Goal: Information Seeking & Learning: Check status

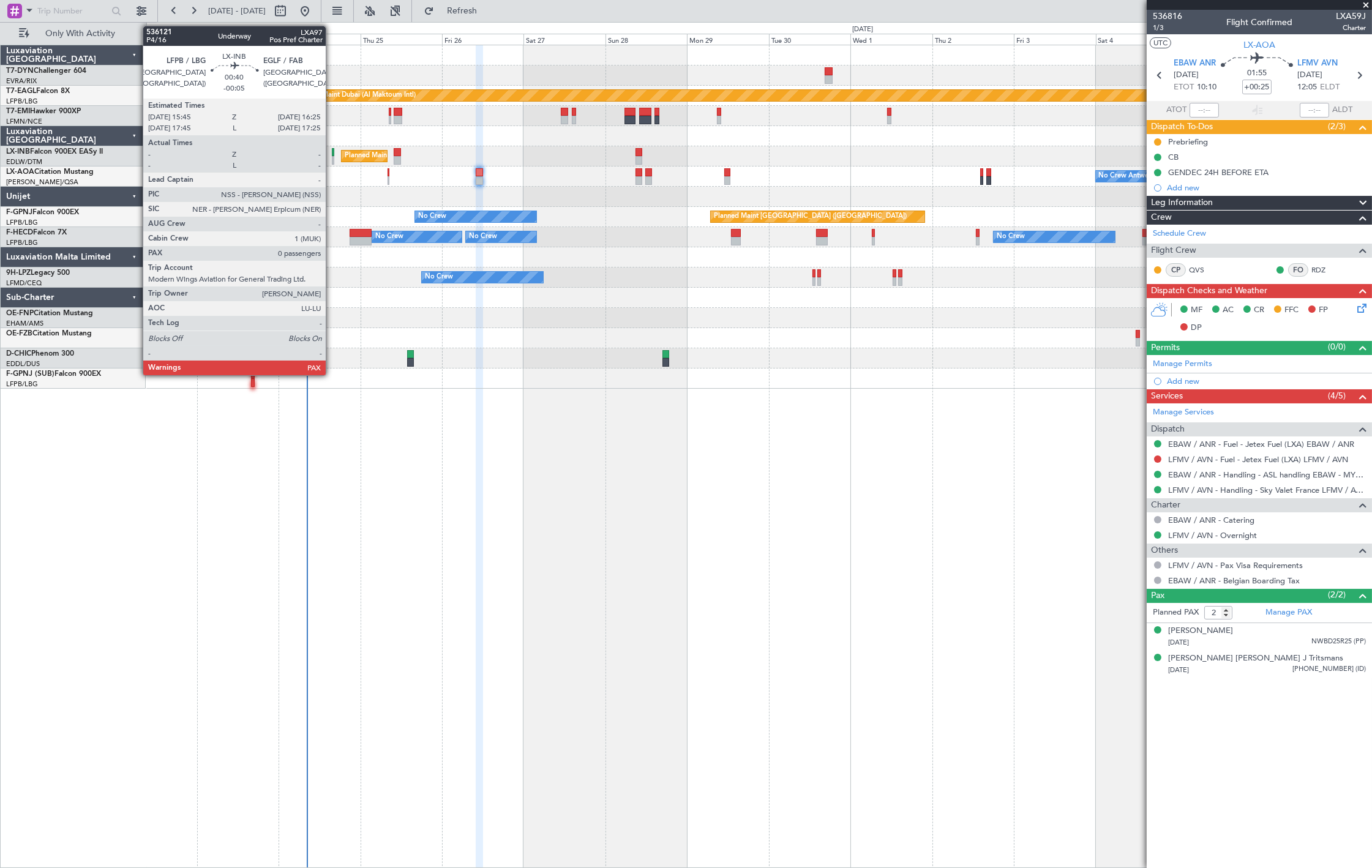
click at [332, 159] on div at bounding box center [333, 160] width 2 height 9
type input "-00:05"
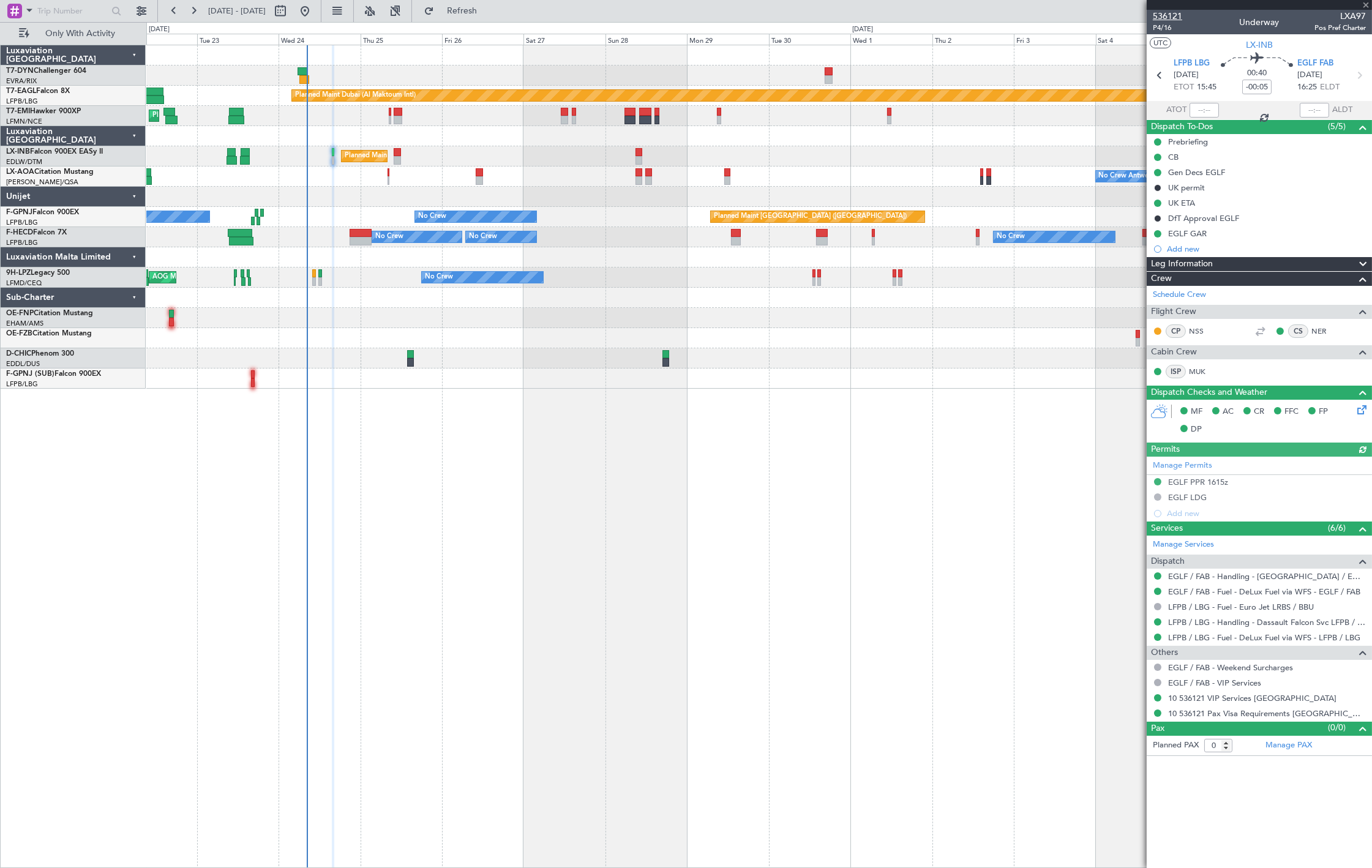
click at [1165, 13] on span "536121" at bounding box center [1167, 15] width 29 height 13
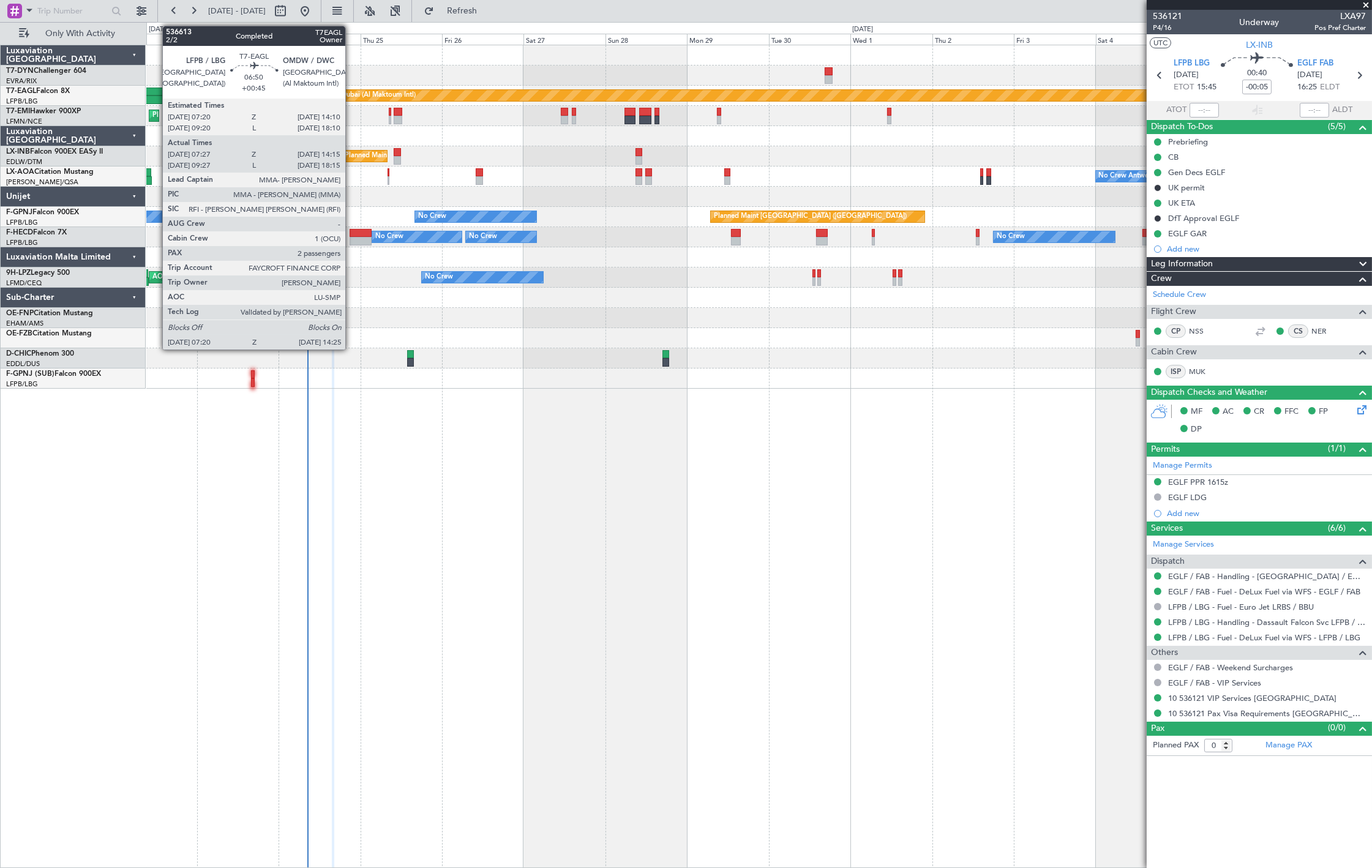
click at [157, 96] on div at bounding box center [152, 100] width 24 height 9
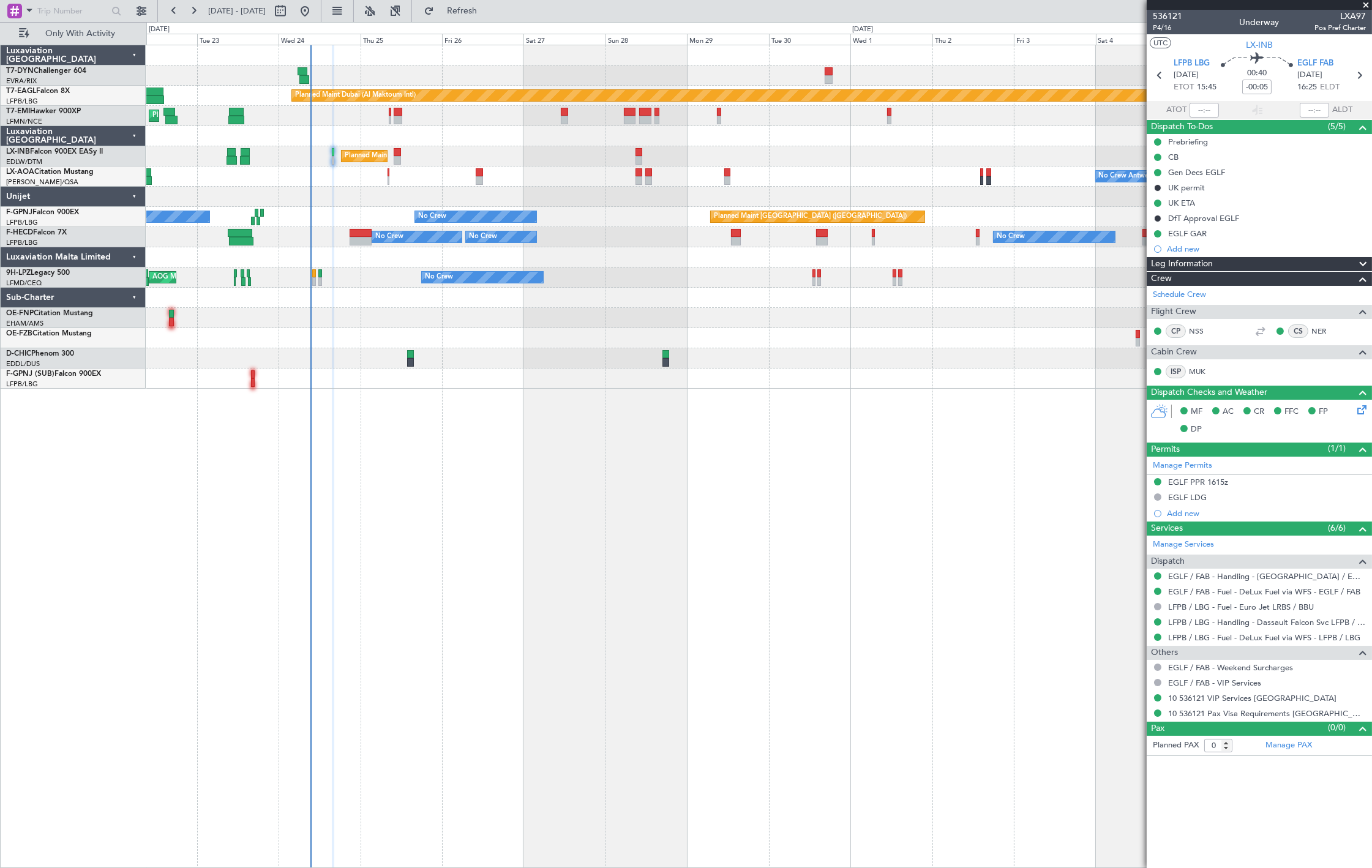
drag, startPoint x: 337, startPoint y: 144, endPoint x: 337, endPoint y: 153, distance: 9.0
click at [328, 126] on div at bounding box center [758, 135] width 1225 height 20
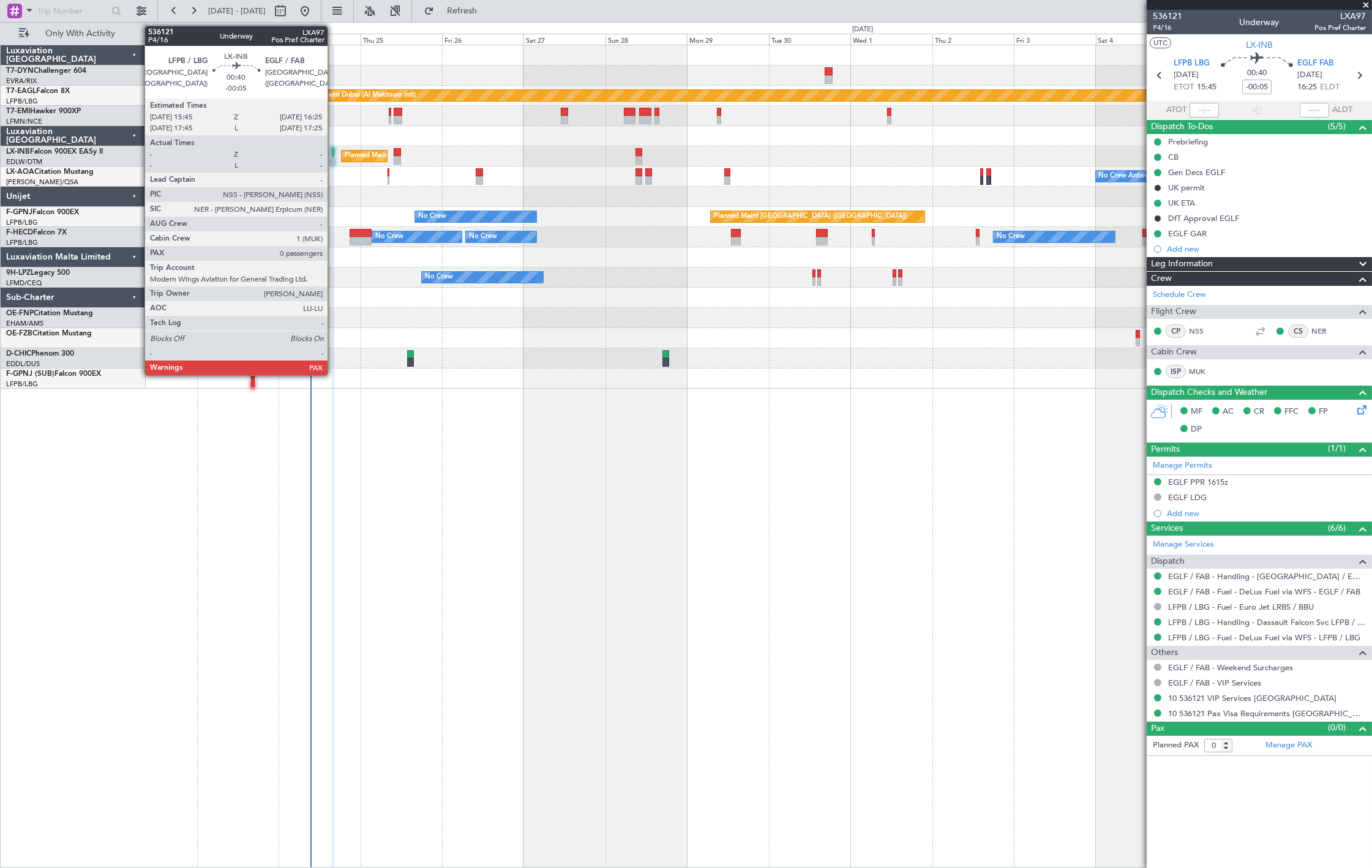
click at [333, 160] on div at bounding box center [333, 160] width 2 height 9
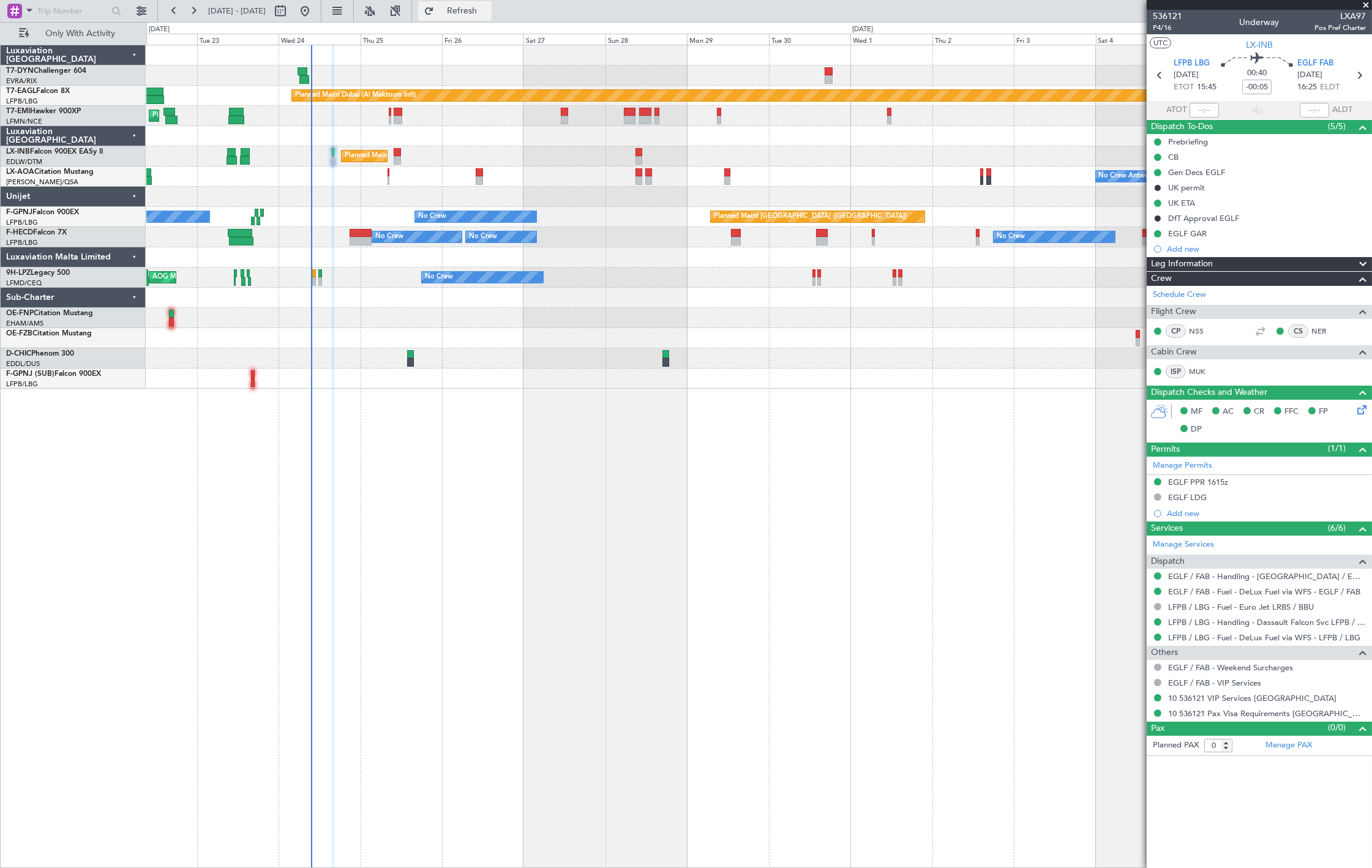
click at [491, 20] on button "Refresh" at bounding box center [455, 11] width 74 height 20
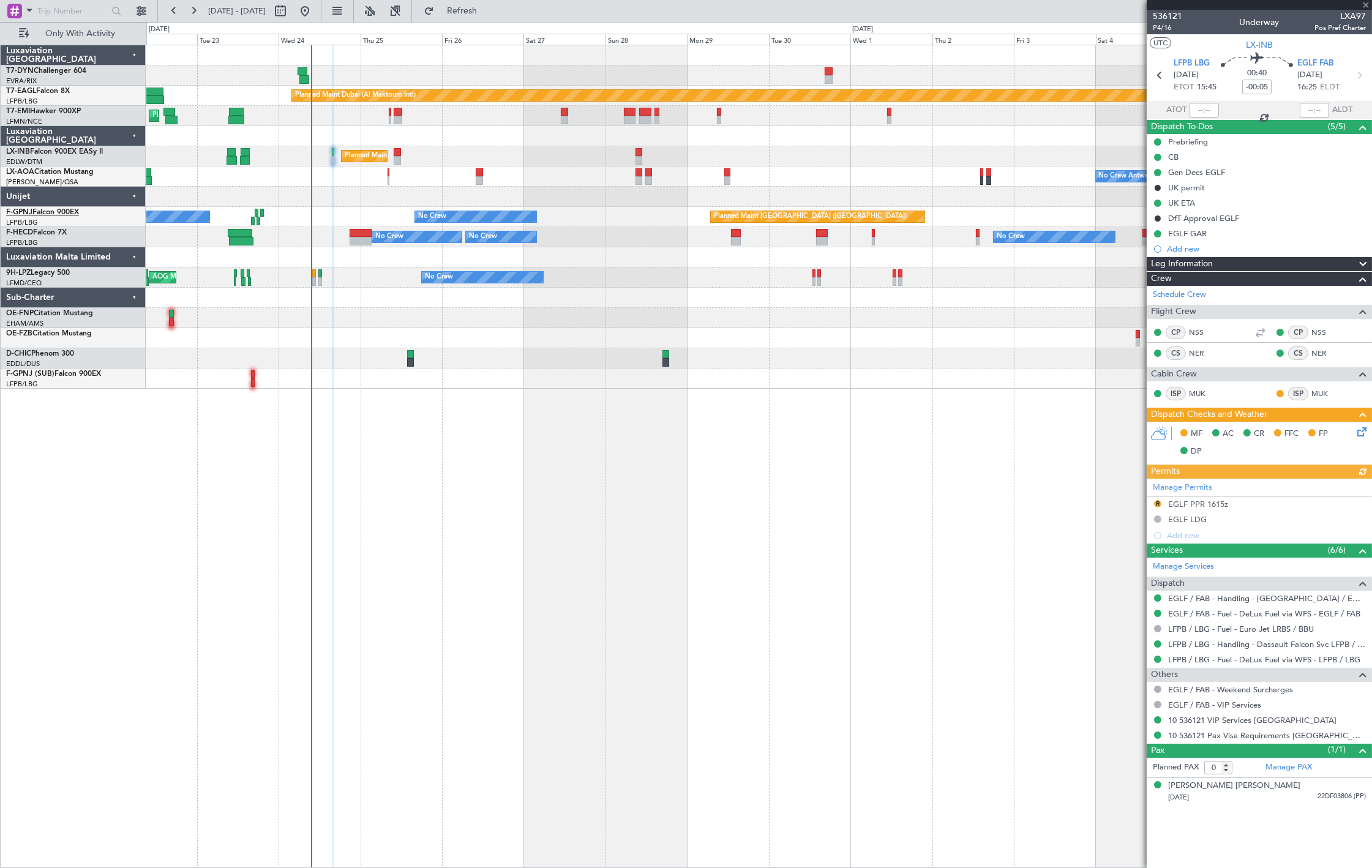
type input "1"
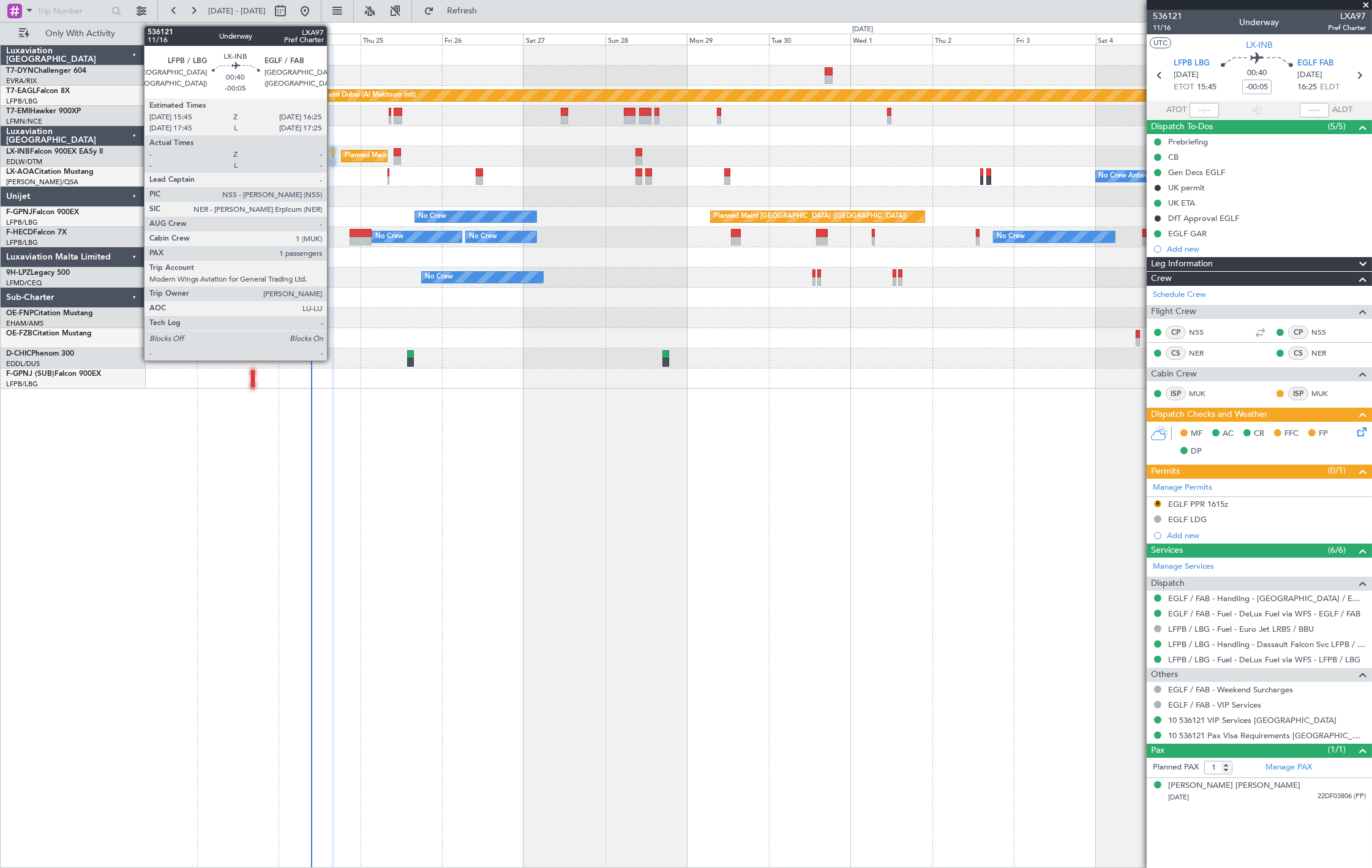
click at [333, 154] on div at bounding box center [333, 152] width 2 height 9
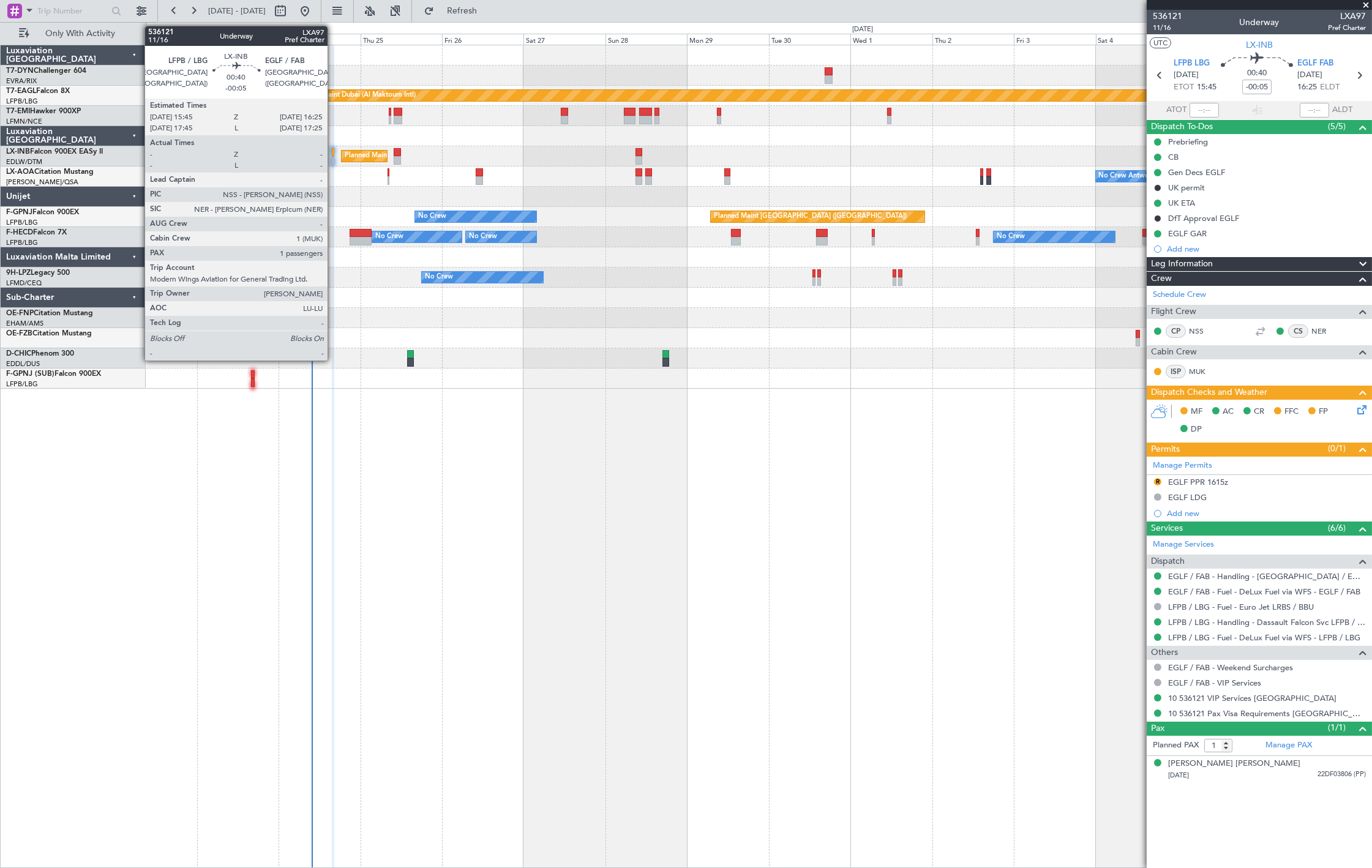
click at [333, 156] on div at bounding box center [333, 160] width 2 height 9
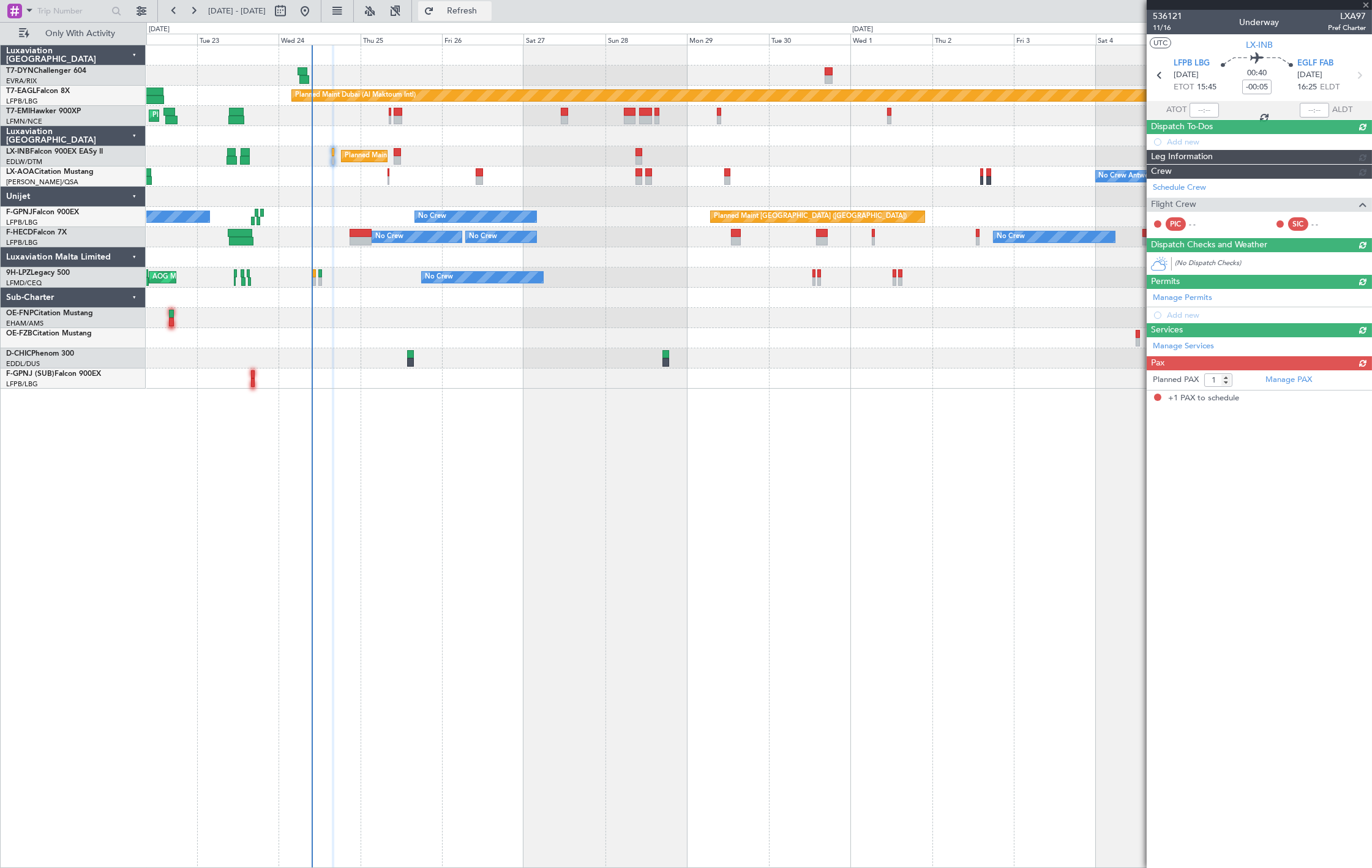
click at [487, 13] on span "Refresh" at bounding box center [462, 11] width 51 height 9
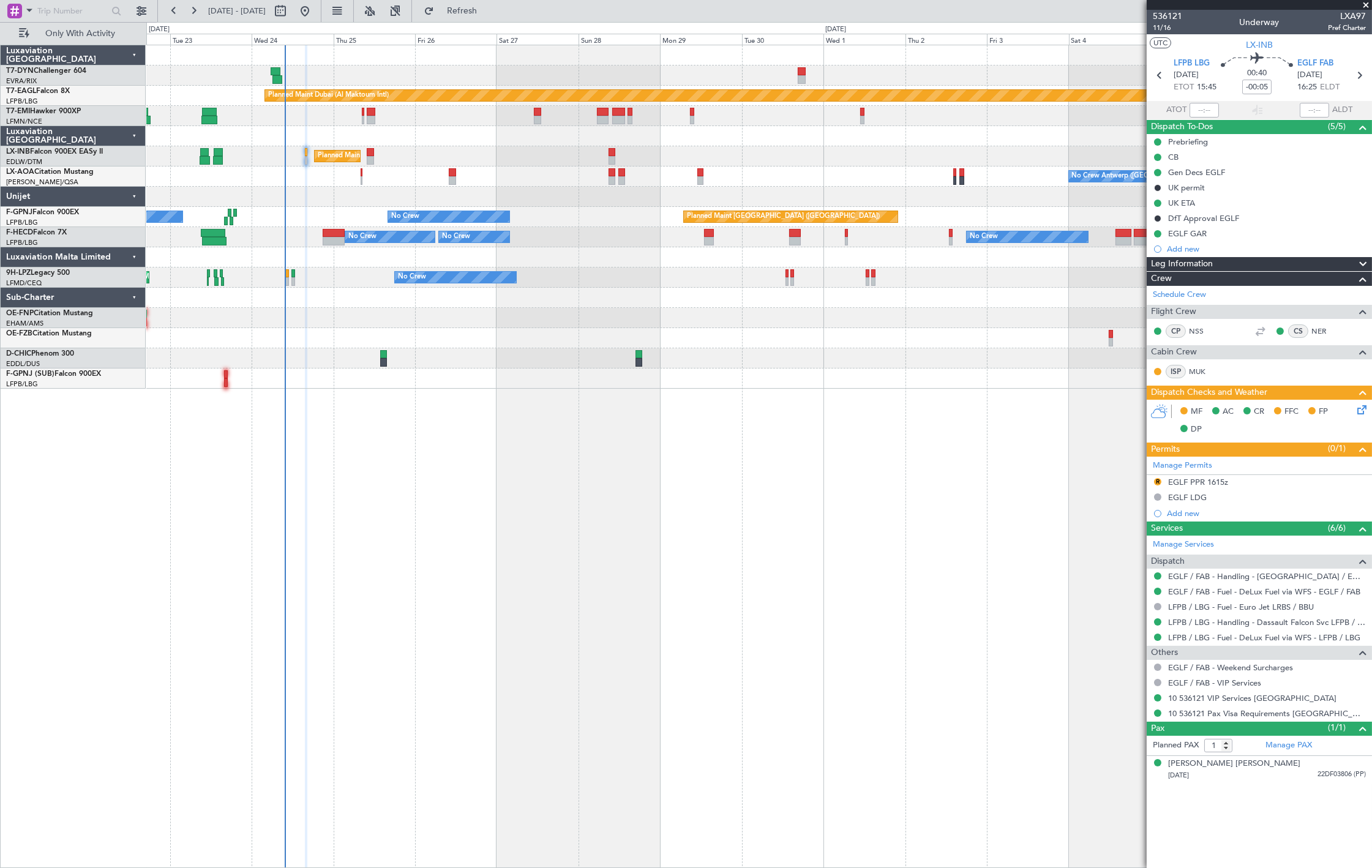
click at [286, 72] on div at bounding box center [758, 75] width 1225 height 20
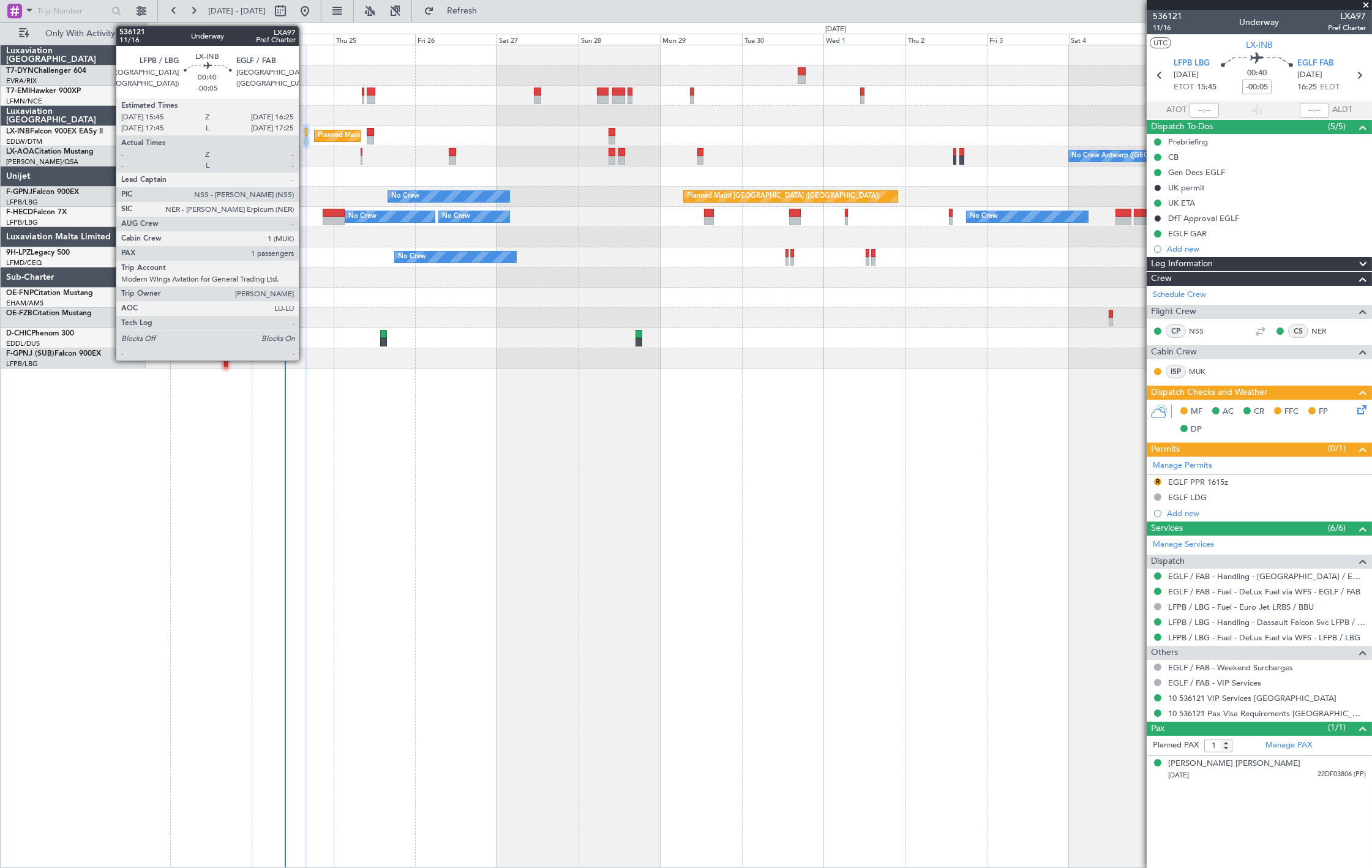
click at [305, 135] on div at bounding box center [305, 132] width 2 height 9
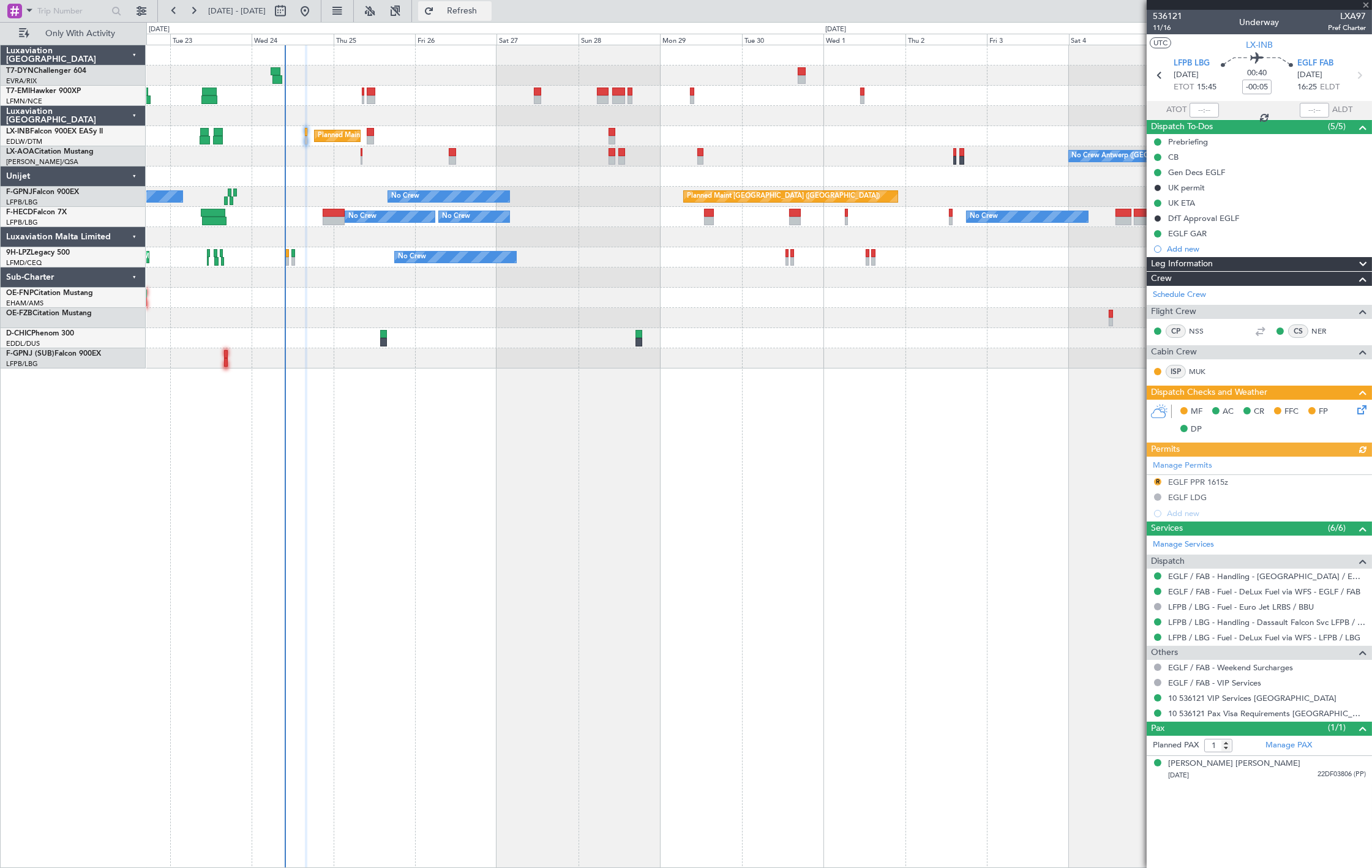
click at [488, 13] on span "Refresh" at bounding box center [462, 11] width 51 height 9
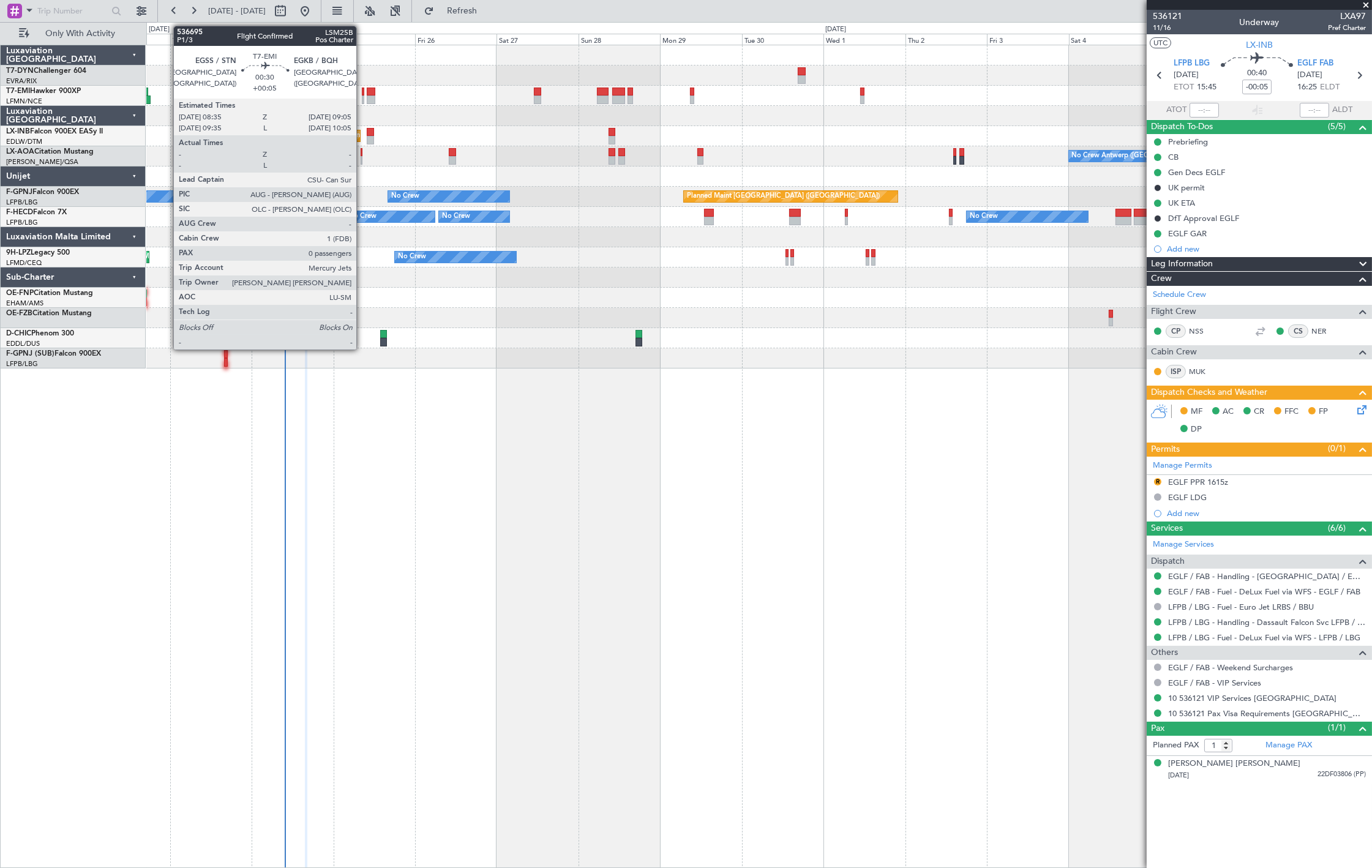
click at [363, 96] on div at bounding box center [363, 100] width 1 height 9
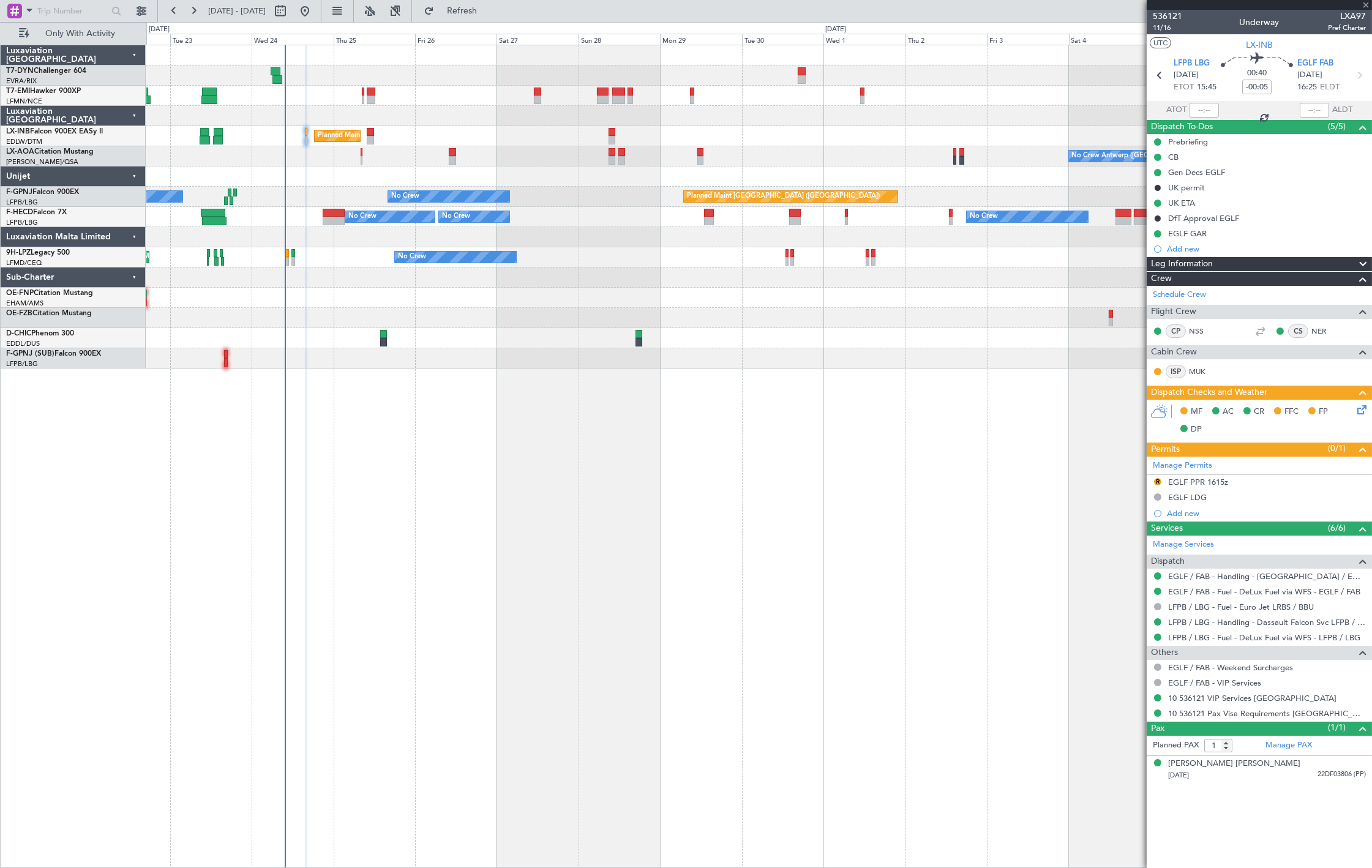
type input "+00:05"
type input "0"
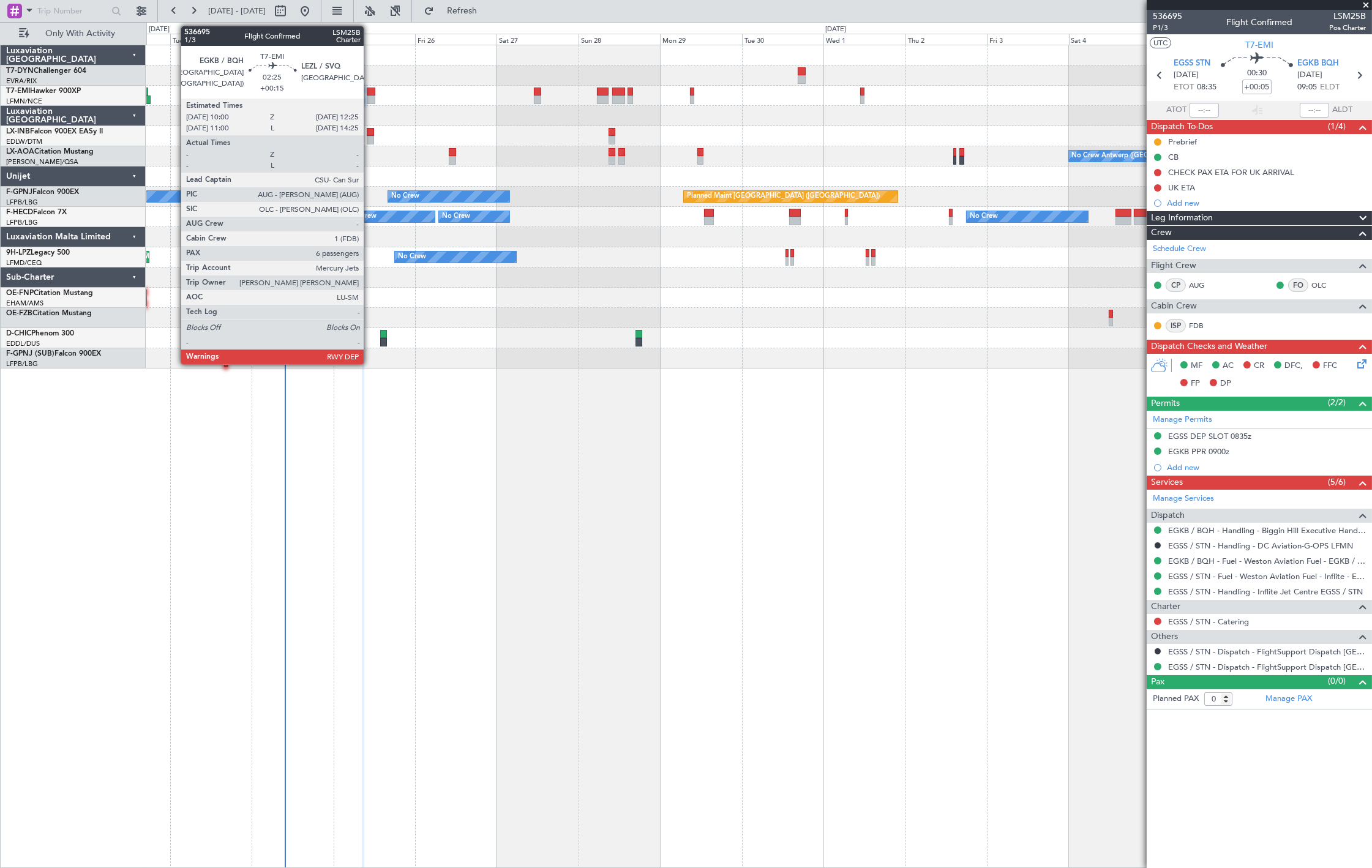
click at [370, 100] on div at bounding box center [371, 100] width 9 height 9
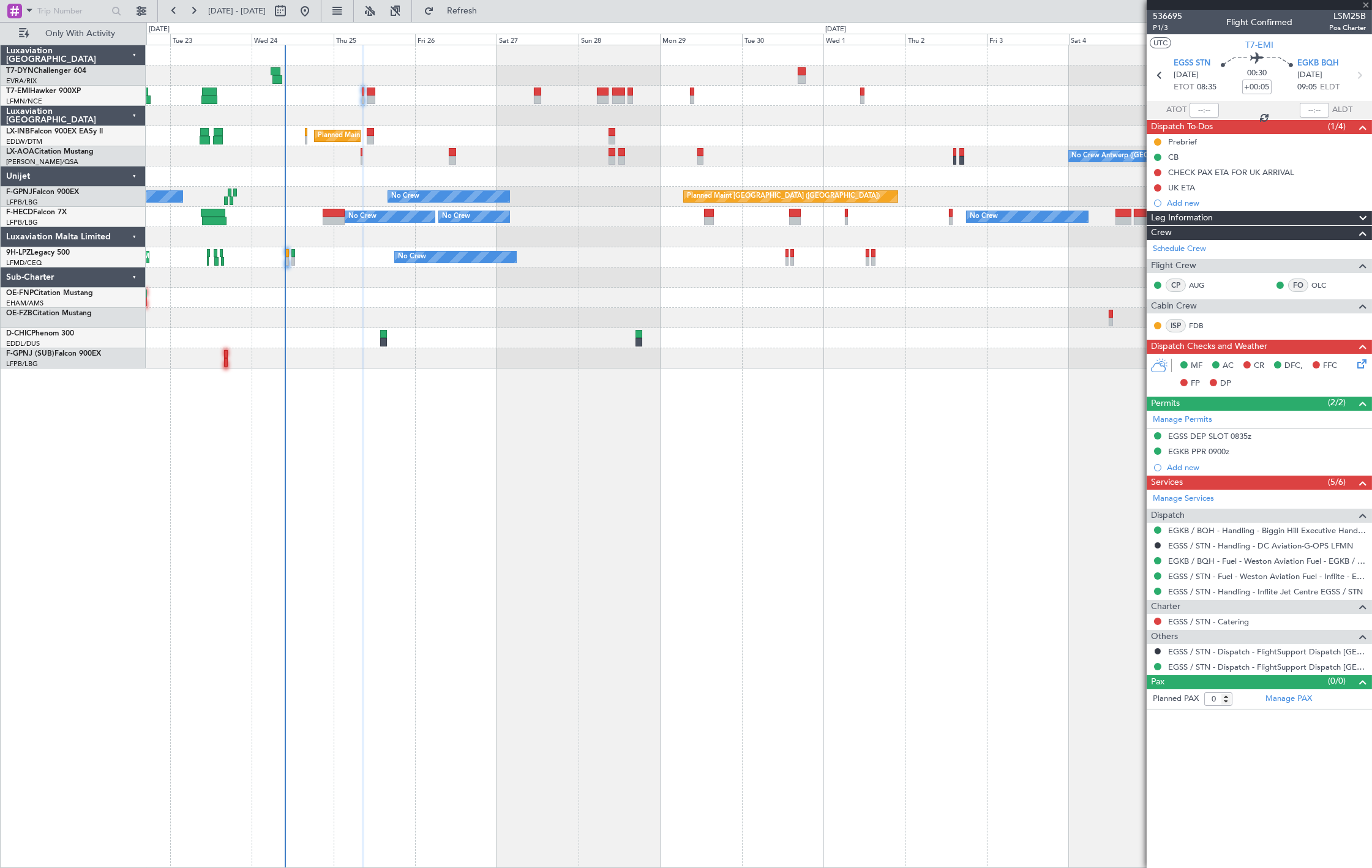
type input "+00:15"
type input "6"
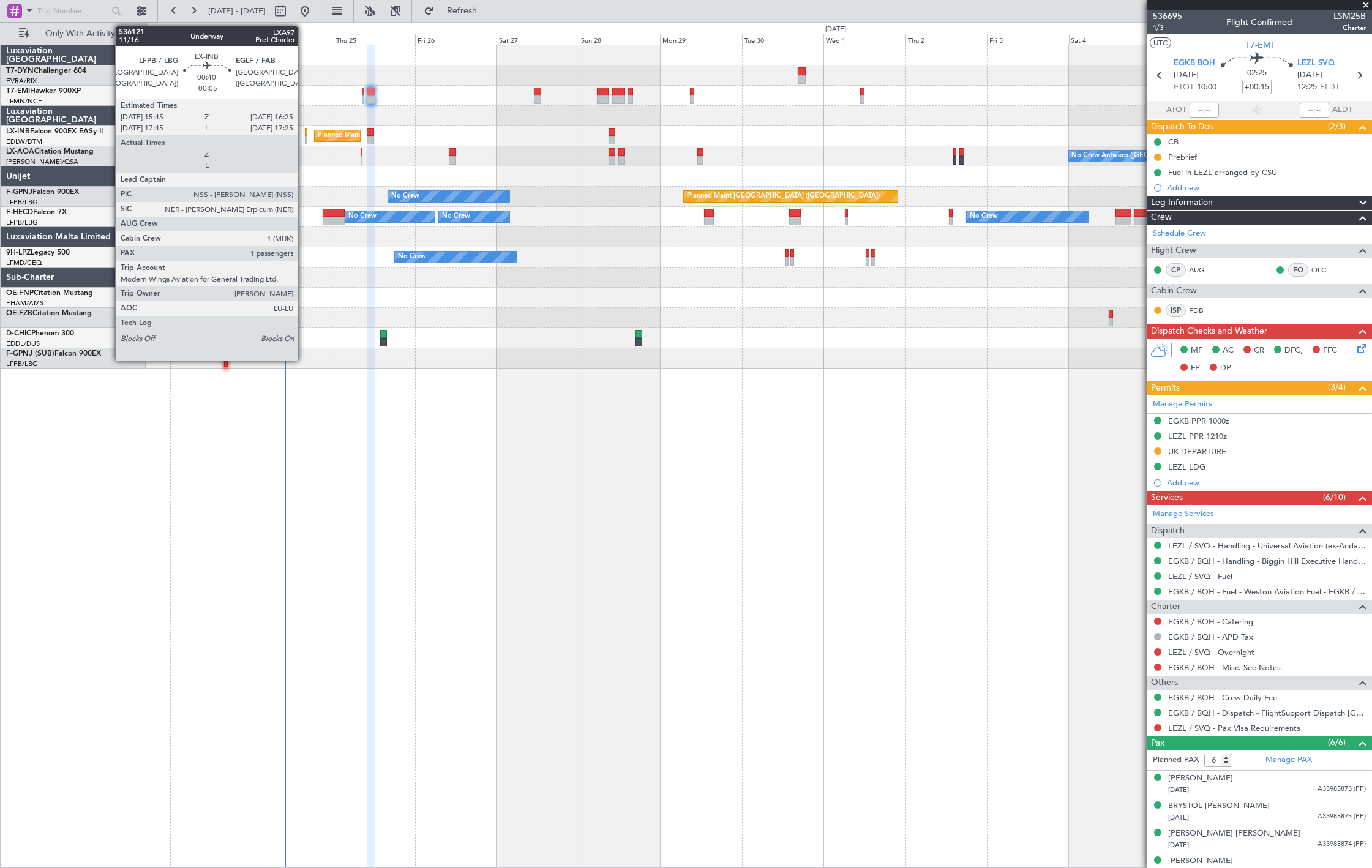
click at [305, 137] on div at bounding box center [305, 140] width 2 height 9
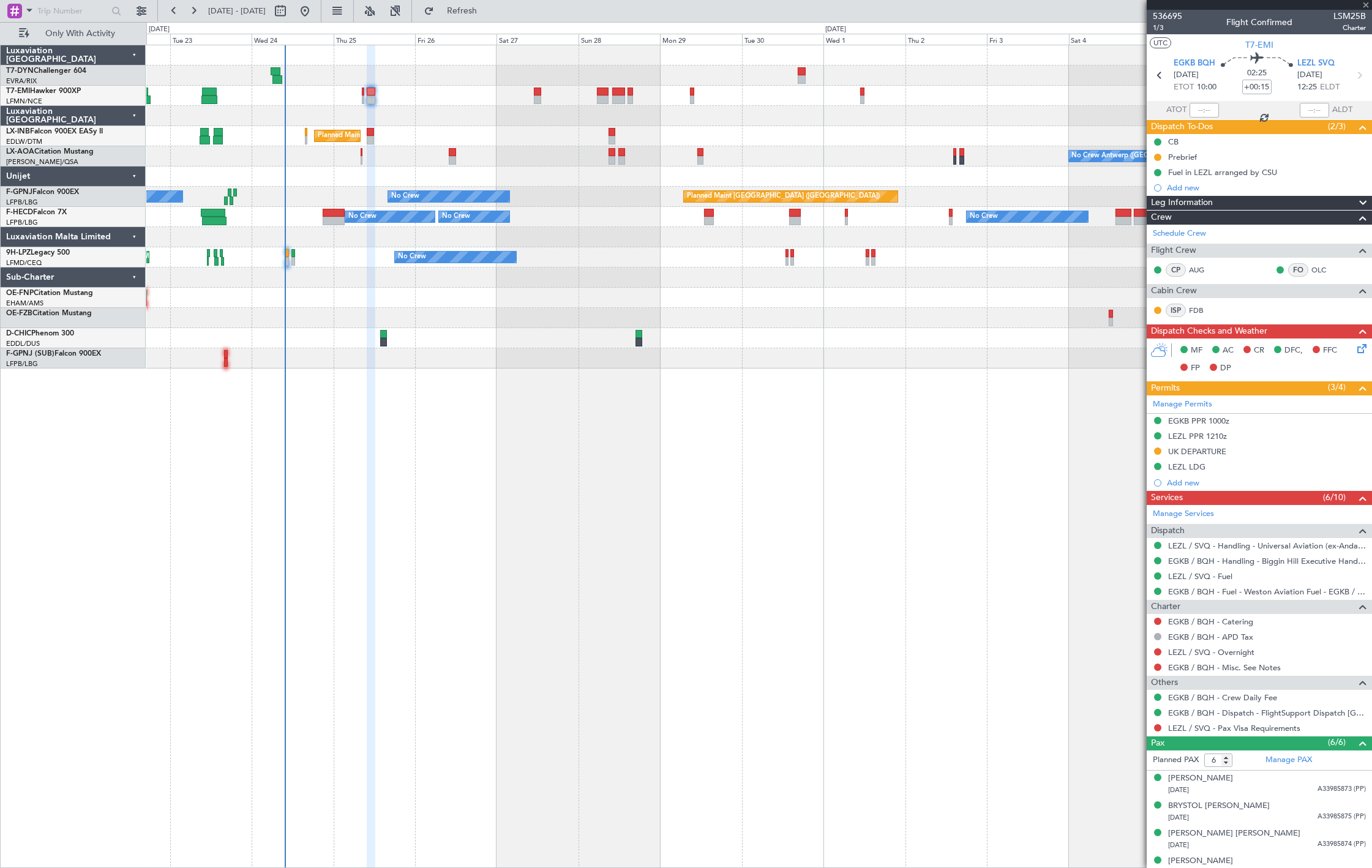
type input "-00:05"
type input "1"
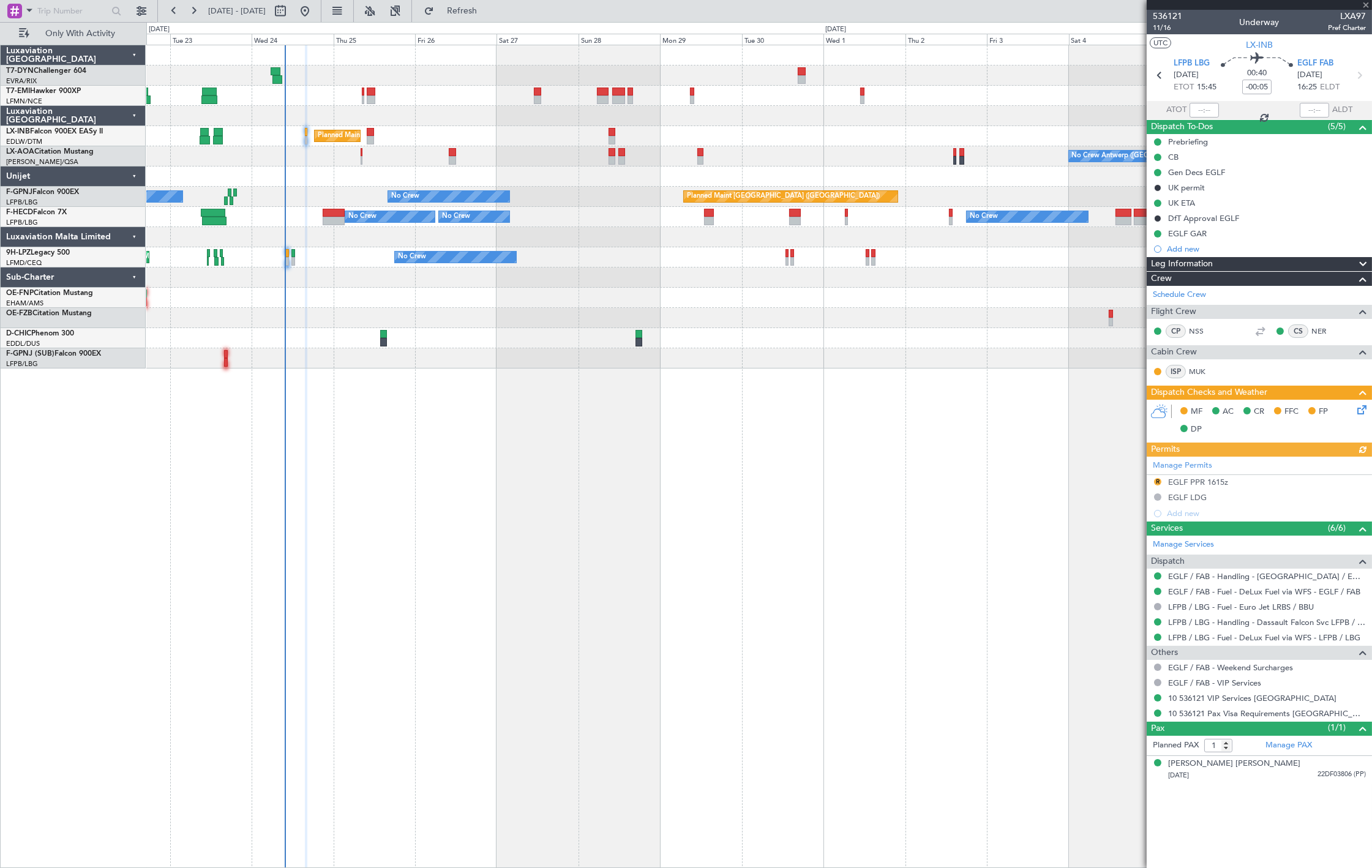
click at [494, 22] on div "Planned Maint Zurich Planned Maint London (Farnborough) No Crew Antwerp (Deurne…" at bounding box center [686, 445] width 1372 height 846
click at [494, 21] on fb-refresh-button "Refresh" at bounding box center [455, 11] width 85 height 22
click at [488, 15] on span "Refresh" at bounding box center [462, 11] width 51 height 9
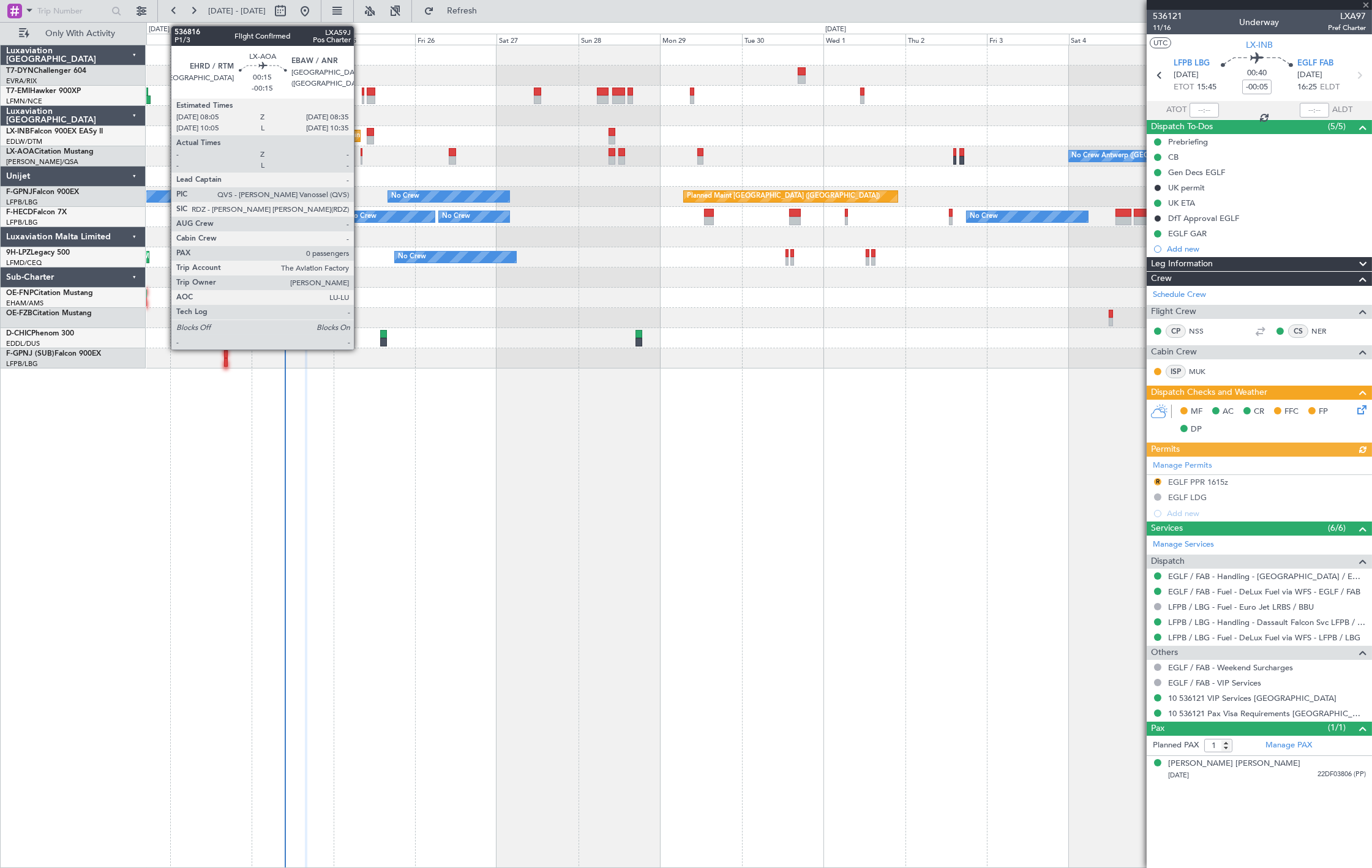
click at [360, 160] on div at bounding box center [361, 160] width 1 height 9
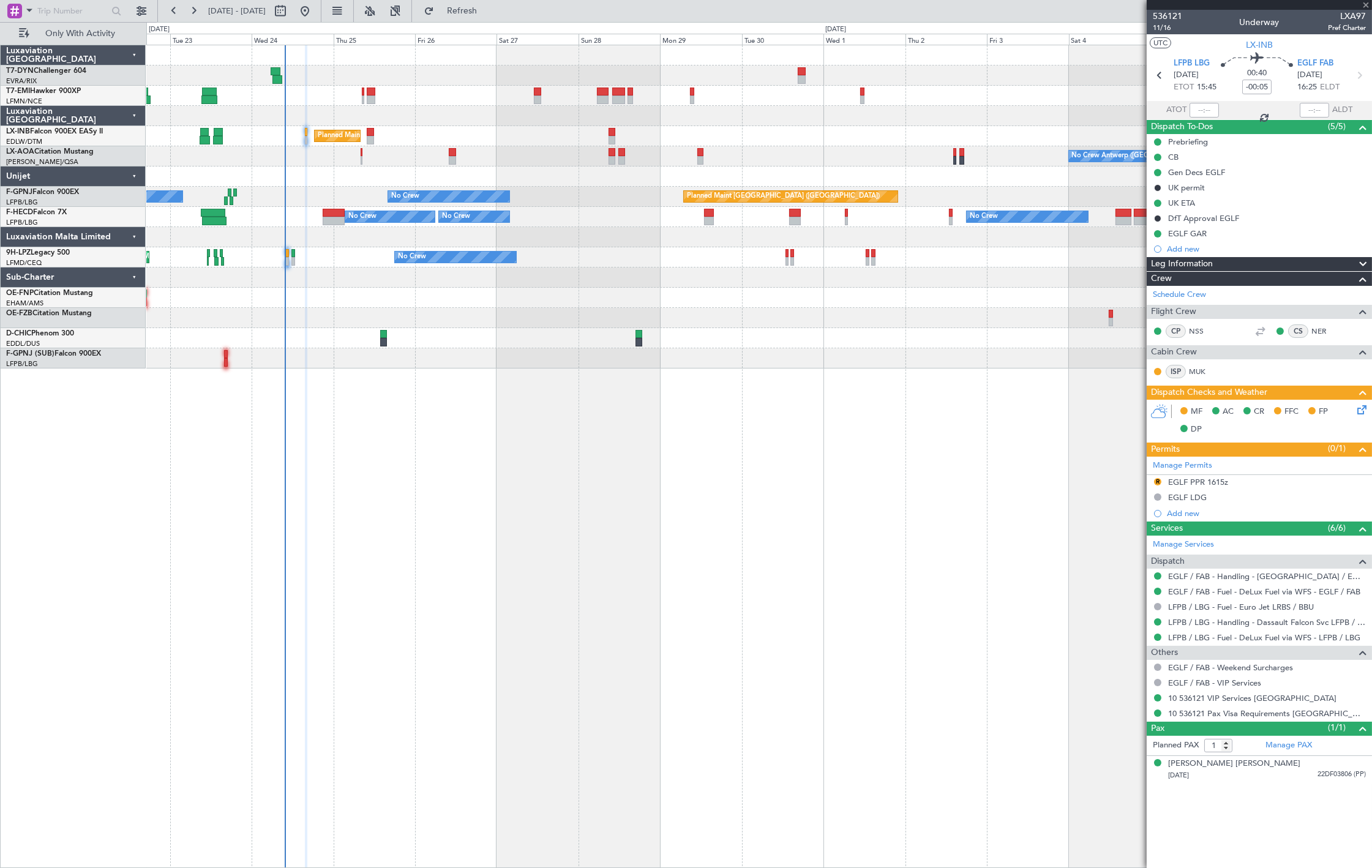
type input "-00:15"
type input "0"
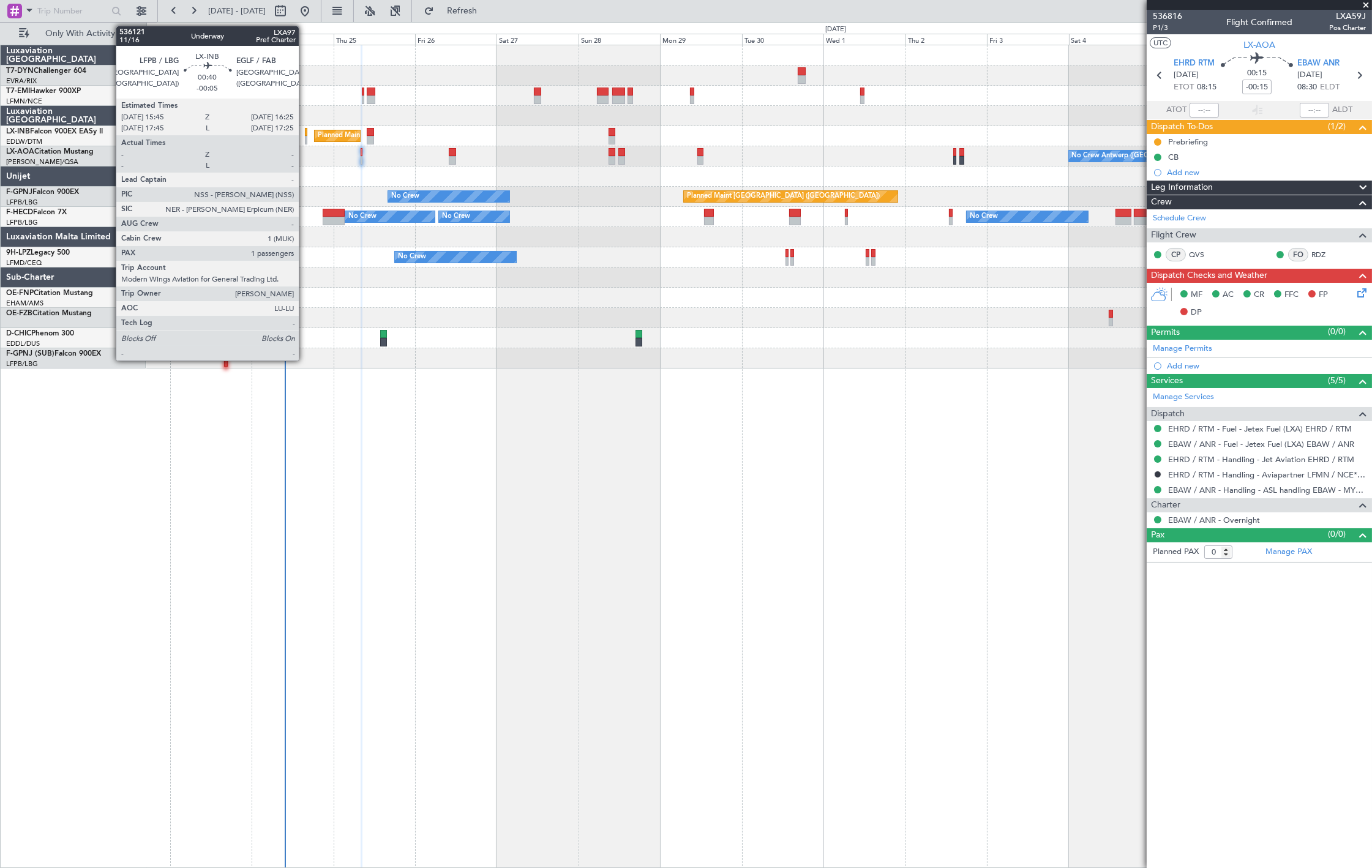
click at [305, 135] on div at bounding box center [305, 132] width 2 height 9
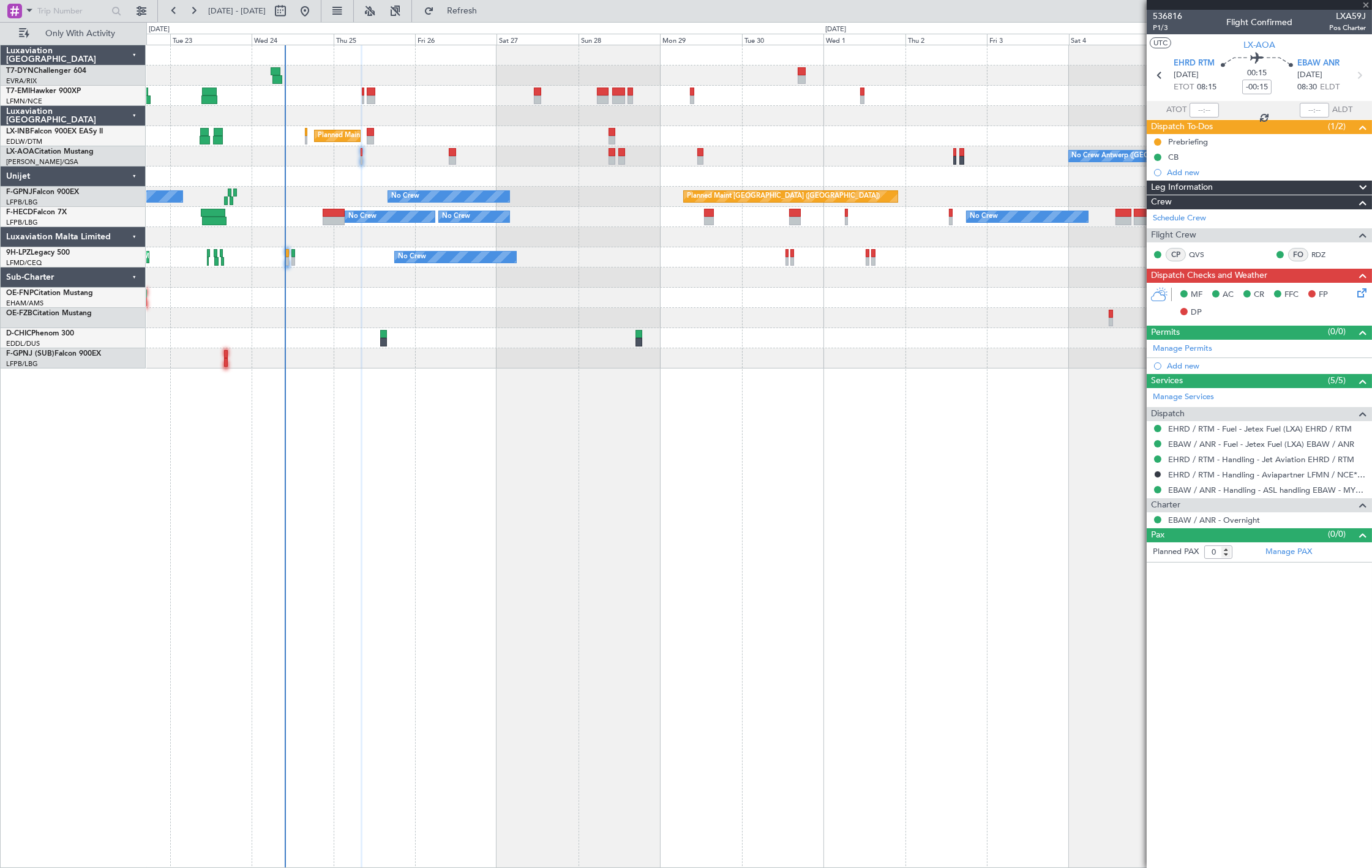
type input "-00:05"
type input "1"
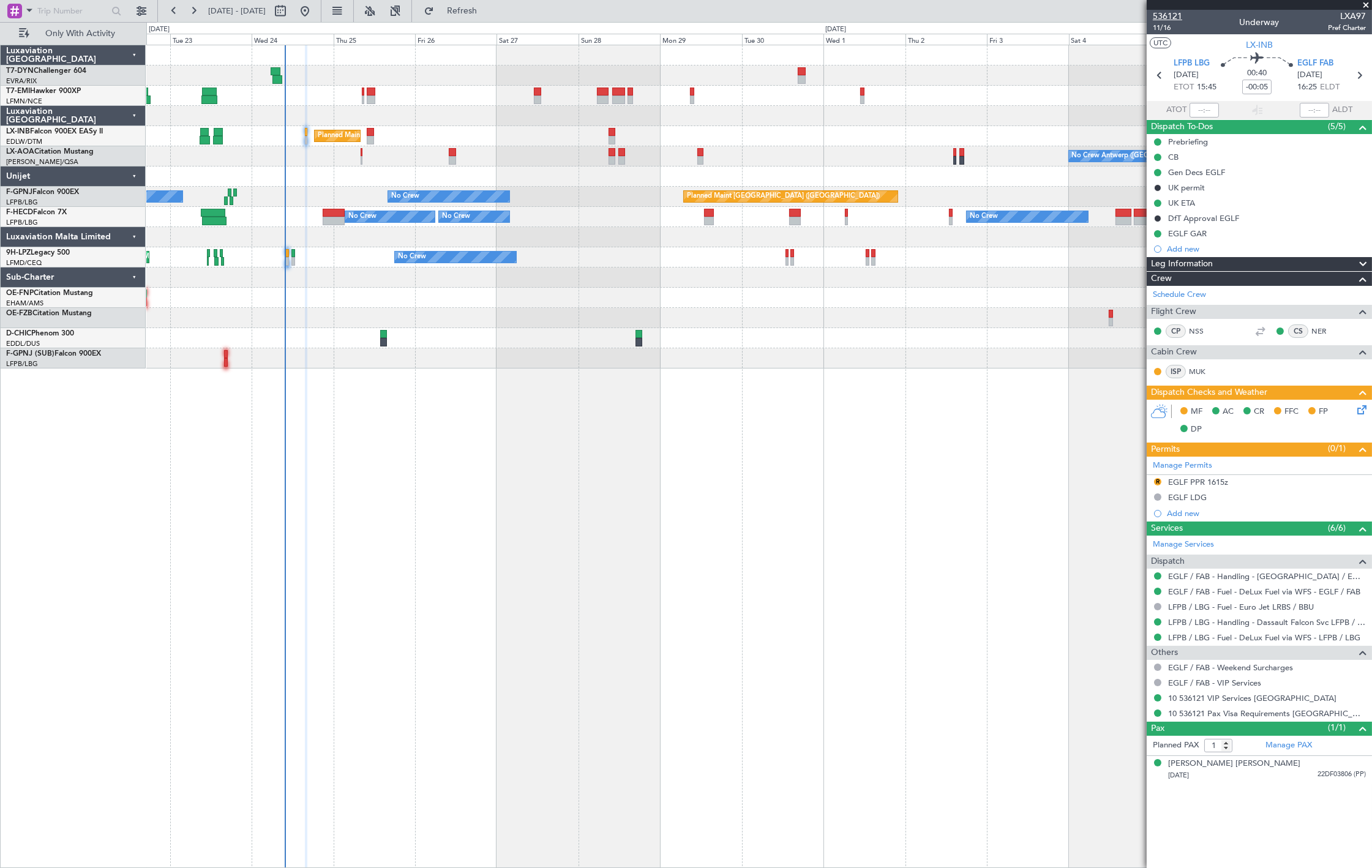
click at [1168, 17] on span "536121" at bounding box center [1167, 15] width 29 height 13
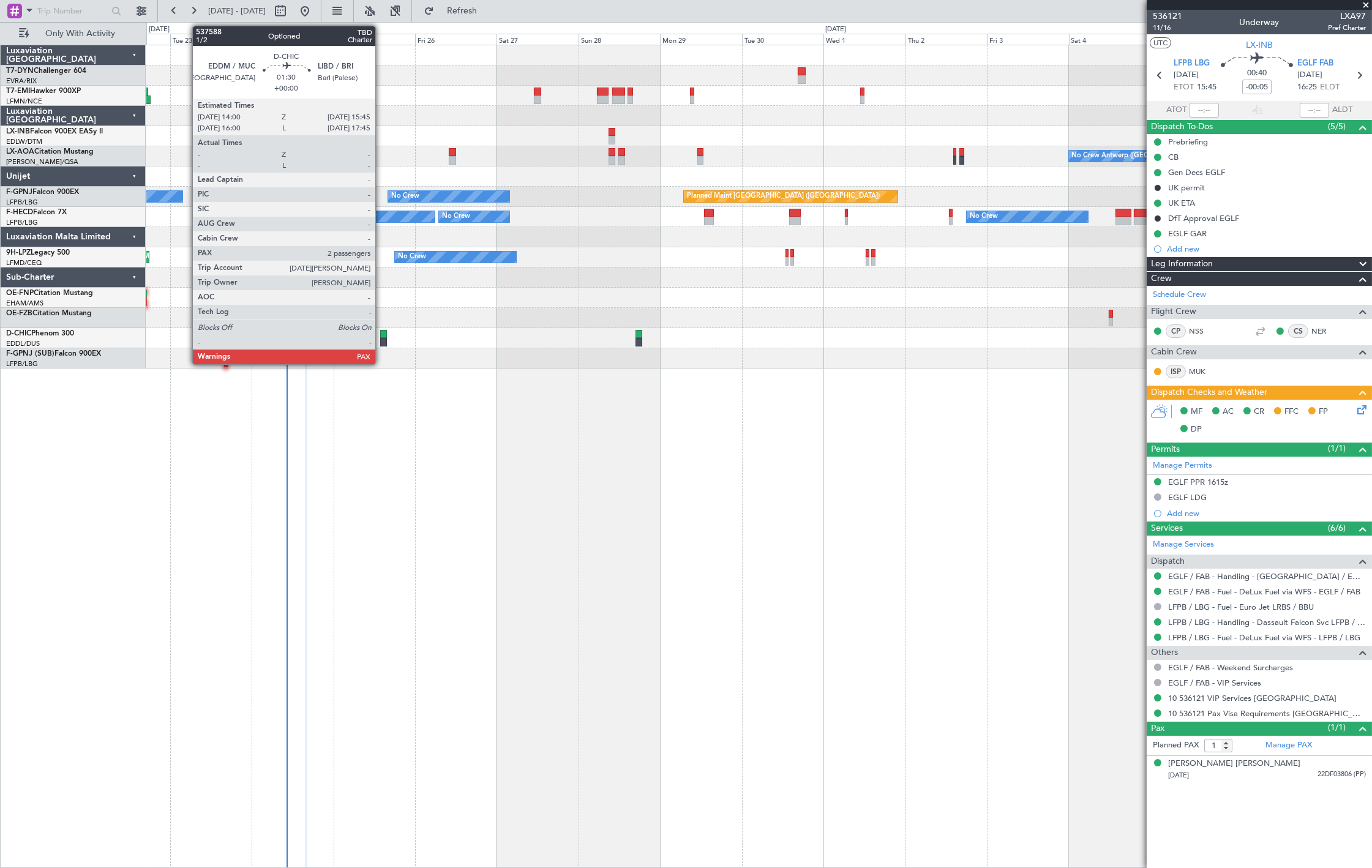
click at [381, 338] on div at bounding box center [383, 342] width 6 height 9
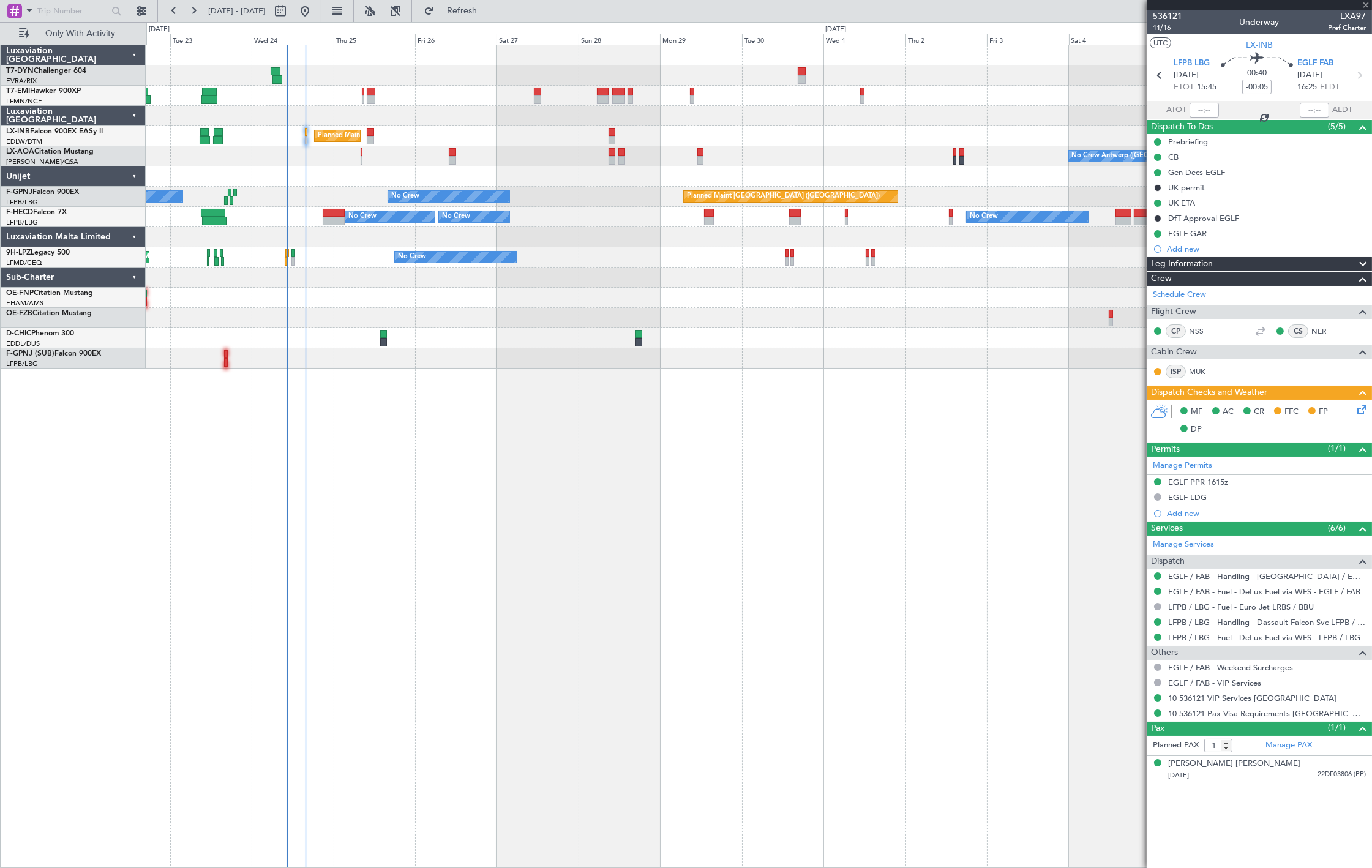
type input "2"
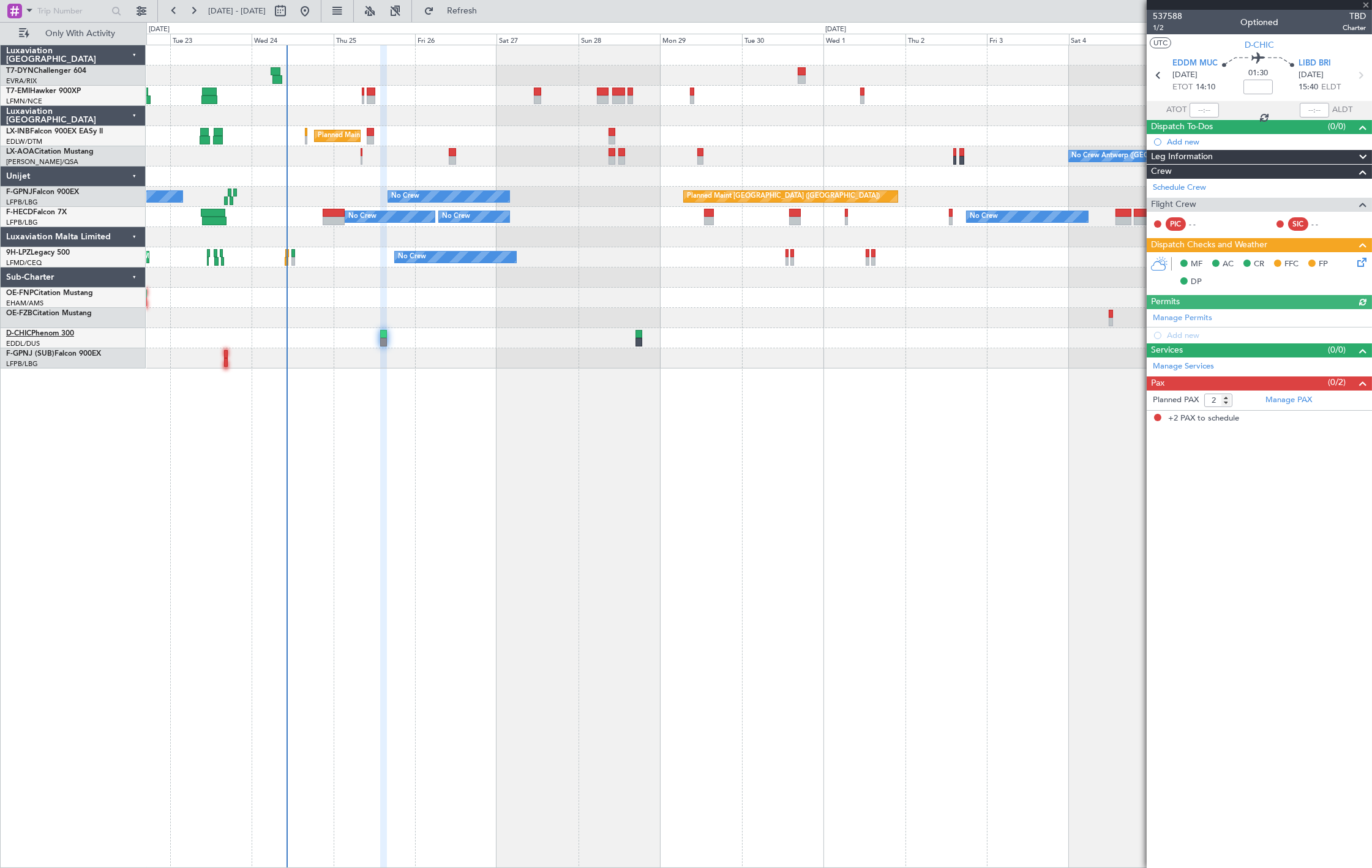
click at [47, 333] on link "D-CHIC Phenom 300" at bounding box center [40, 333] width 68 height 7
click at [316, 215] on div "Planned Maint Paris (Le Bourget) No Crew No Crew No Crew No Crew Planned Maint …" at bounding box center [758, 216] width 1225 height 20
click at [333, 218] on div at bounding box center [333, 221] width 22 height 9
type input "+00:05"
type input "1"
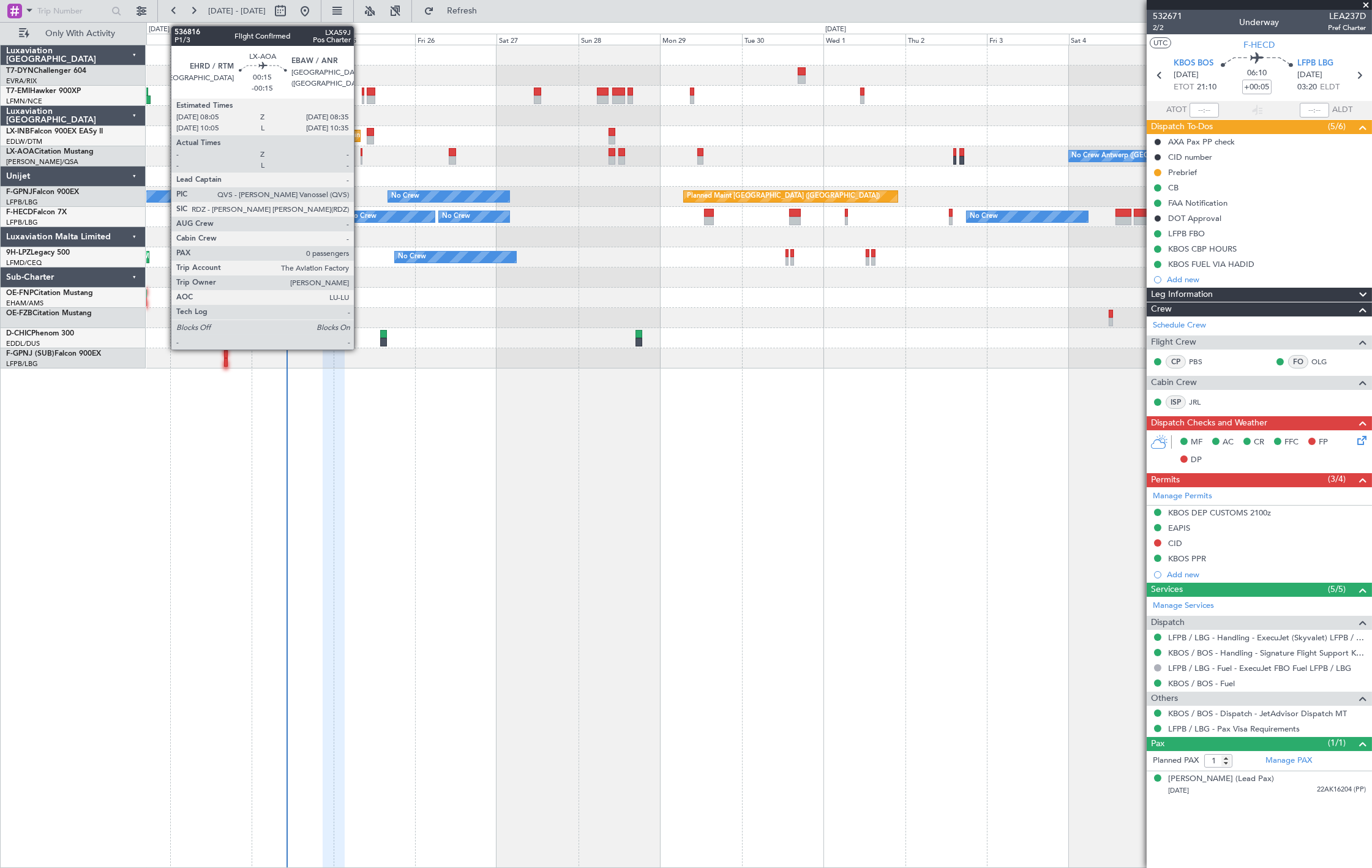
click at [360, 160] on div at bounding box center [361, 160] width 1 height 9
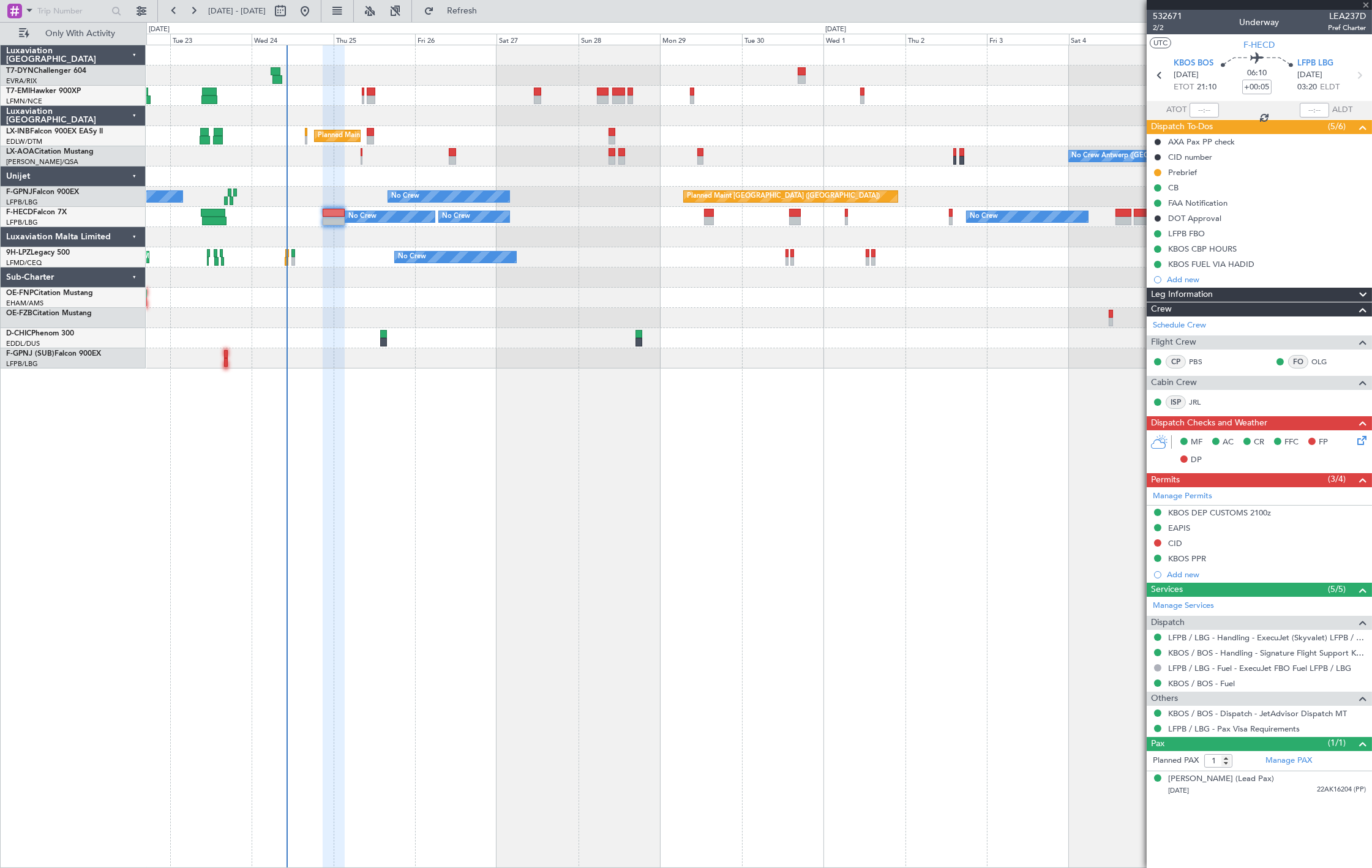
type input "-00:15"
type input "0"
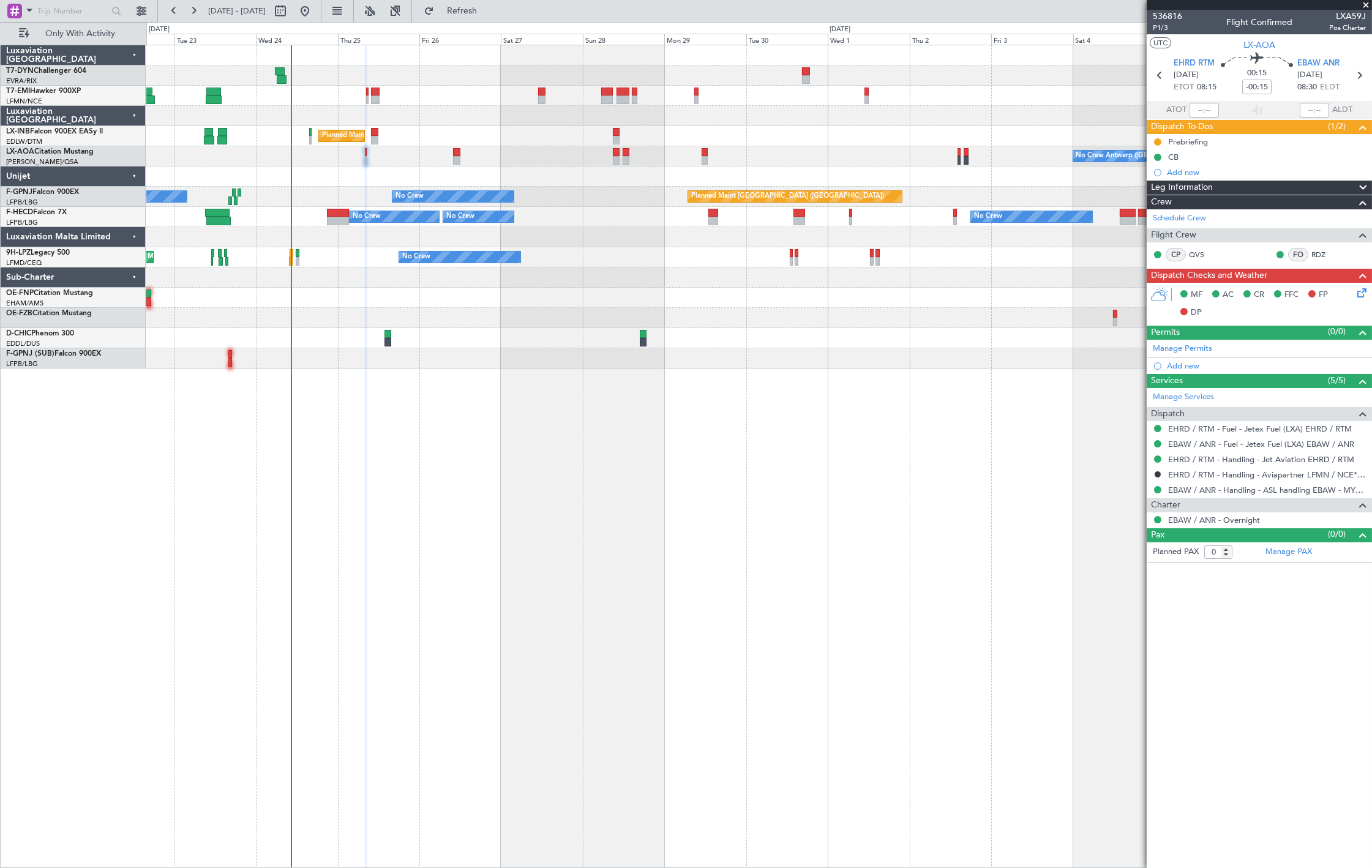
click at [482, 168] on div "Planned Maint Zurich Planned Maint London (Farnborough) No Crew Antwerp (Deurne…" at bounding box center [758, 207] width 1225 height 323
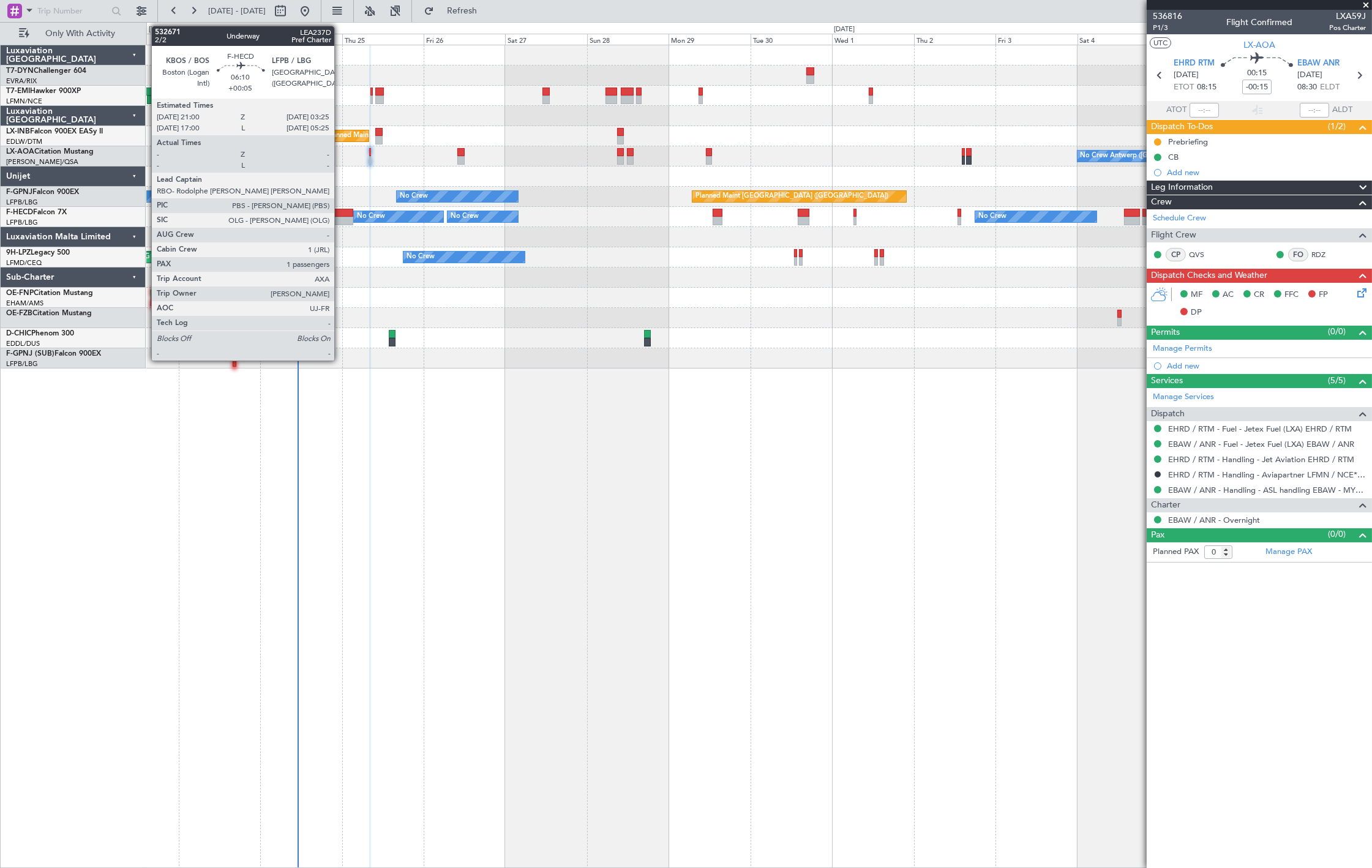
click at [341, 209] on div at bounding box center [342, 213] width 22 height 9
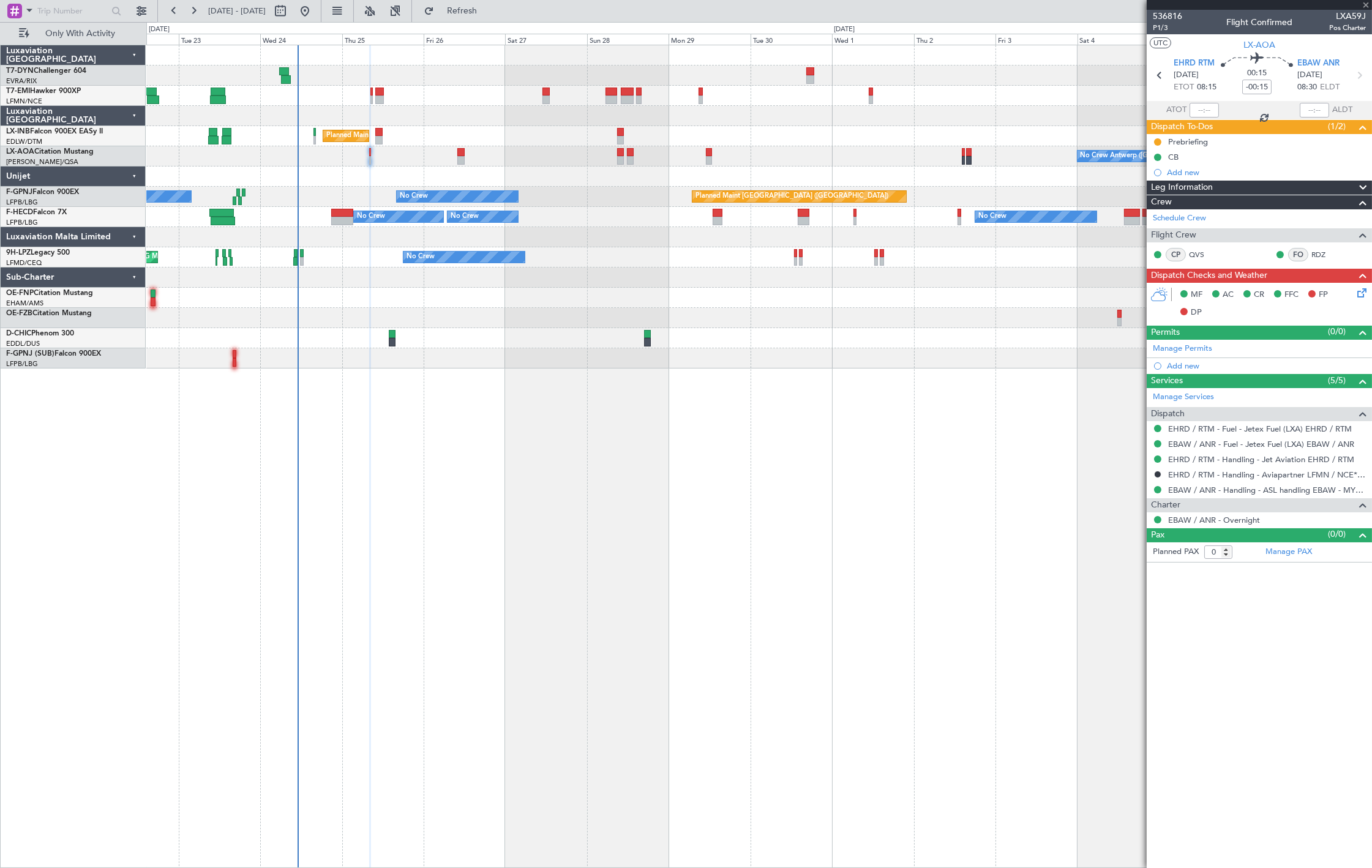
type input "+00:05"
type input "1"
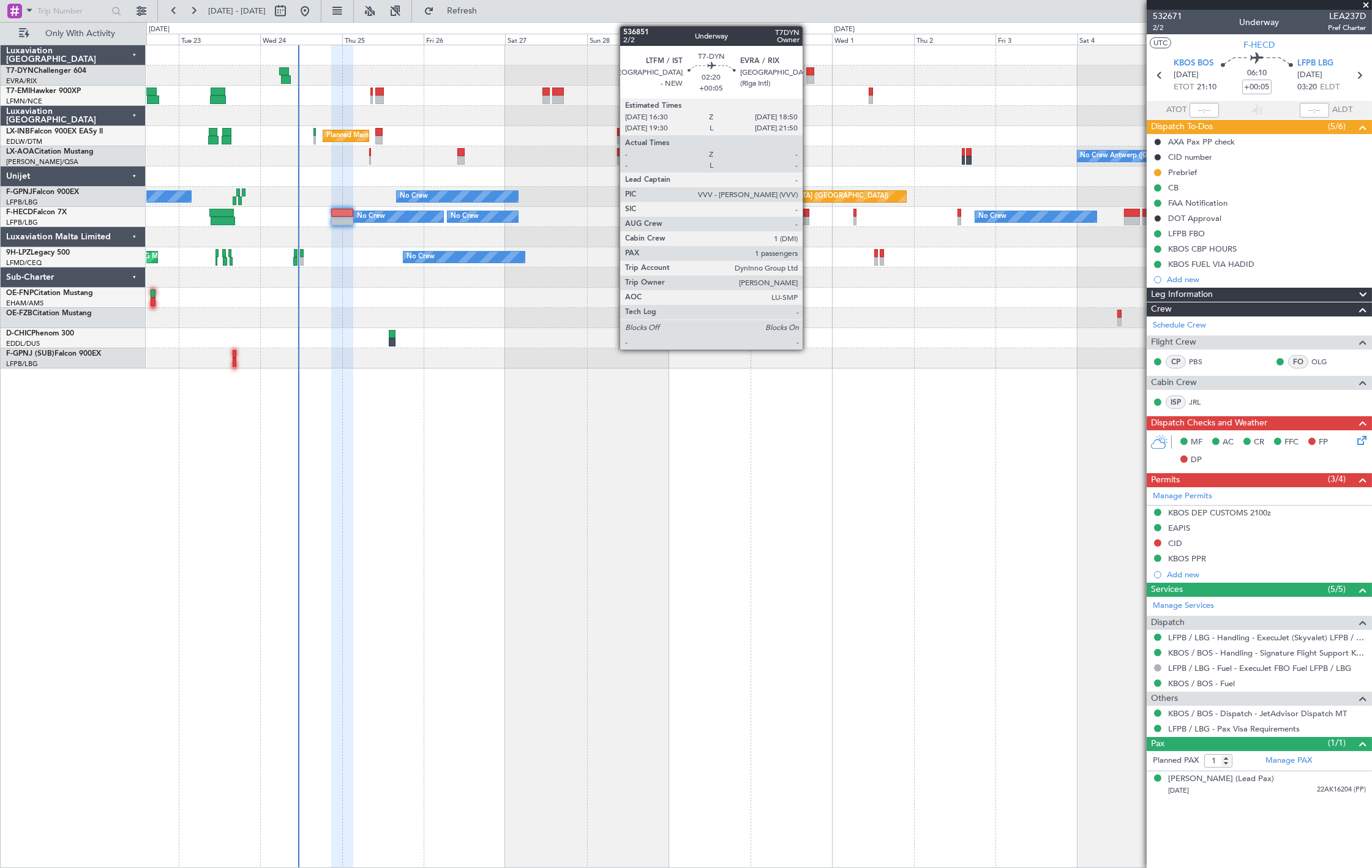
click at [807, 75] on div at bounding box center [810, 79] width 8 height 9
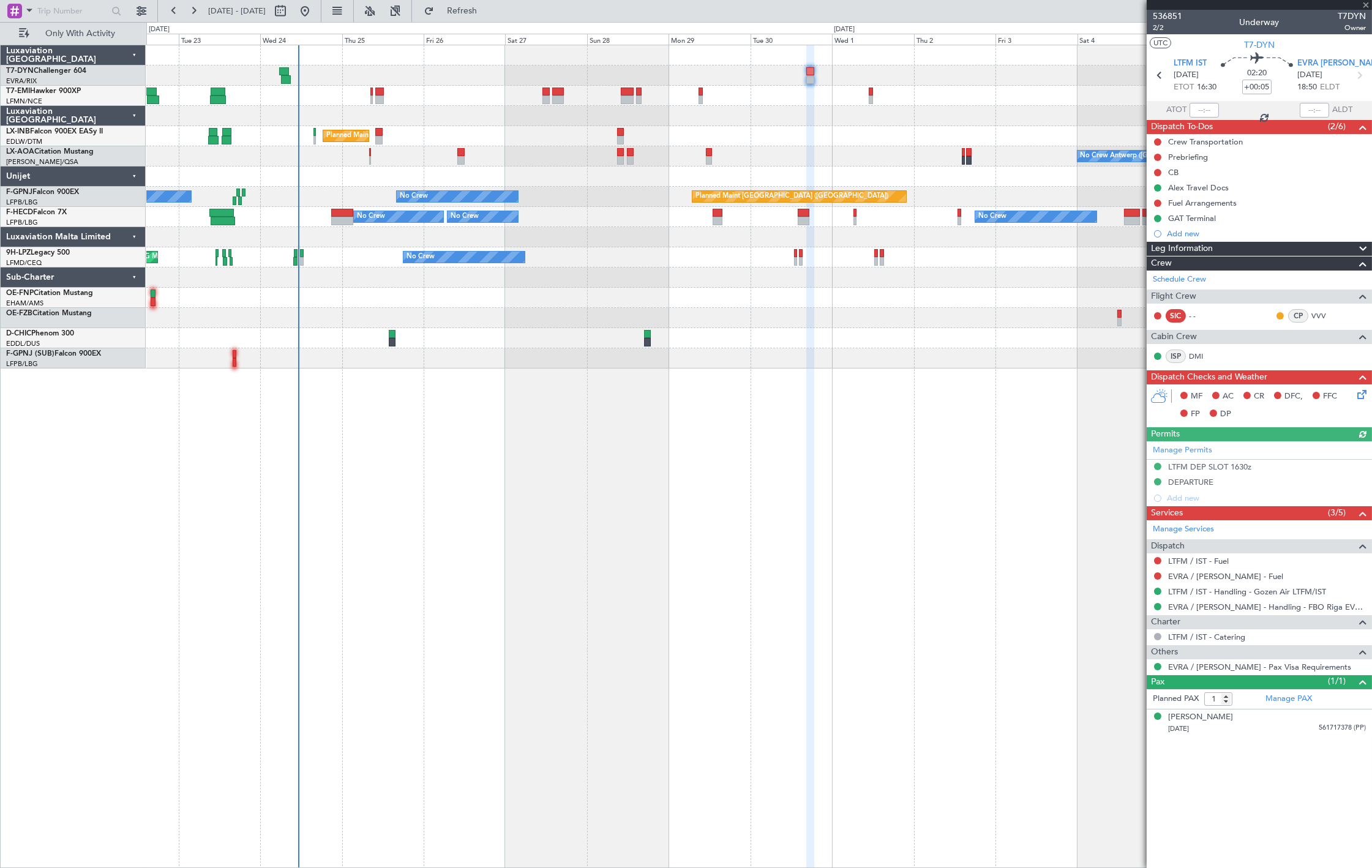
click at [291, 80] on div at bounding box center [758, 75] width 1225 height 20
click at [285, 77] on div at bounding box center [286, 79] width 10 height 9
type input "+00:35"
type input "06:13"
type input "09:06"
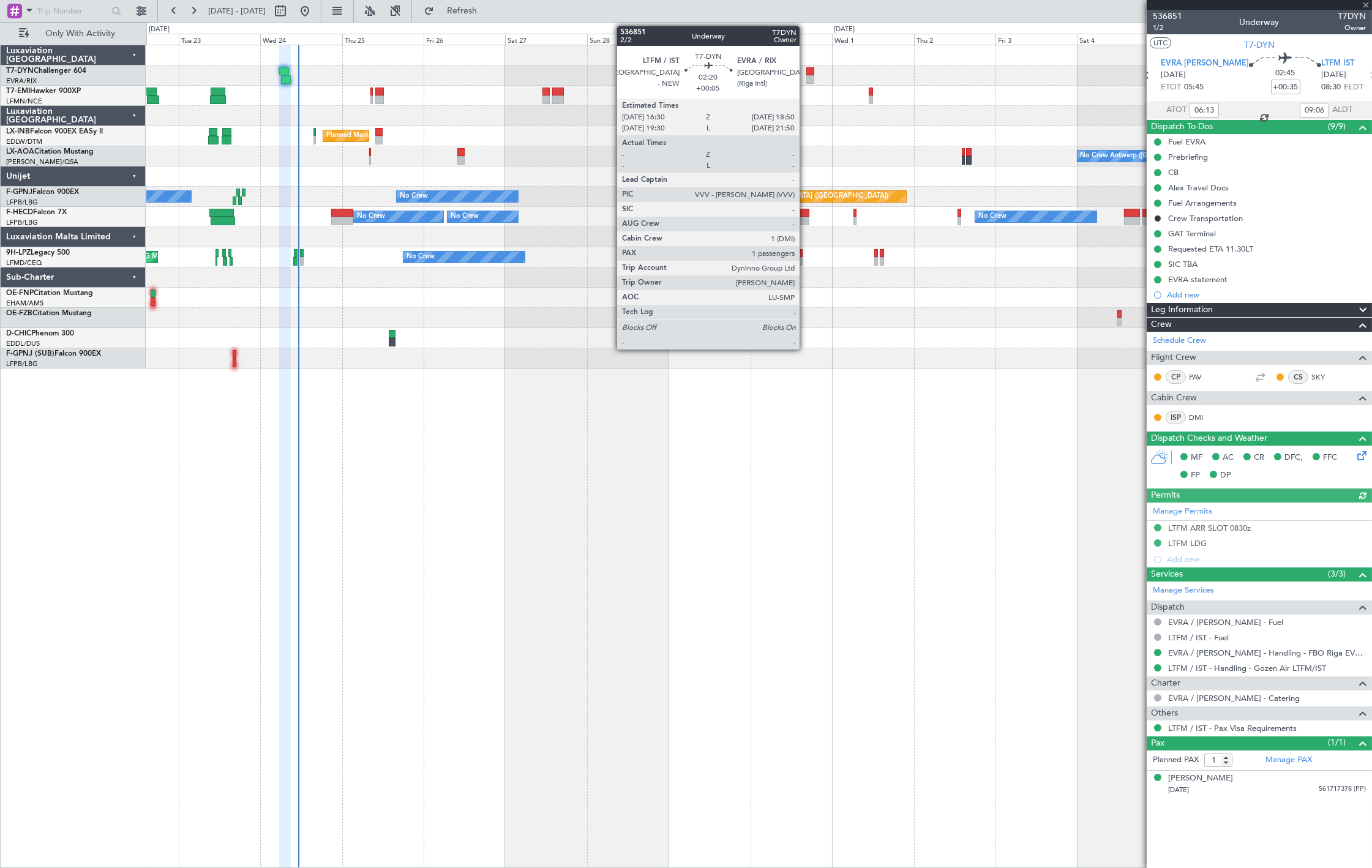
click at [810, 76] on div at bounding box center [810, 79] width 8 height 9
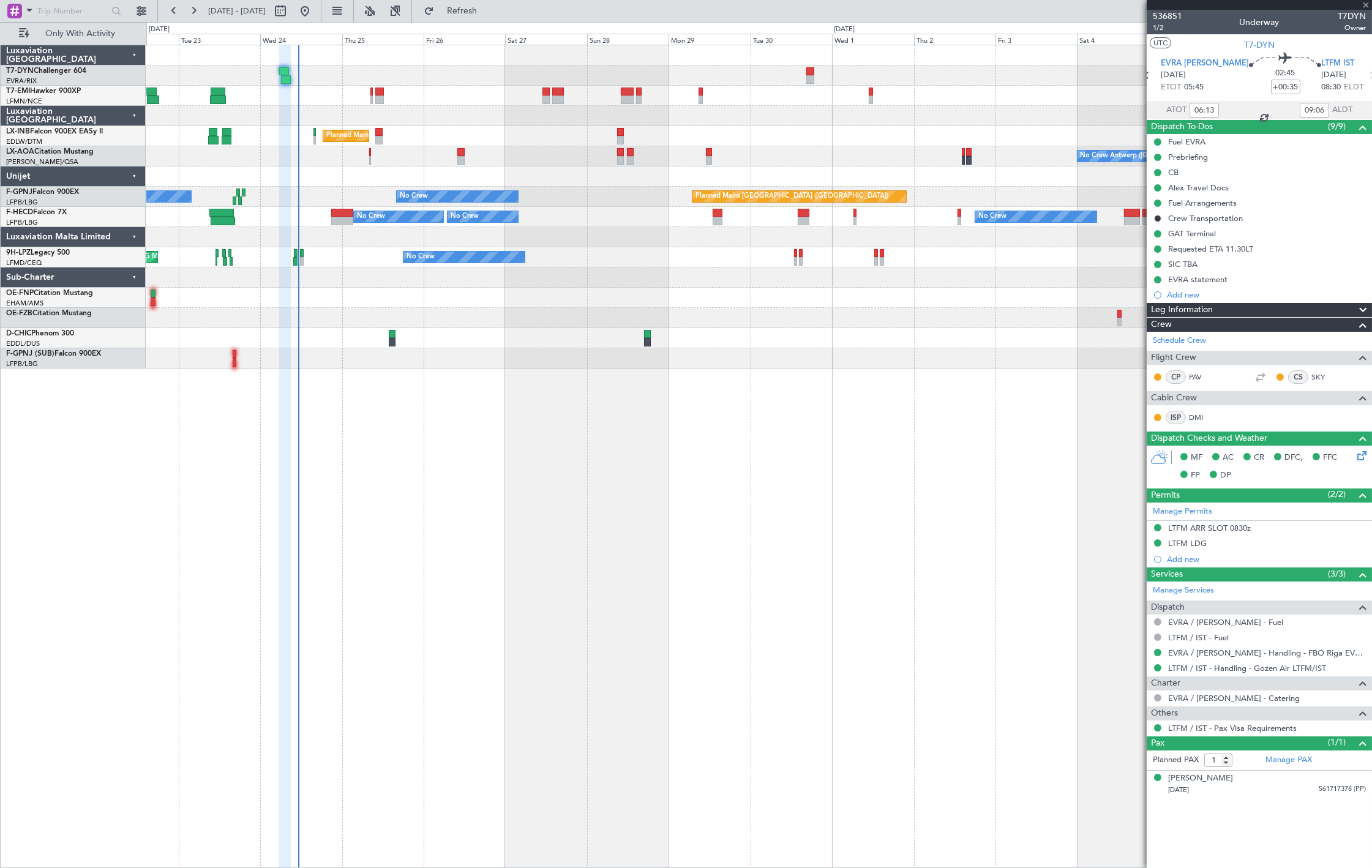
type input "+00:05"
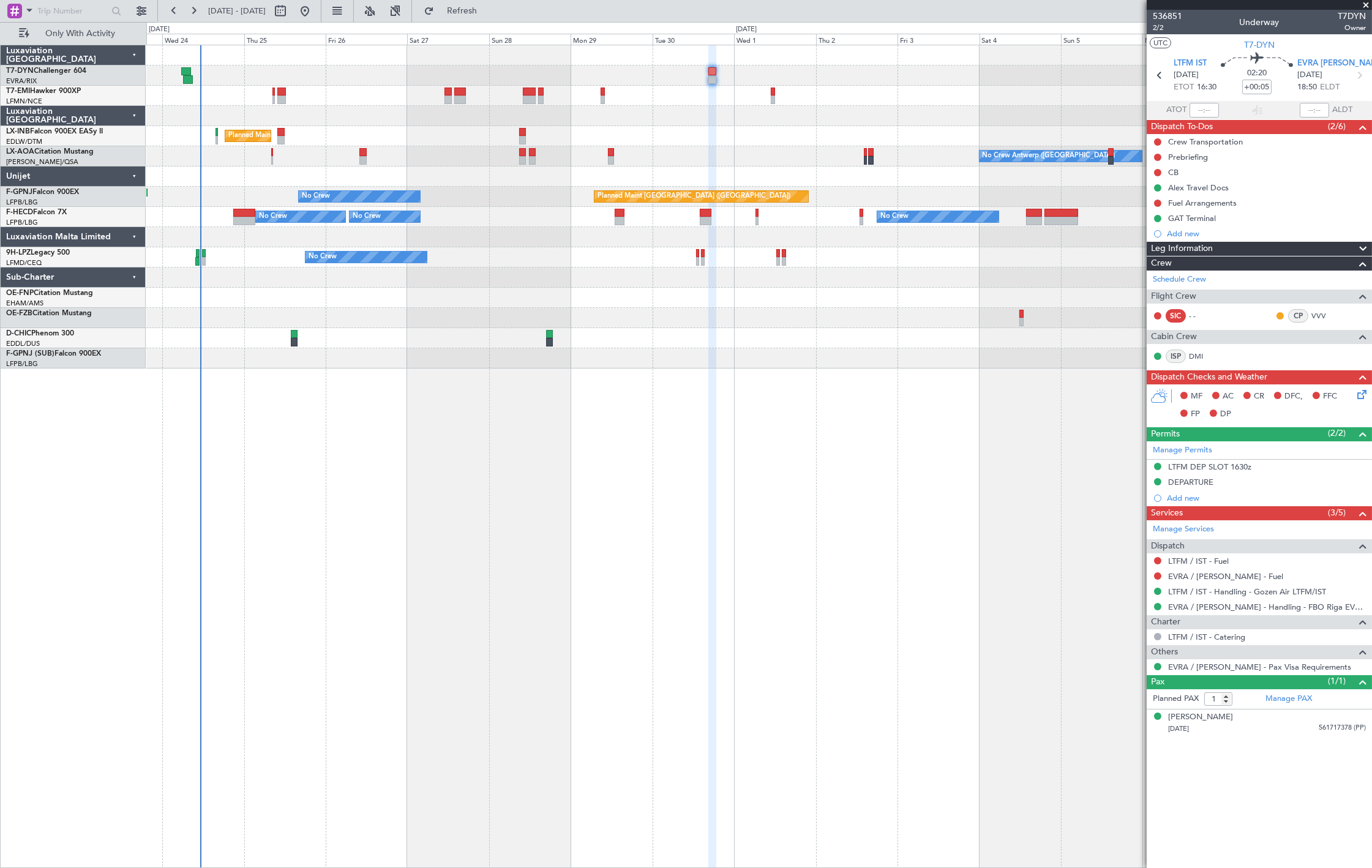
click at [432, 219] on div "Planned Maint Zurich Planned Maint London (Farnborough) No Crew Antwerp (Deurne…" at bounding box center [758, 207] width 1225 height 323
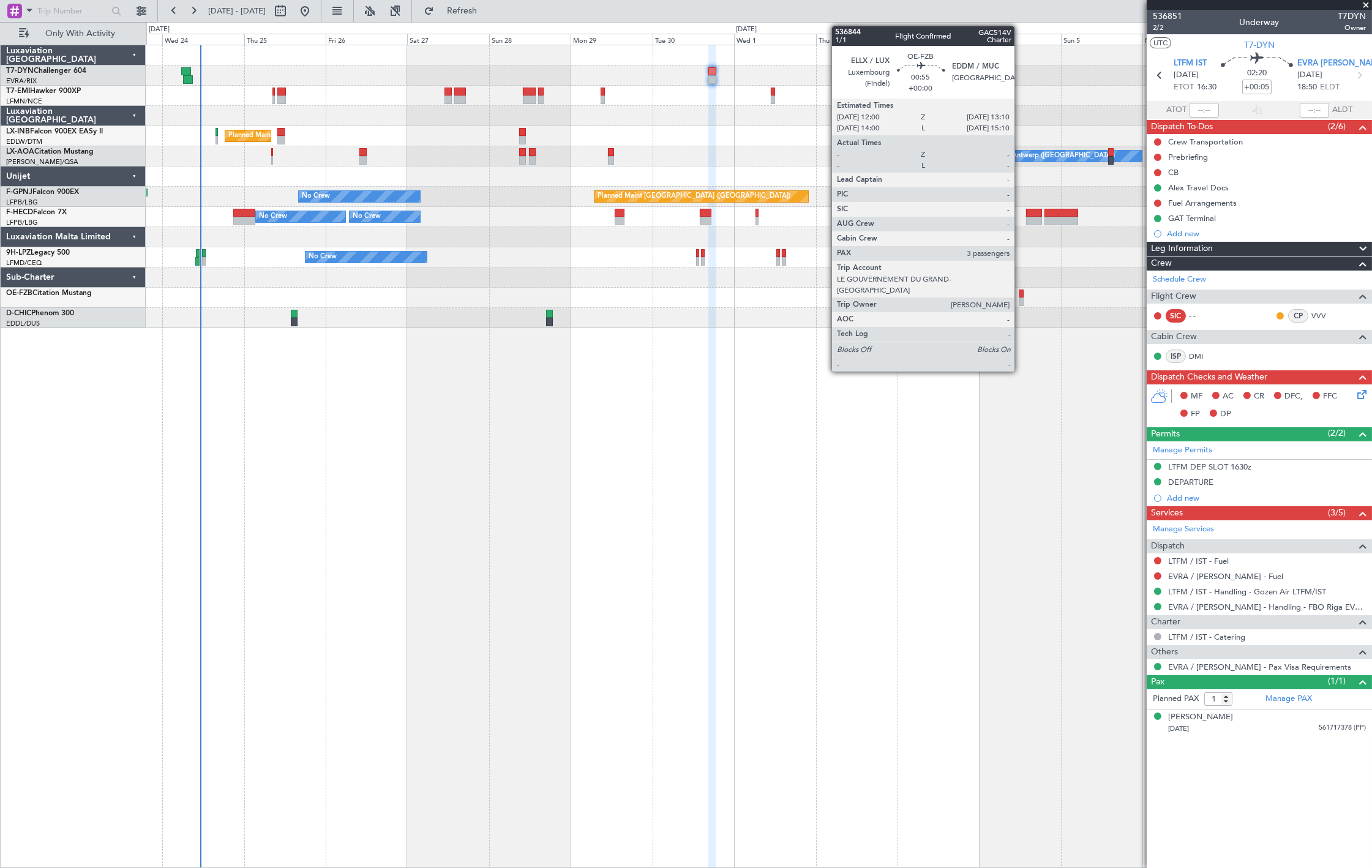
click at [1020, 301] on div at bounding box center [1021, 302] width 4 height 9
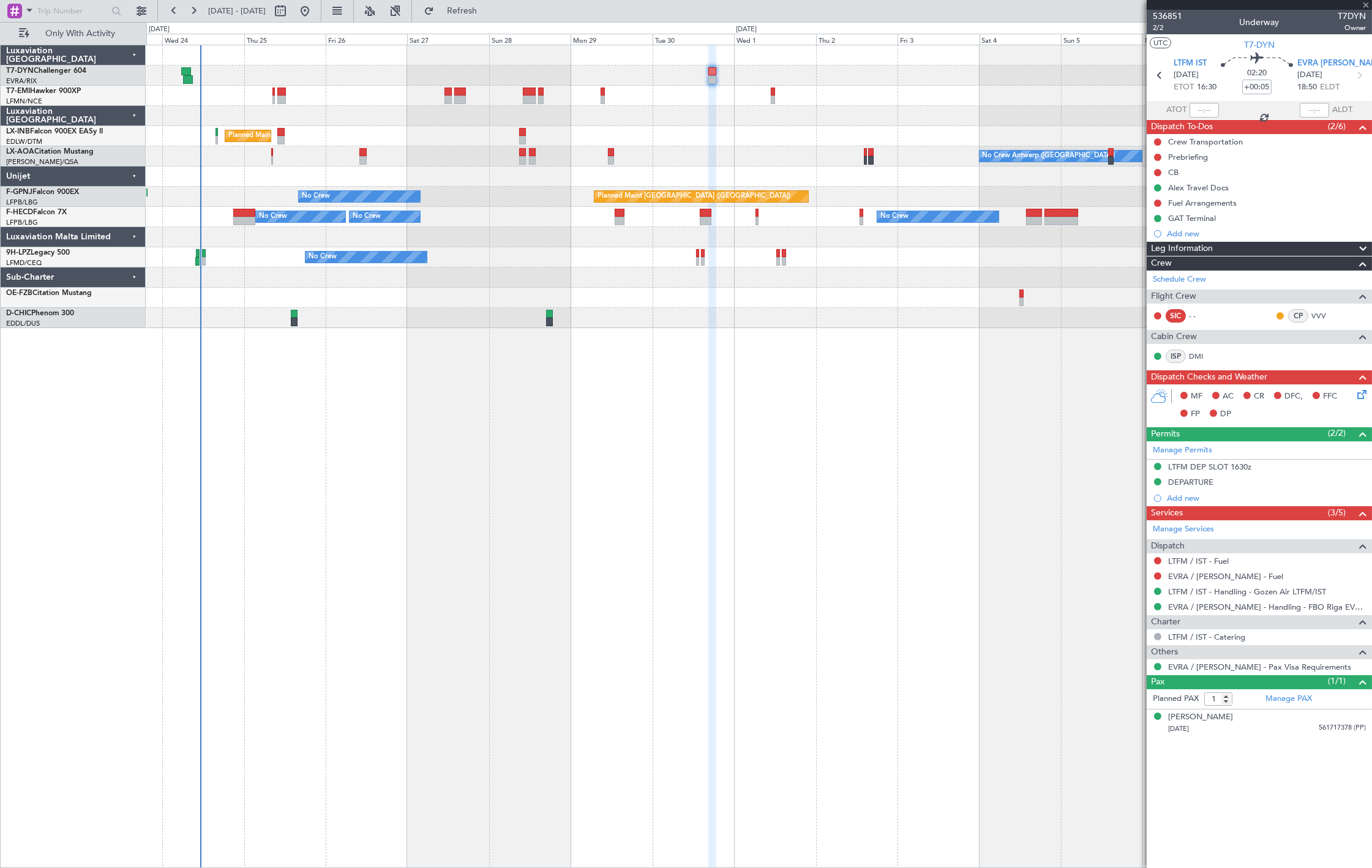
type input "3"
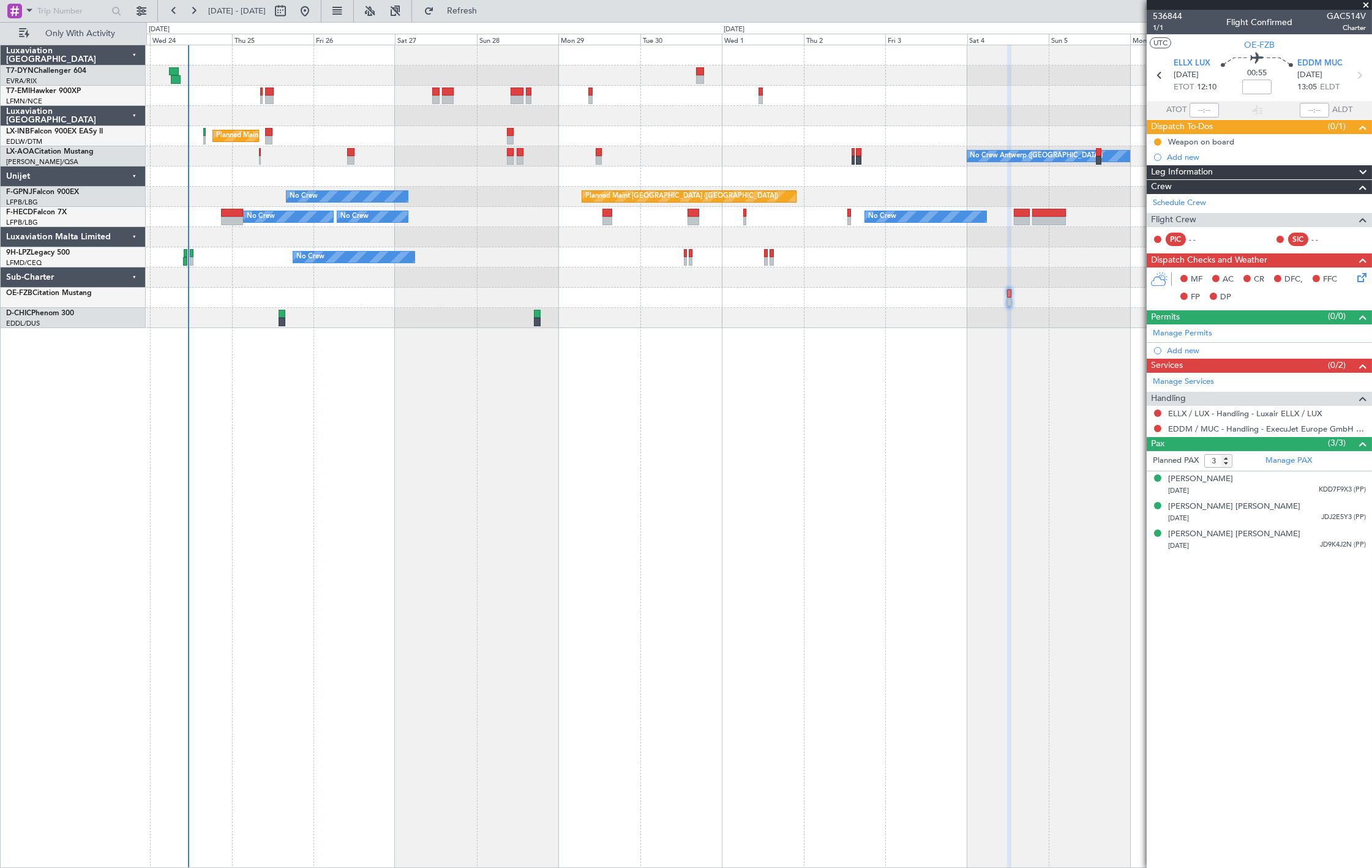
click at [1056, 259] on div "No Crew AOG Maint Cannes (Mandelieu)" at bounding box center [758, 257] width 1225 height 20
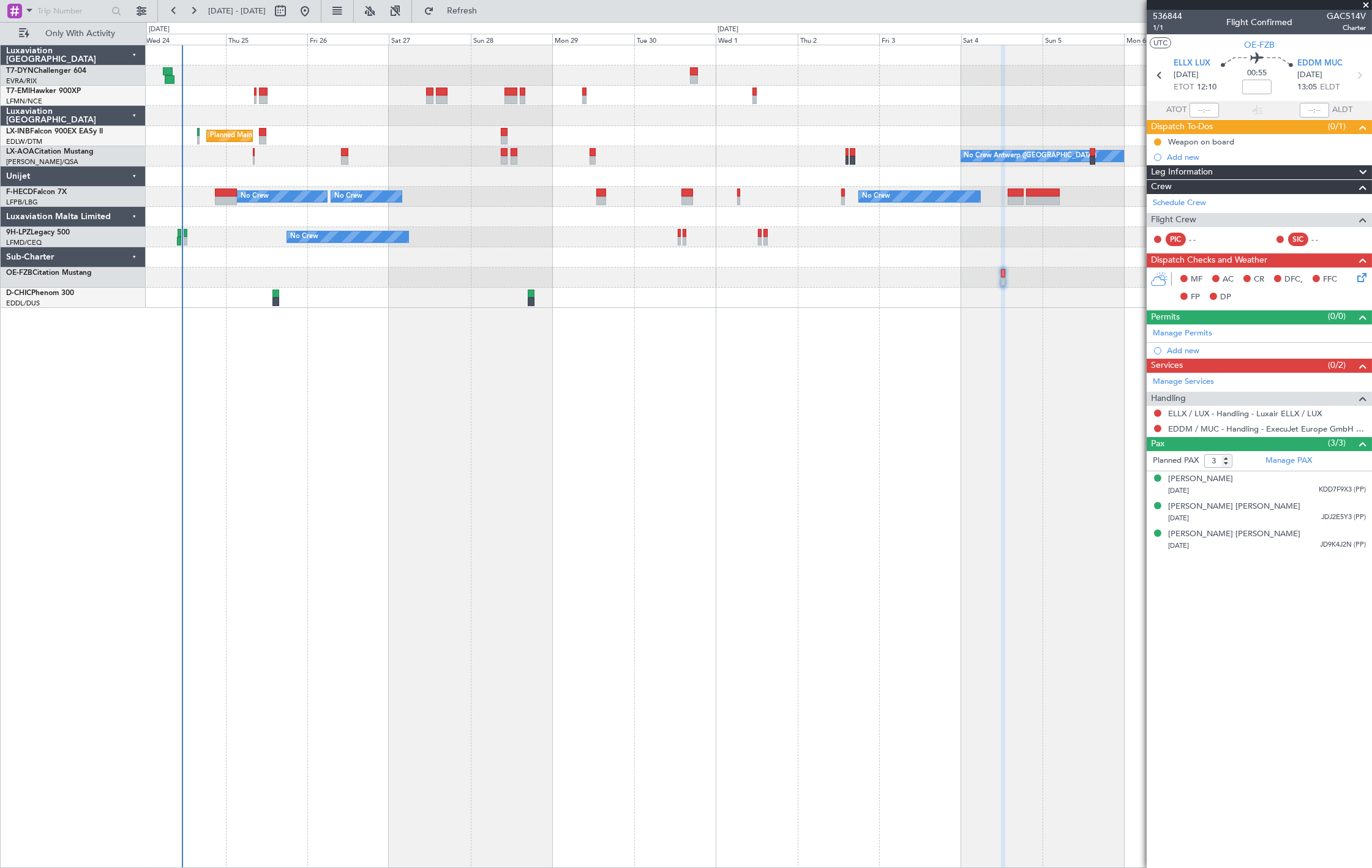
click at [623, 286] on div at bounding box center [758, 277] width 1225 height 20
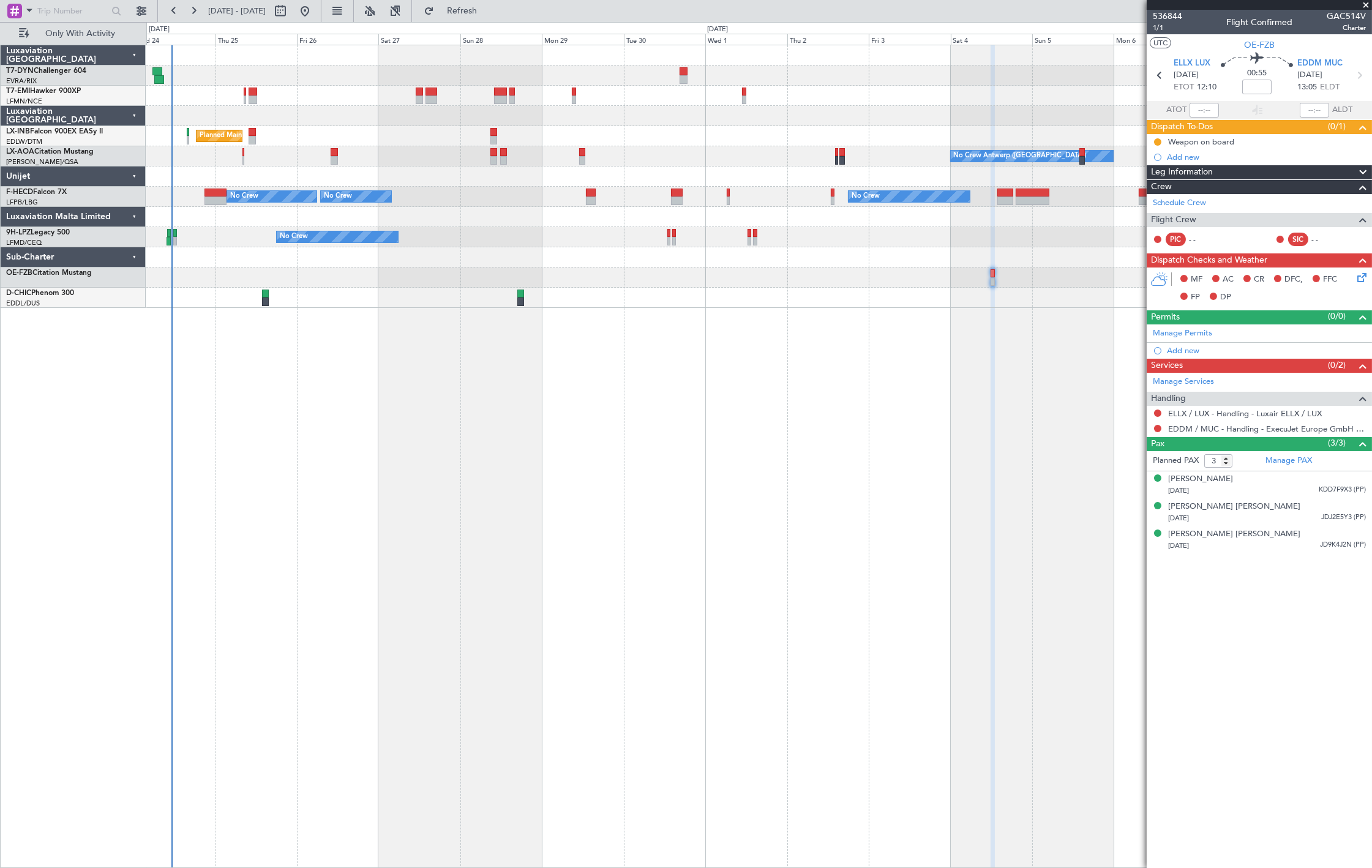
click at [658, 299] on div at bounding box center [758, 297] width 1225 height 20
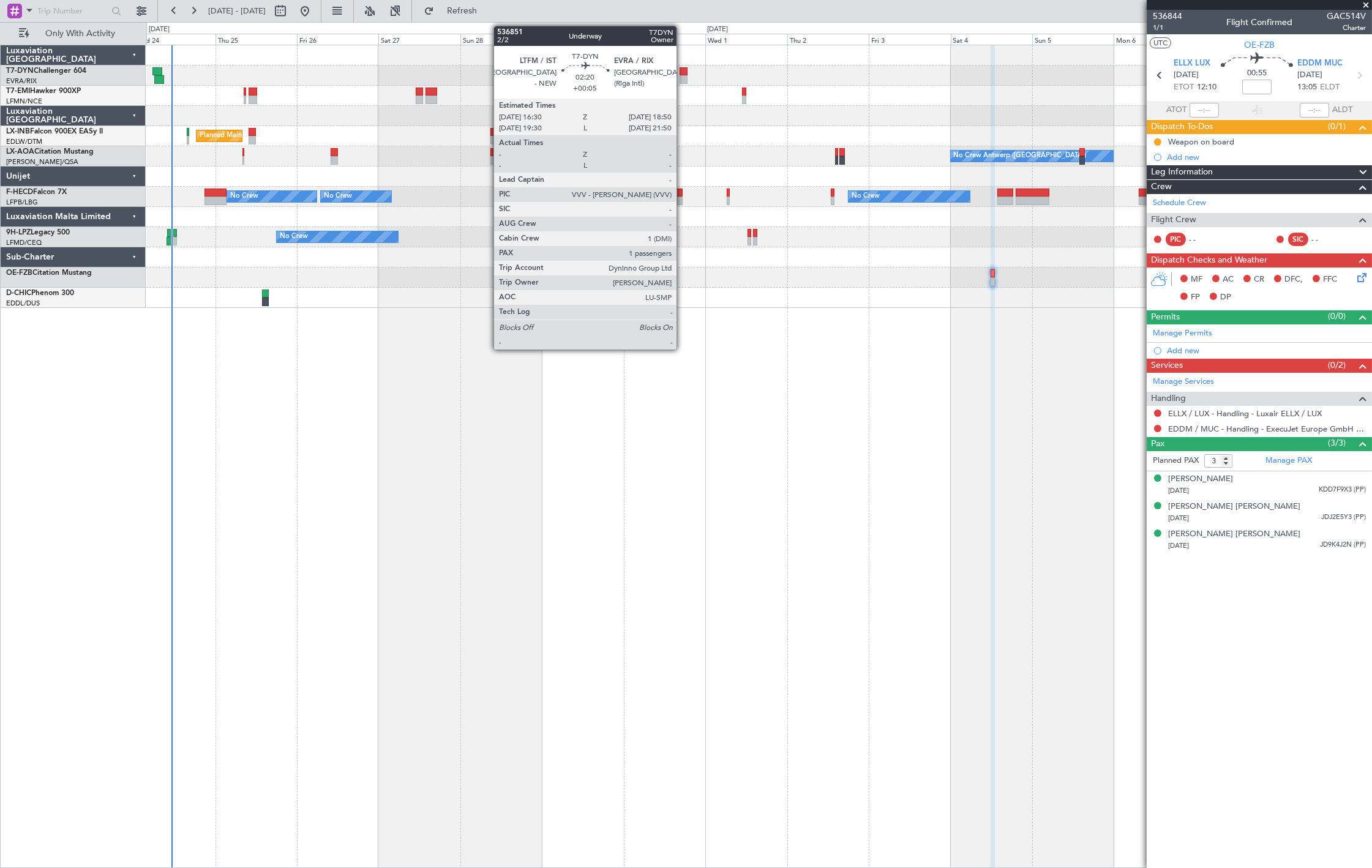
click at [683, 71] on div at bounding box center [683, 72] width 8 height 9
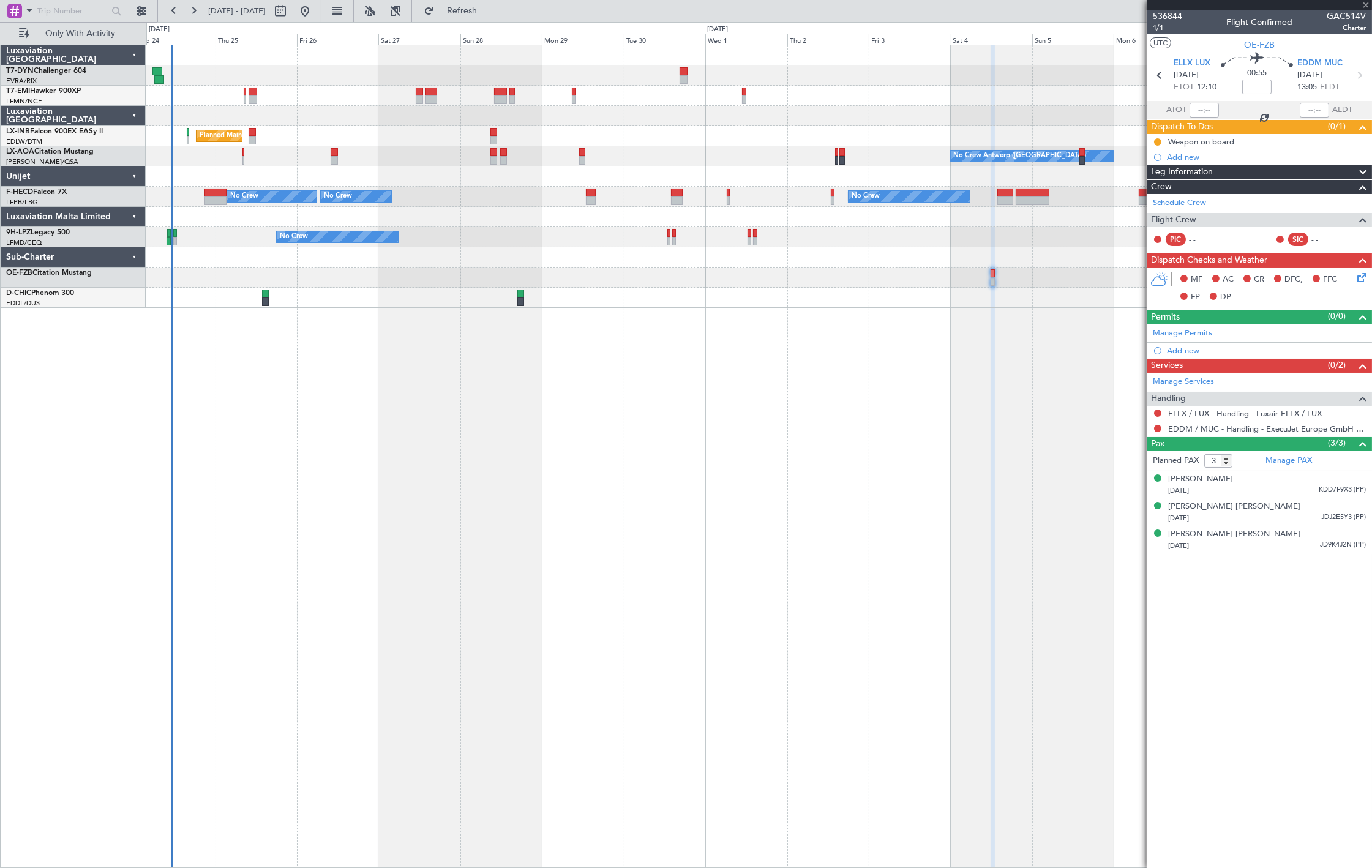
type input "+00:05"
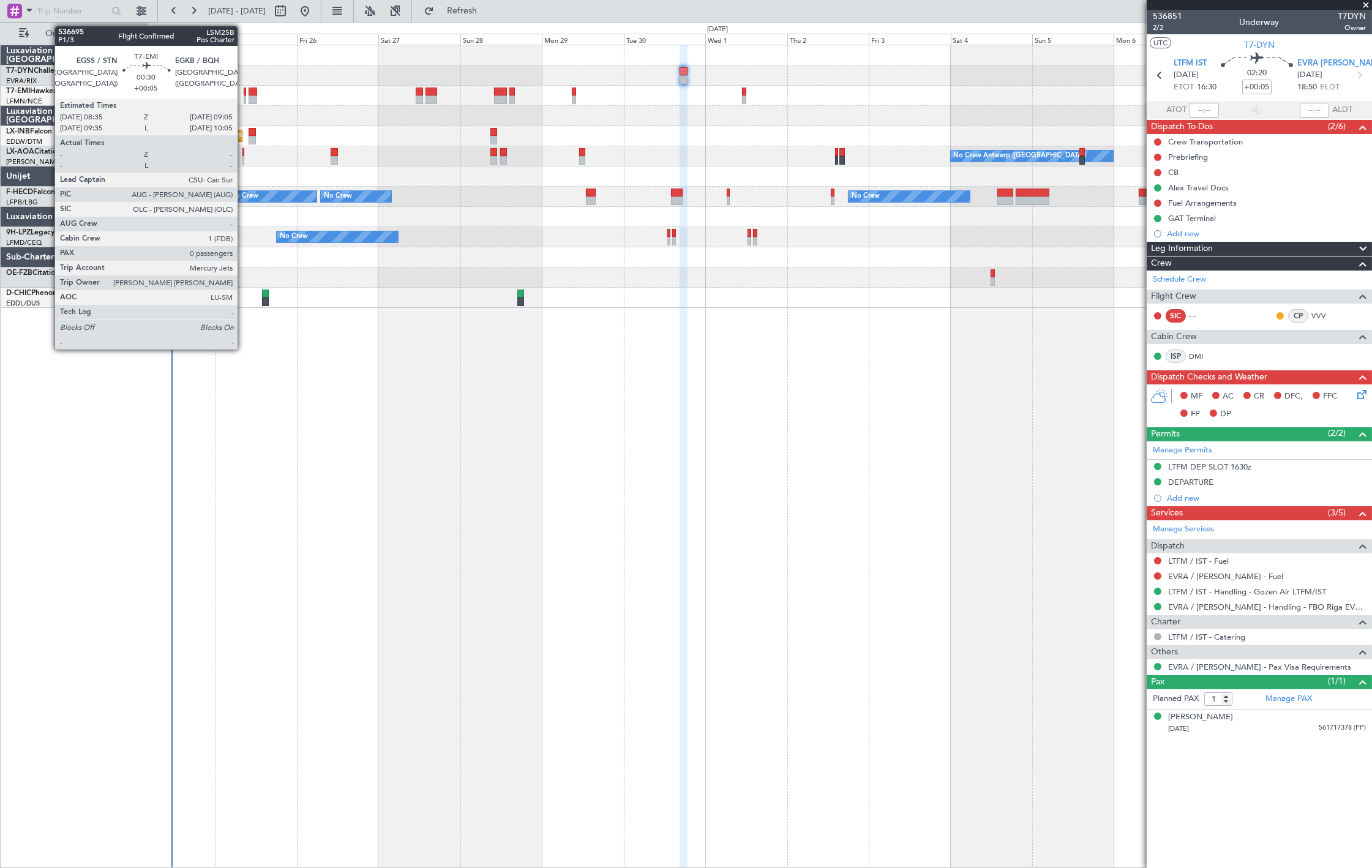
click at [244, 96] on div at bounding box center [244, 100] width 1 height 9
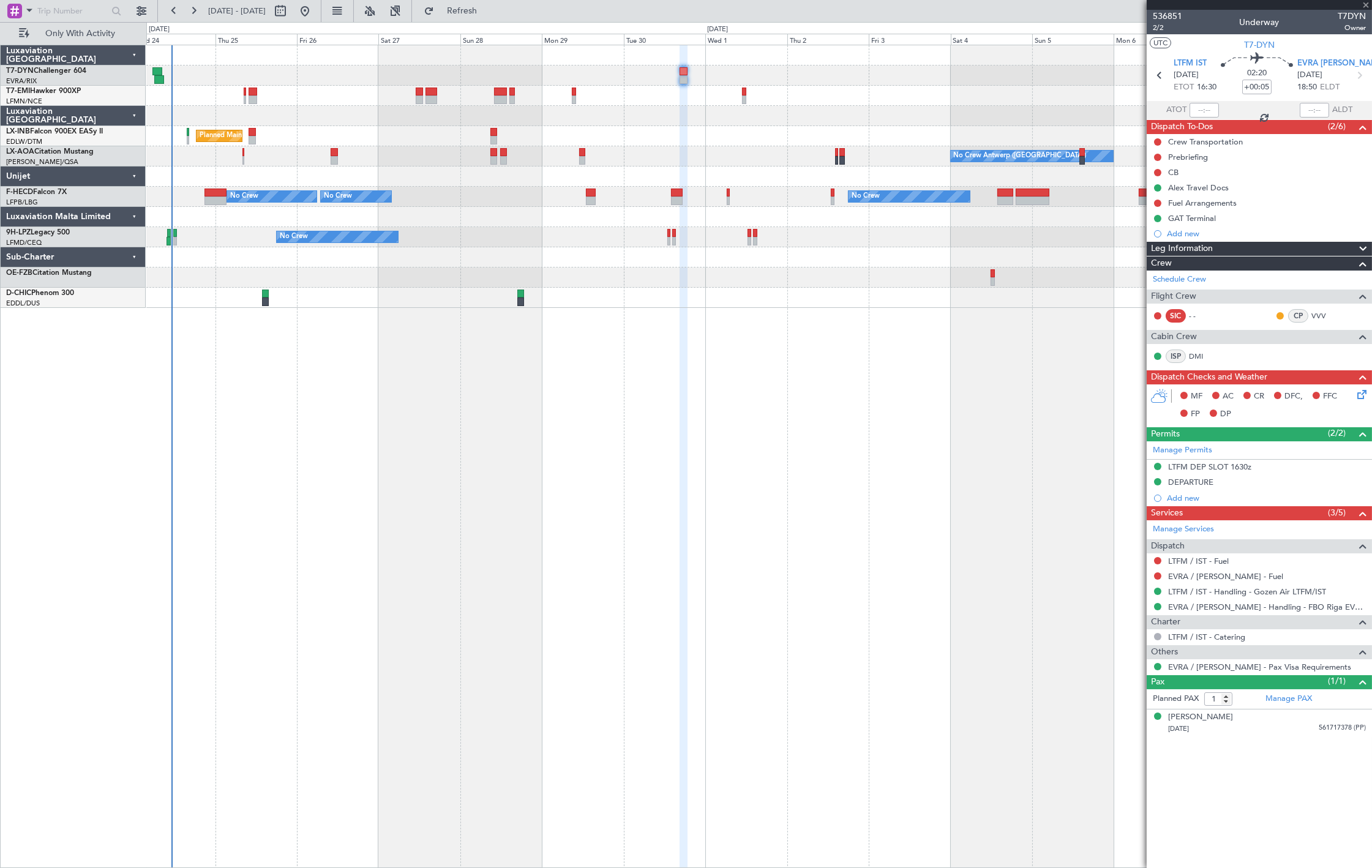
type input "0"
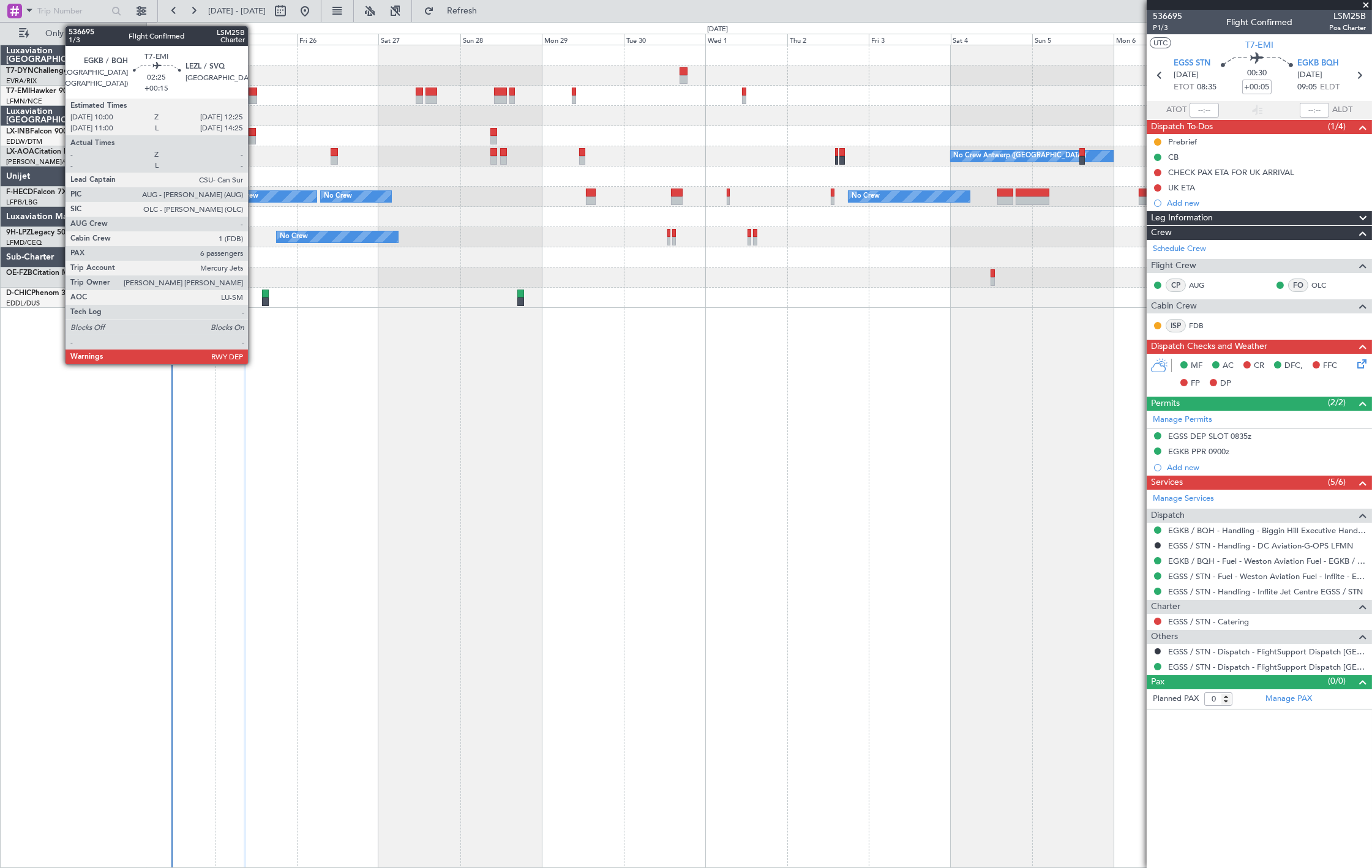
click at [253, 105] on div "Planned Maint Zurich Planned Maint London (Farnborough) No Crew Antwerp (Deurne…" at bounding box center [758, 177] width 1225 height 263
click at [252, 96] on div at bounding box center [253, 100] width 9 height 9
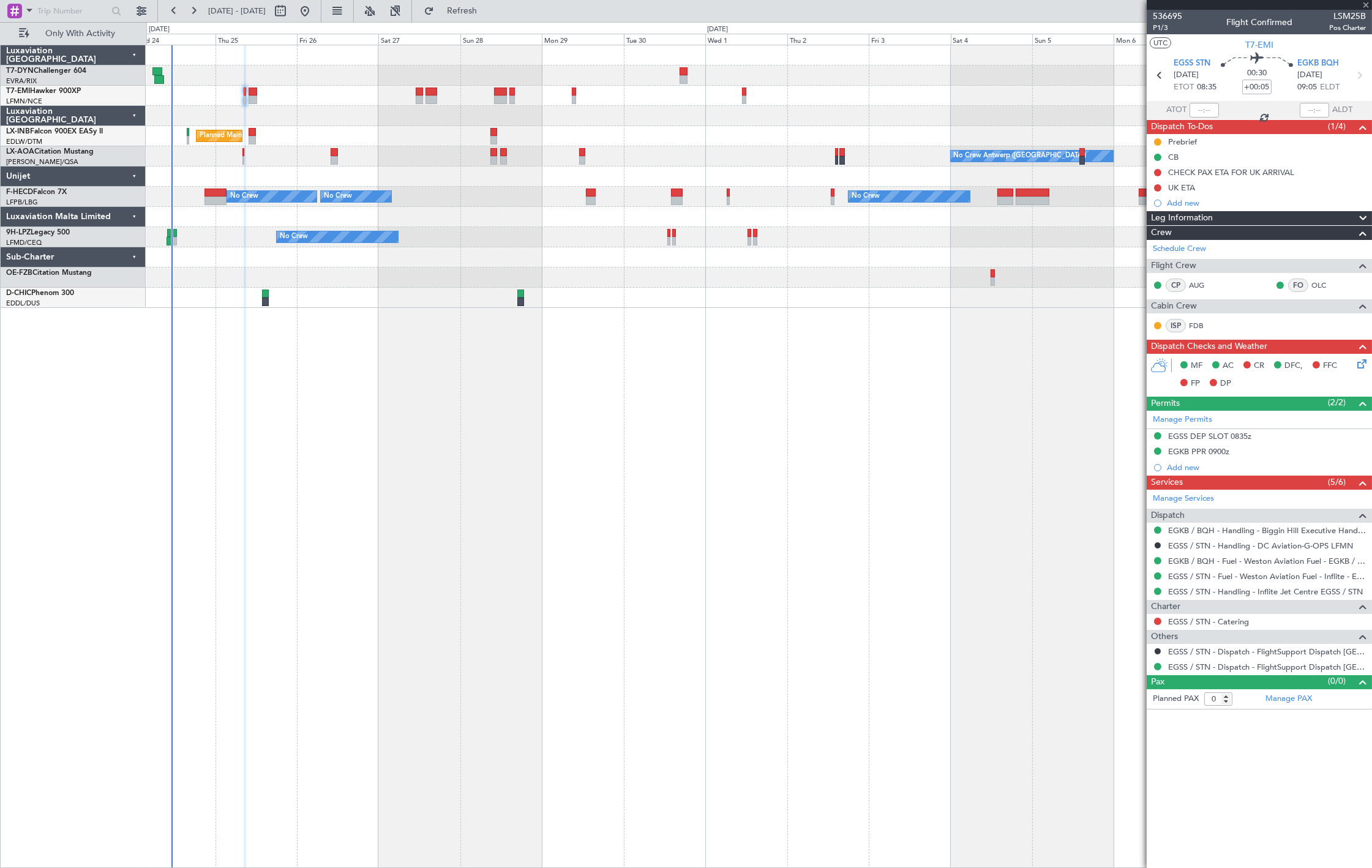
type input "+00:15"
type input "6"
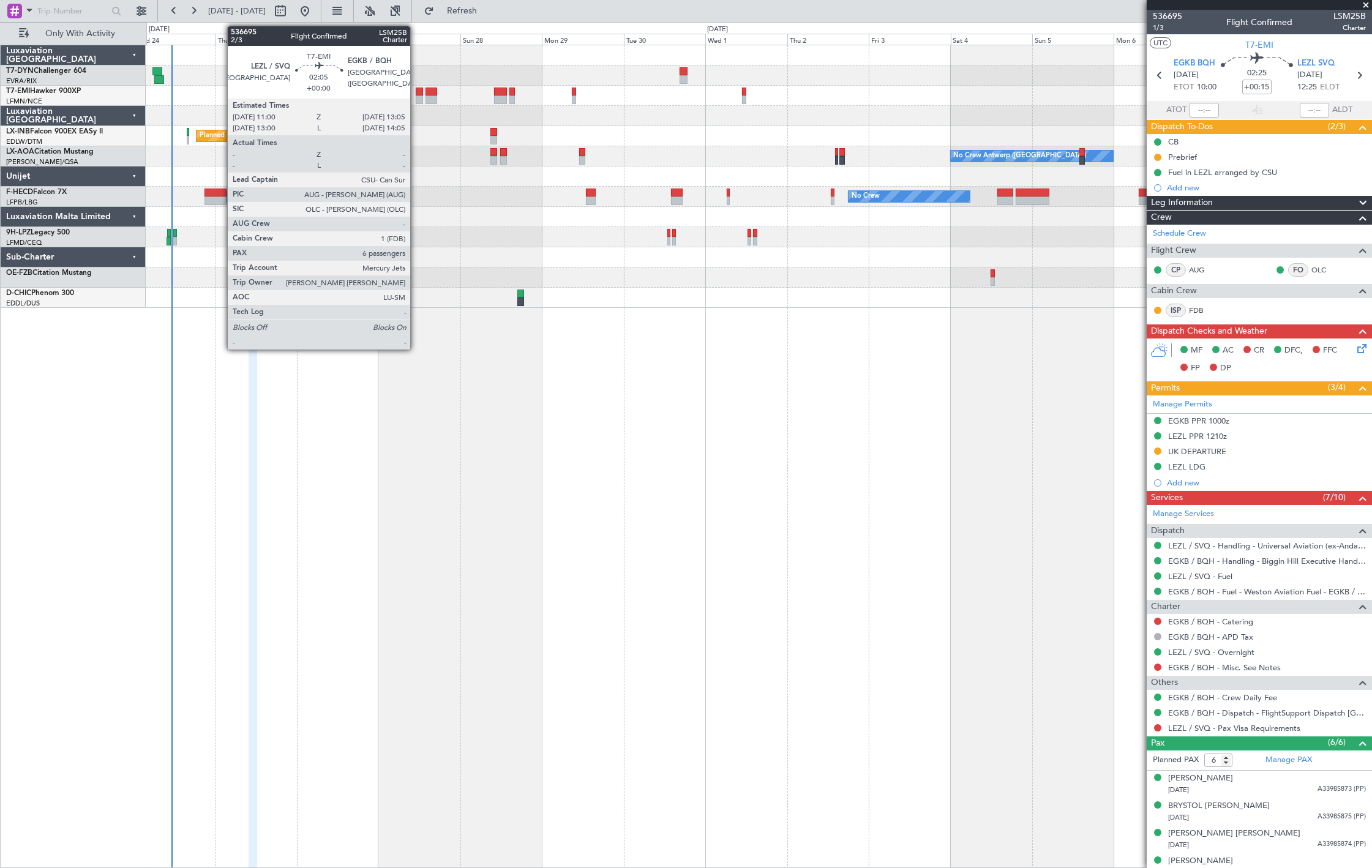
click at [416, 98] on div at bounding box center [419, 100] width 7 height 9
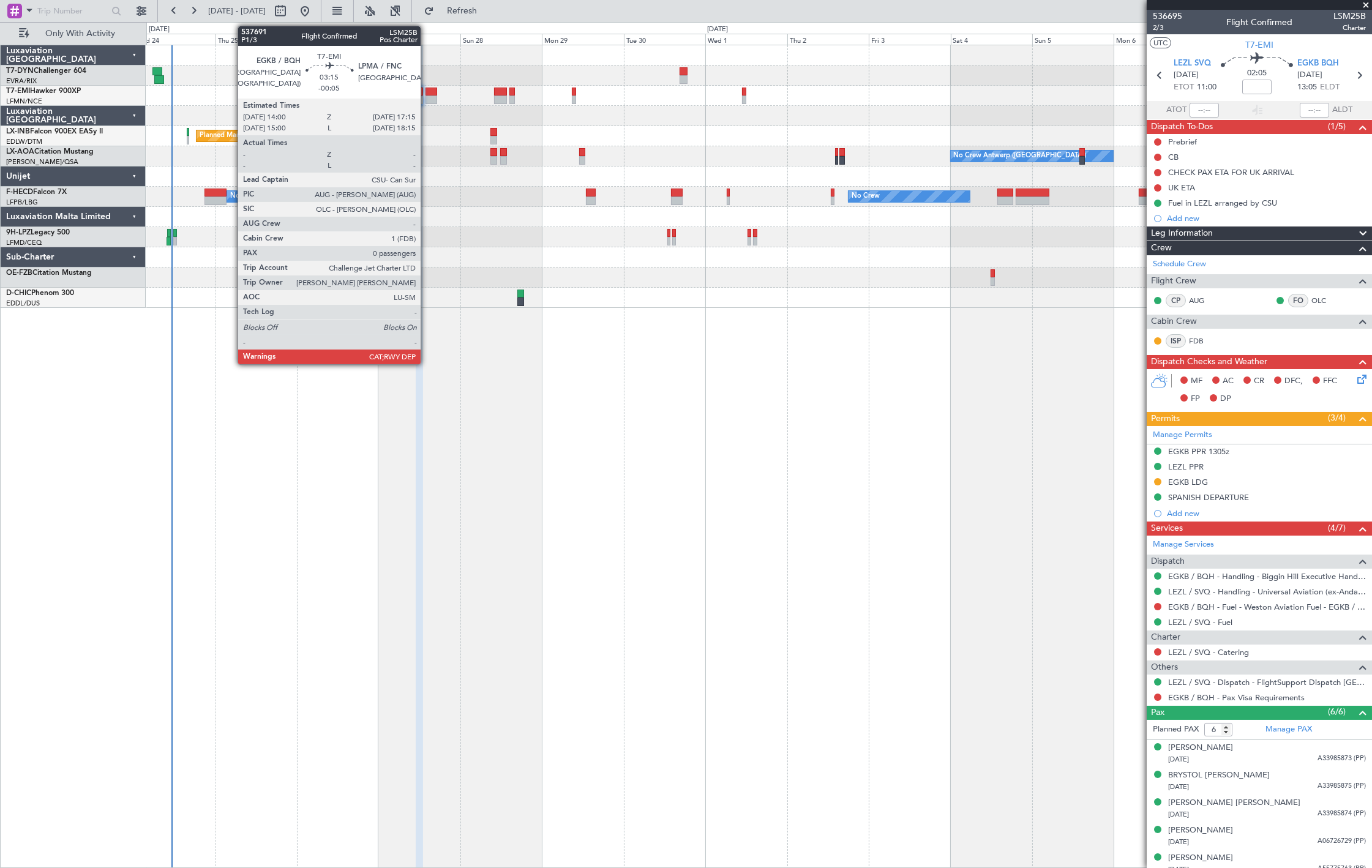
click at [427, 89] on div at bounding box center [431, 92] width 12 height 9
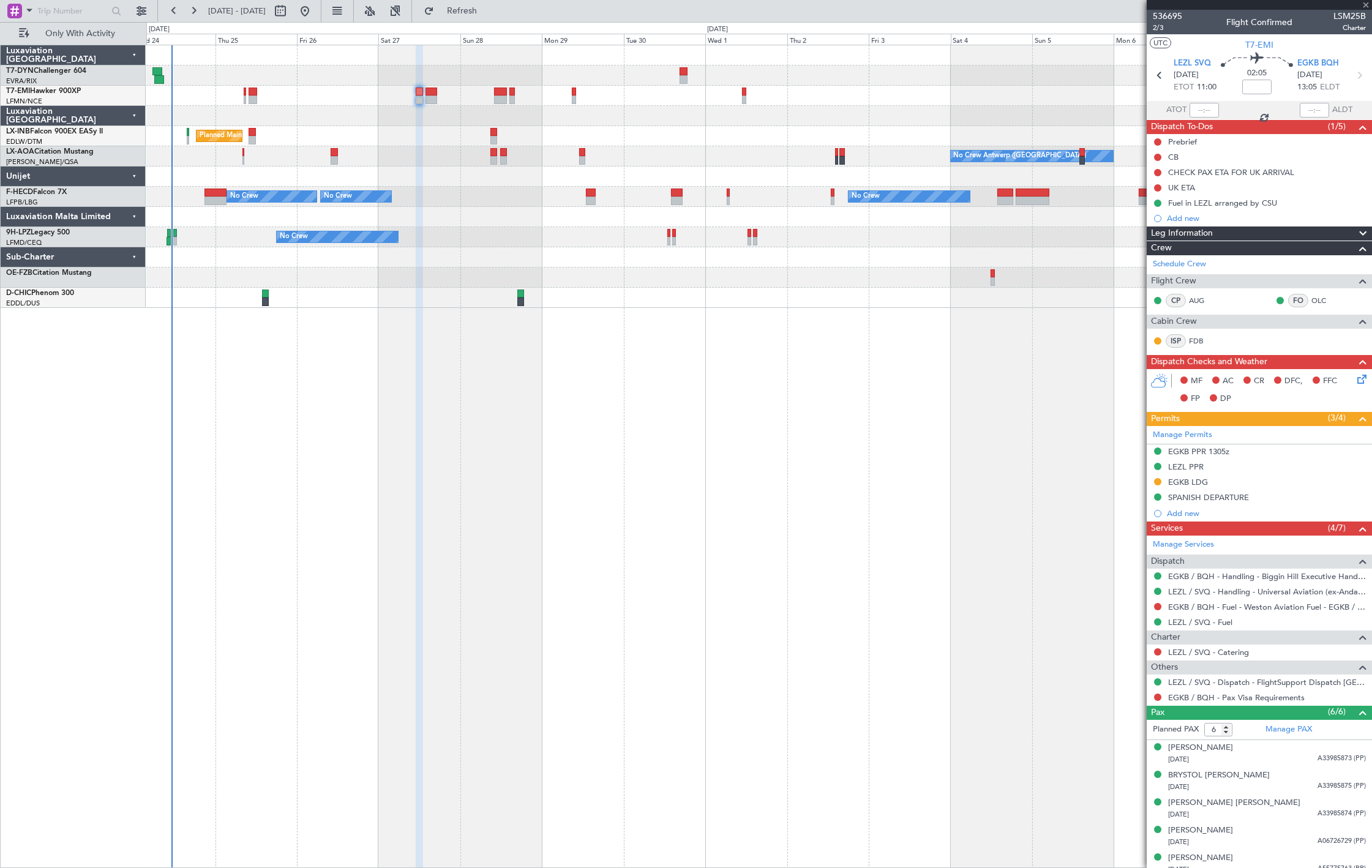
type input "-00:05"
type input "0"
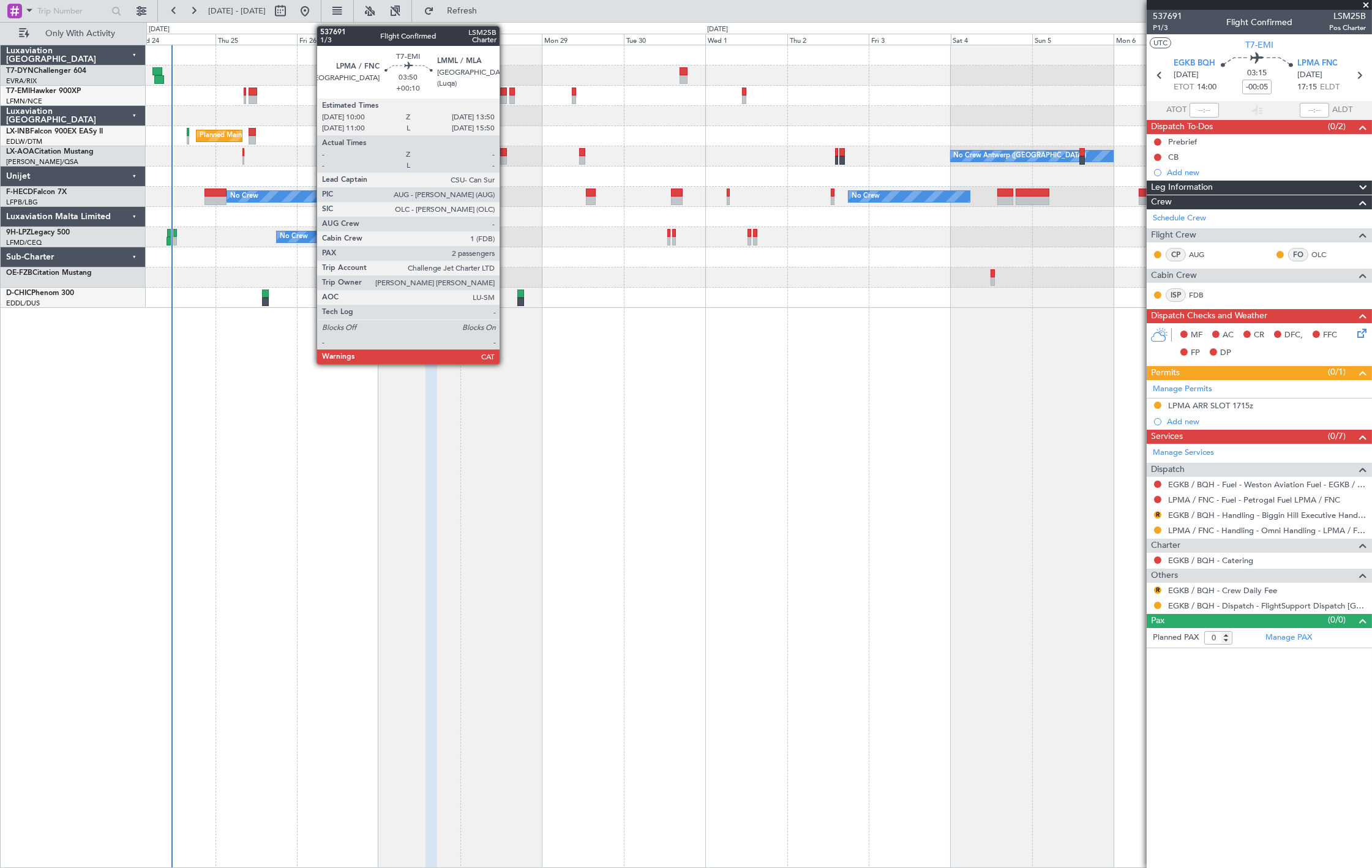
click at [505, 89] on div at bounding box center [500, 92] width 13 height 9
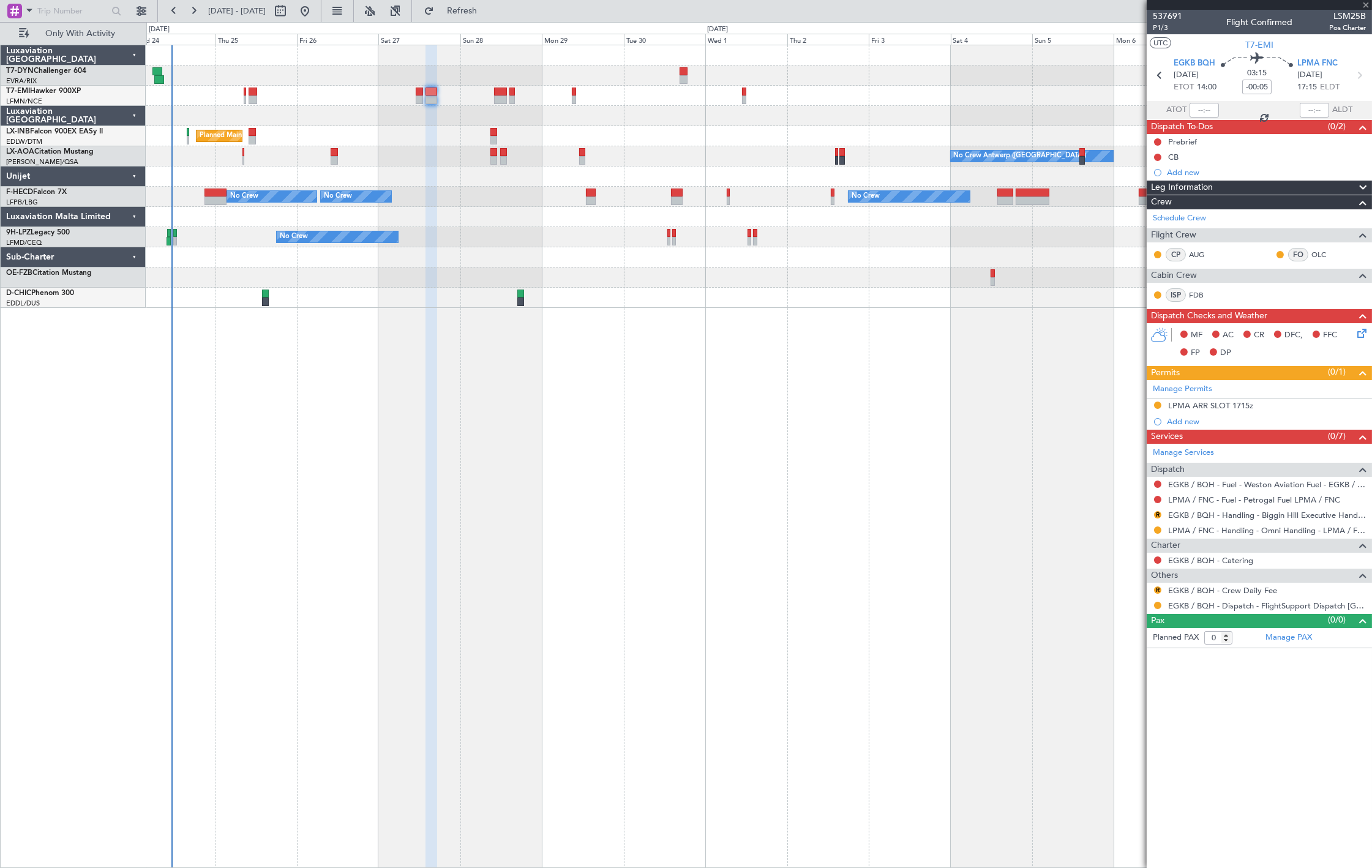
type input "+00:10"
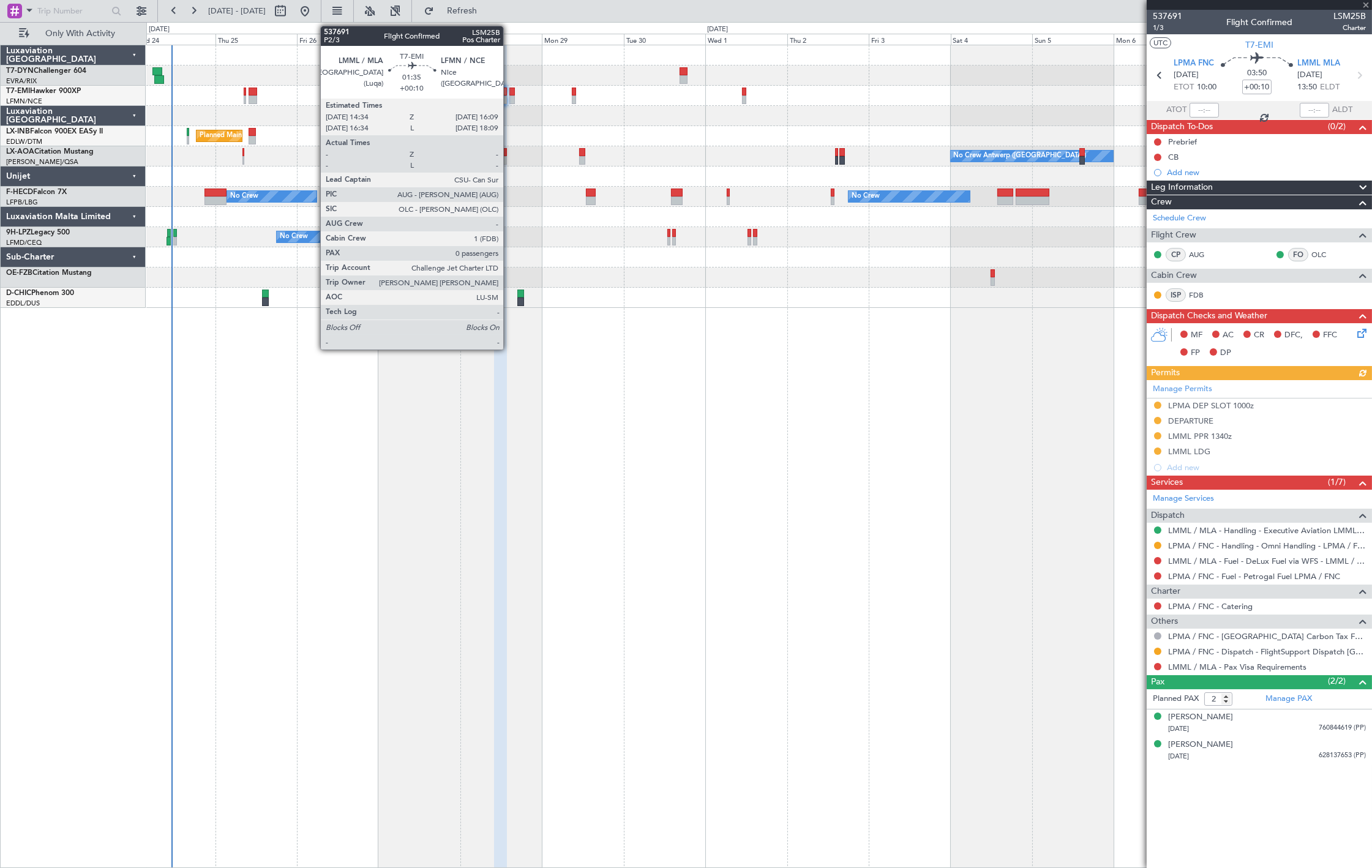
click at [509, 100] on div at bounding box center [511, 100] width 5 height 9
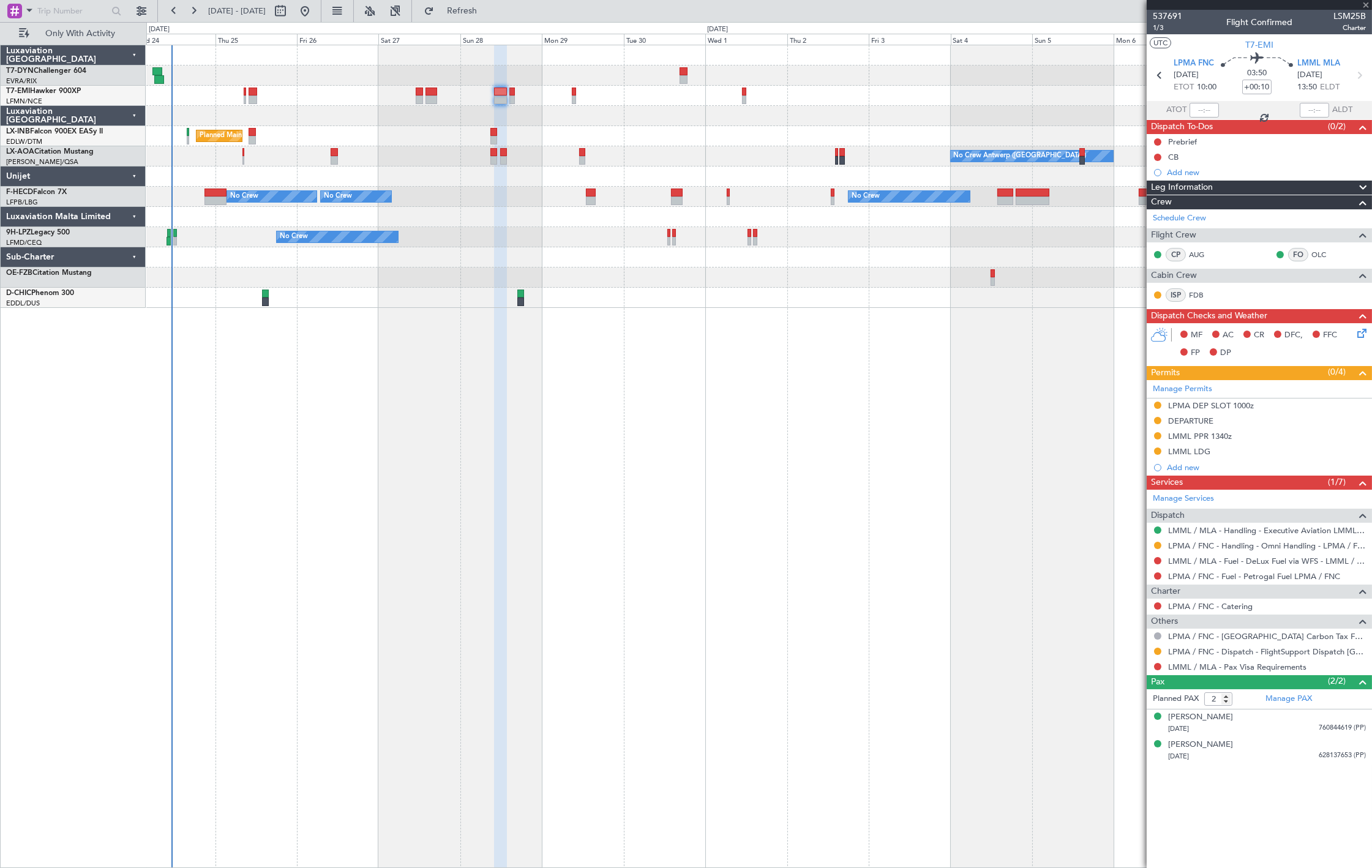
type input "0"
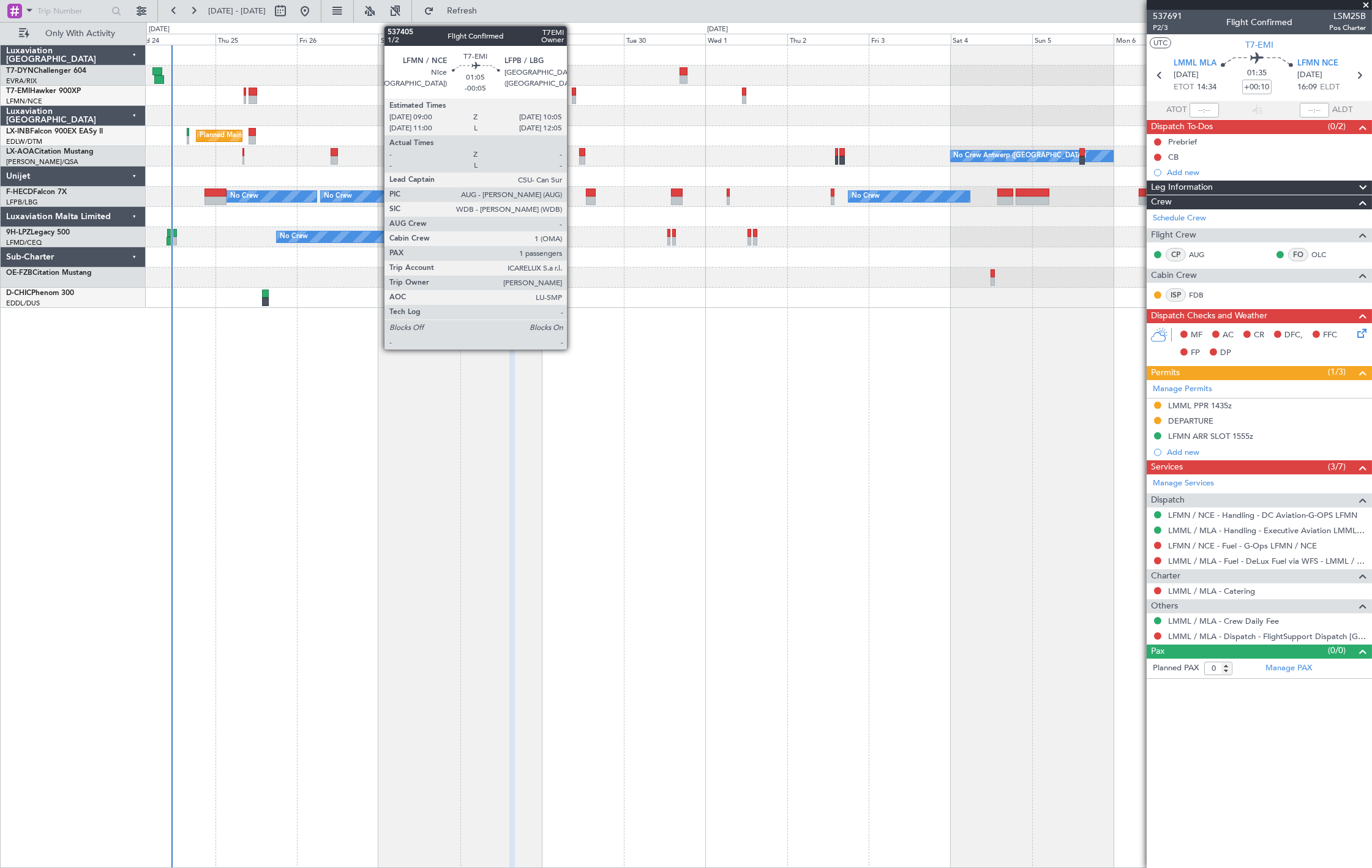
click at [573, 96] on div at bounding box center [574, 100] width 4 height 9
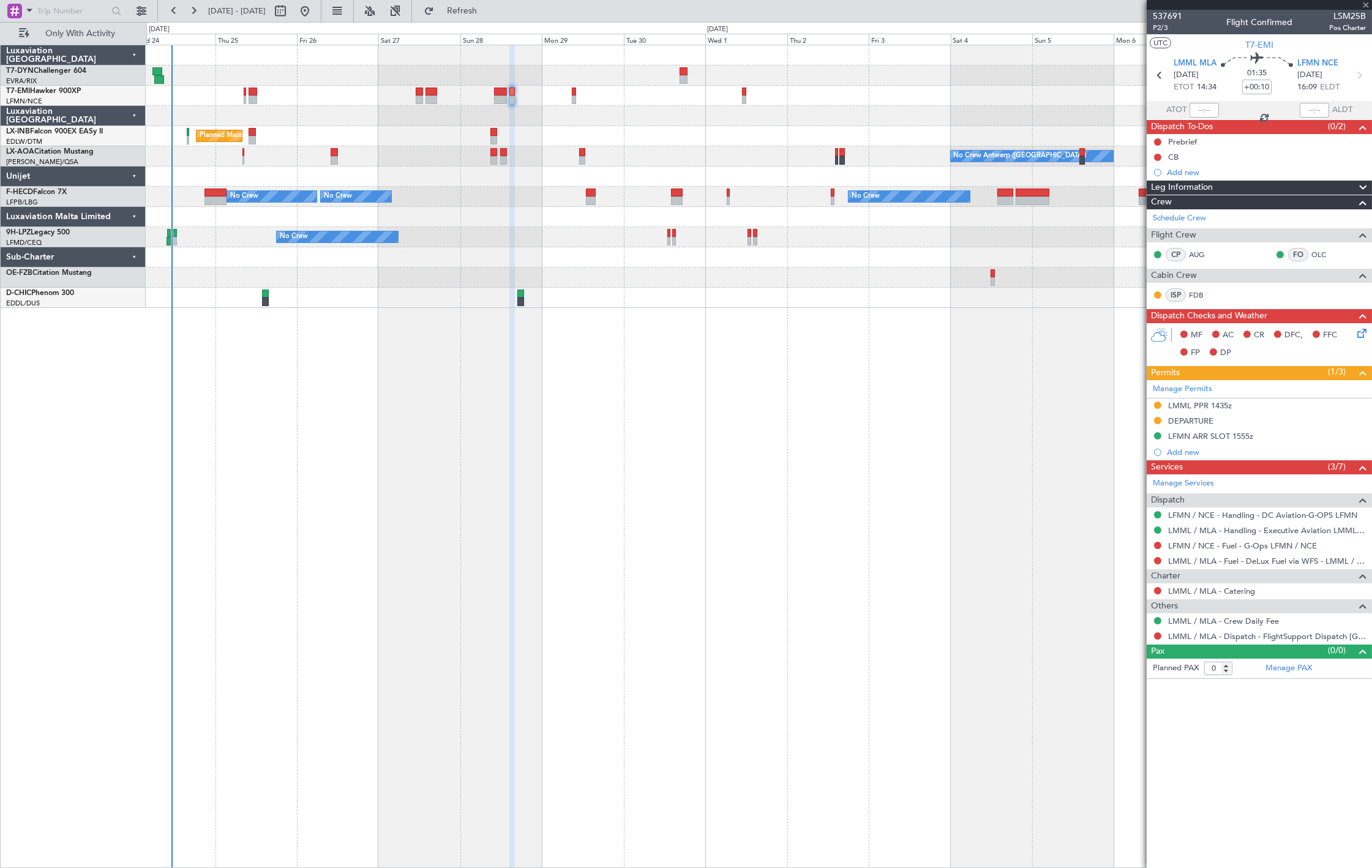
type input "-00:05"
type input "1"
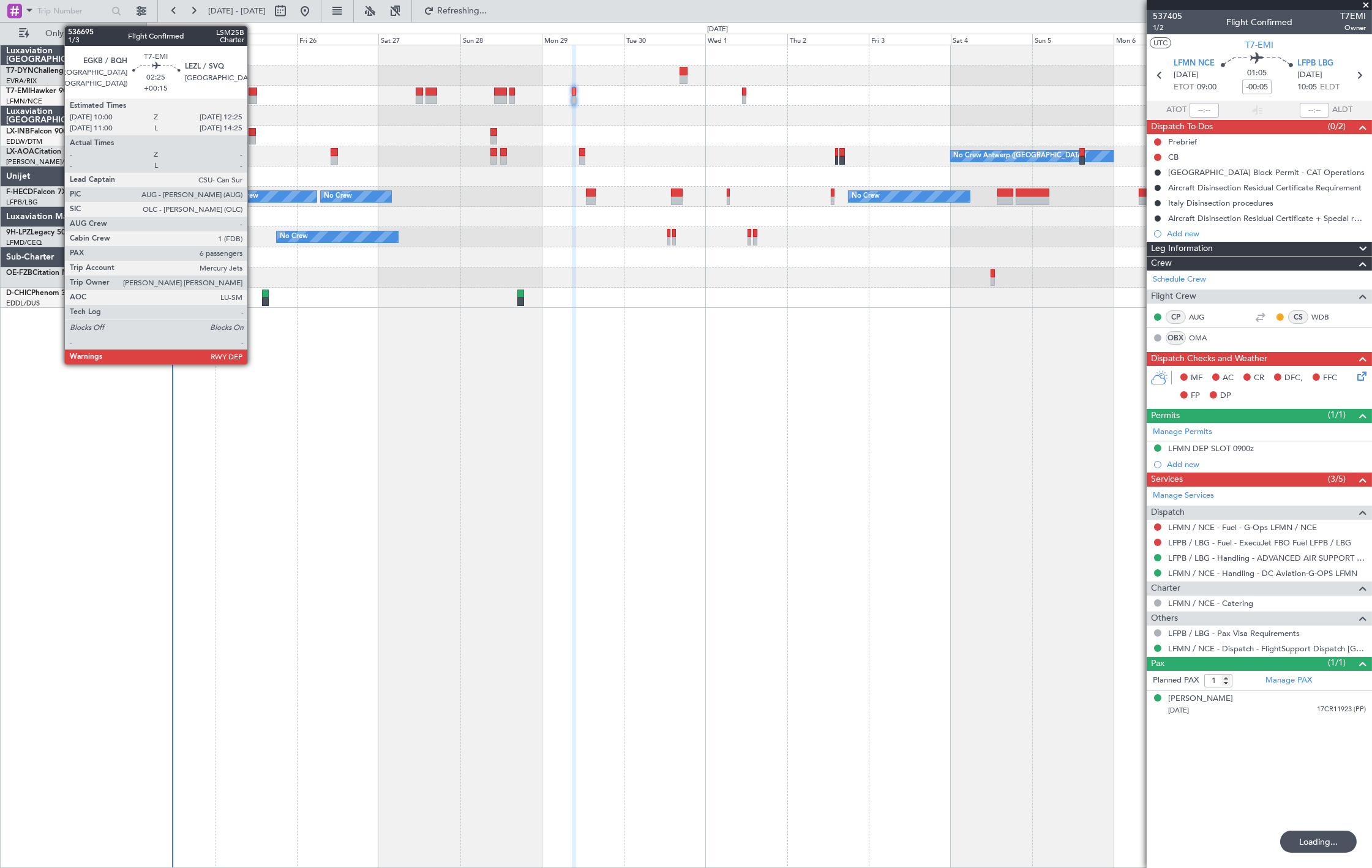
click at [253, 94] on div at bounding box center [253, 92] width 9 height 9
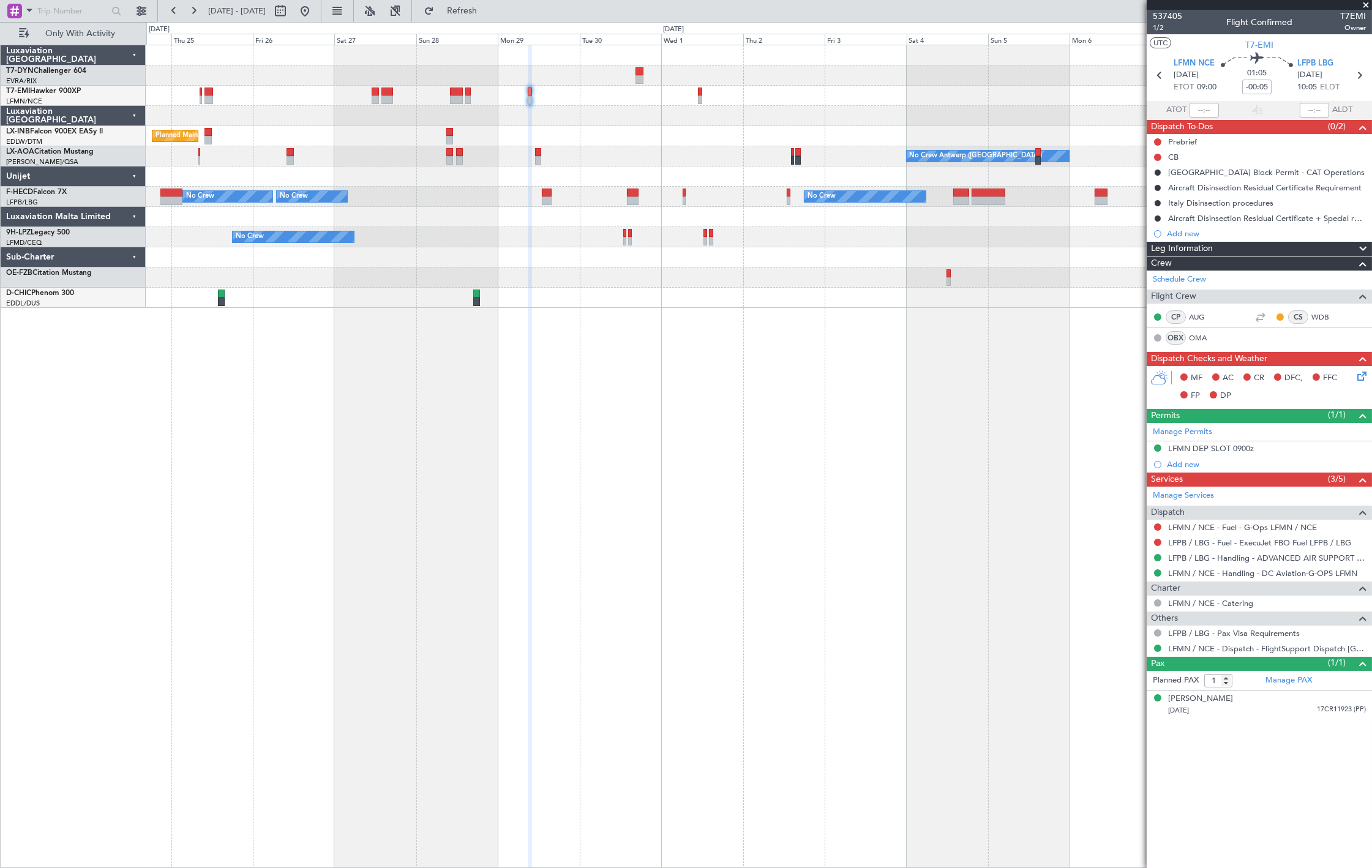
click at [989, 179] on div at bounding box center [758, 176] width 1225 height 20
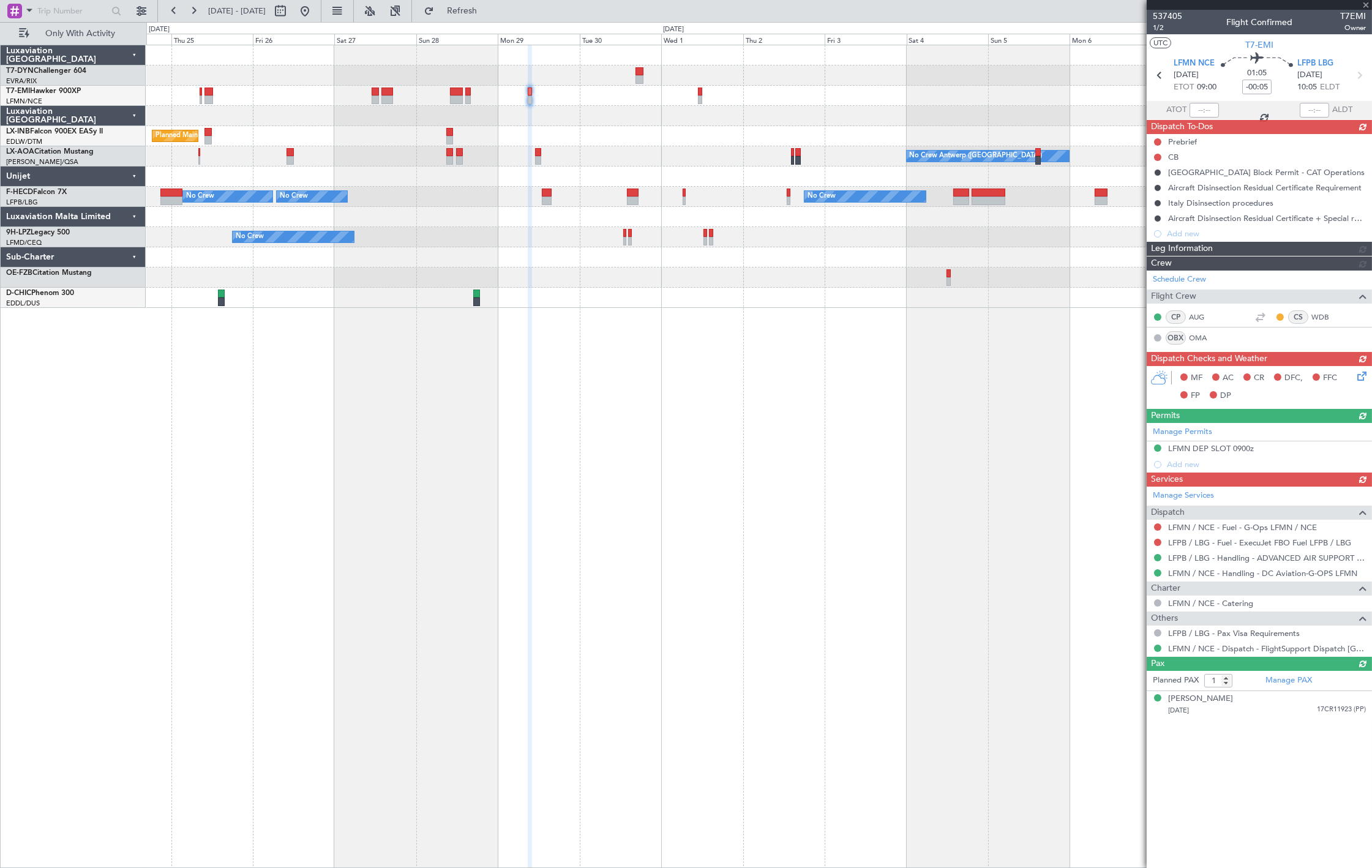
drag, startPoint x: 341, startPoint y: 15, endPoint x: 359, endPoint y: 35, distance: 26.9
click at [315, 15] on button at bounding box center [305, 11] width 20 height 20
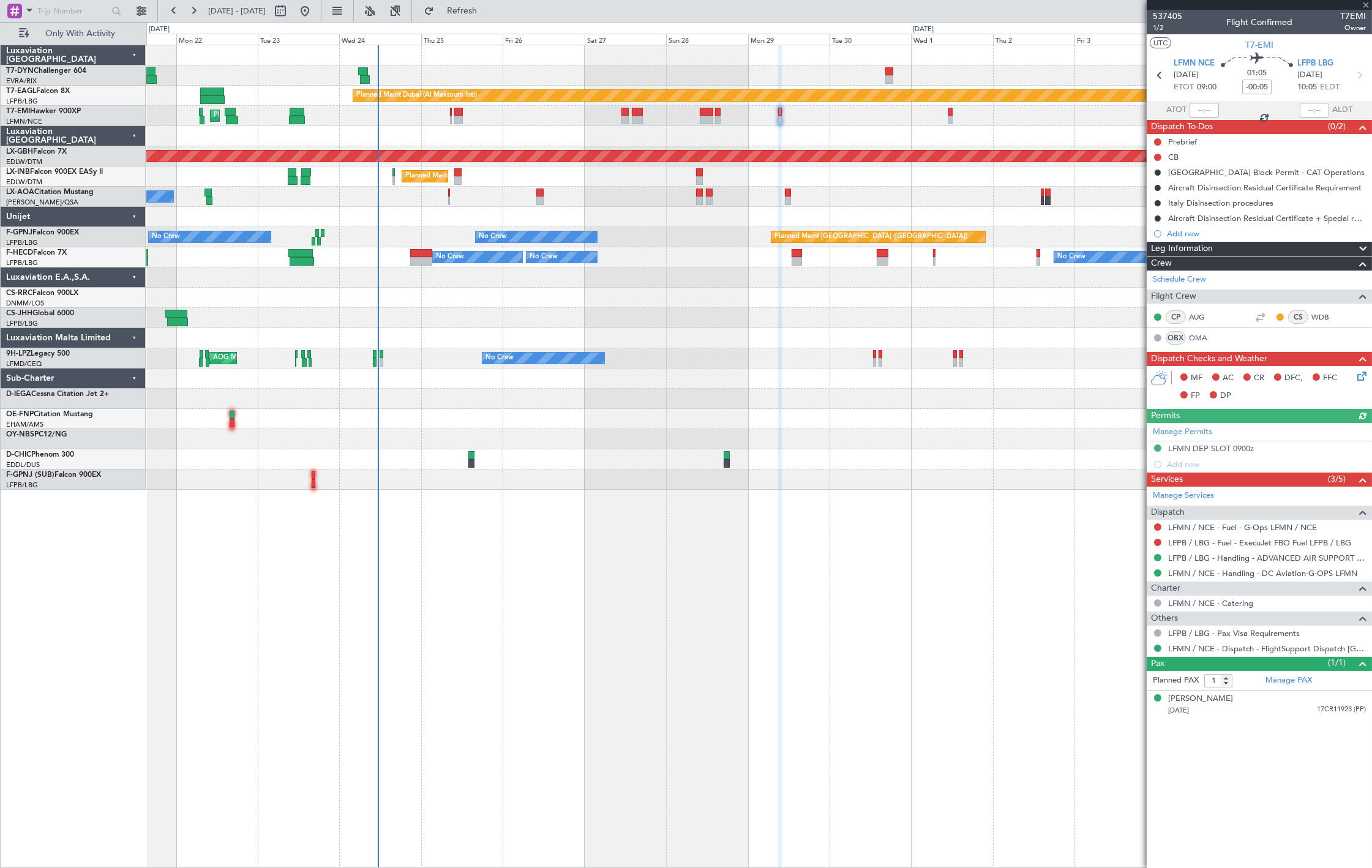
click at [601, 409] on div "Planned Maint Dubai (Al Maktoum Intl) Unplanned Maint Paris (Le Bourget) Planne…" at bounding box center [758, 268] width 1225 height 444
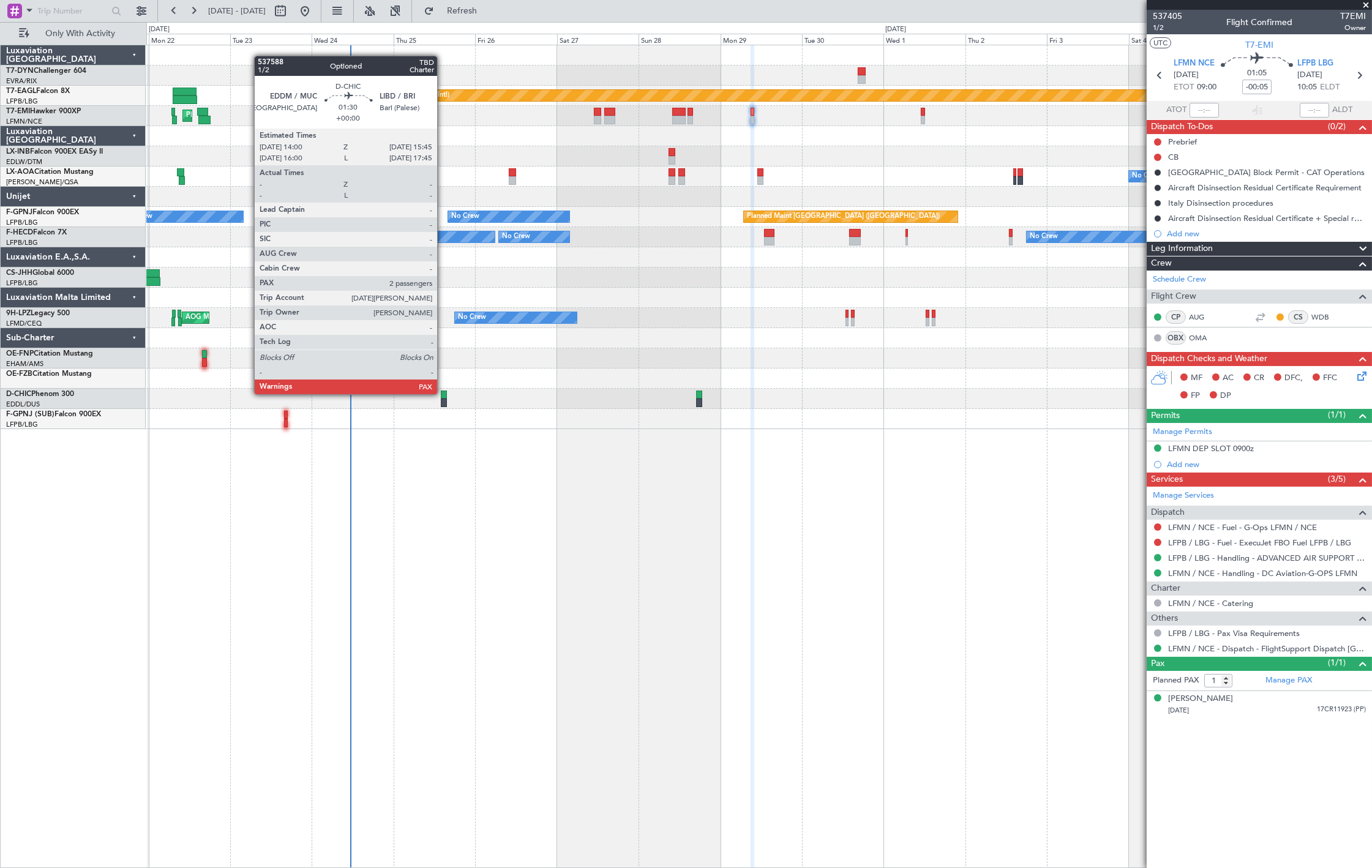
click at [443, 393] on div at bounding box center [444, 395] width 6 height 9
type input "2"
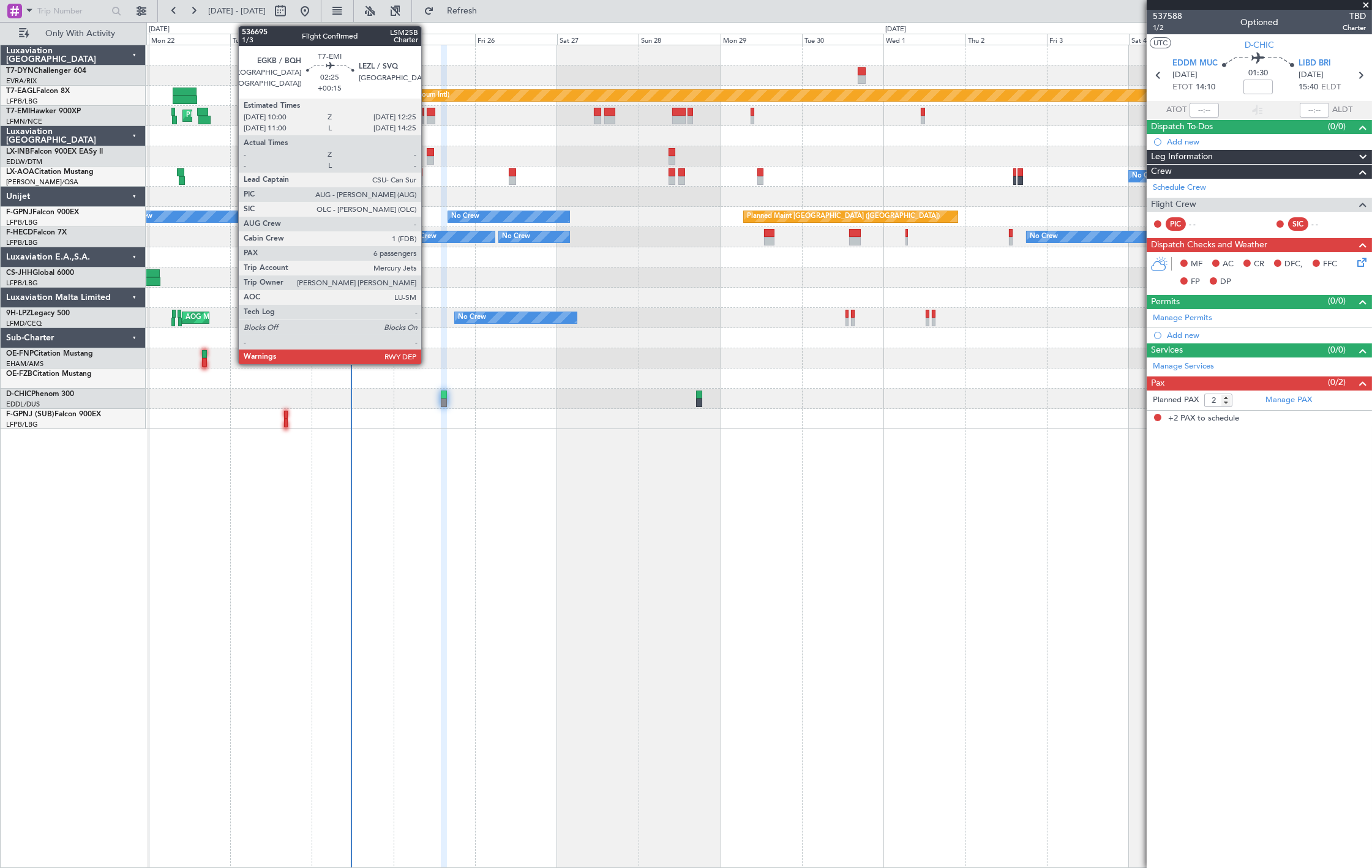
click at [427, 115] on div at bounding box center [431, 112] width 9 height 9
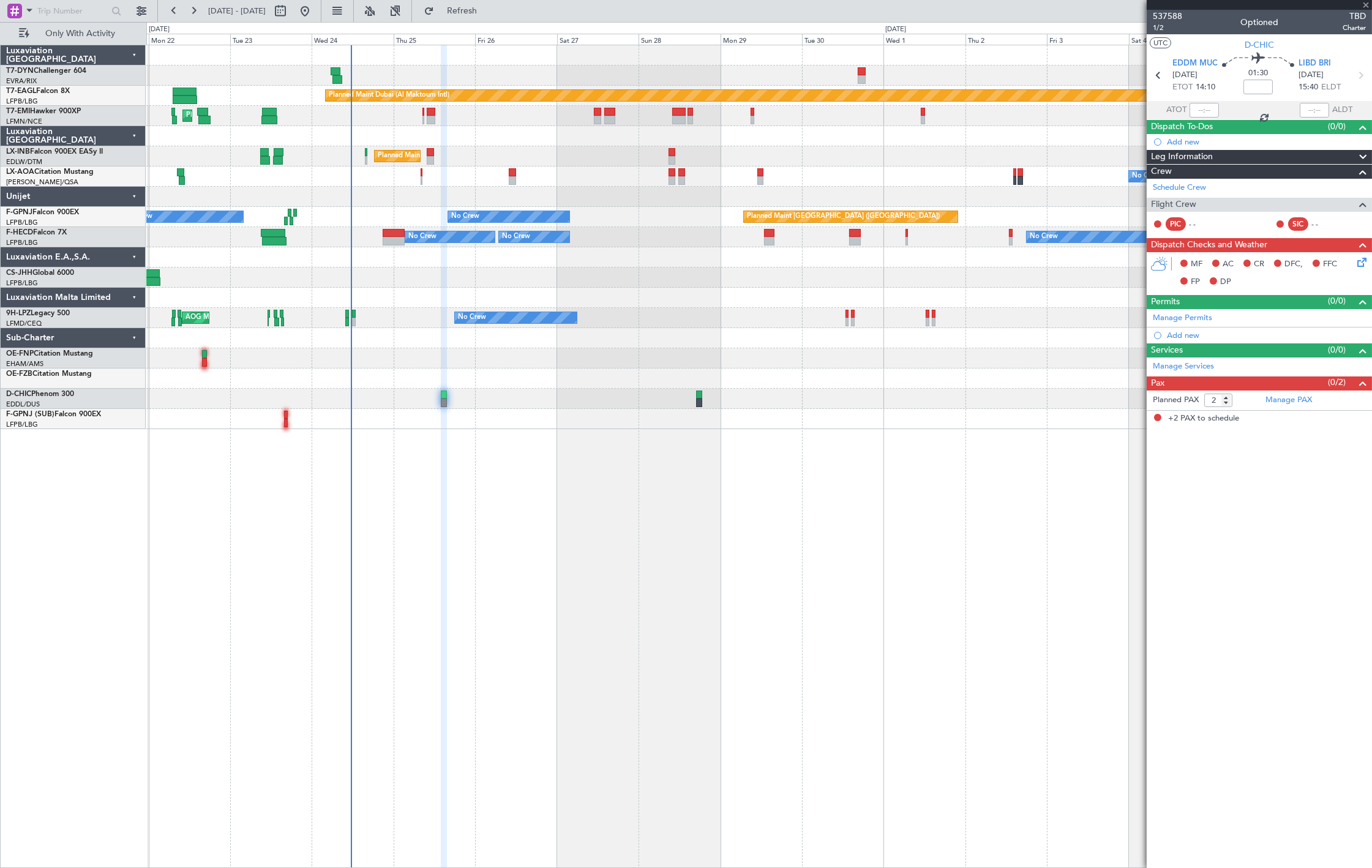
type input "+00:15"
type input "6"
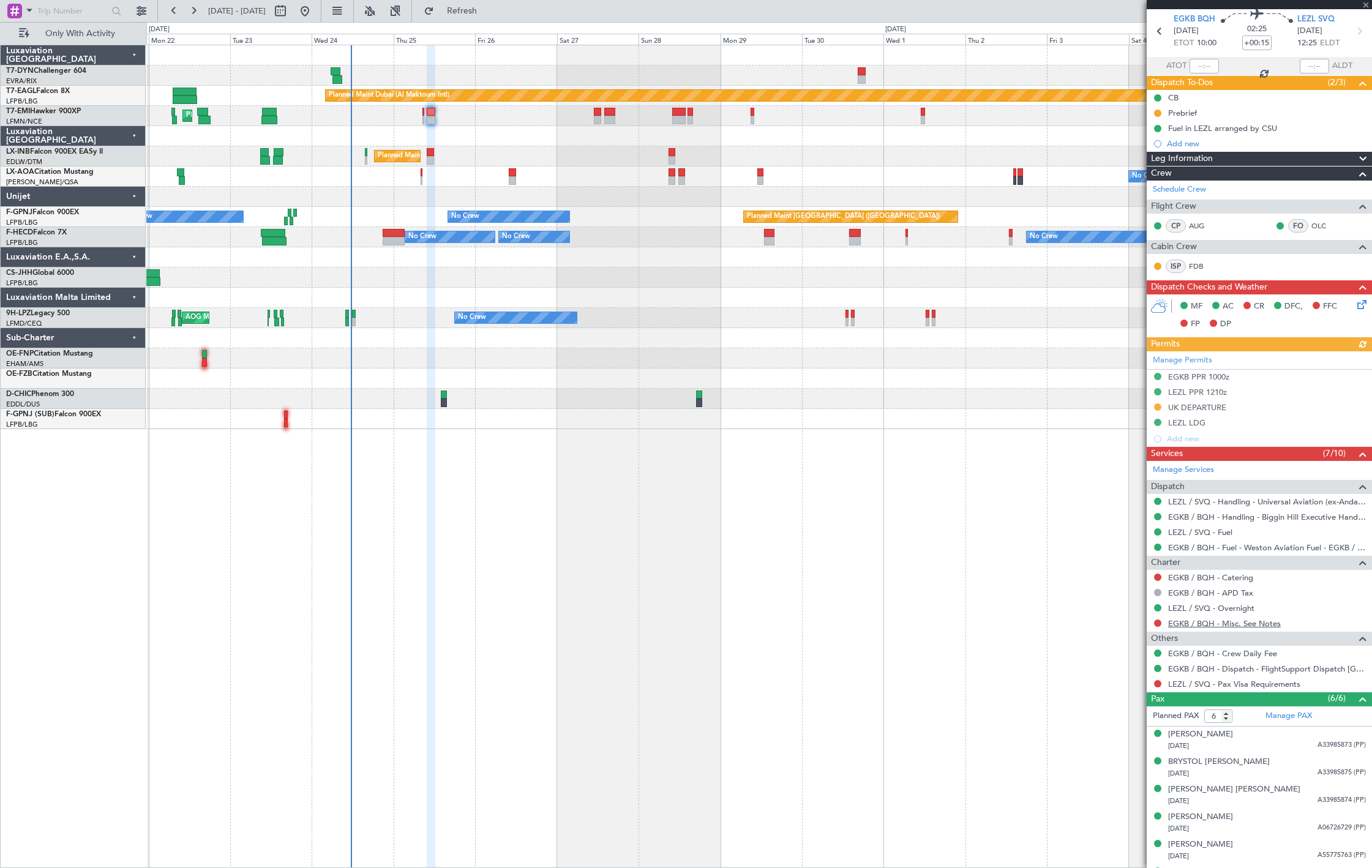
scroll to position [68, 0]
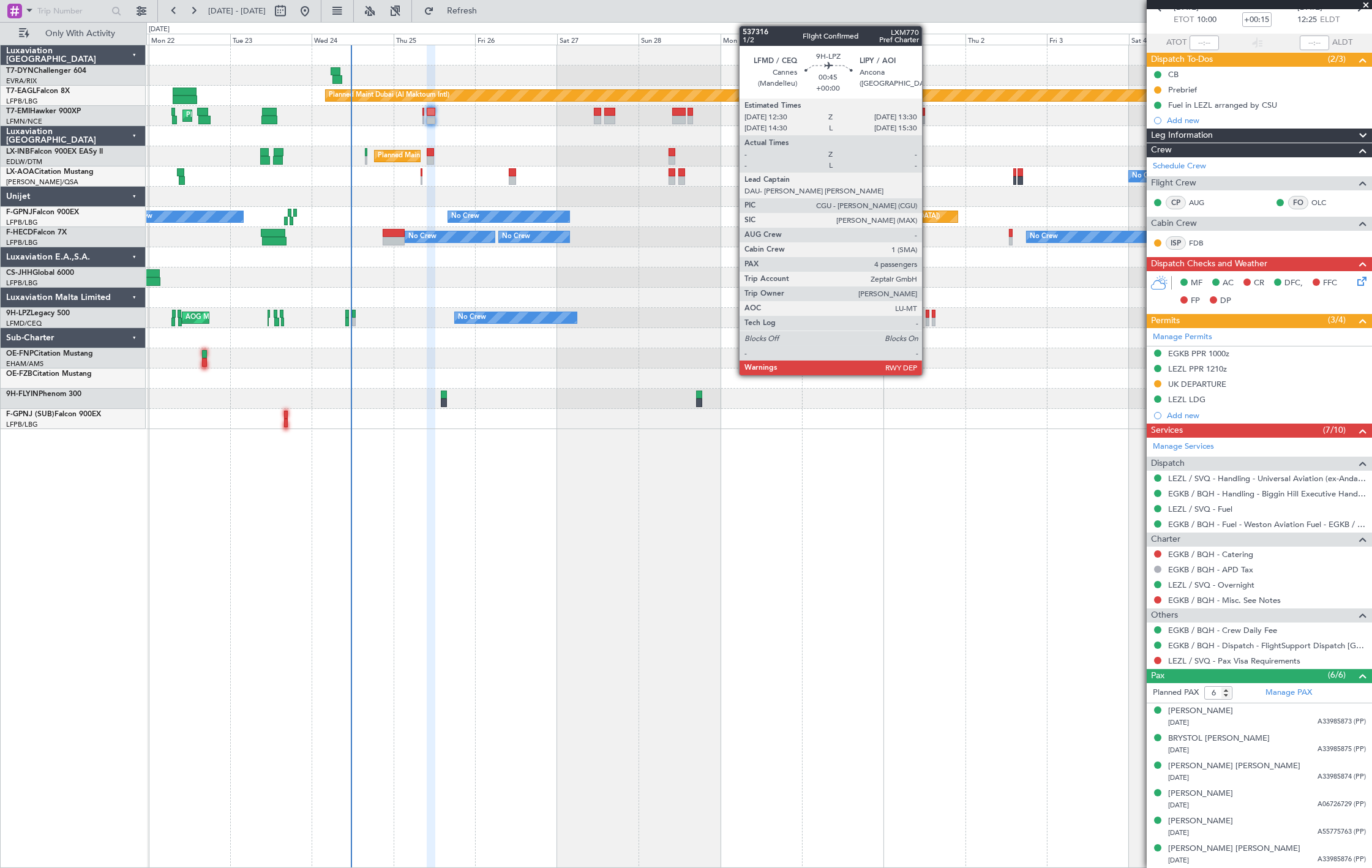
click at [928, 319] on div at bounding box center [927, 322] width 4 height 9
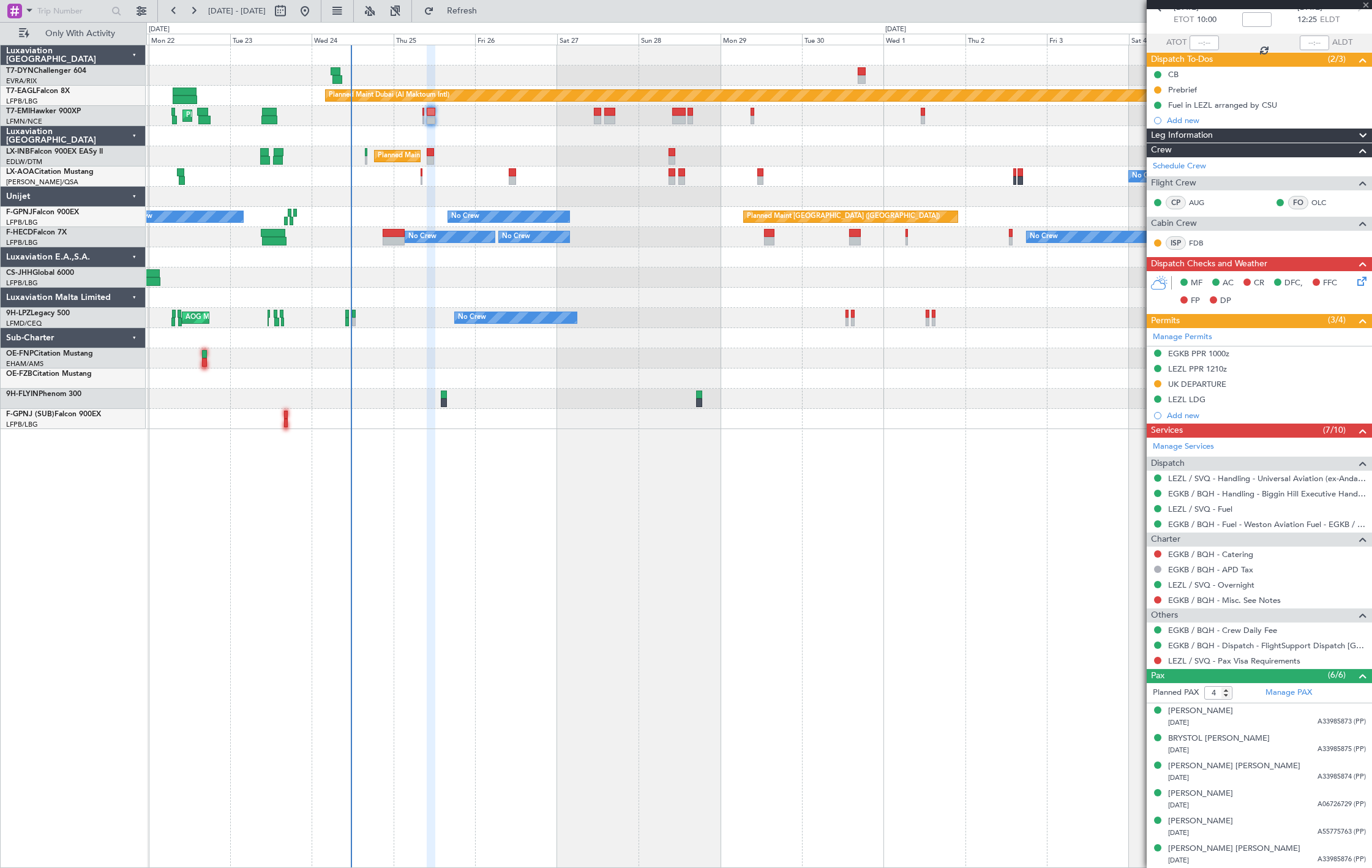
scroll to position [0, 0]
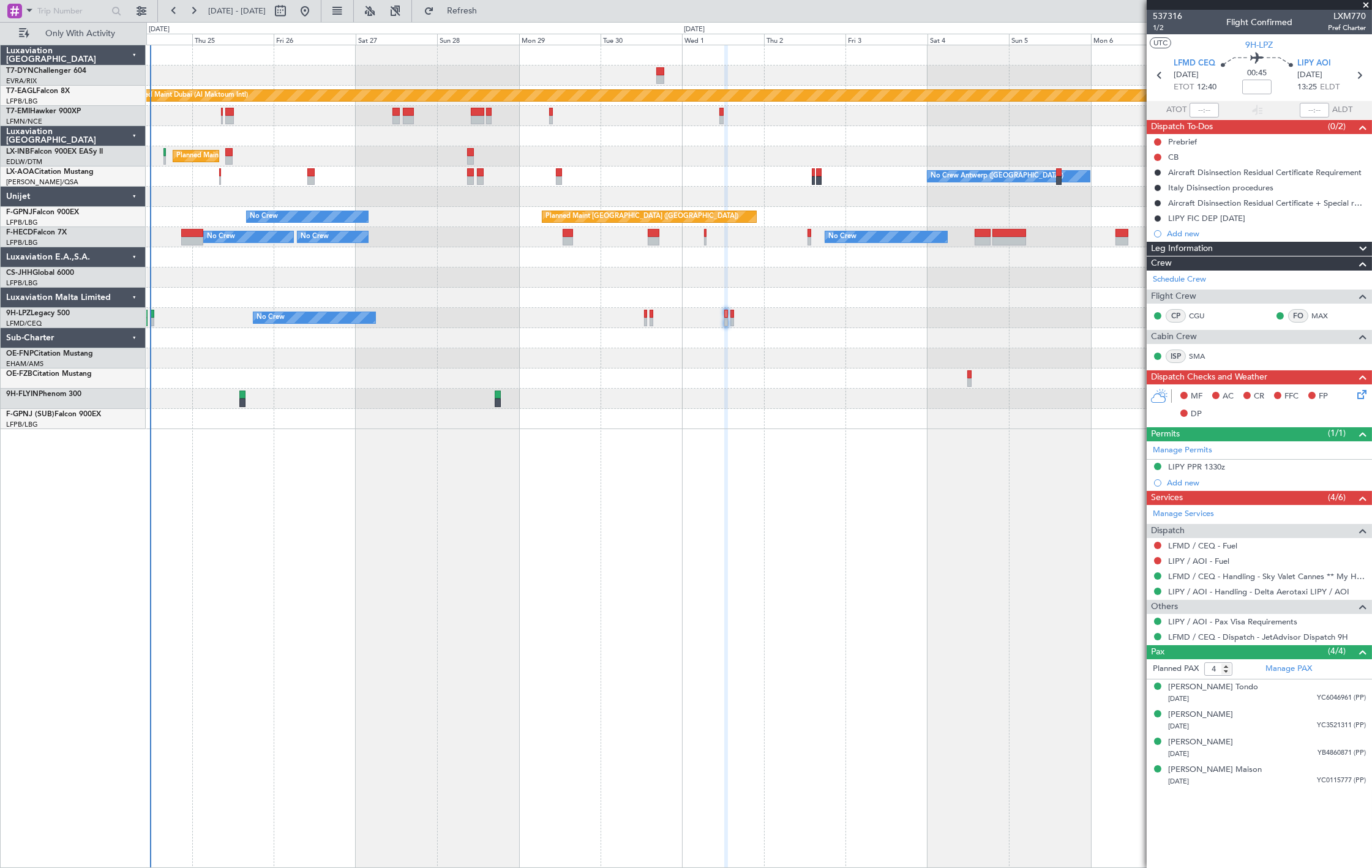
click at [747, 282] on div at bounding box center [758, 277] width 1225 height 20
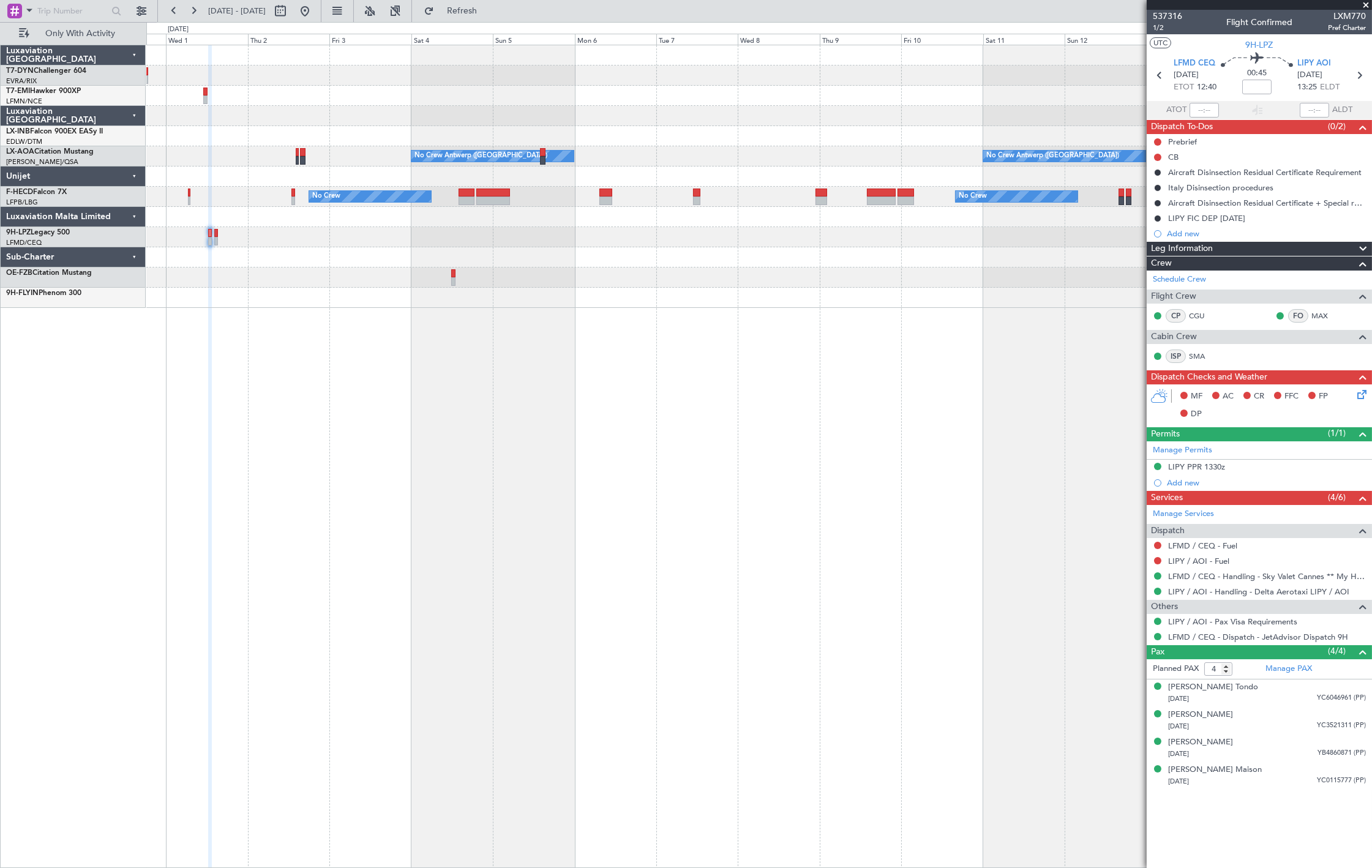
click at [333, 338] on div "No Crew Antwerp (Deurne) No Crew Antwerp (Deurne) No Crew No Crew Planned Maint…" at bounding box center [759, 456] width 1226 height 823
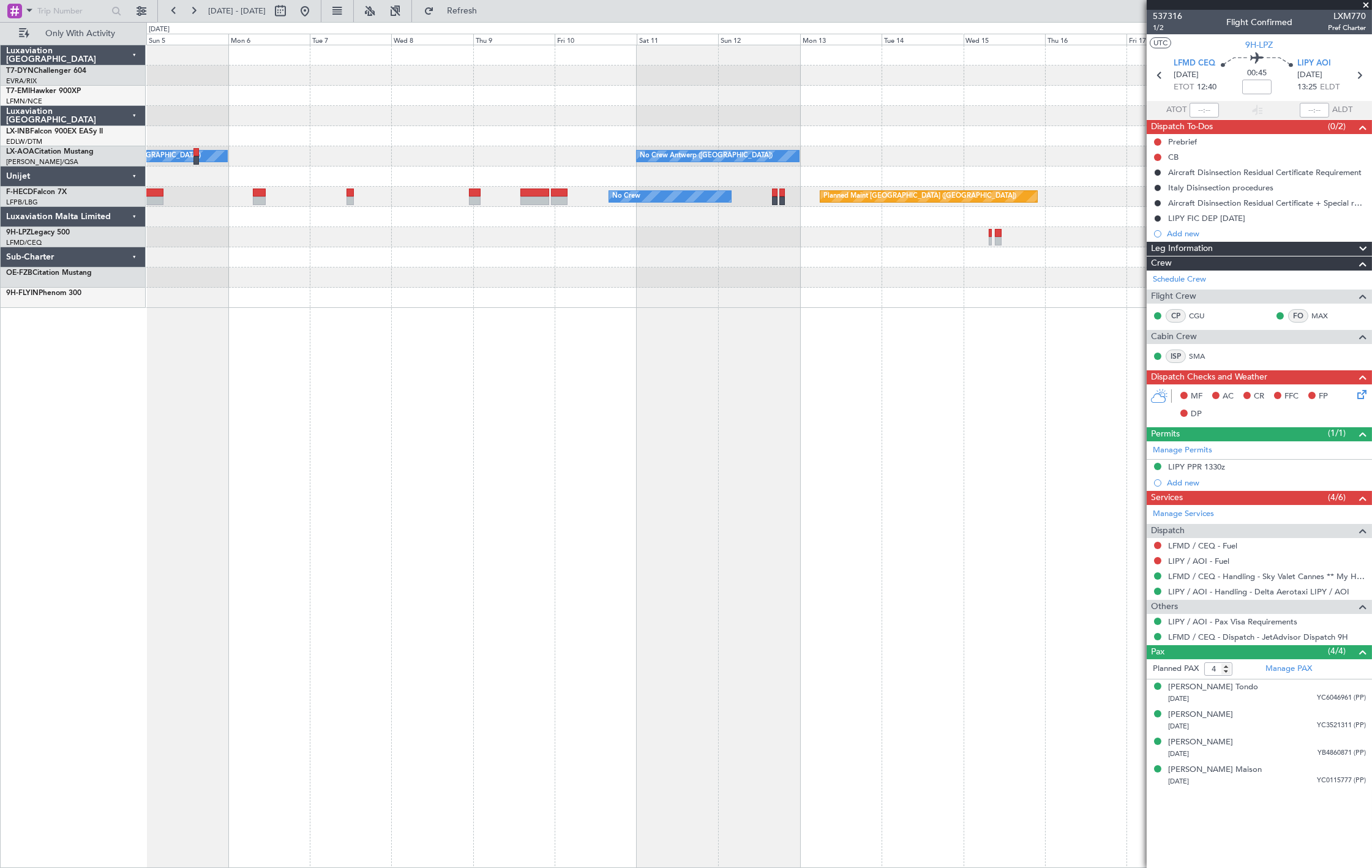
click at [394, 370] on div "No Crew Antwerp (Deurne) No Crew Antwerp (Deurne) Planned Maint Monchengladbach…" at bounding box center [759, 456] width 1226 height 823
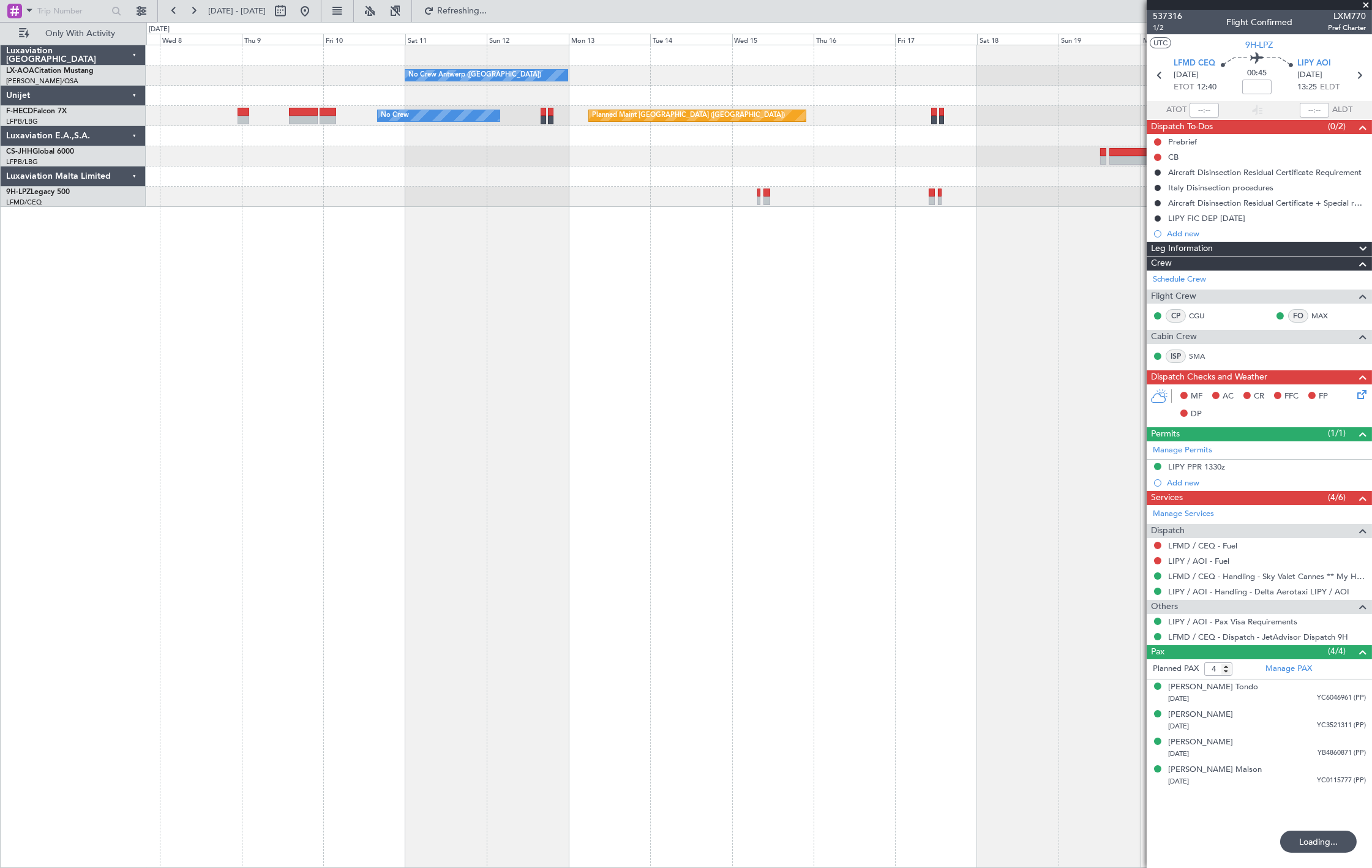
click at [363, 341] on div "No Crew Antwerp (Deurne) Planned Maint Monchengladbach No Crew Antwerp (Deurne)…" at bounding box center [759, 456] width 1226 height 823
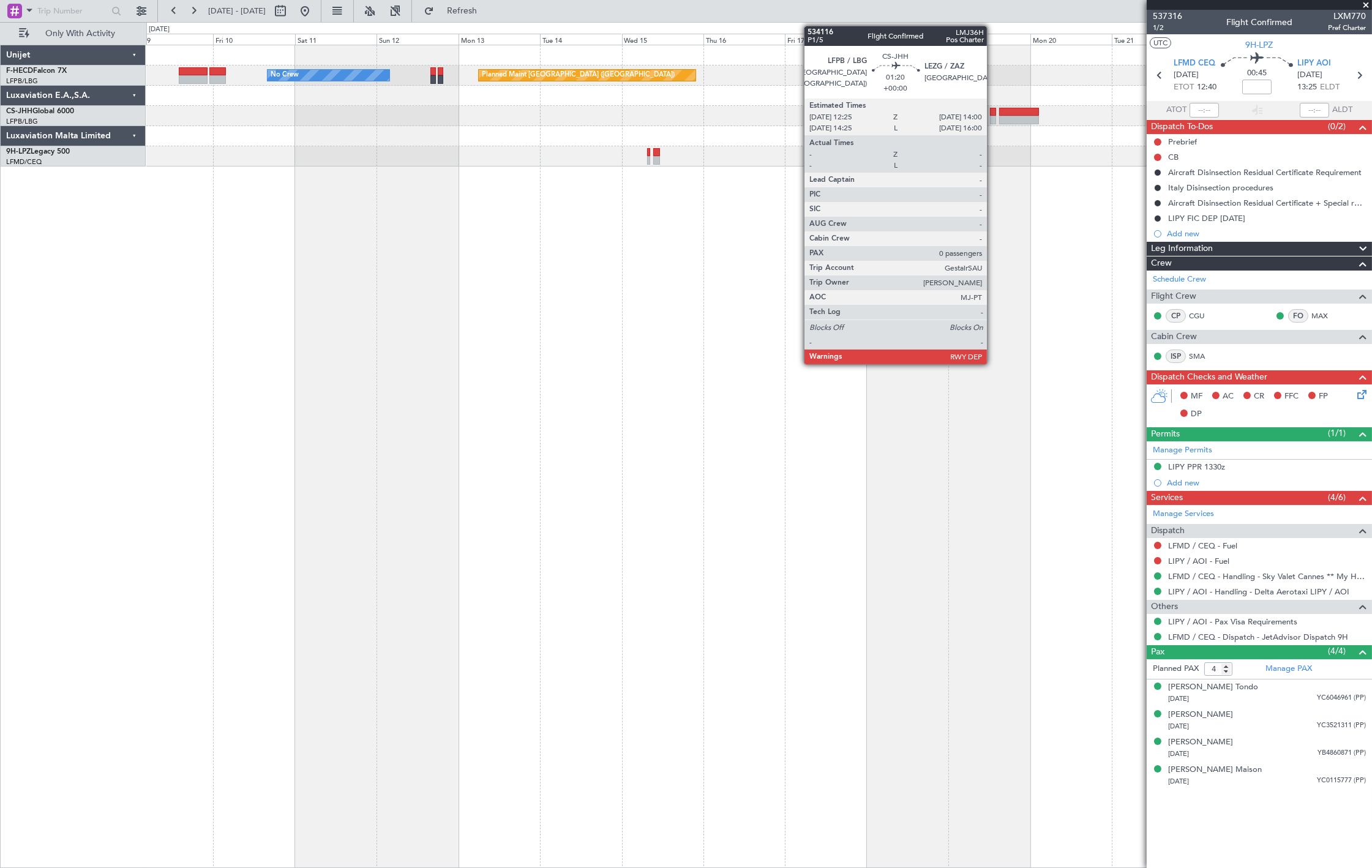
click at [993, 119] on div at bounding box center [992, 120] width 5 height 9
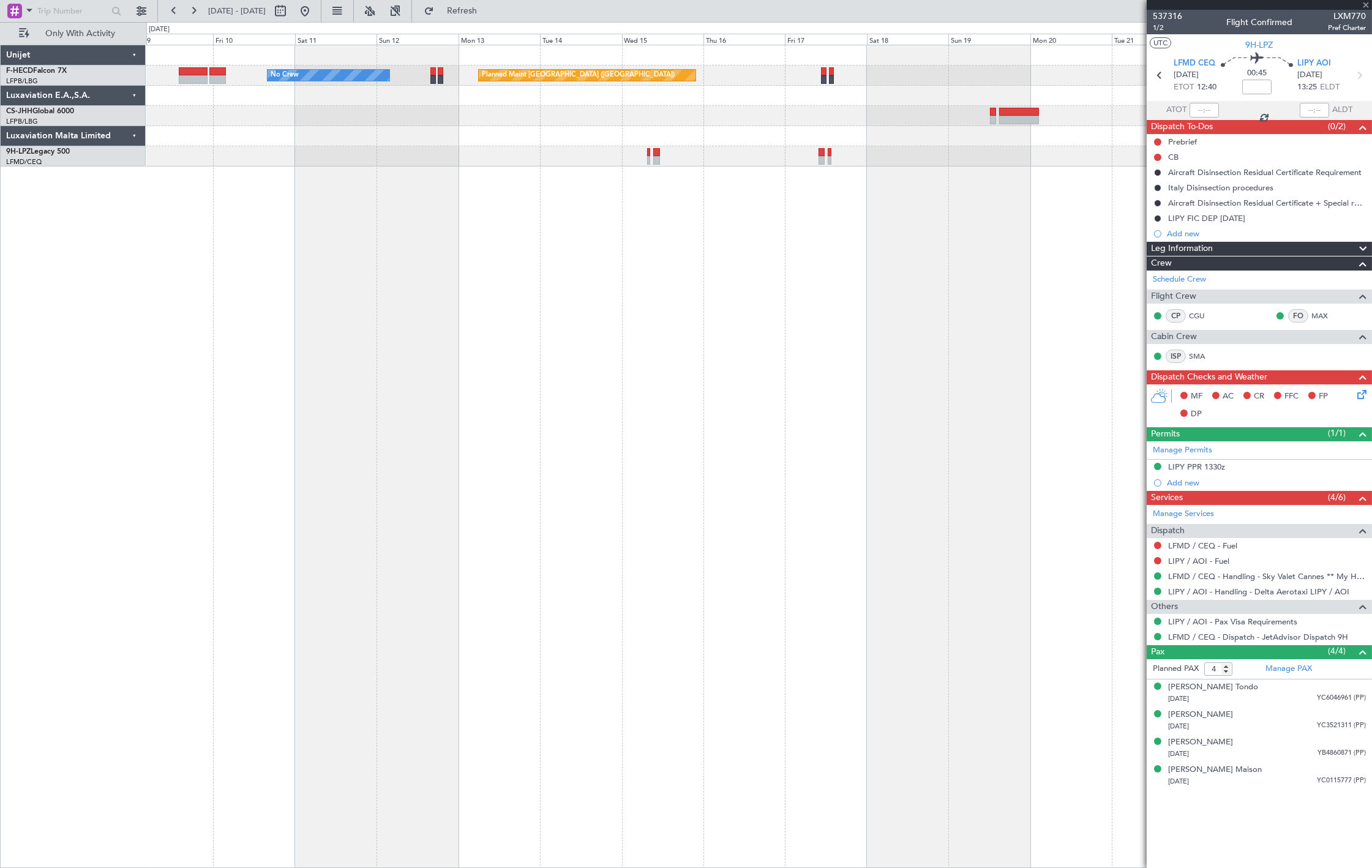
type input "0"
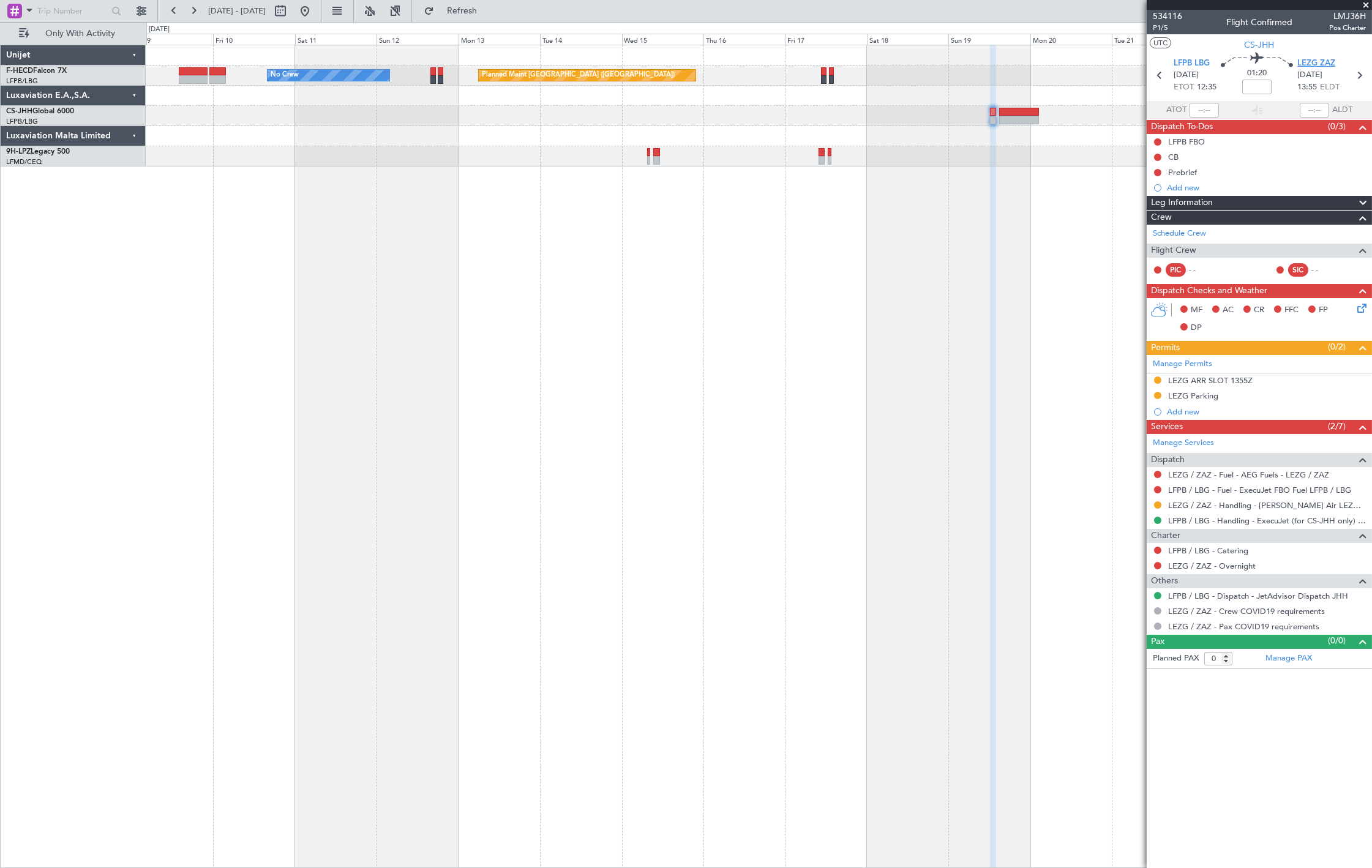
click at [1318, 60] on span "LEZG ZAZ" at bounding box center [1316, 63] width 38 height 13
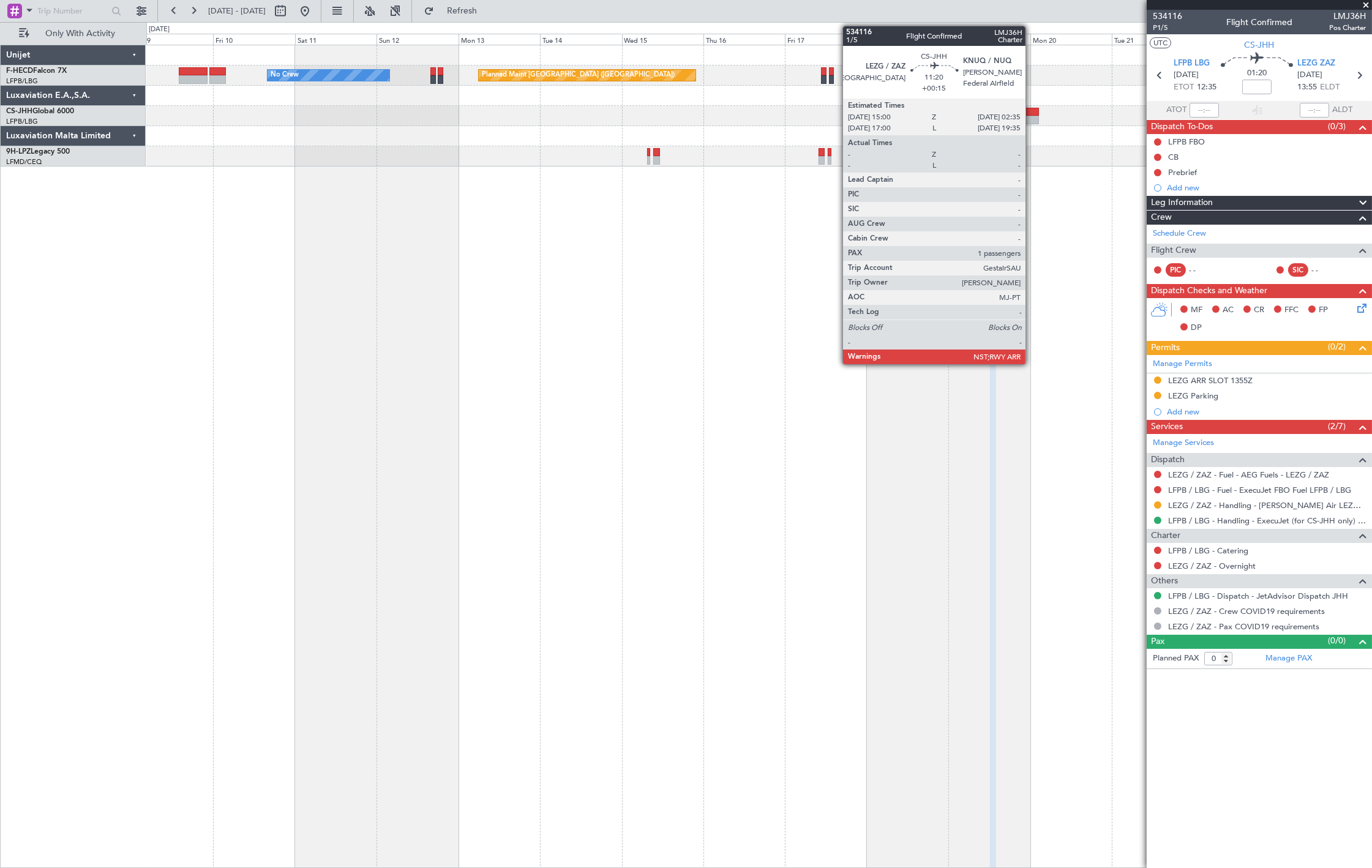
click at [1031, 116] on div at bounding box center [1019, 120] width 40 height 9
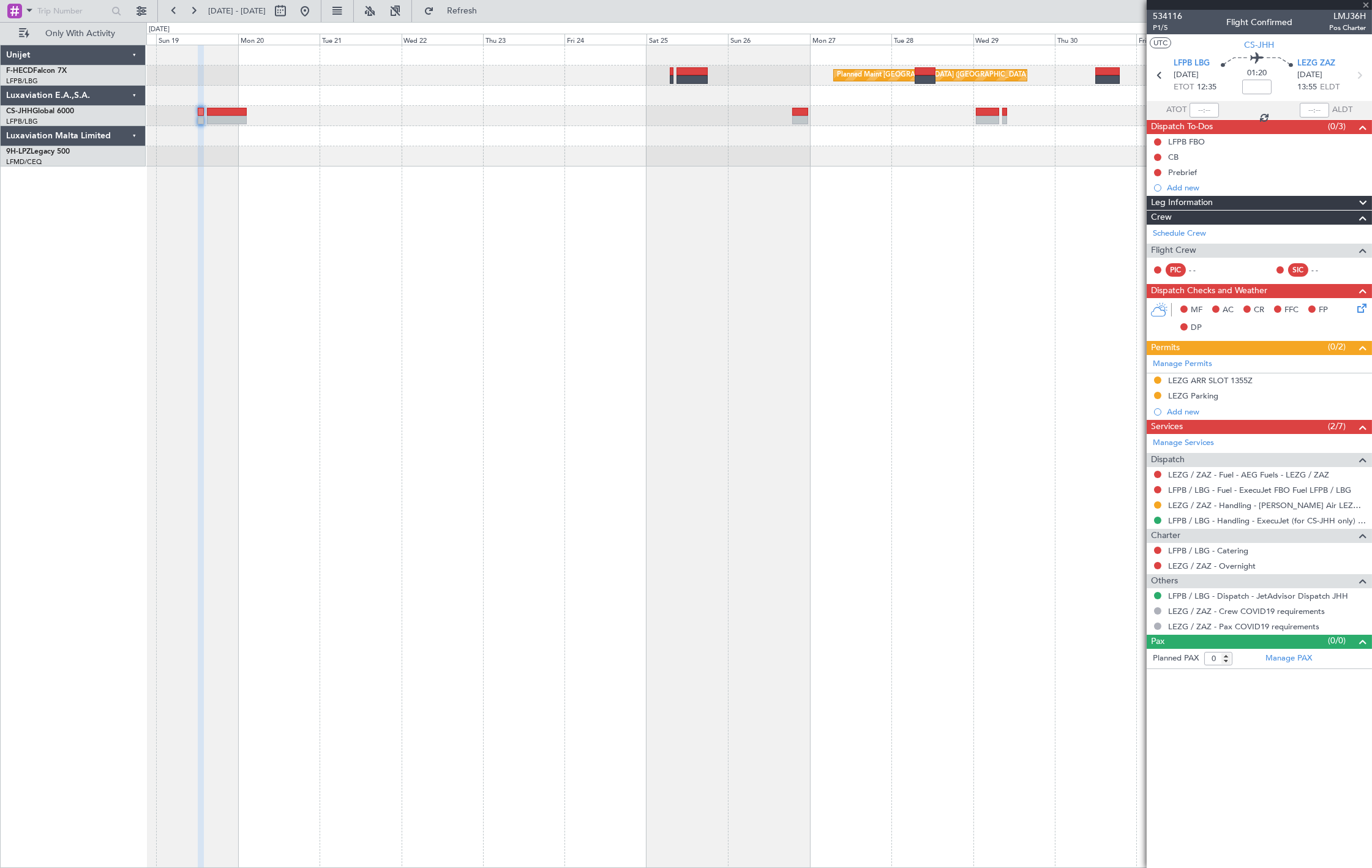
click at [265, 135] on div "Planned Maint Paris (Le Bourget) Planned Maint Paris (Le Bourget) Planned Maint…" at bounding box center [758, 106] width 1225 height 121
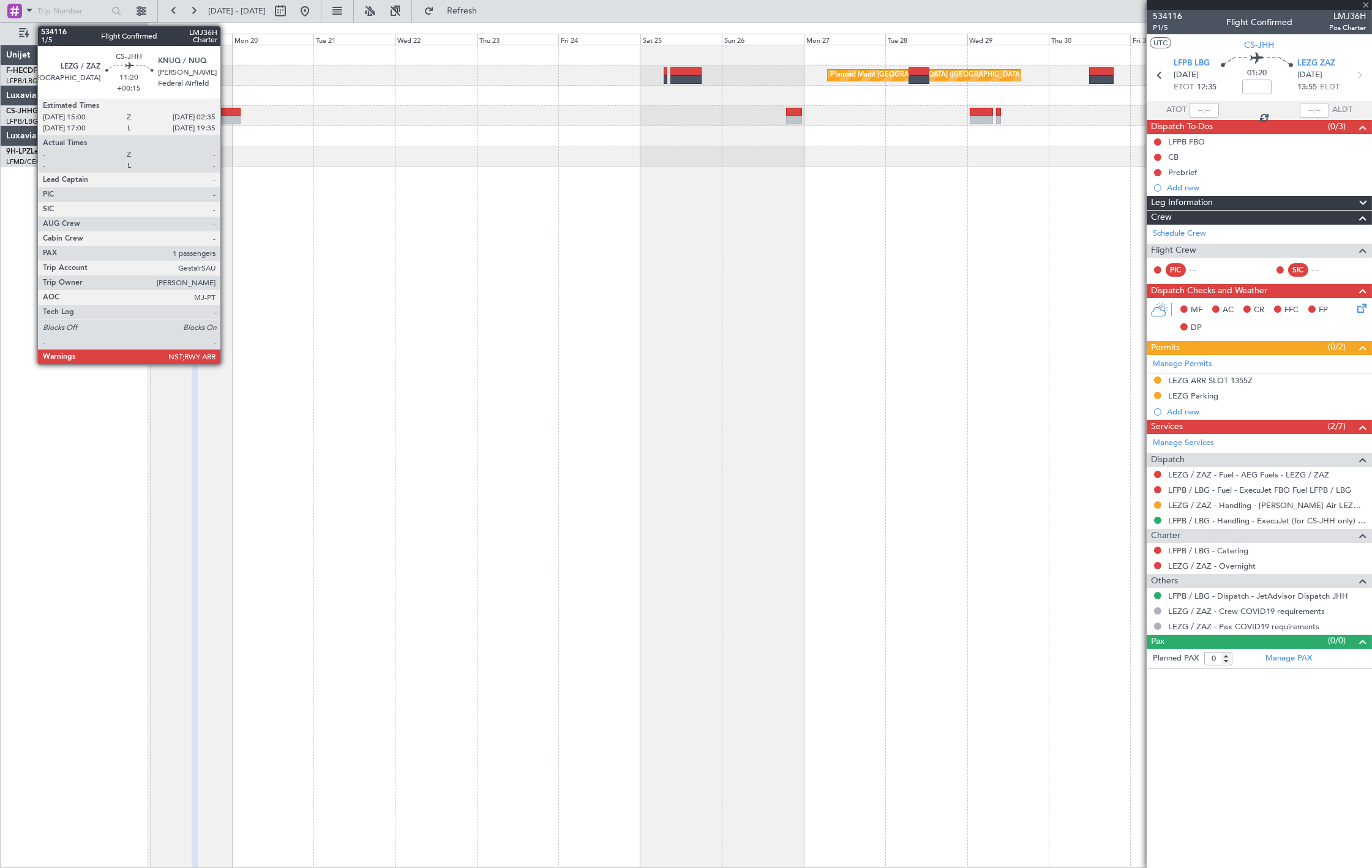
type input "+00:15"
type input "1"
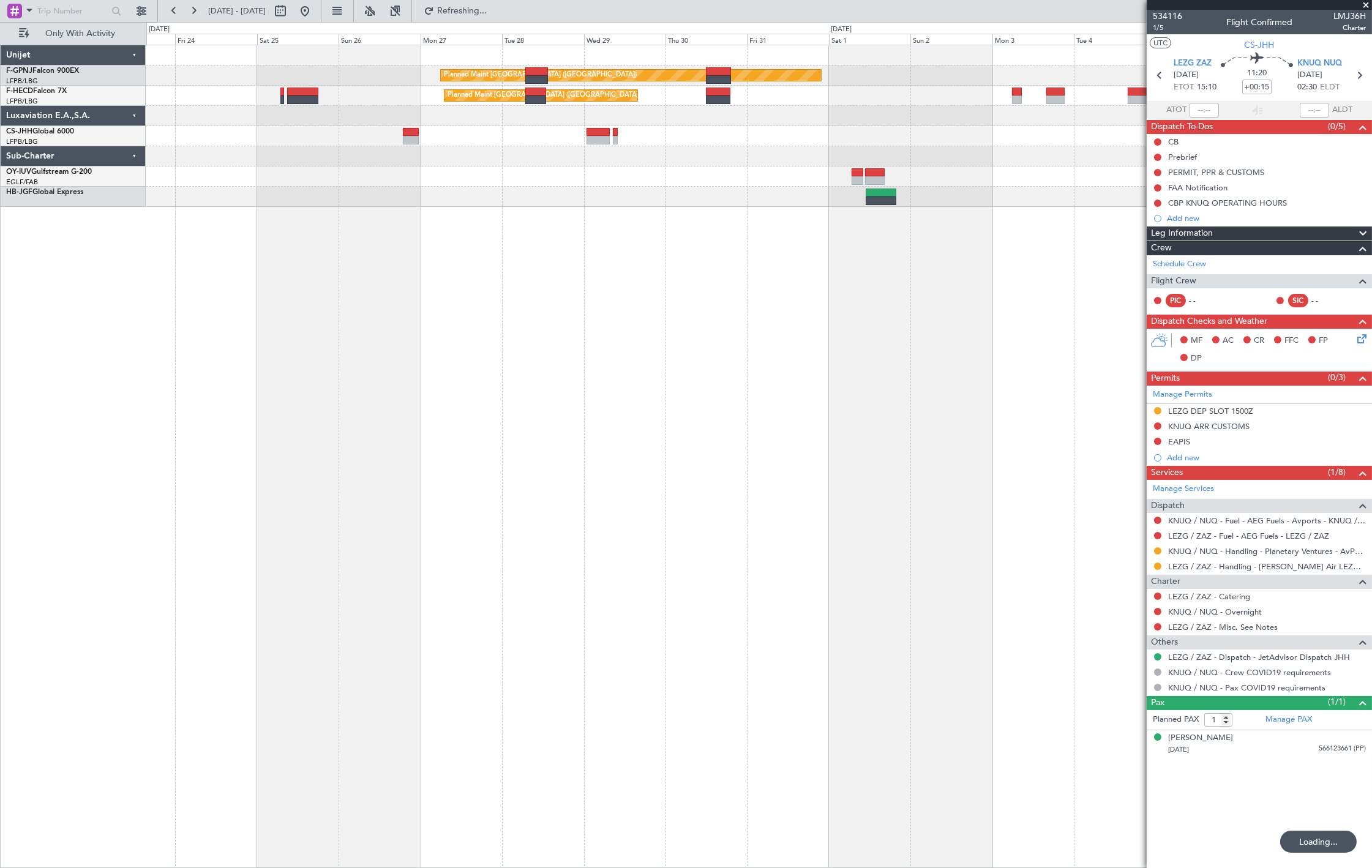
click at [614, 172] on div "Planned Maint Paris (Le Bourget) Planned Maint Paris (Le Bourget) Planned Maint…" at bounding box center [758, 127] width 1225 height 162
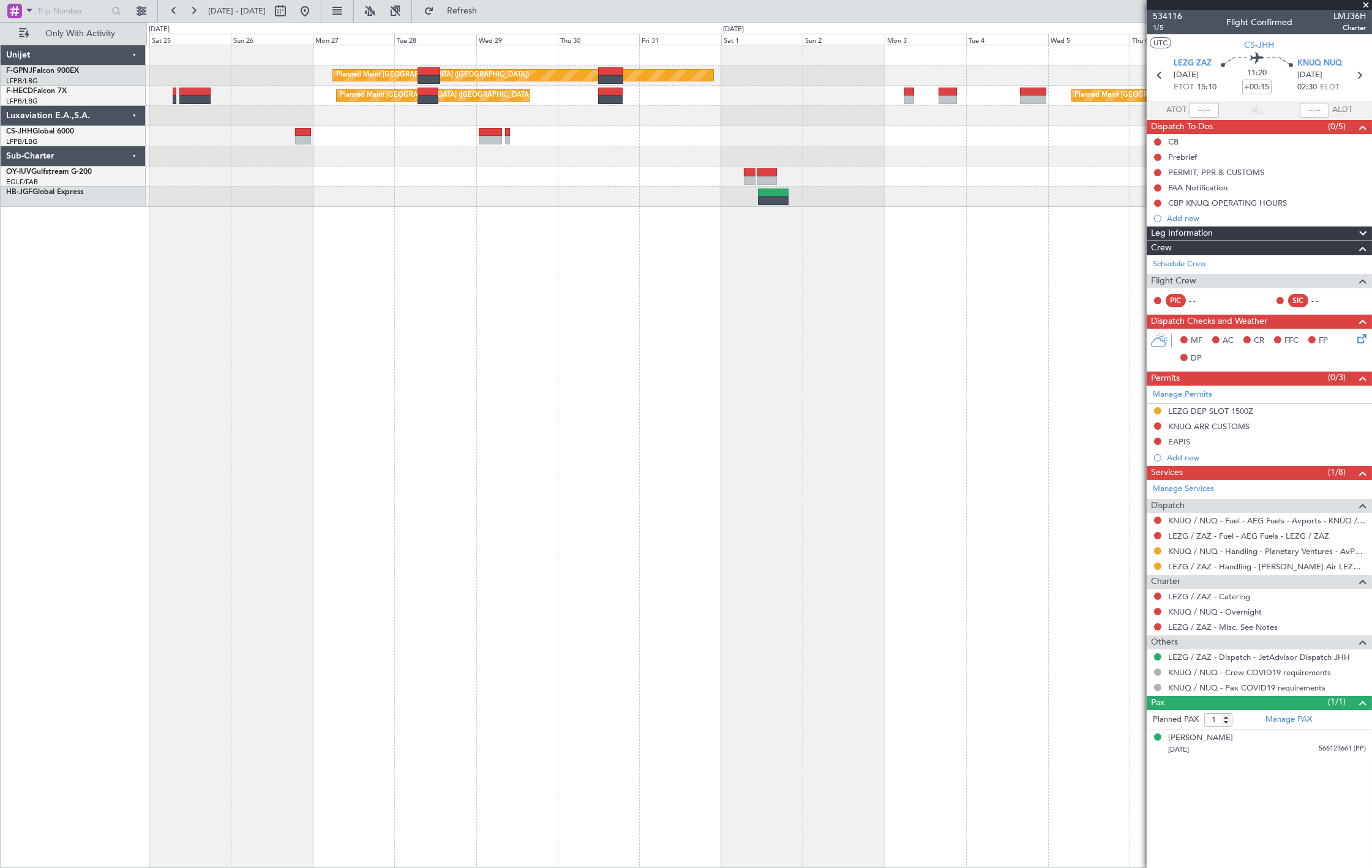
click at [765, 130] on div "Planned Maint Paris (Le Bourget) Planned Maint Paris (Le Bourget) Planned Maint…" at bounding box center [758, 127] width 1225 height 162
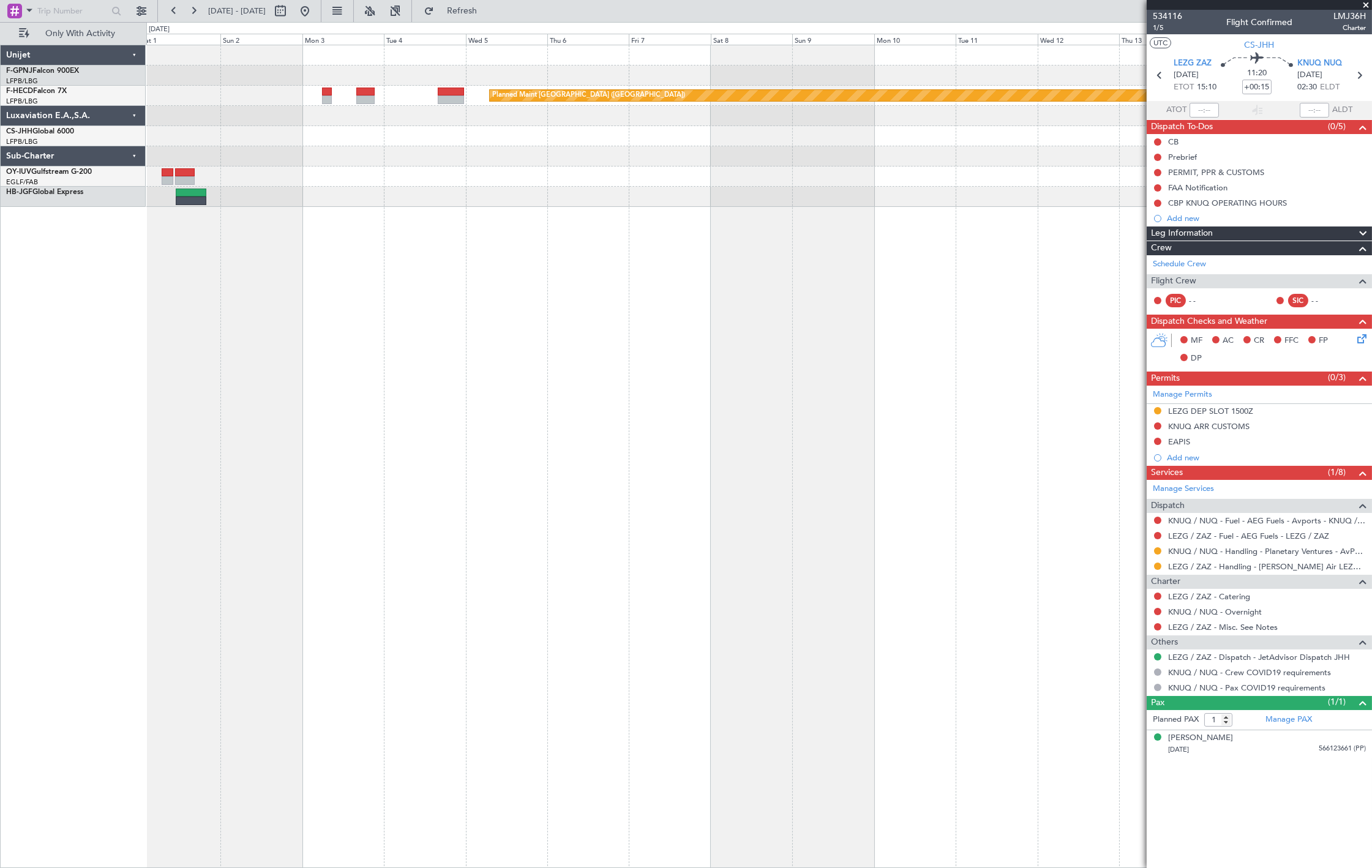
click at [155, 210] on div "Planned Maint Paris (Le Bourget) Planned Maint Paris (Le Bourget) Planned Maint…" at bounding box center [759, 456] width 1226 height 823
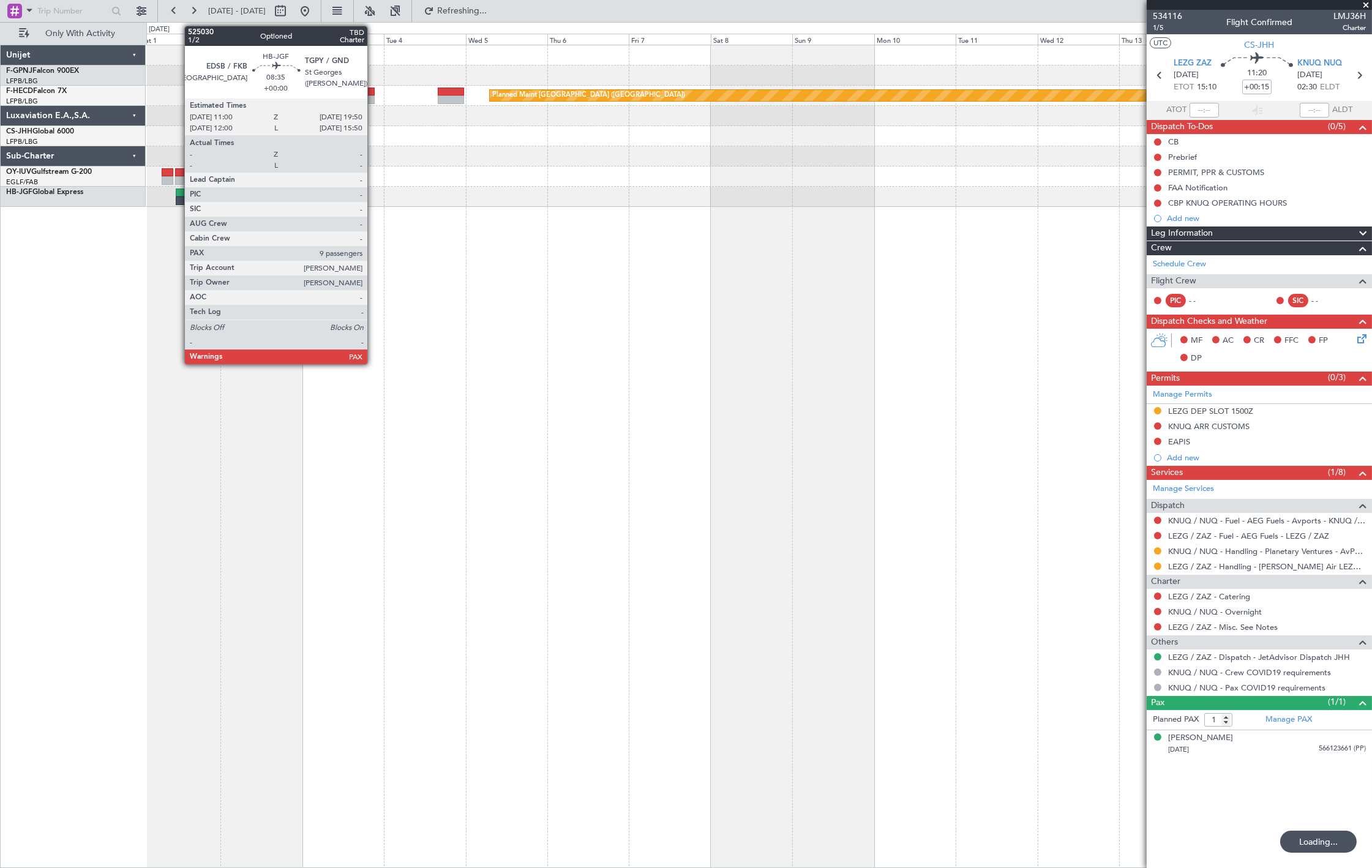
click at [180, 191] on div "Planned Maint Paris (Le Bourget) Planned Maint Paris (Le Bourget) Planned Maint…" at bounding box center [759, 456] width 1226 height 823
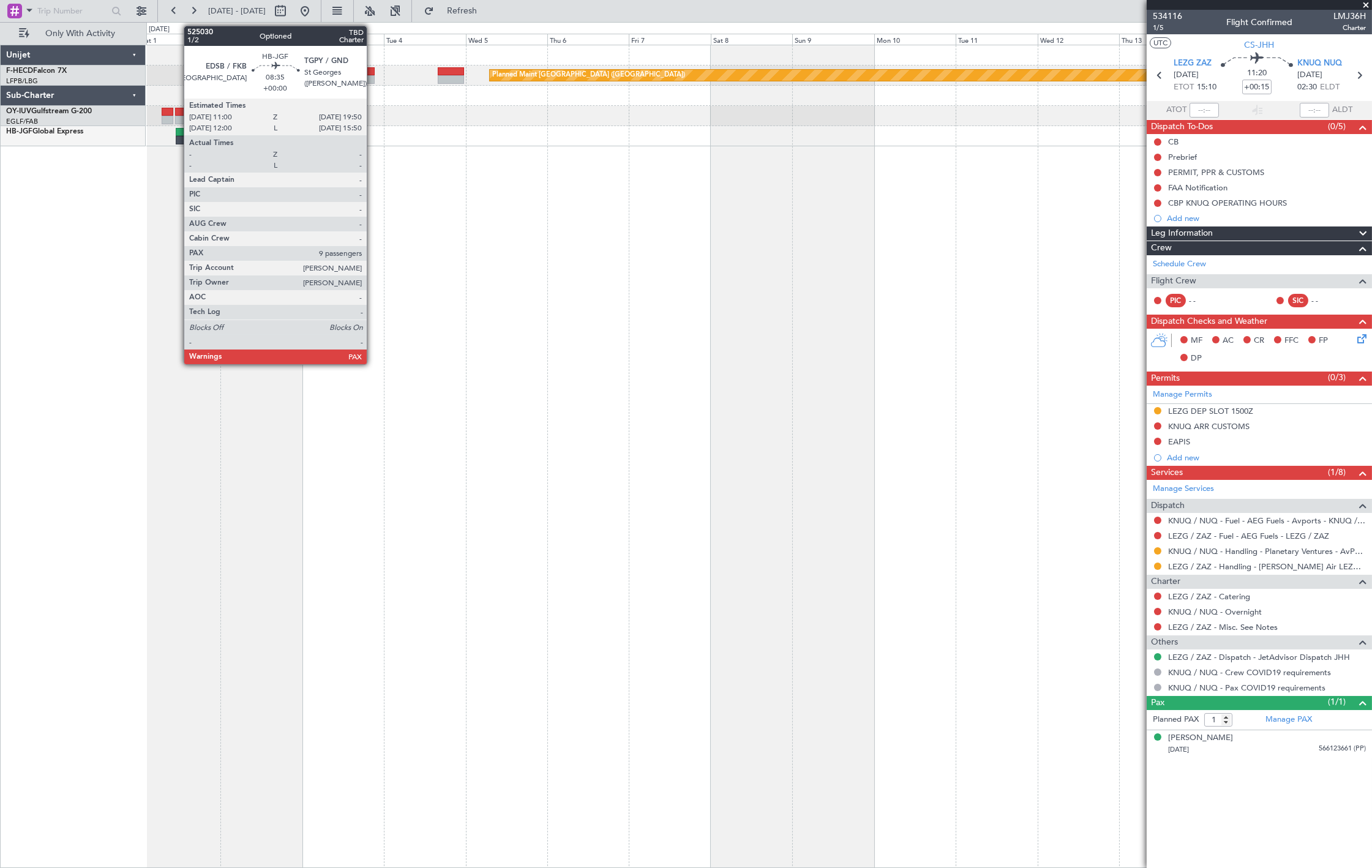
click at [178, 136] on div at bounding box center [191, 140] width 31 height 9
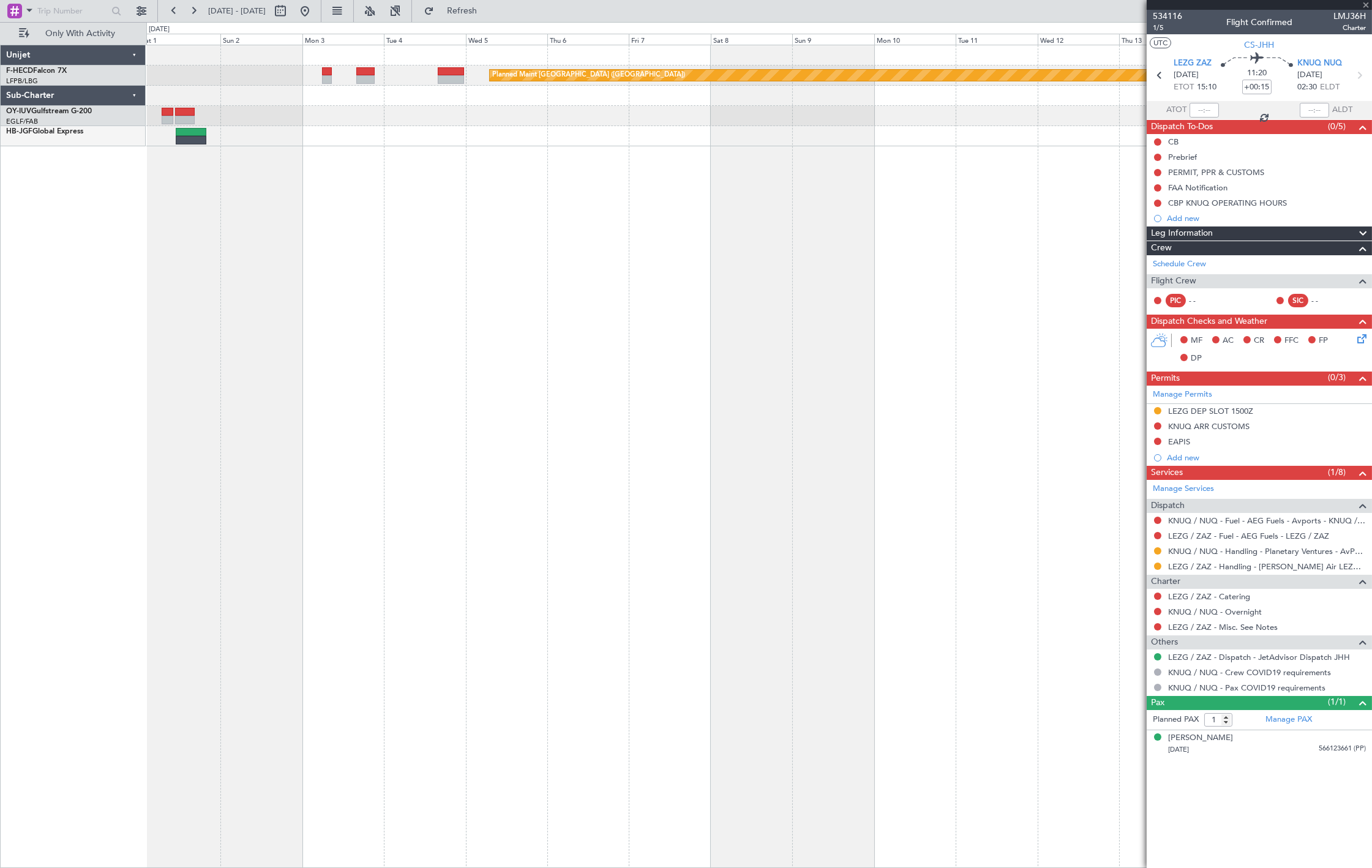
type input "9"
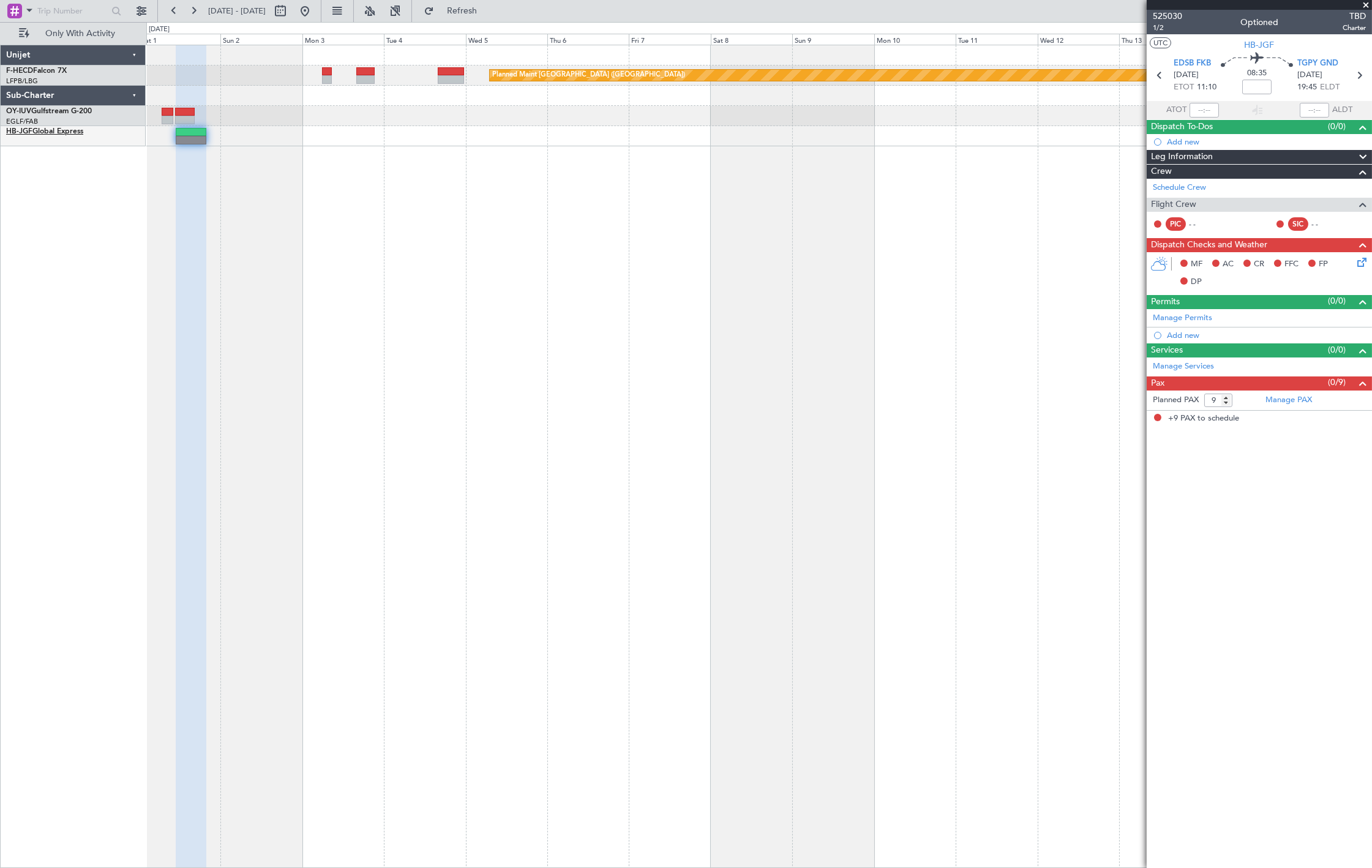
click at [27, 129] on span "HB-JGF" at bounding box center [19, 132] width 26 height 7
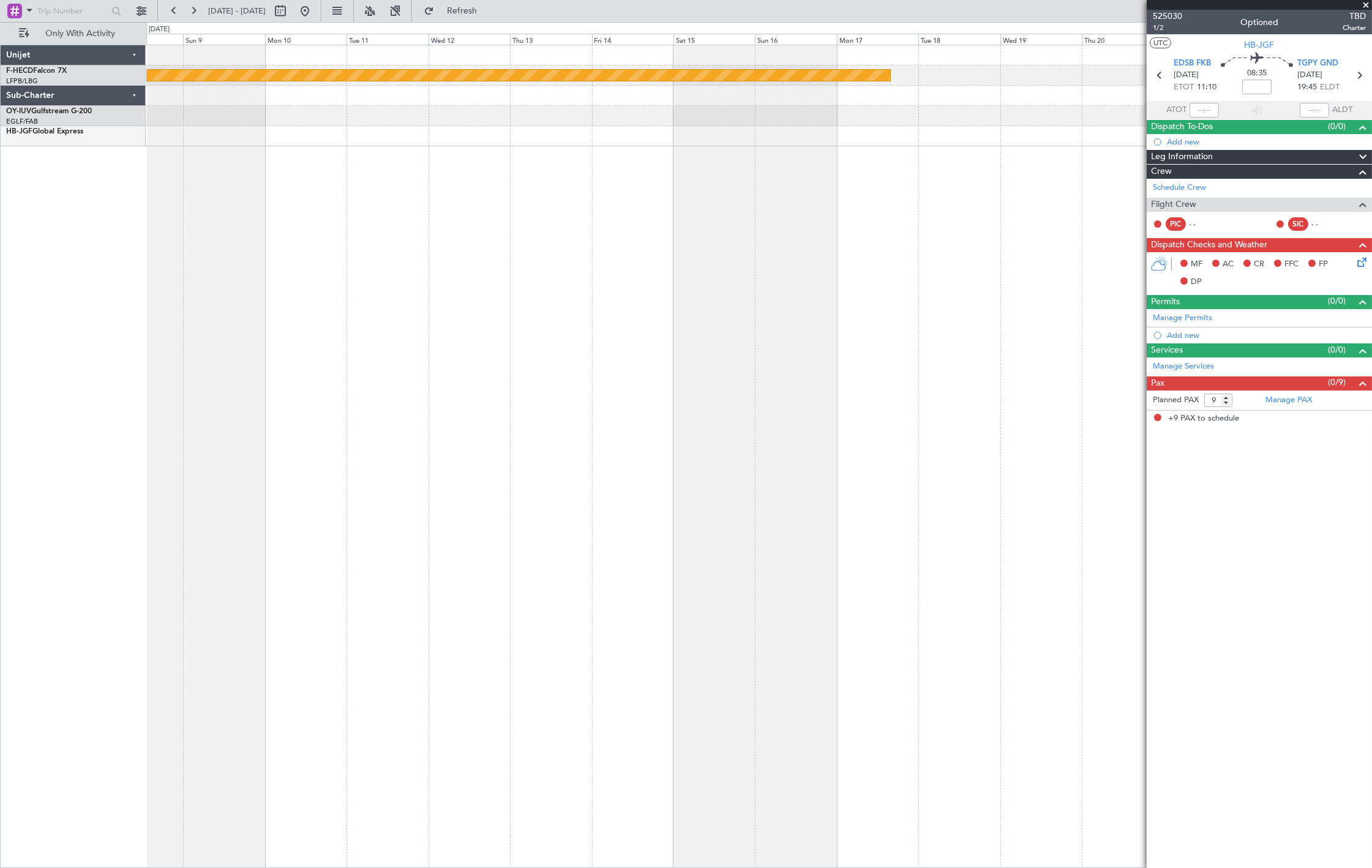
click at [0, 313] on html "01 Nov 2025 - 16 Nov 2025 Refresh Quick Links Only With Activity Planned Maint …" at bounding box center [686, 434] width 1372 height 868
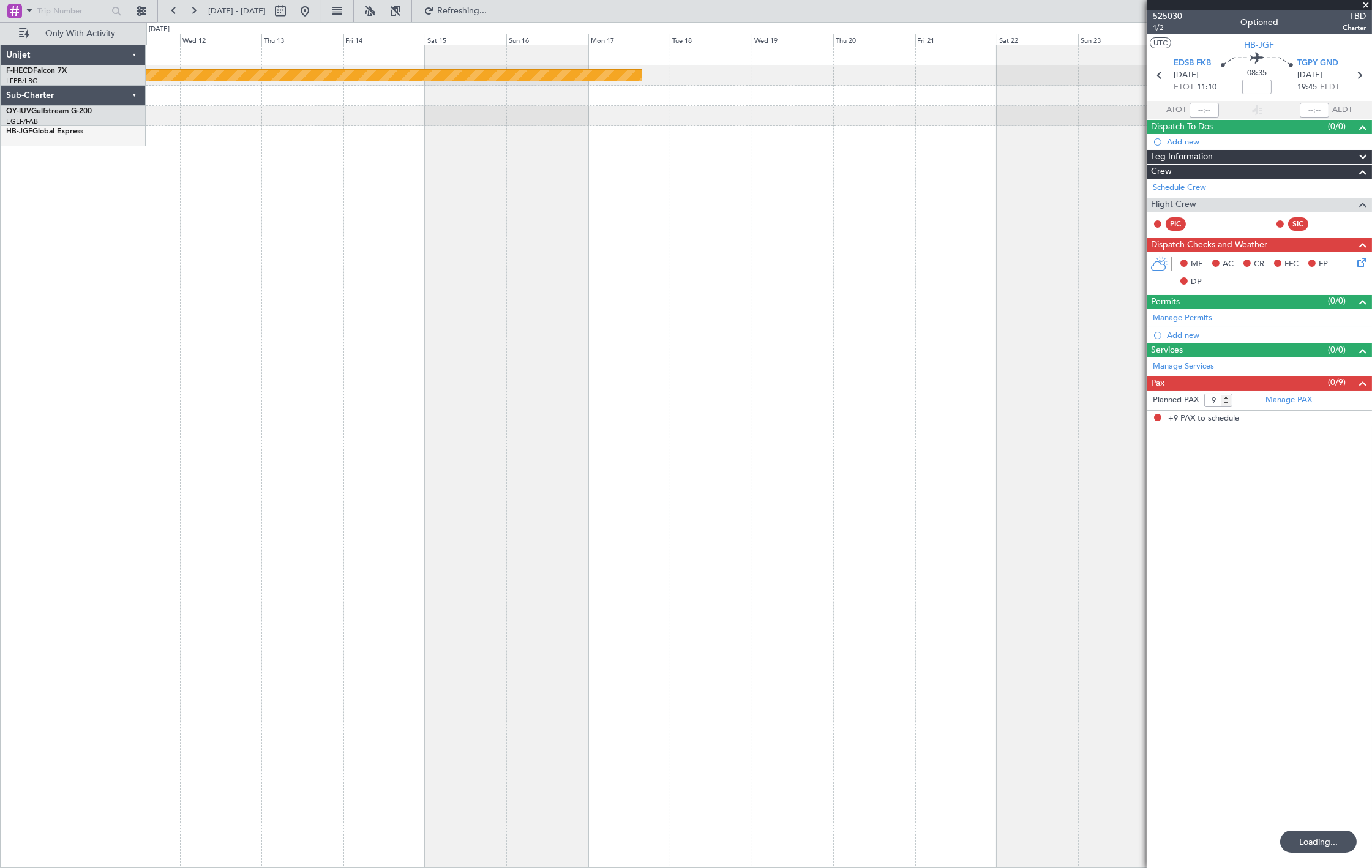
click at [118, 335] on div "Planned Maint Paris (Le Bourget) Unijet F-HECD Falcon 7X LFPB/LBG Paris (Le Bou…" at bounding box center [686, 445] width 1372 height 846
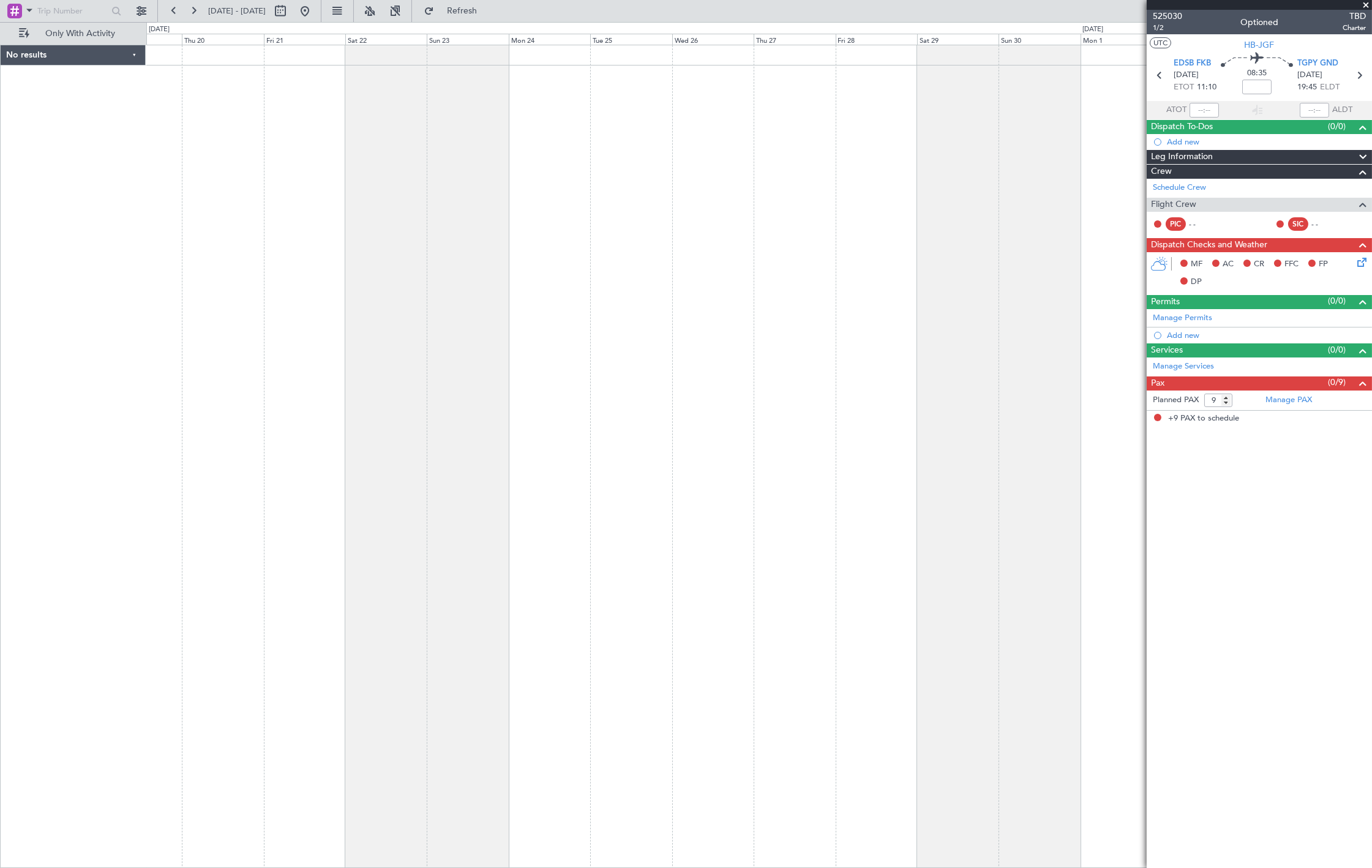
click at [441, 271] on div at bounding box center [759, 456] width 1226 height 823
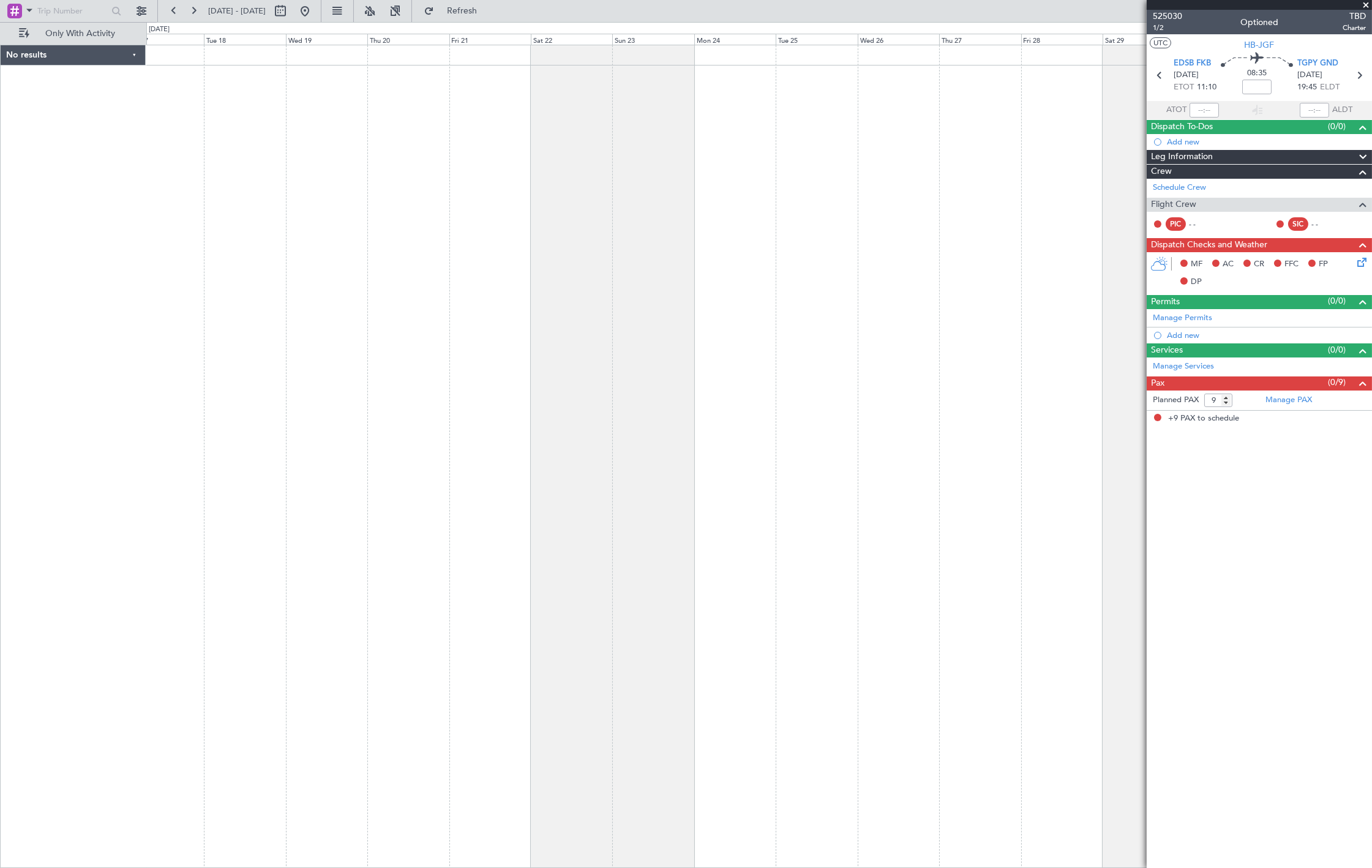
click at [914, 234] on div at bounding box center [759, 456] width 1226 height 823
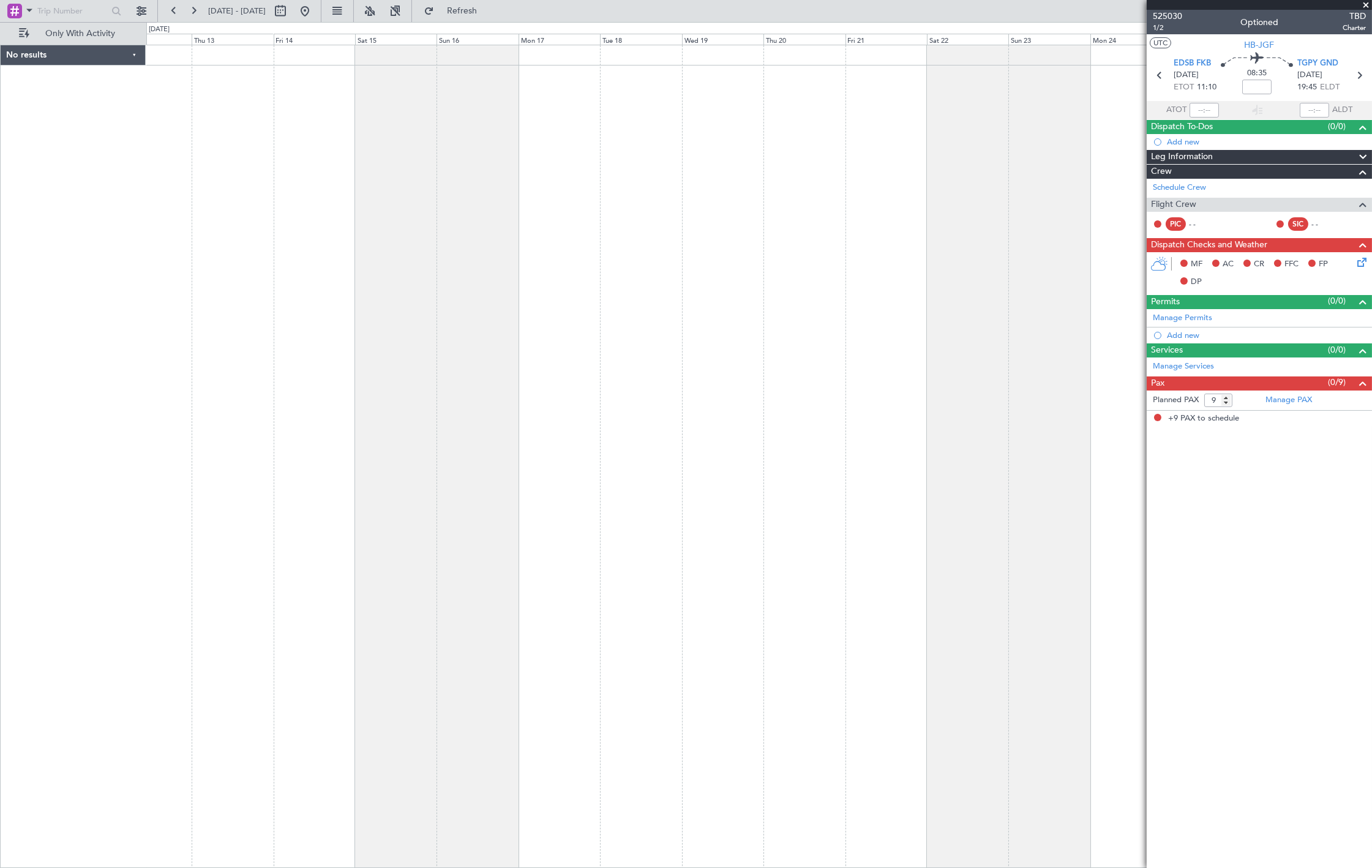
click at [1214, 221] on fb-app "19 Nov 2025 - 04 Dec 2025 Refresh Quick Links Only With Activity No results 0 0…" at bounding box center [686, 438] width 1372 height 858
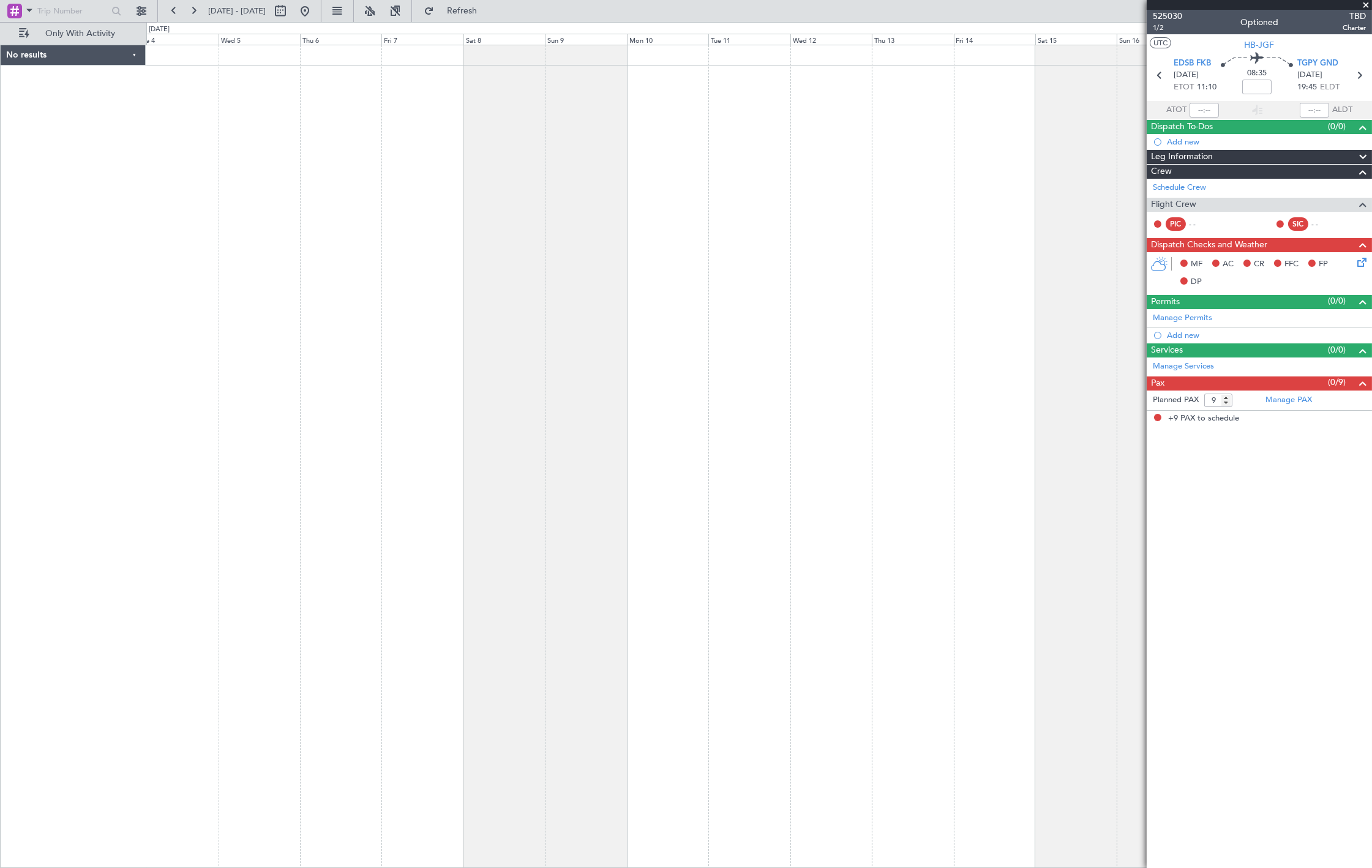
click at [828, 227] on div at bounding box center [759, 456] width 1226 height 823
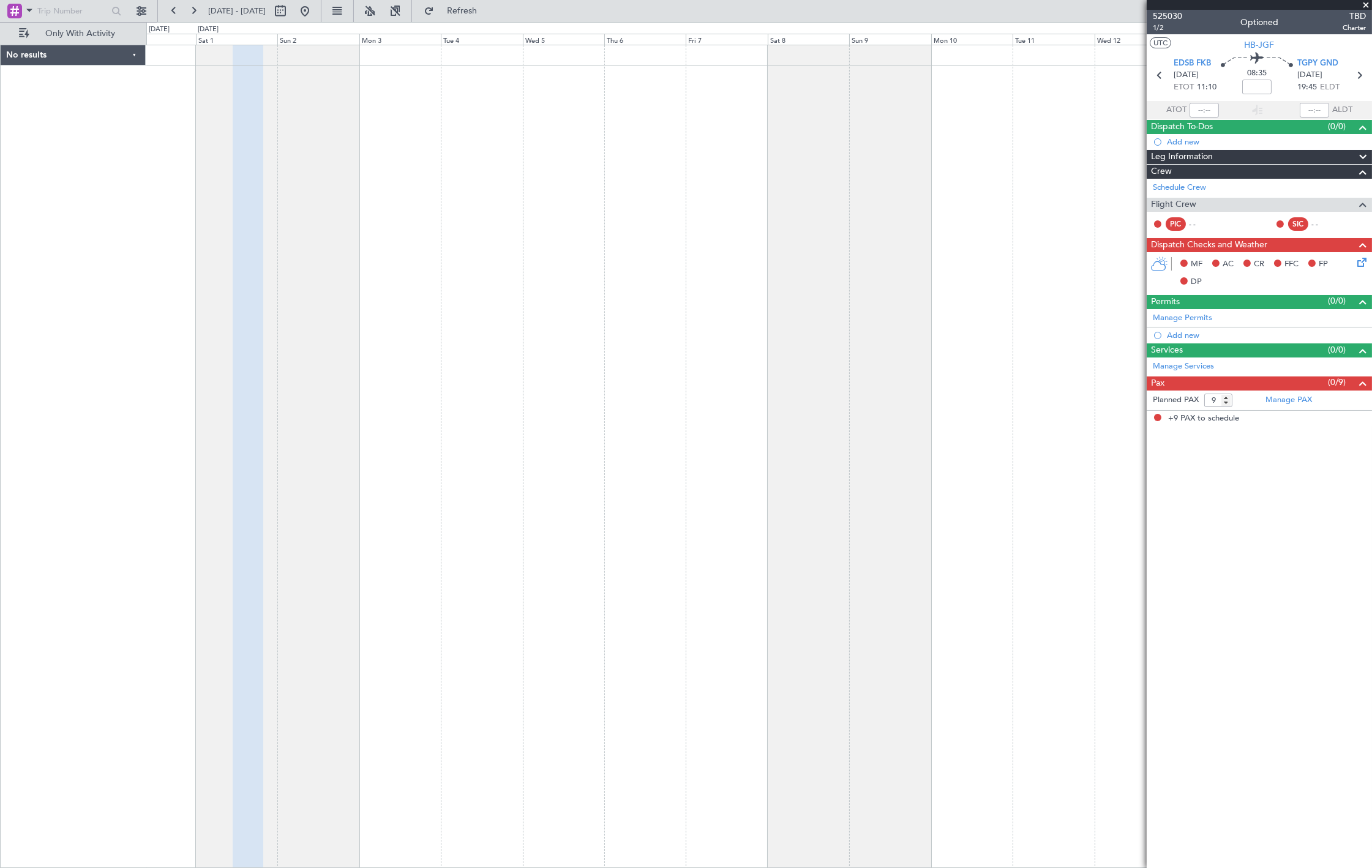
click at [895, 227] on div at bounding box center [759, 456] width 1226 height 823
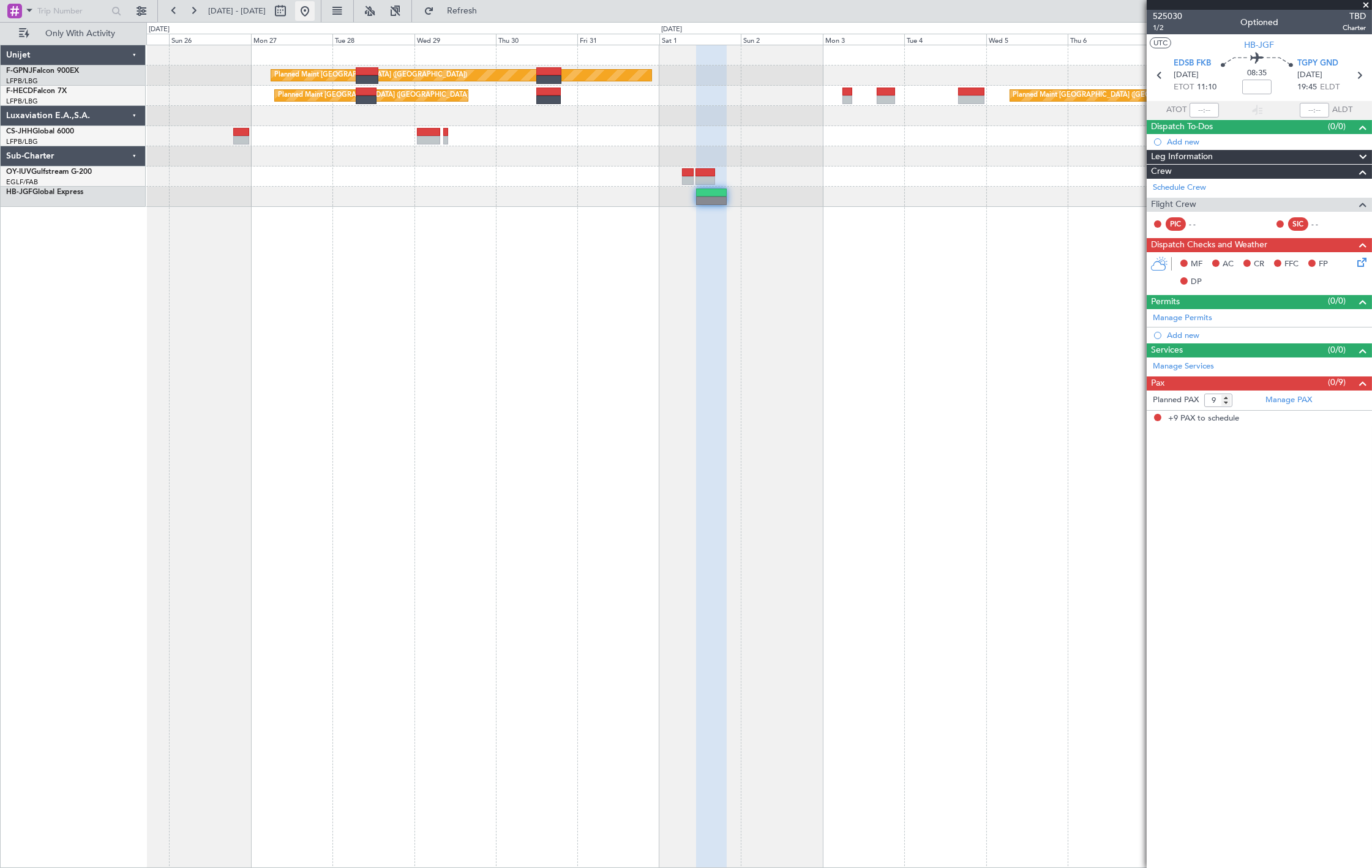
click at [315, 13] on button at bounding box center [305, 11] width 20 height 20
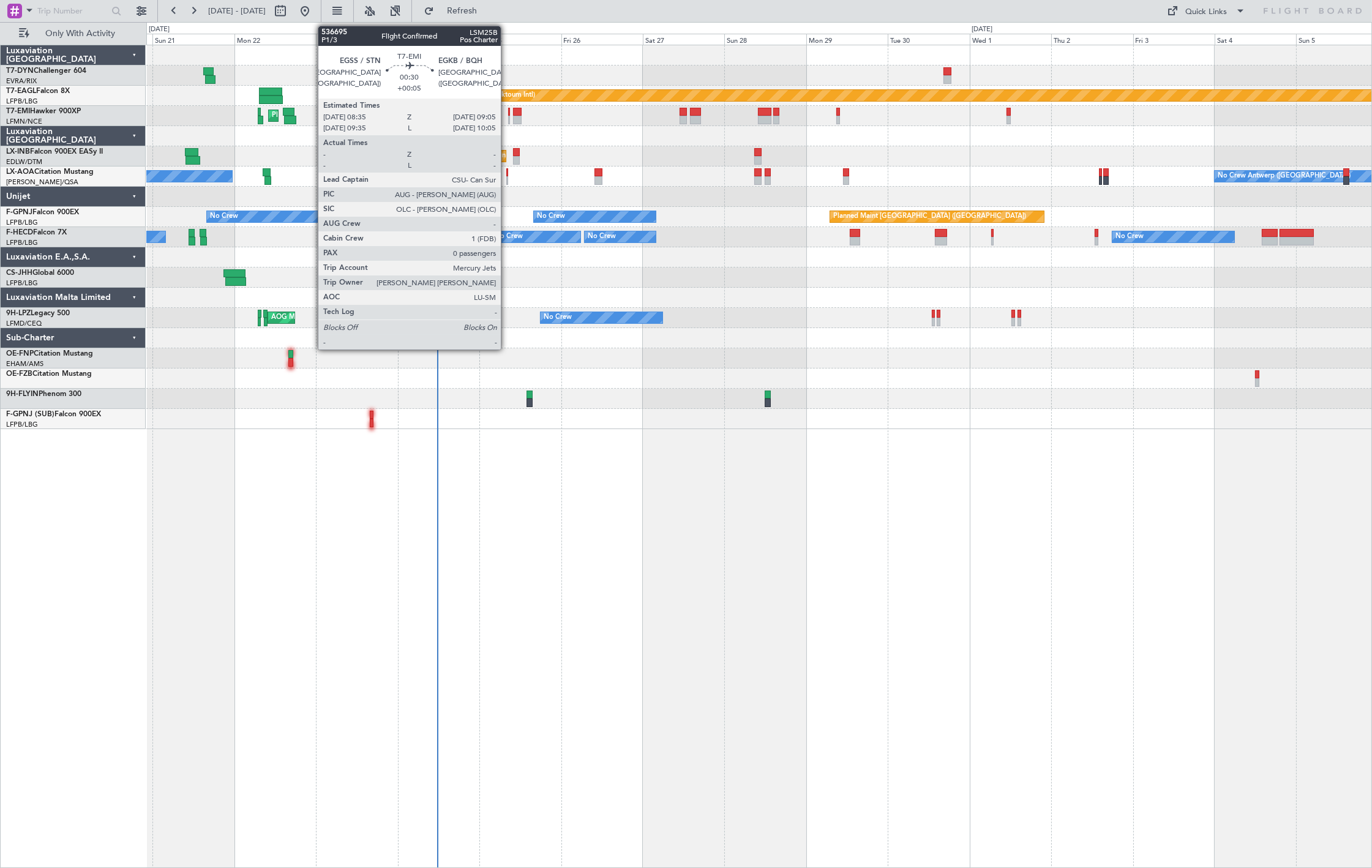
click at [508, 107] on div at bounding box center [509, 112] width 1 height 9
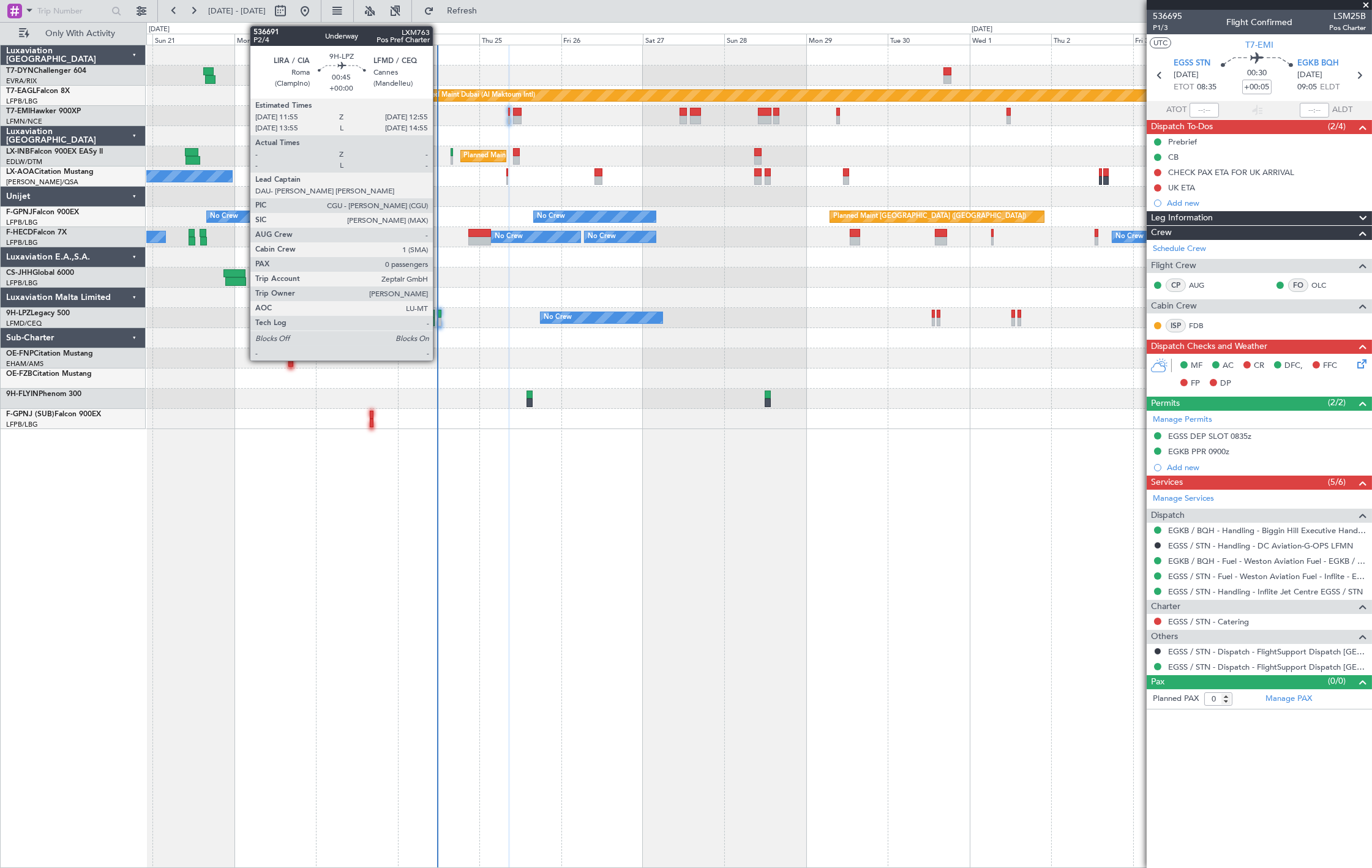
click at [439, 321] on div at bounding box center [439, 322] width 4 height 9
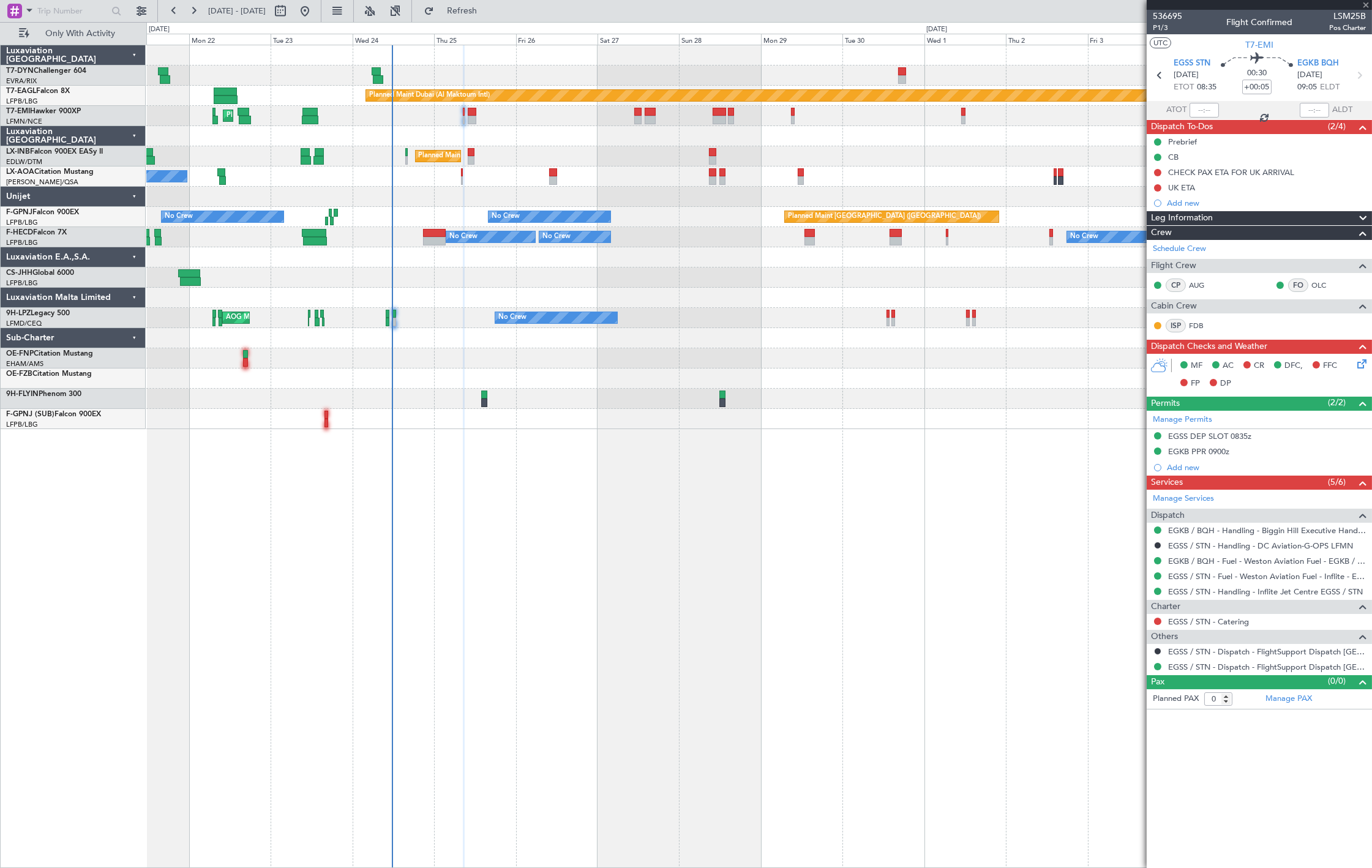
click at [369, 442] on div "Planned Maint Dubai (Al Maktoum Intl) Unplanned Maint Paris (Le Bourget) Planne…" at bounding box center [759, 456] width 1226 height 823
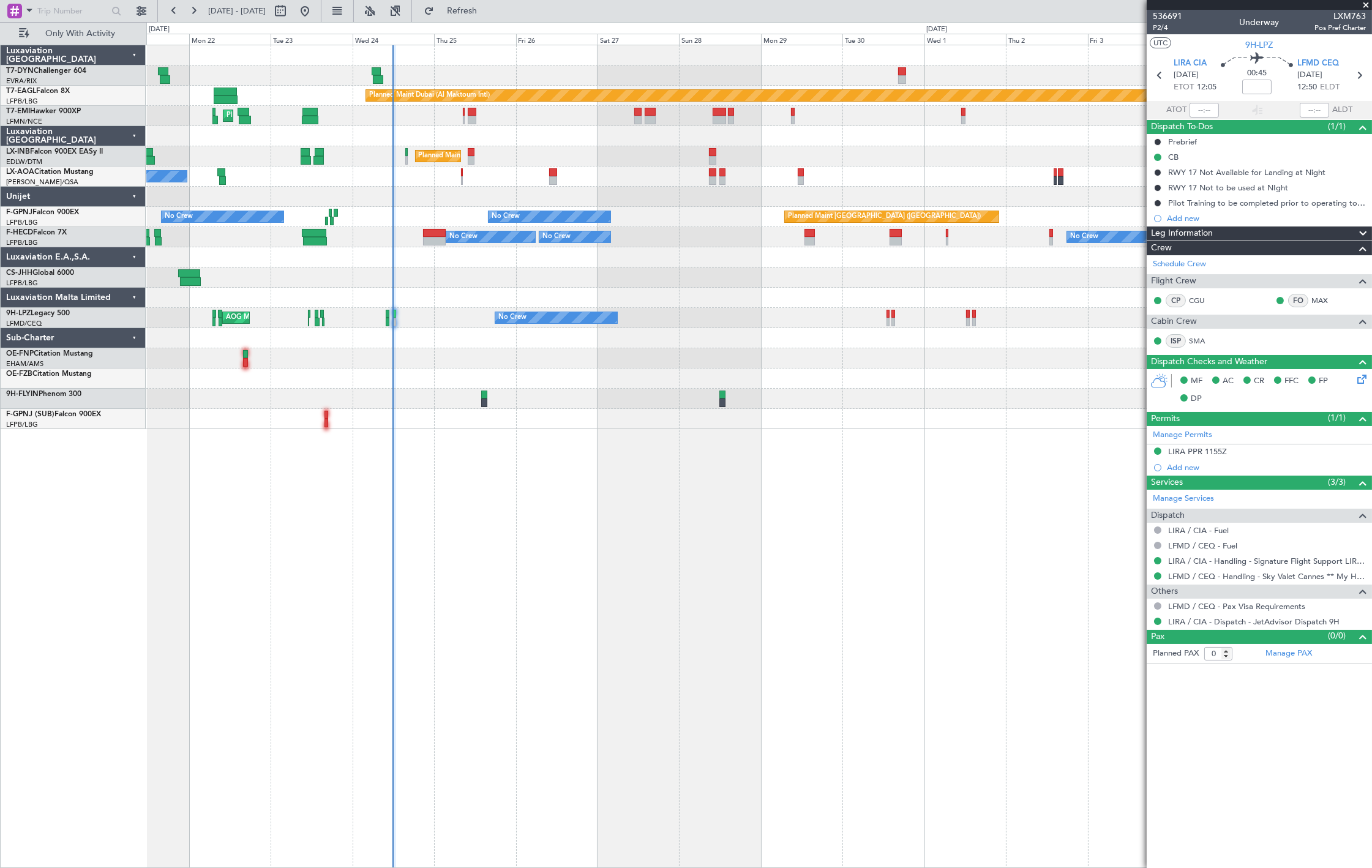
click at [775, 291] on div at bounding box center [758, 297] width 1225 height 20
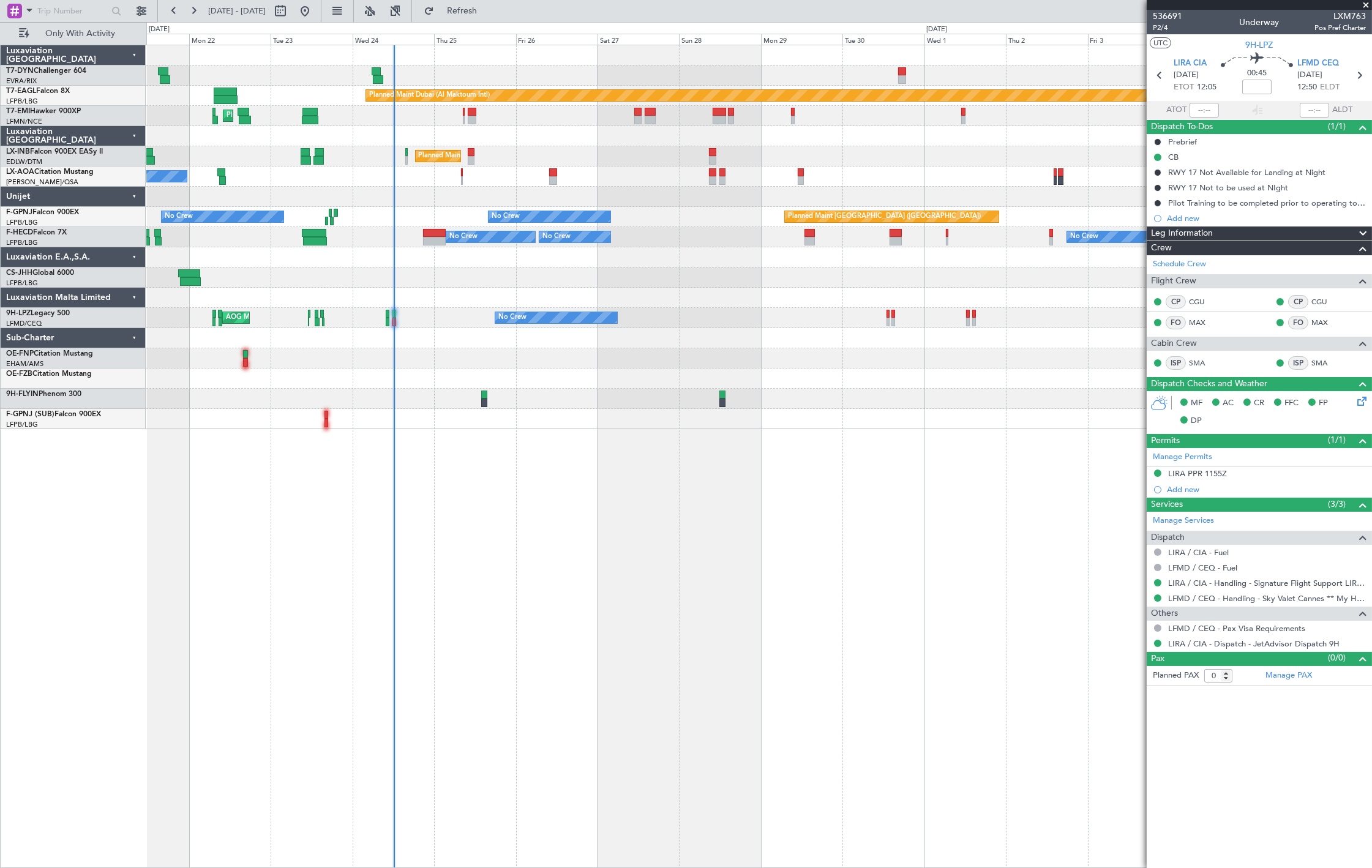
type input "12:05"
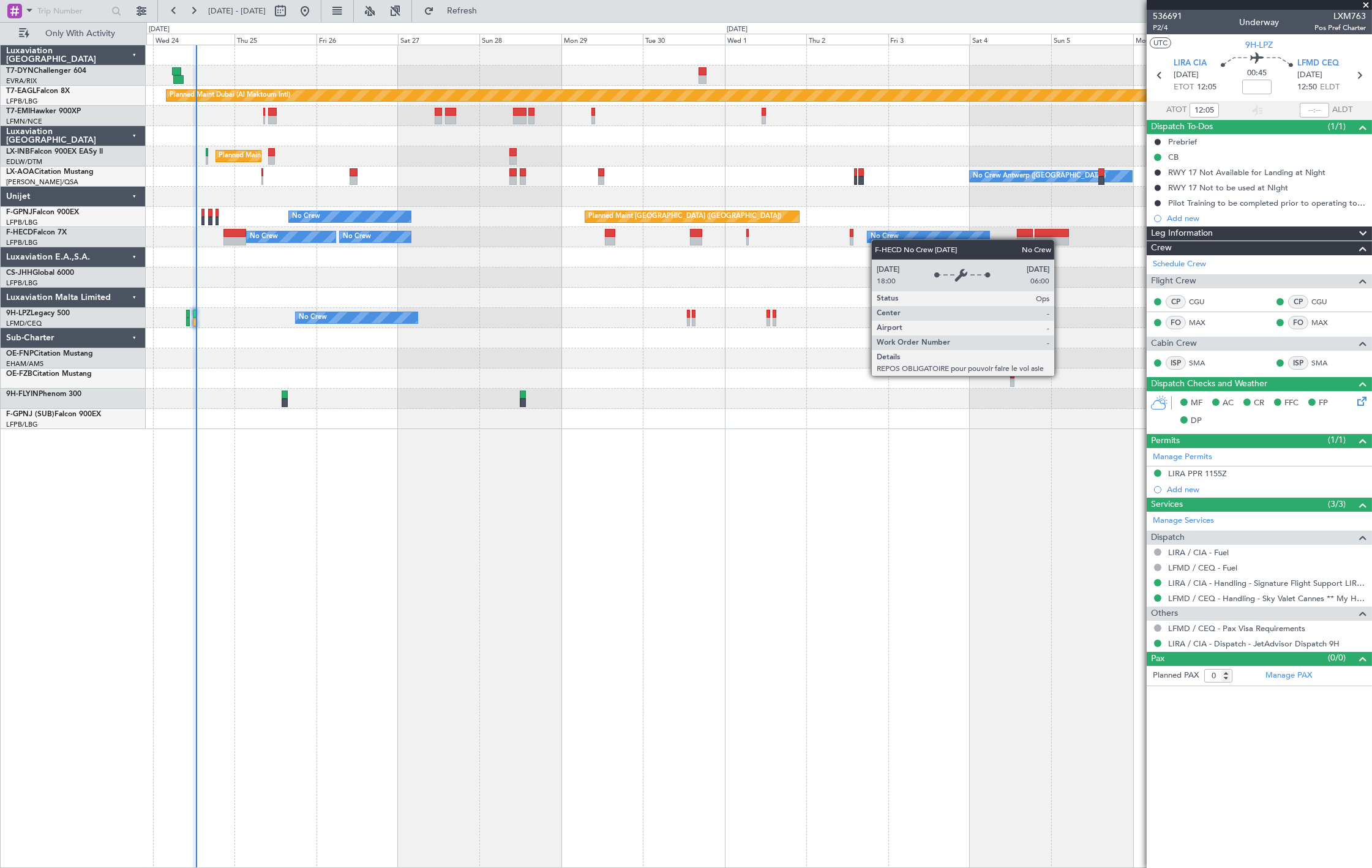
click at [878, 240] on div "Planned Maint Dubai (Al Maktoum Intl) Unplanned Maint [GEOGRAPHIC_DATA] ([GEOGR…" at bounding box center [758, 238] width 1225 height 384
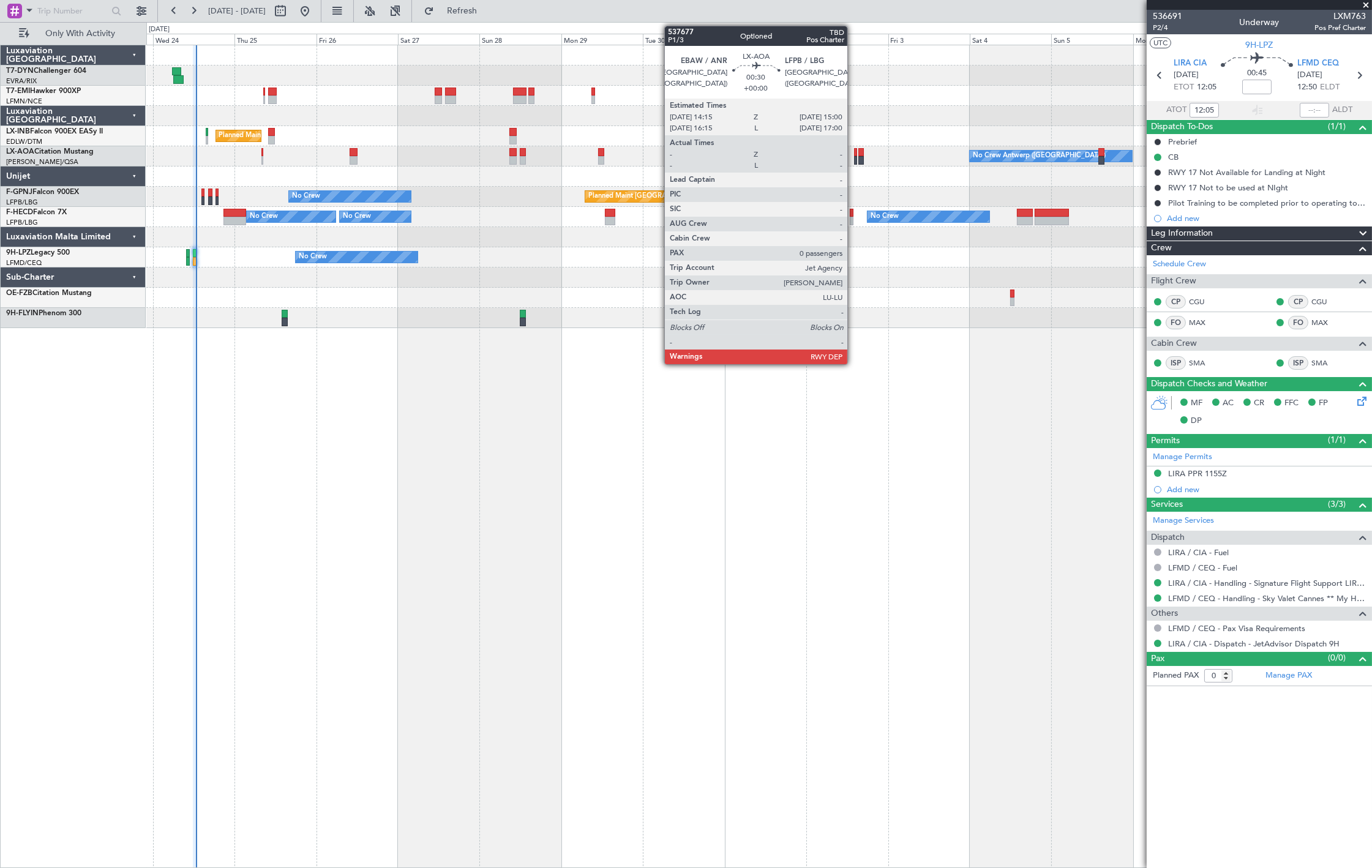
click at [854, 160] on div at bounding box center [856, 160] width 3 height 9
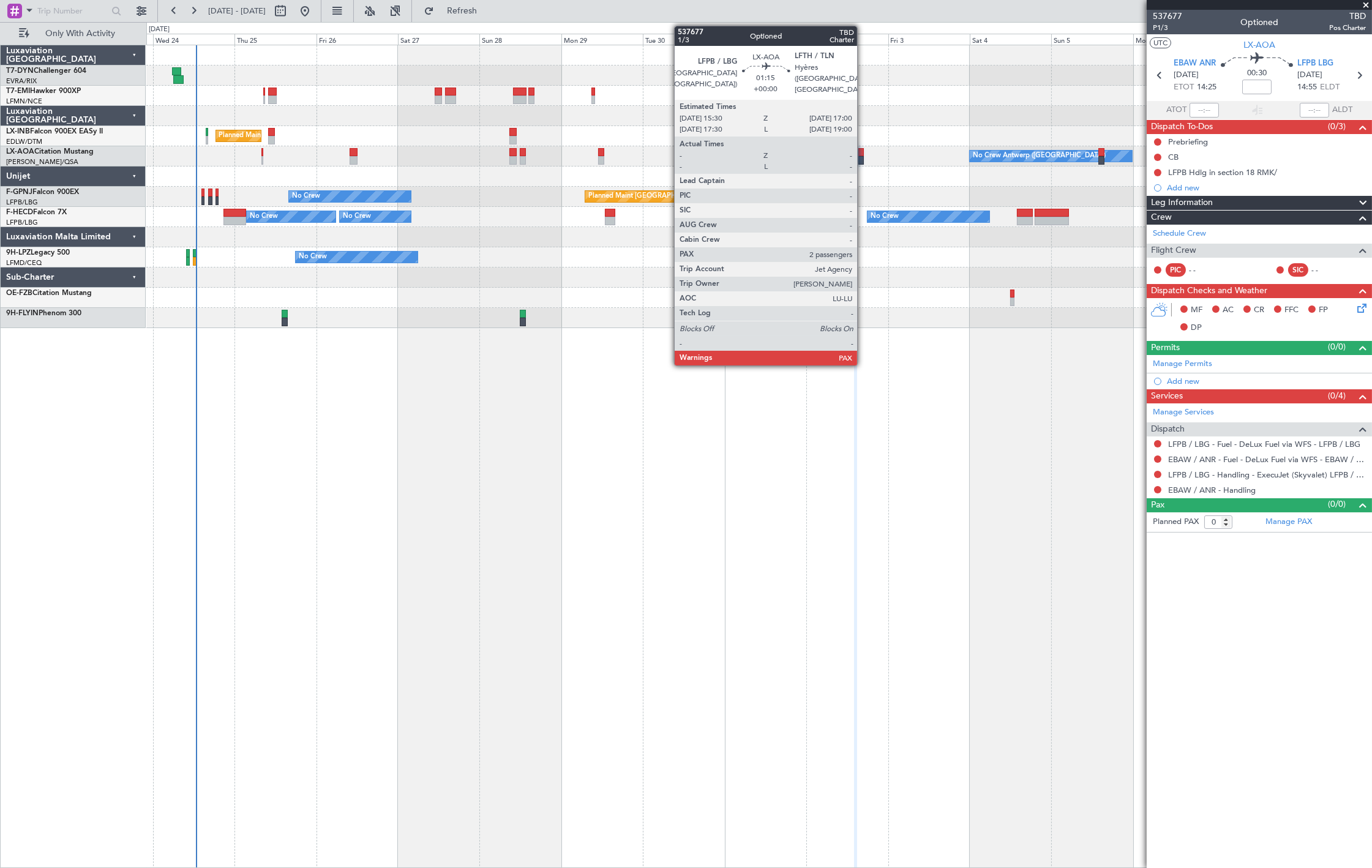
click at [863, 163] on div at bounding box center [861, 160] width 5 height 9
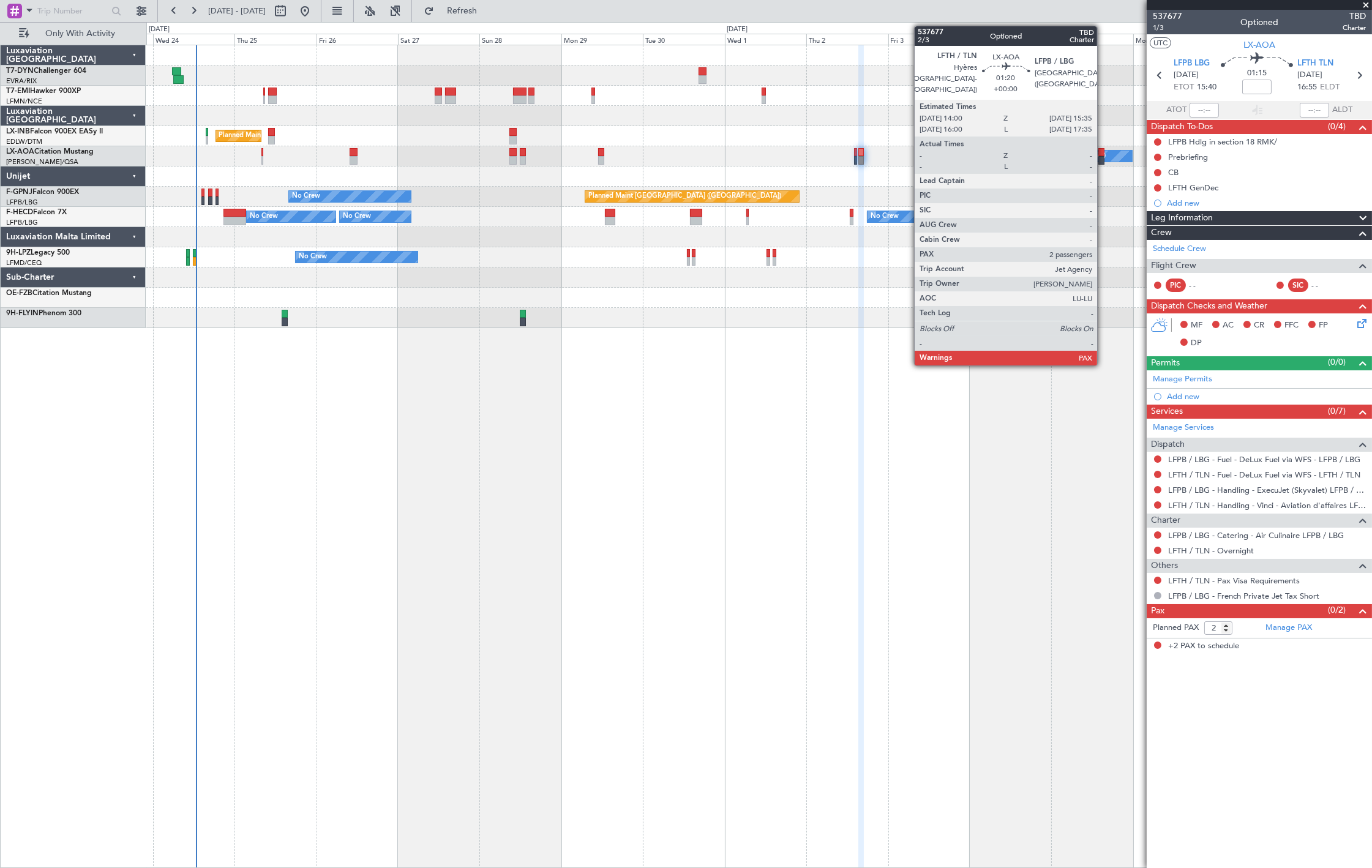
click at [1103, 158] on div at bounding box center [1101, 160] width 5 height 9
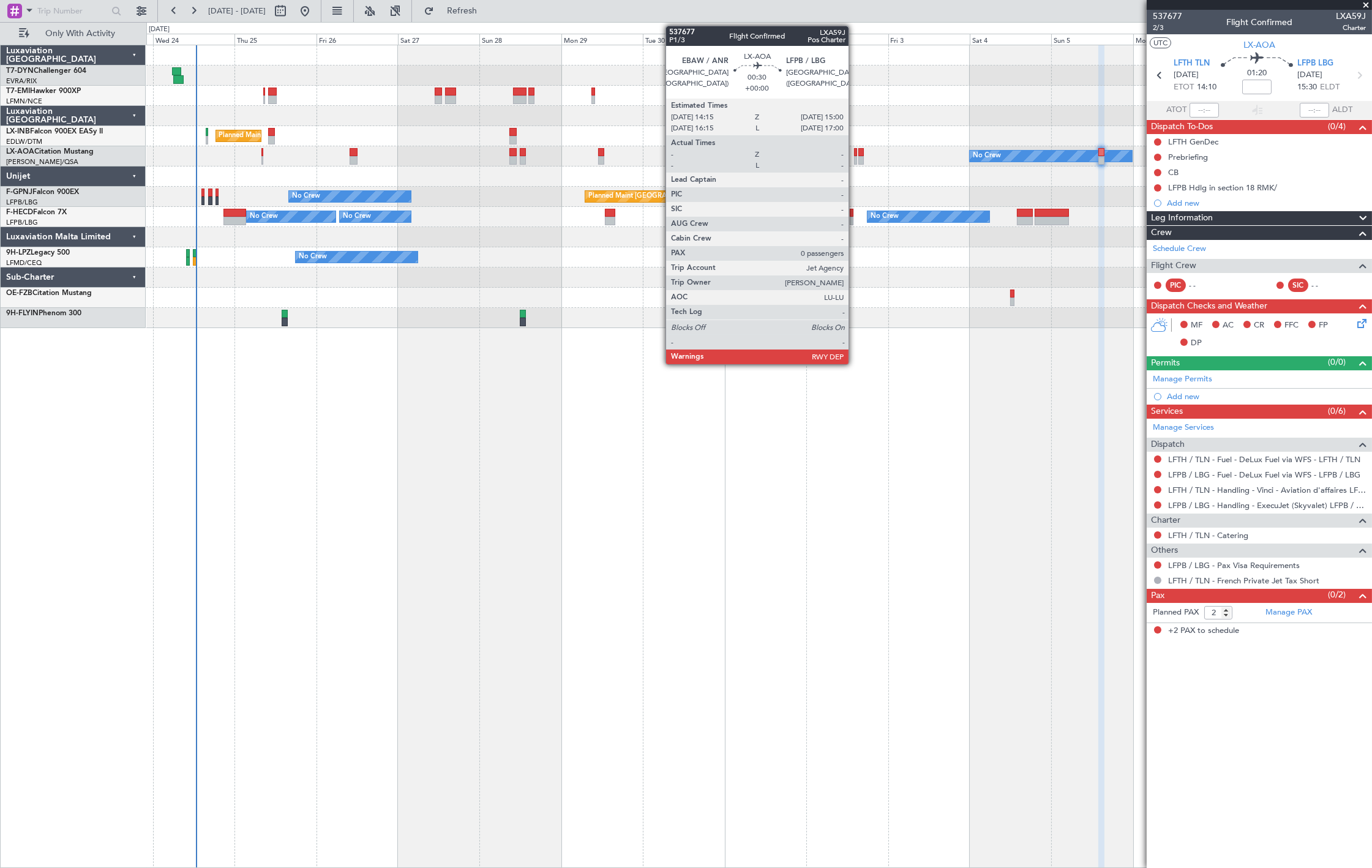
click at [855, 161] on div at bounding box center [856, 160] width 3 height 9
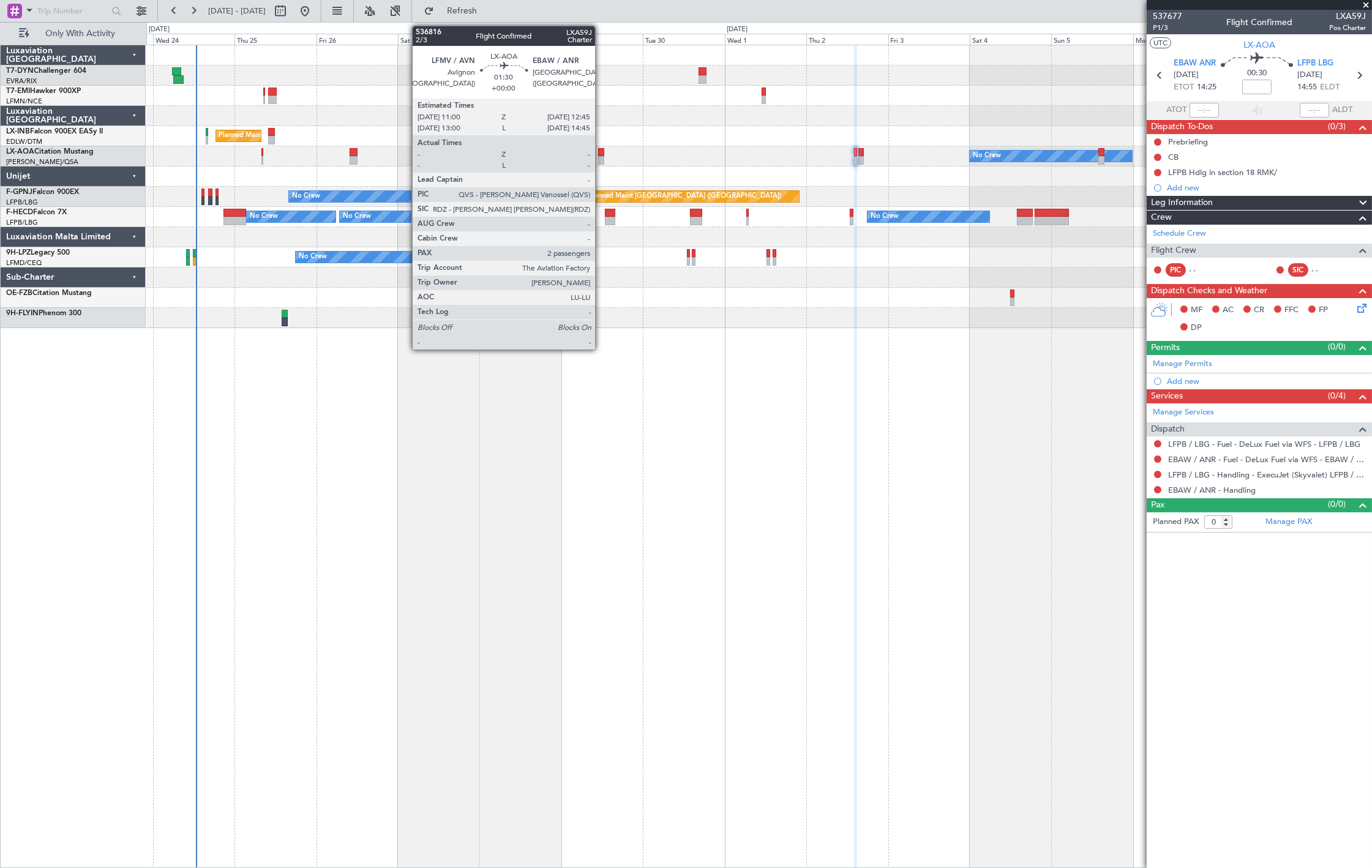
click at [601, 149] on div at bounding box center [601, 152] width 6 height 9
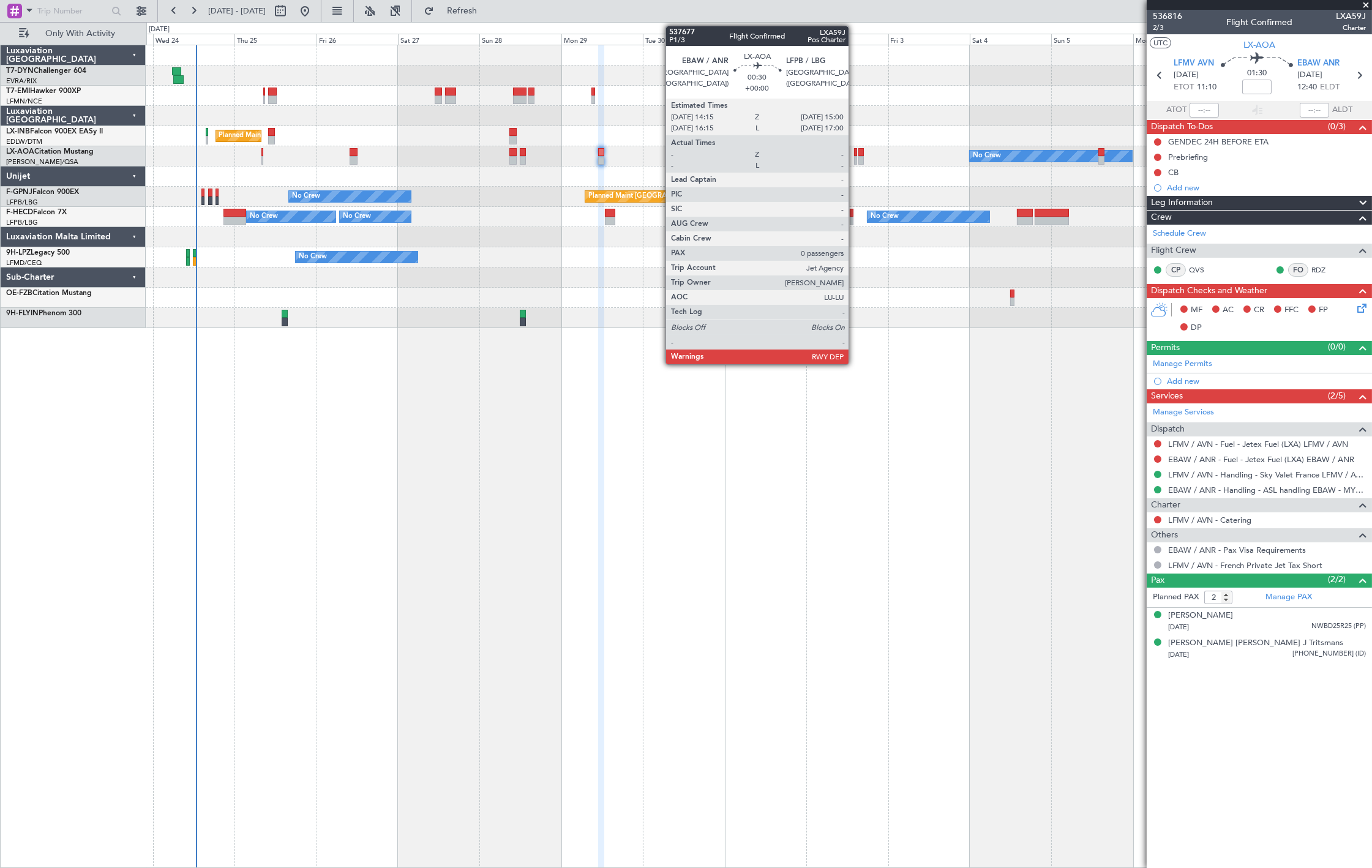
click at [854, 162] on div at bounding box center [856, 160] width 3 height 9
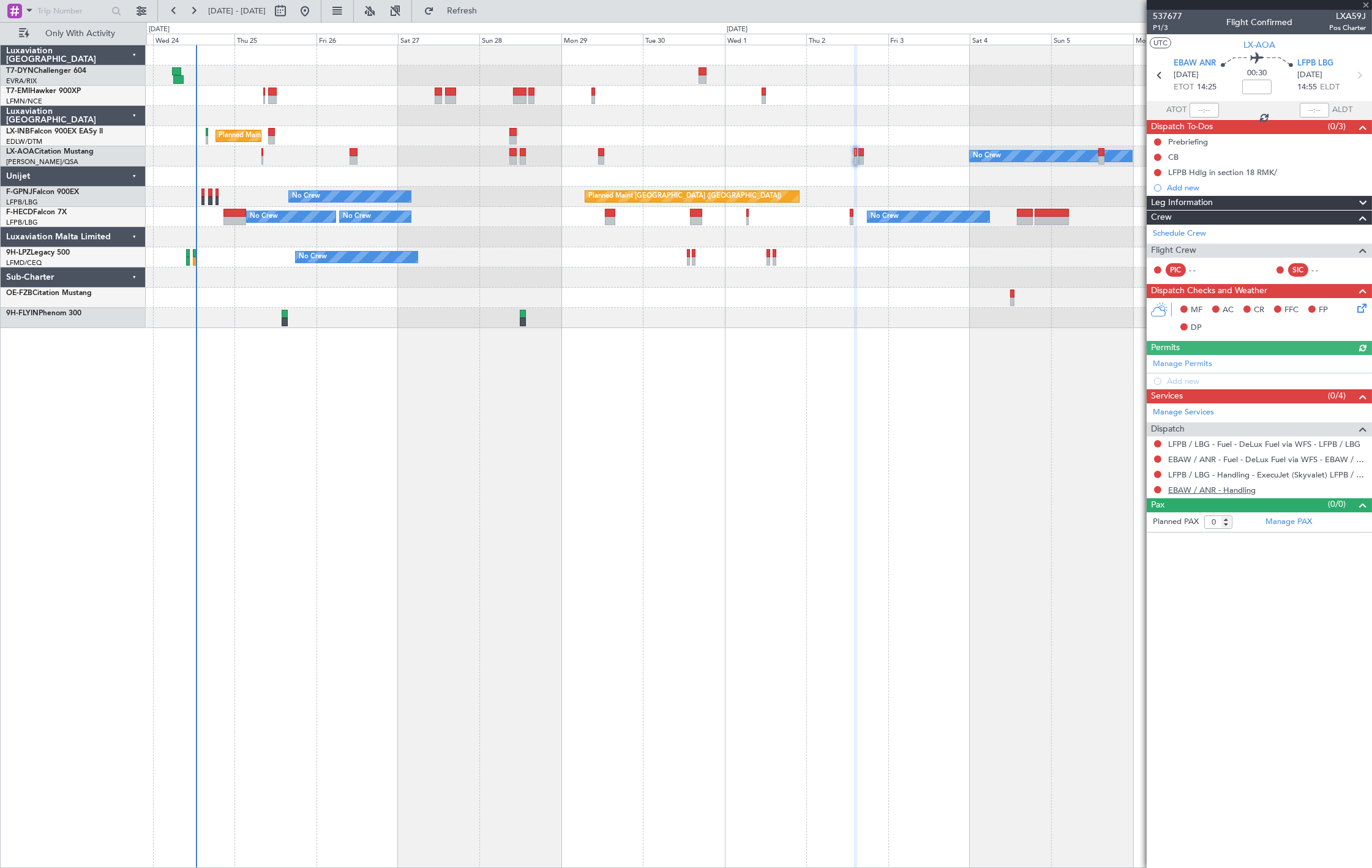
click at [1220, 490] on link "EBAW / ANR - Handling" at bounding box center [1212, 490] width 88 height 10
drag, startPoint x: 497, startPoint y: 15, endPoint x: 488, endPoint y: 20, distance: 10.3
click at [488, 15] on span "Refresh" at bounding box center [462, 11] width 51 height 9
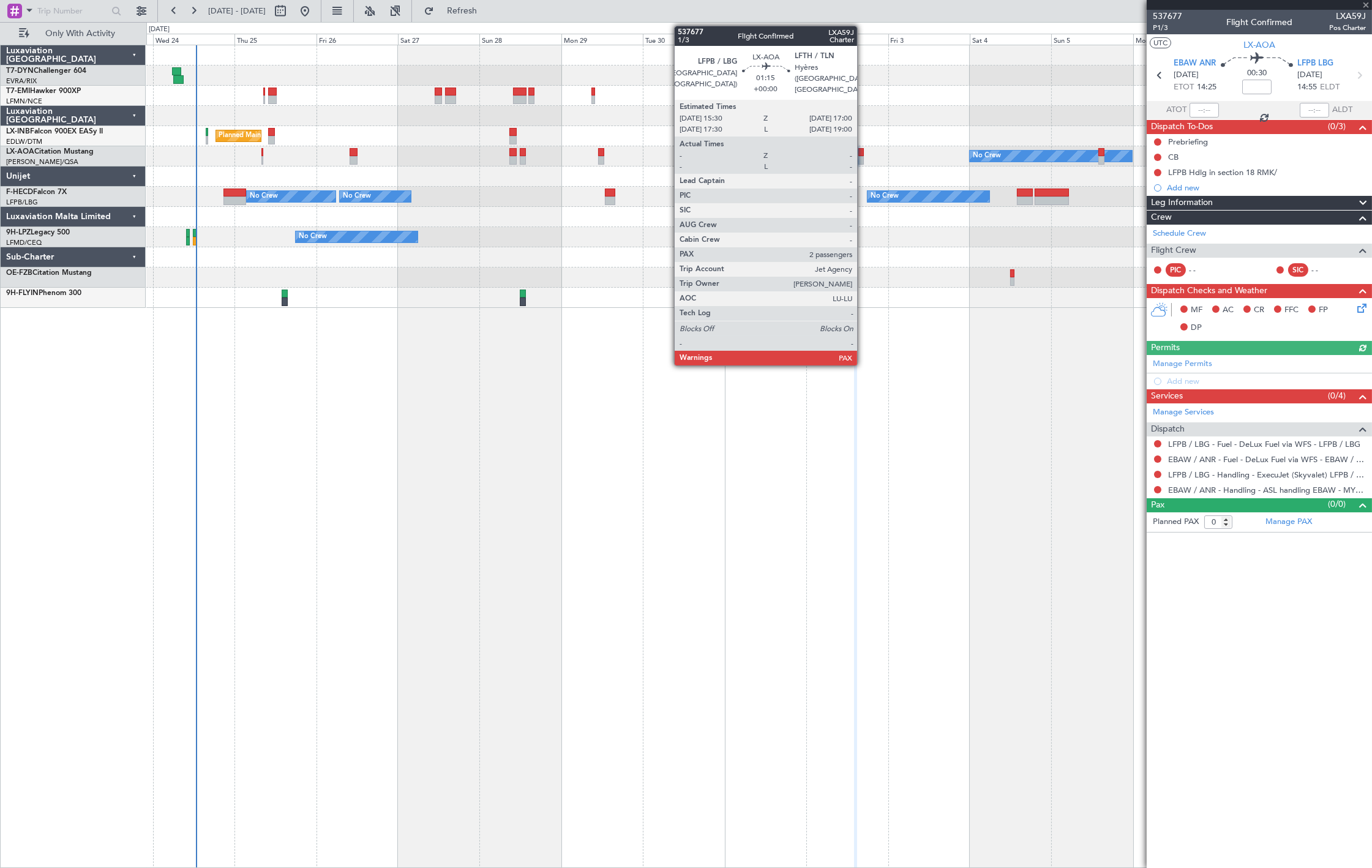
click at [863, 162] on div at bounding box center [861, 160] width 5 height 9
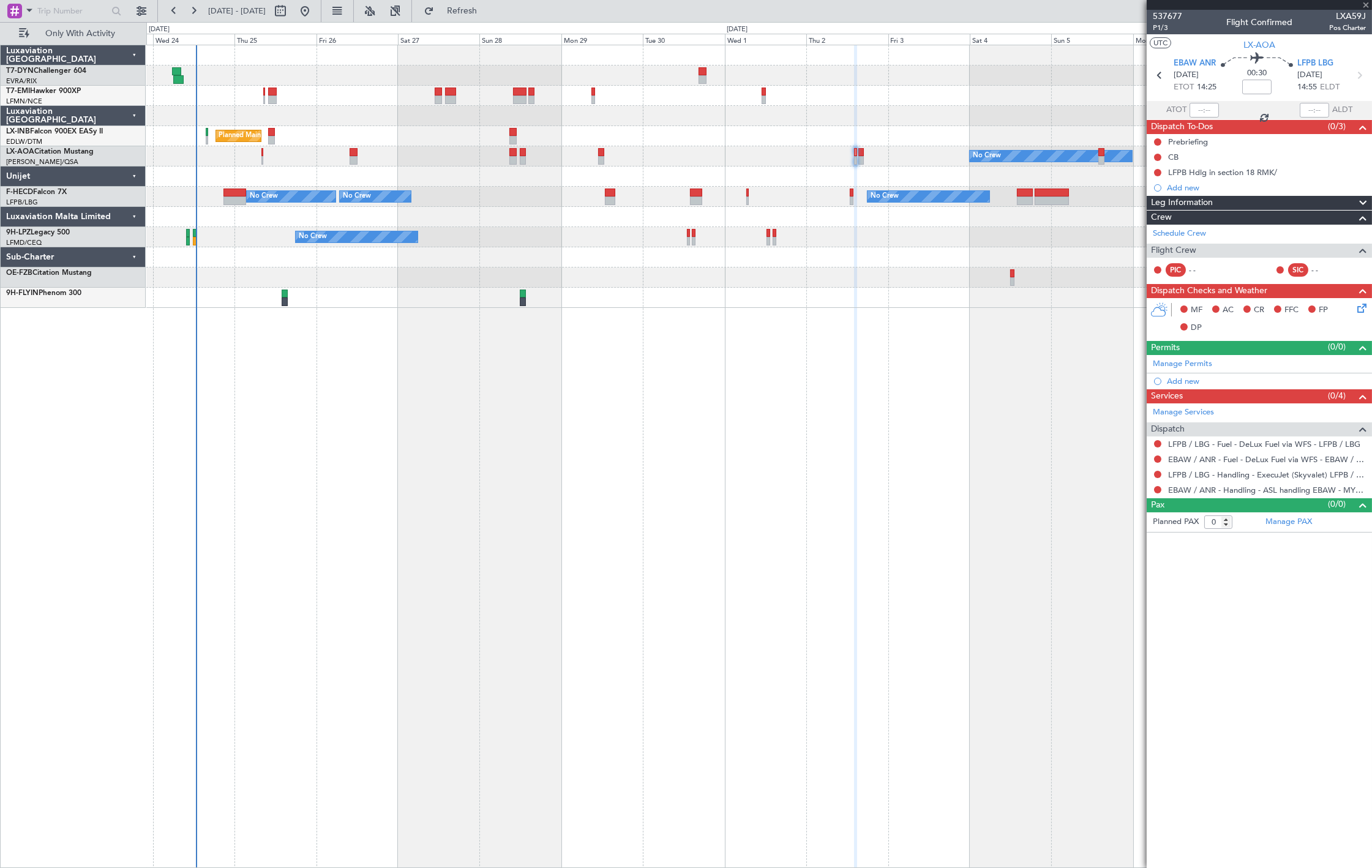
type input "2"
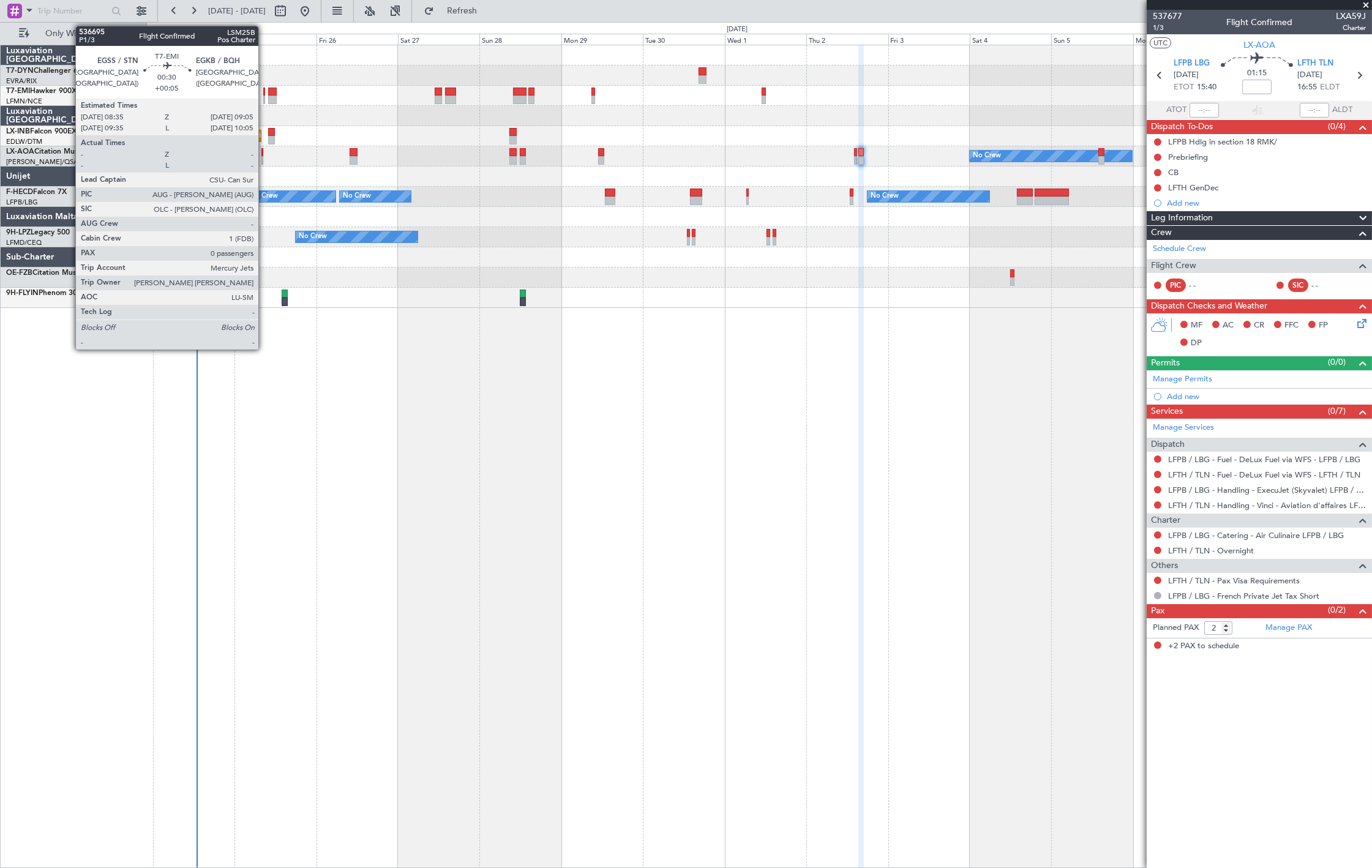
click at [264, 103] on div at bounding box center [264, 100] width 1 height 9
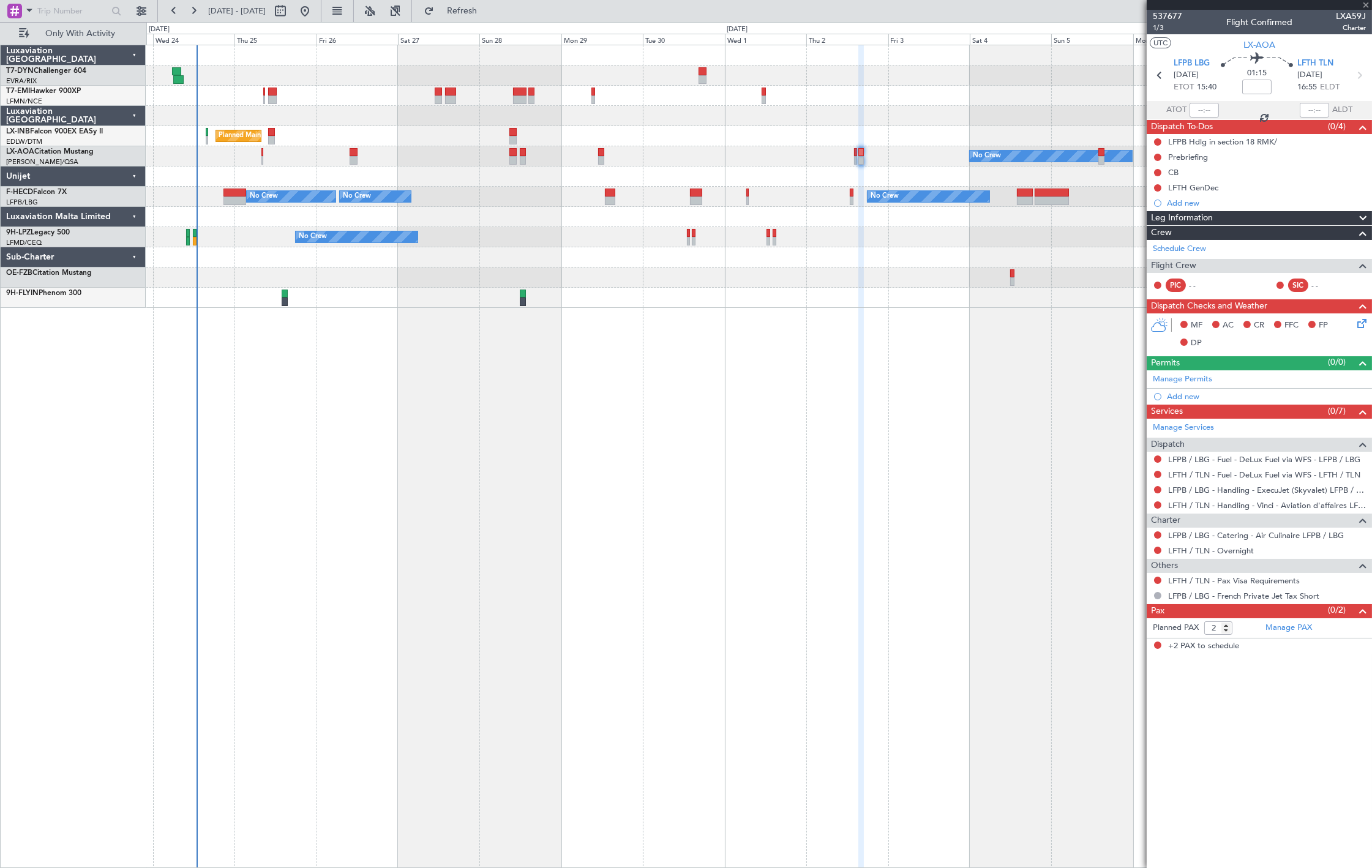
type input "+00:05"
type input "0"
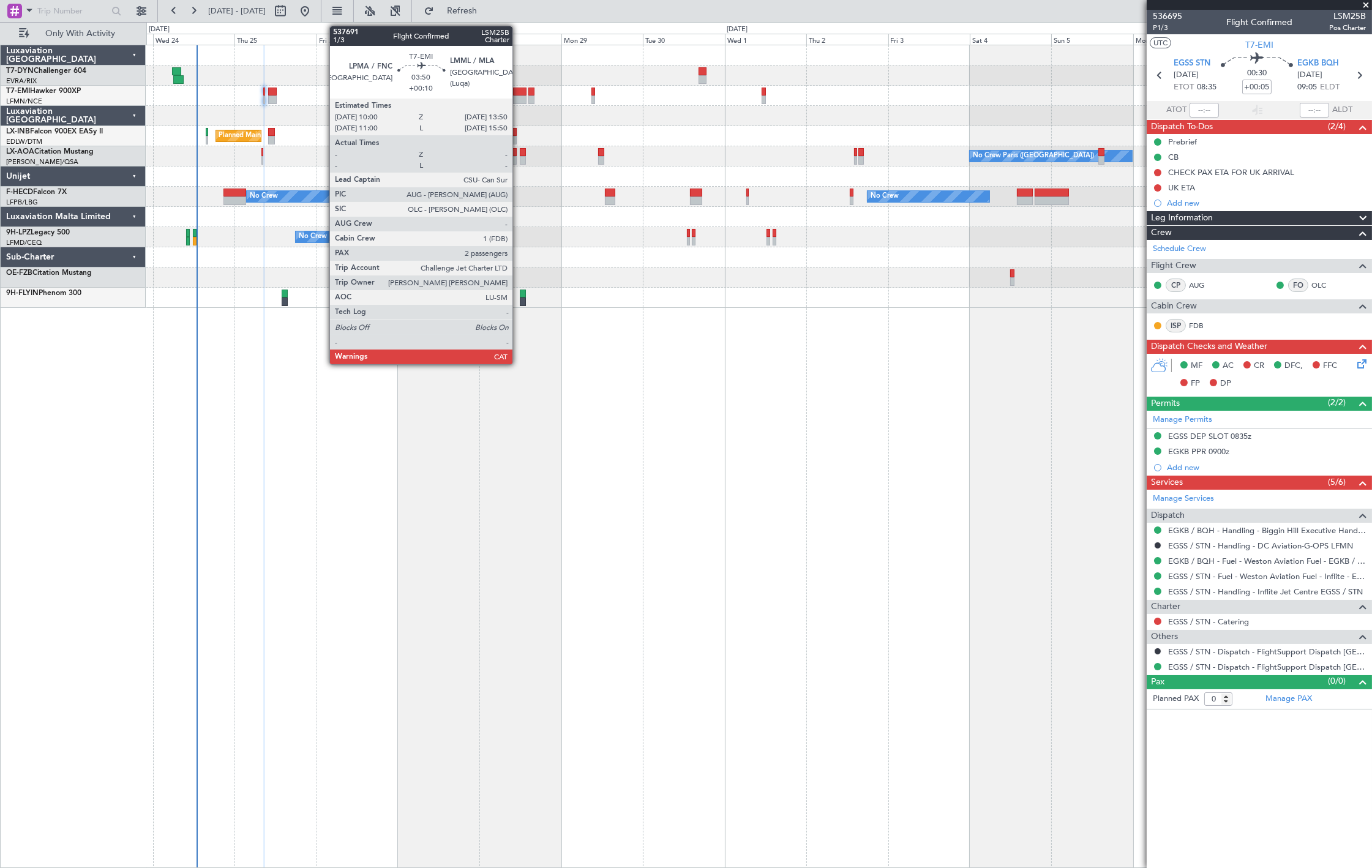
click at [519, 90] on div at bounding box center [519, 92] width 13 height 9
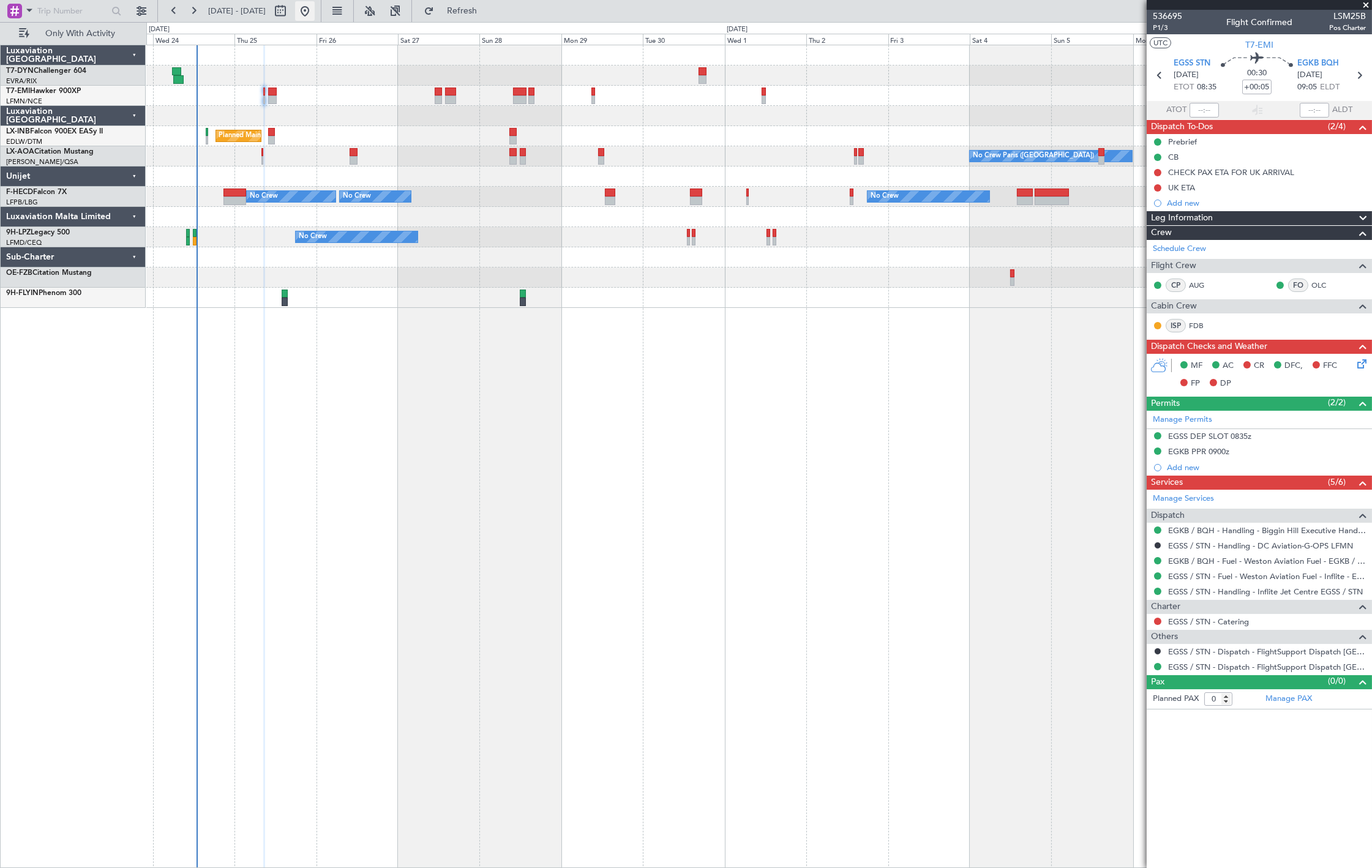
click at [315, 17] on button at bounding box center [305, 11] width 20 height 20
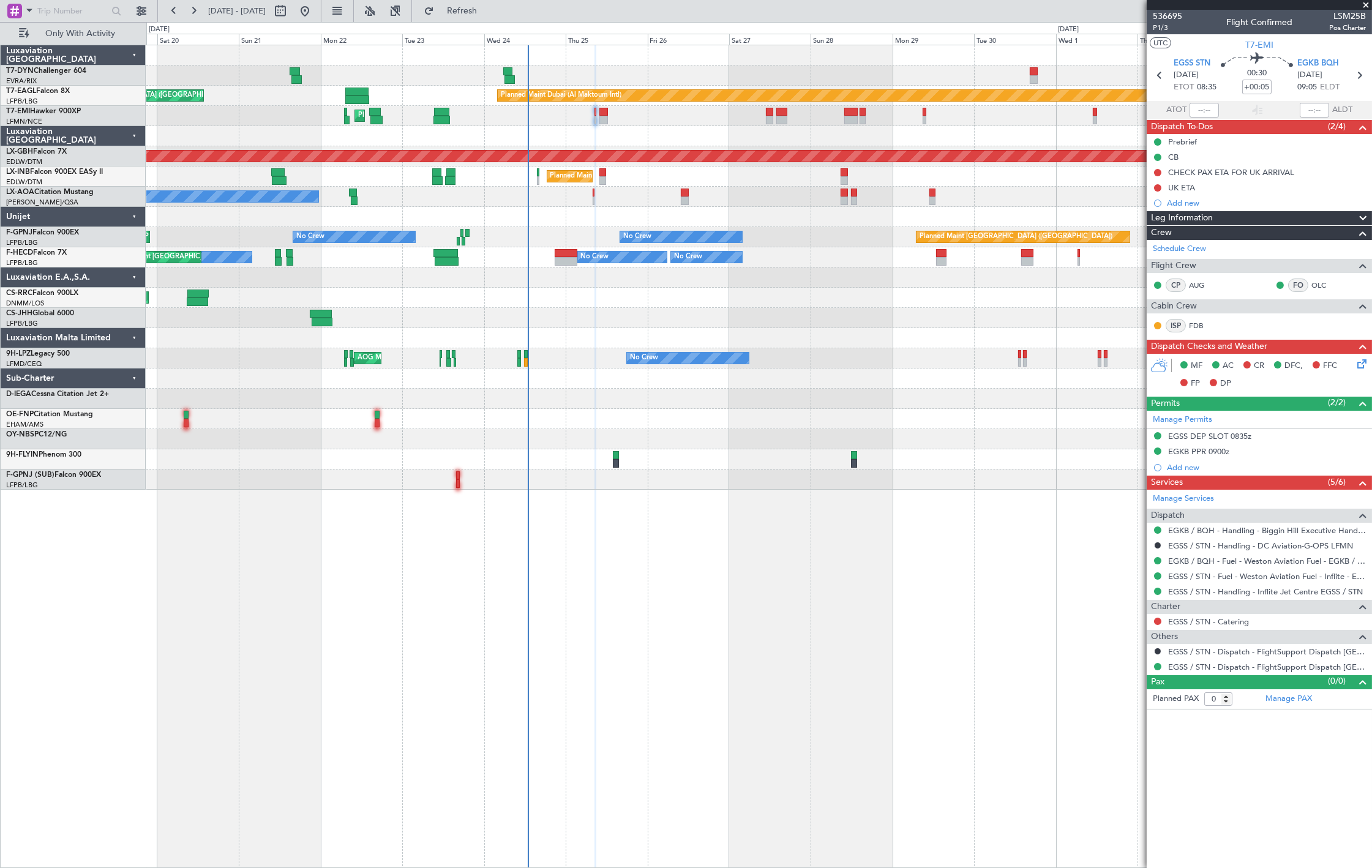
click at [481, 344] on div "Unplanned Maint [GEOGRAPHIC_DATA] (Riga Intl) Planned Maint [GEOGRAPHIC_DATA] (…" at bounding box center [758, 268] width 1225 height 444
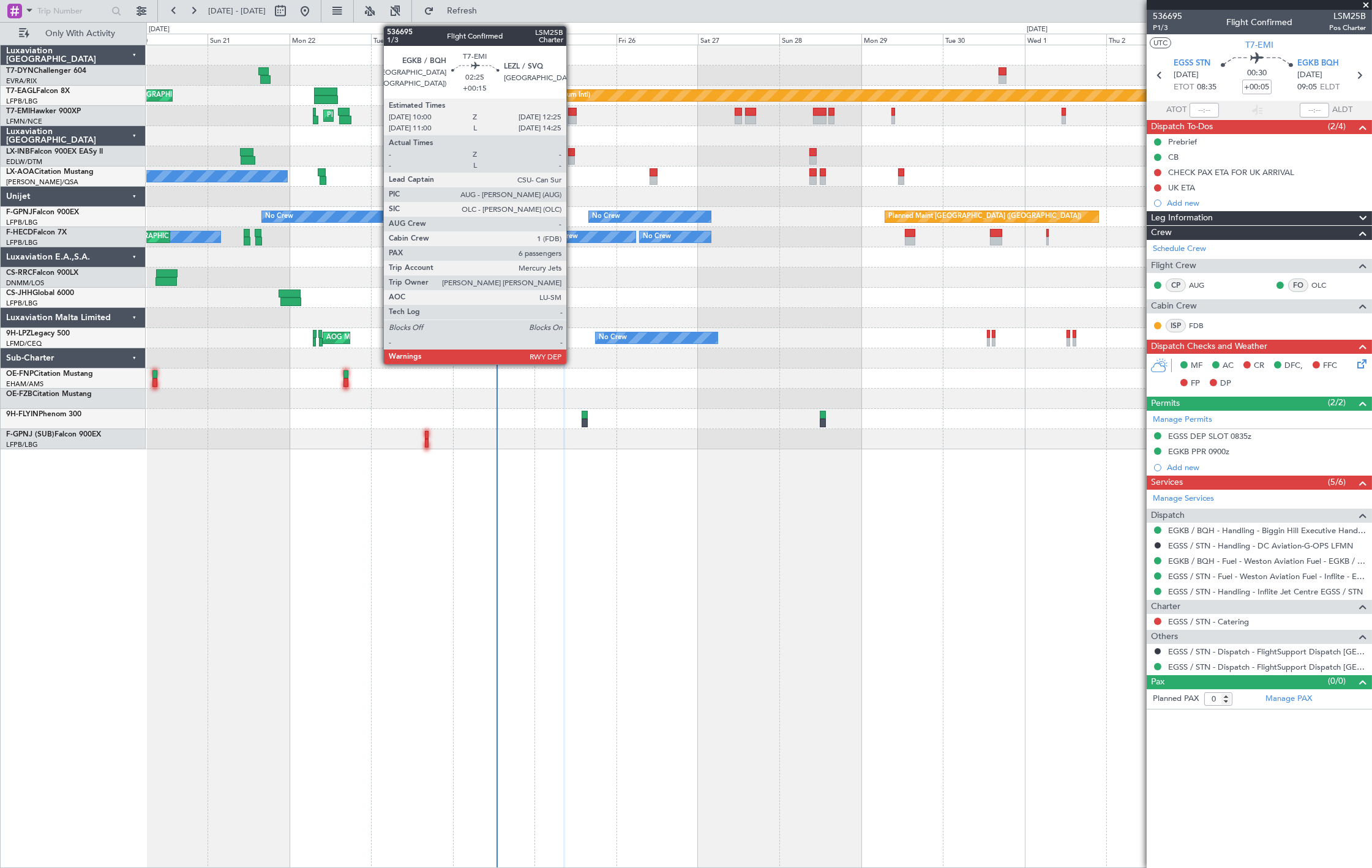
click at [572, 123] on div at bounding box center [572, 120] width 9 height 9
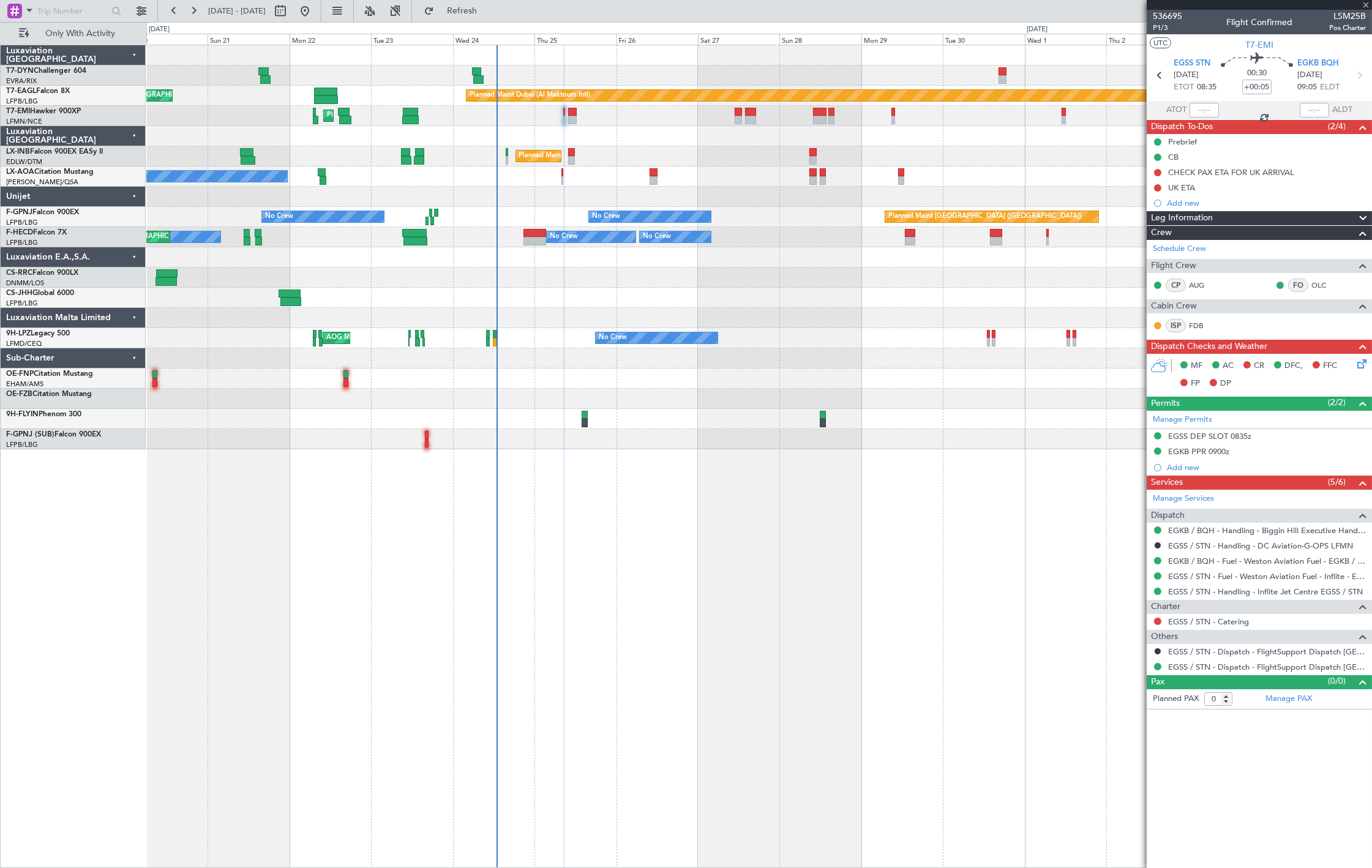
type input "+00:15"
type input "6"
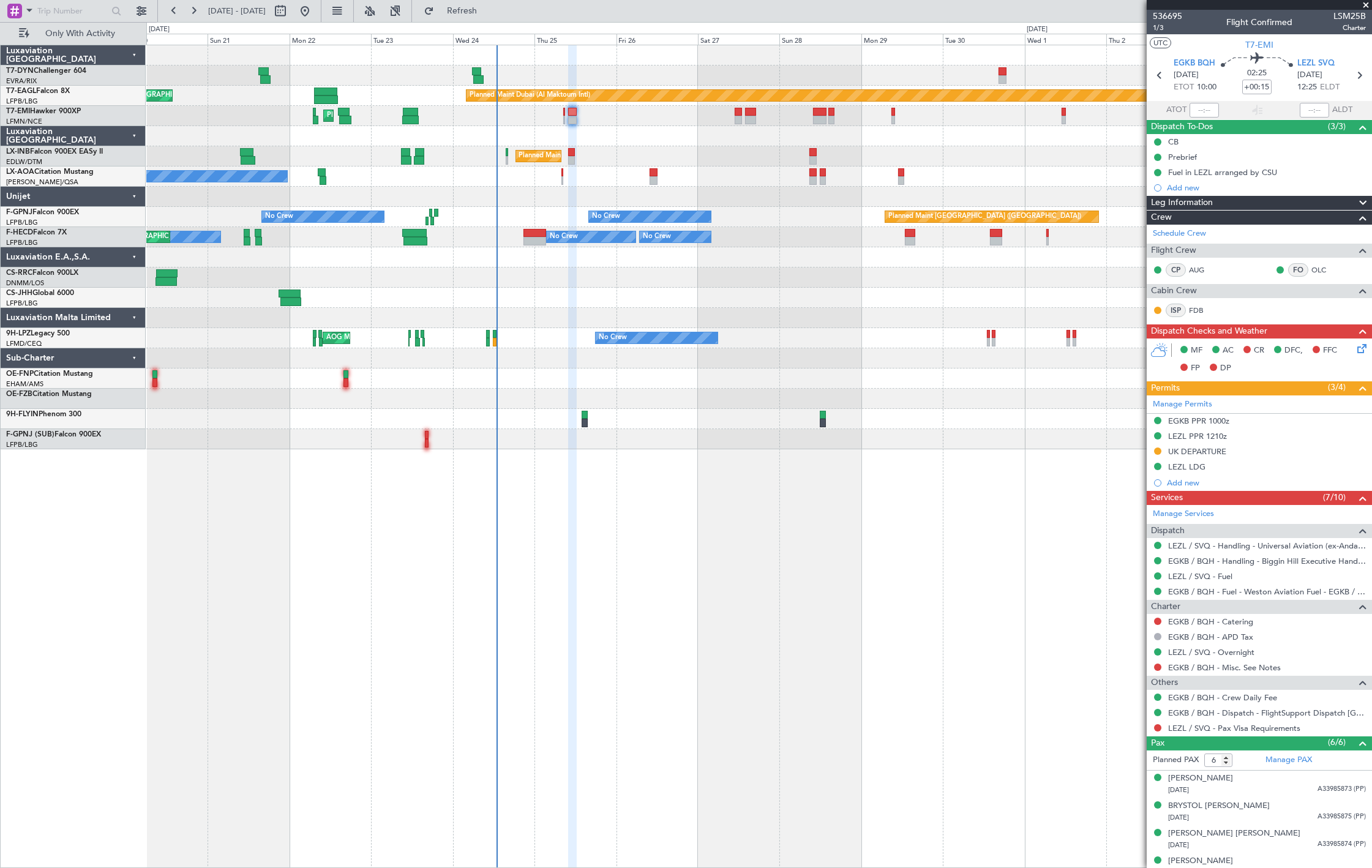
click at [505, 151] on div "Planned Maint [GEOGRAPHIC_DATA] ([GEOGRAPHIC_DATA])" at bounding box center [758, 156] width 1225 height 20
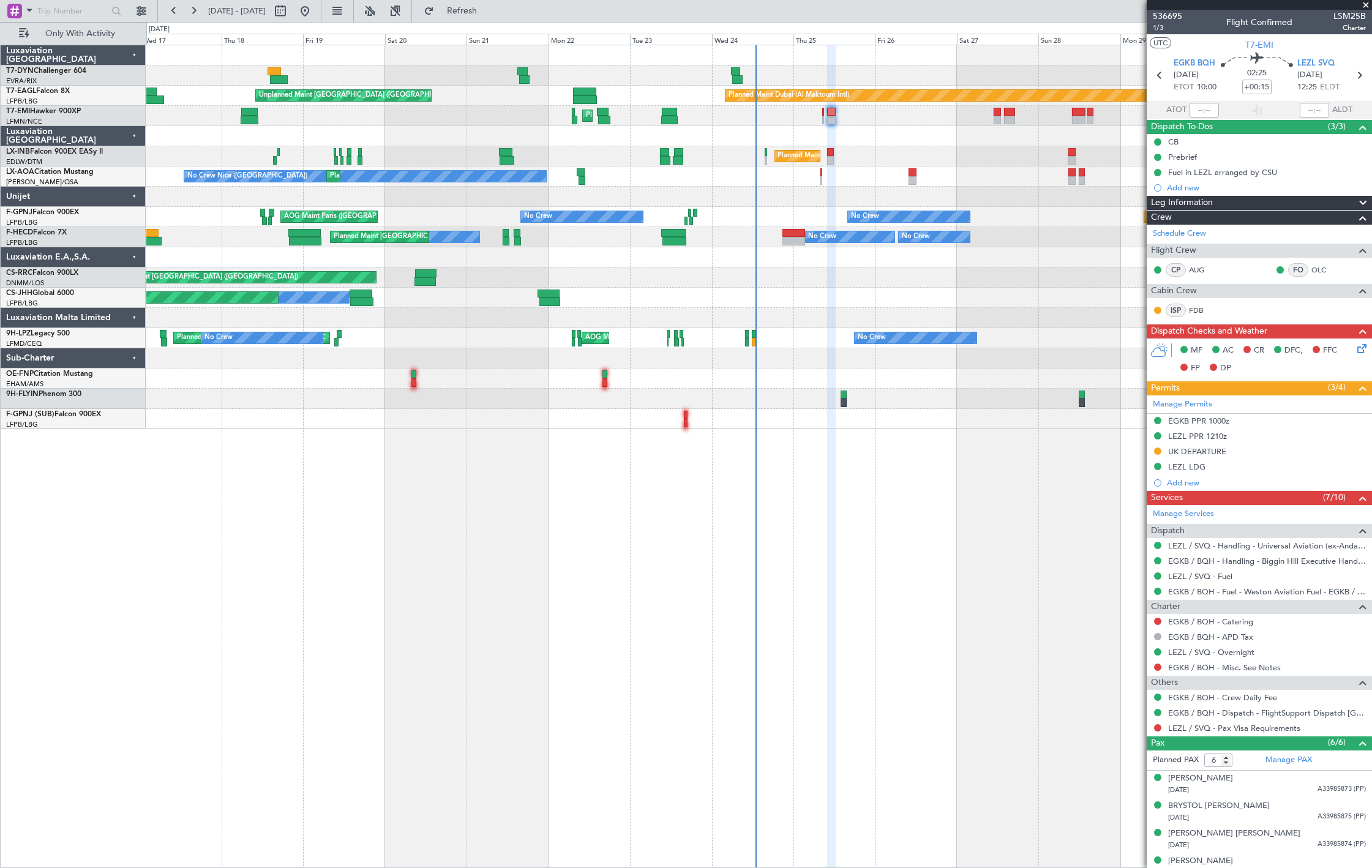
click at [486, 210] on div "Unplanned Maint [GEOGRAPHIC_DATA] (Riga Intl) Planned Maint [GEOGRAPHIC_DATA] (…" at bounding box center [758, 238] width 1225 height 384
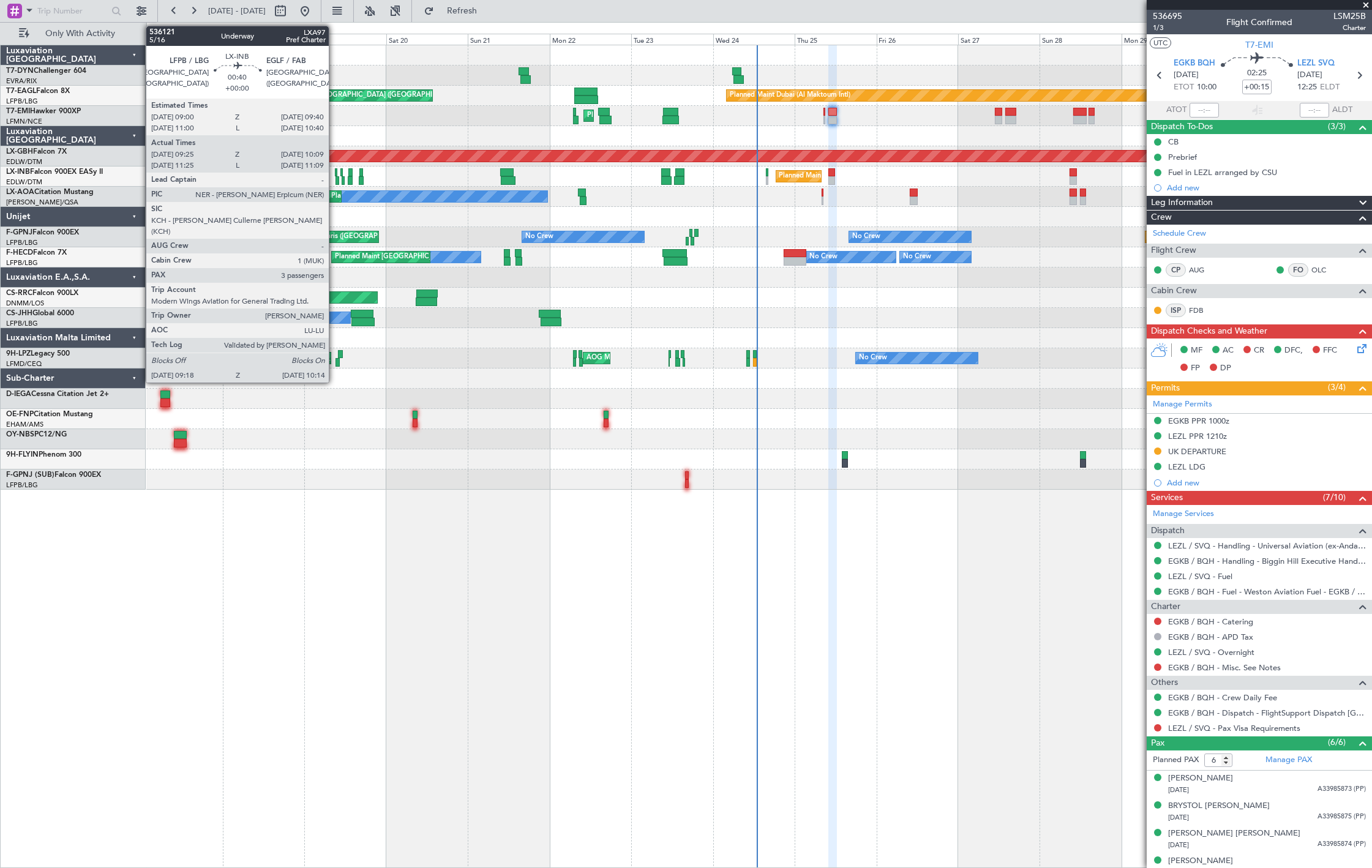
click at [335, 179] on div at bounding box center [337, 181] width 4 height 9
type input "09:25"
type input "10:09"
type input "3"
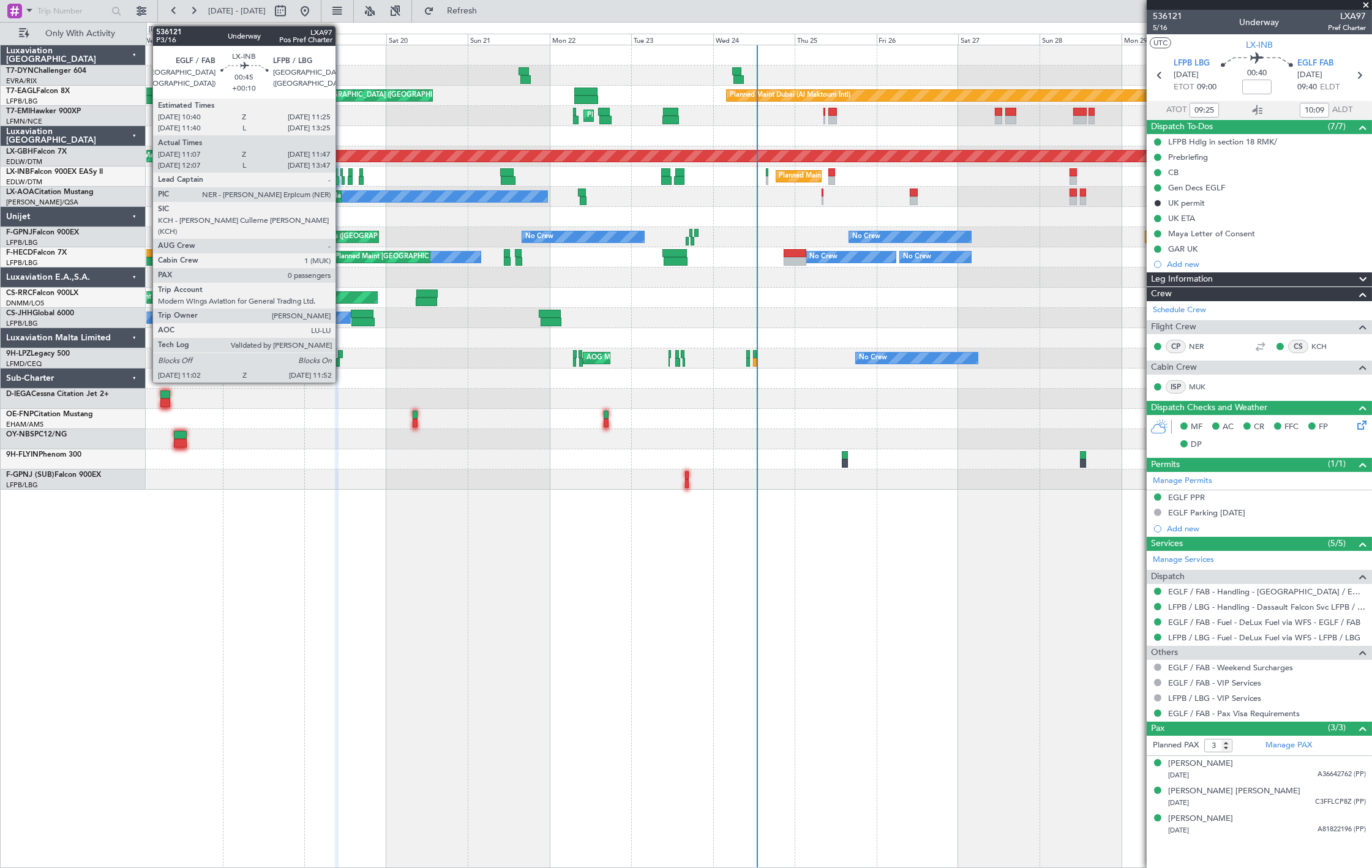
click at [341, 180] on div at bounding box center [343, 181] width 3 height 9
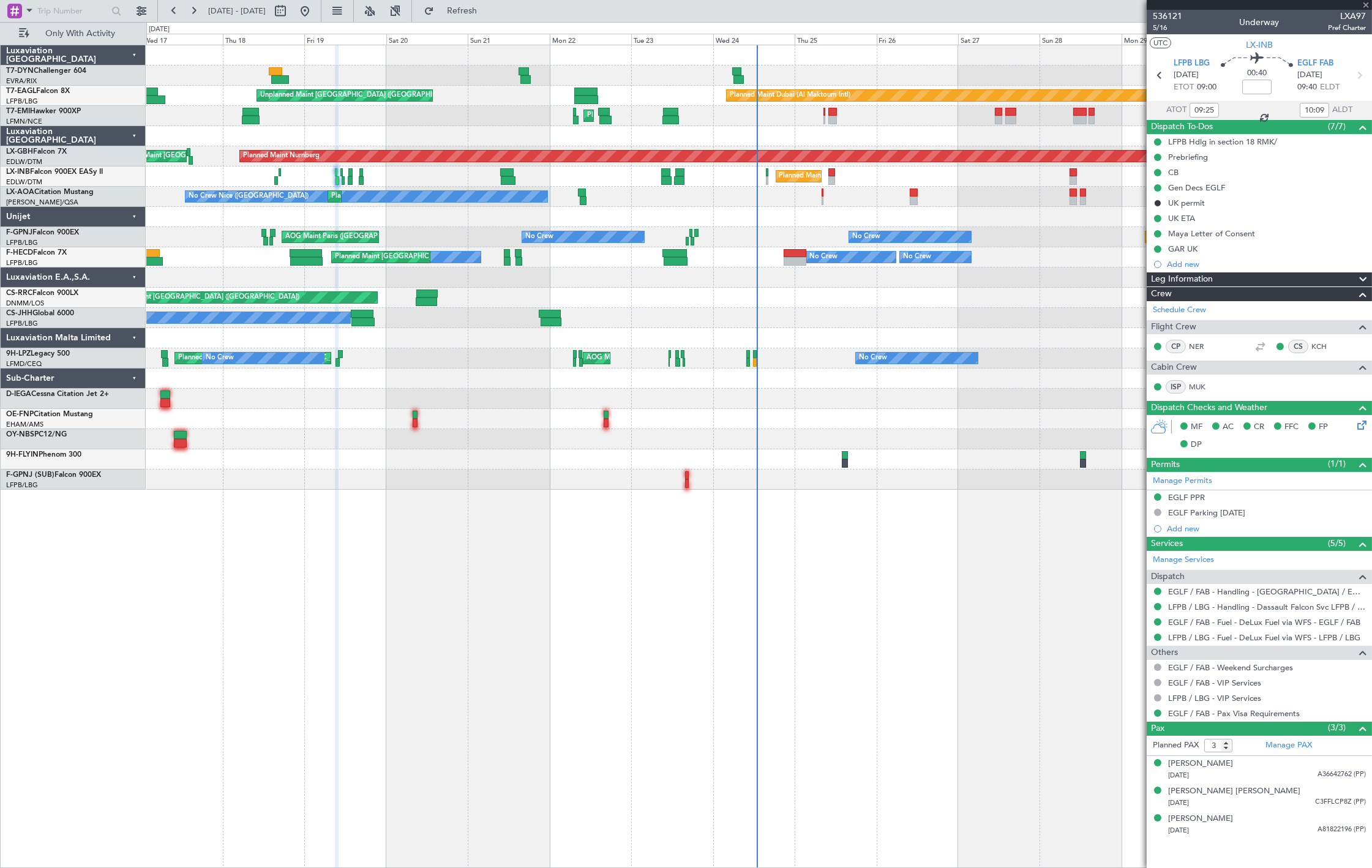
type input "+00:10"
type input "11:07"
type input "11:47"
type input "0"
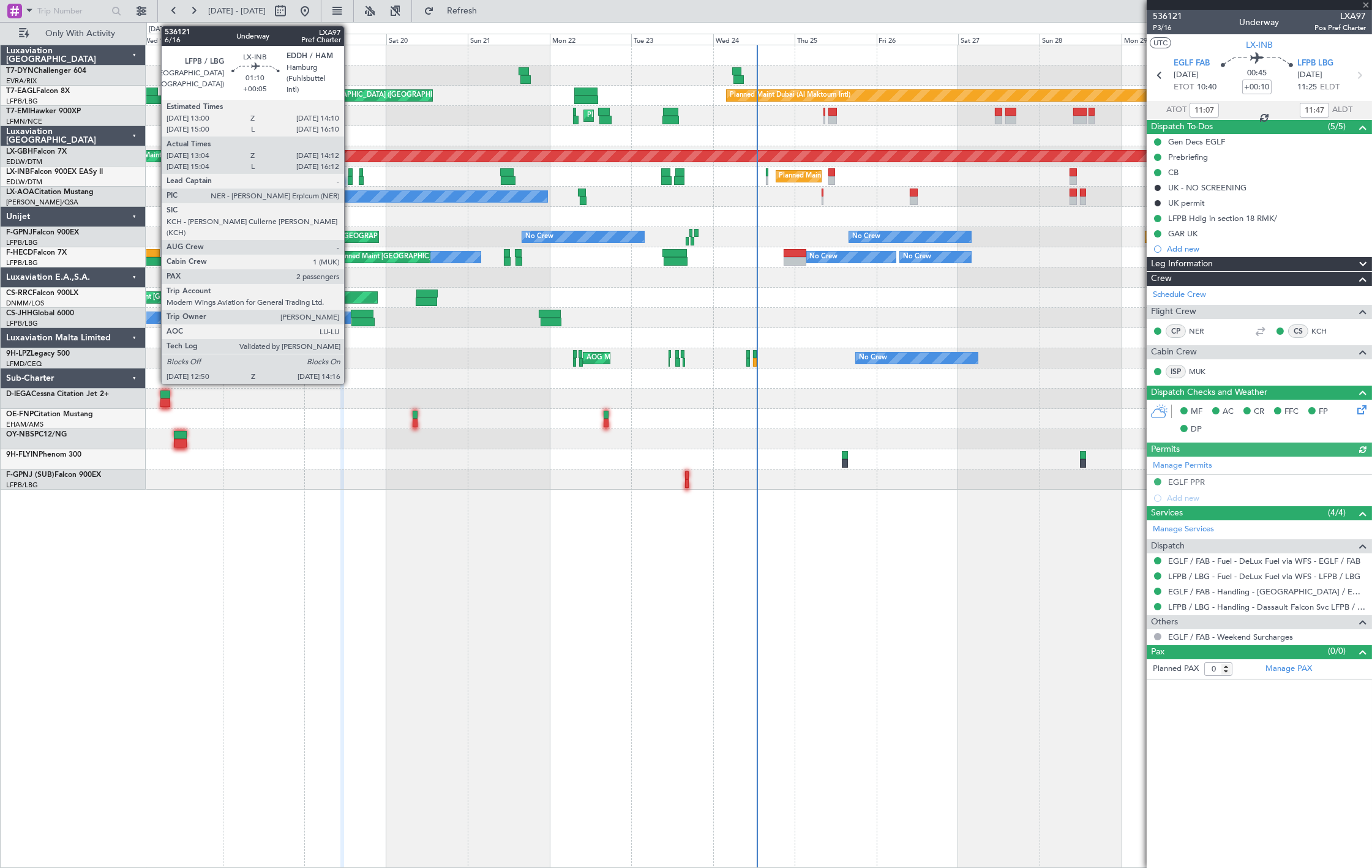
click at [350, 178] on div at bounding box center [350, 181] width 5 height 9
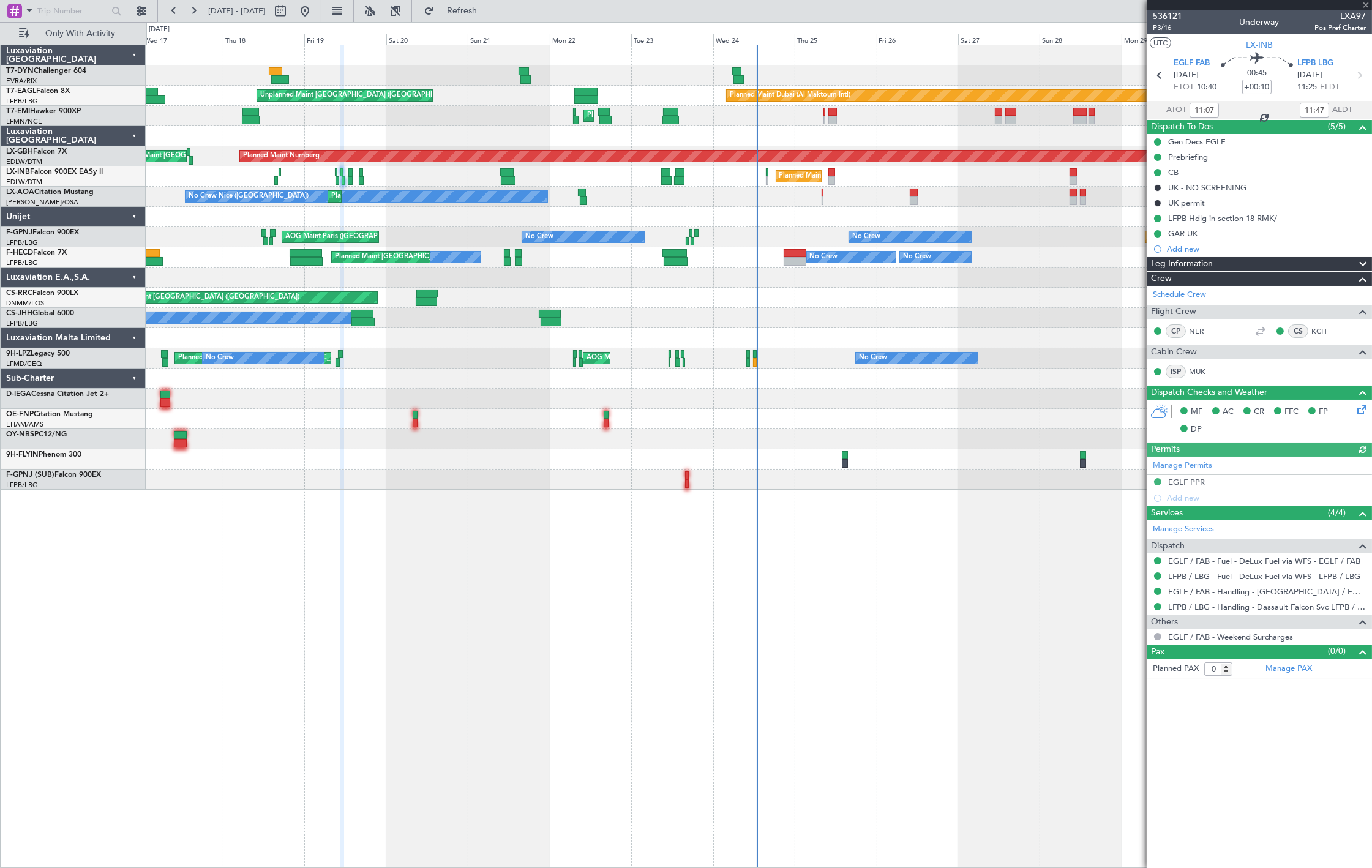
type input "+00:05"
type input "13:04"
type input "14:12"
type input "2"
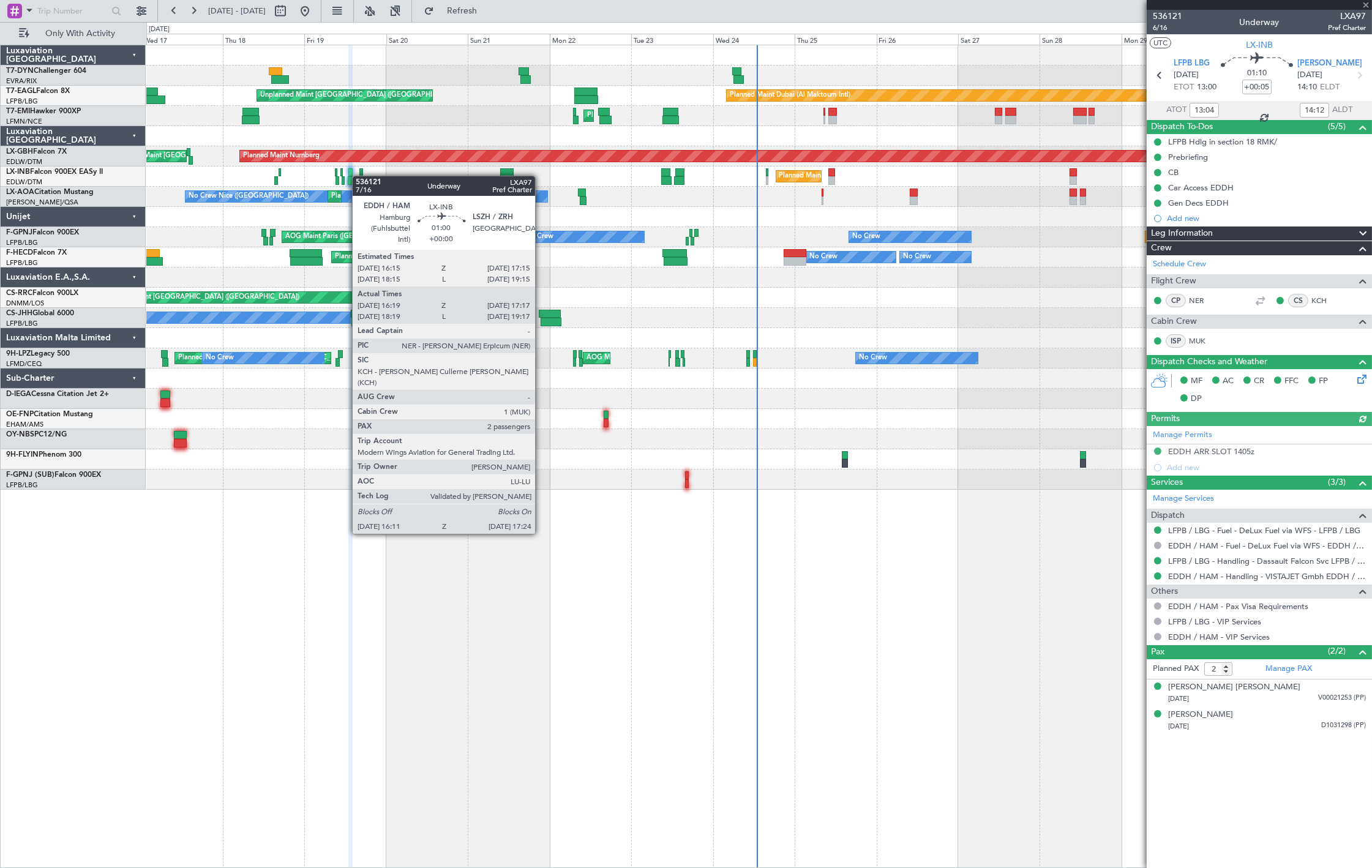
click at [359, 177] on div at bounding box center [361, 181] width 4 height 9
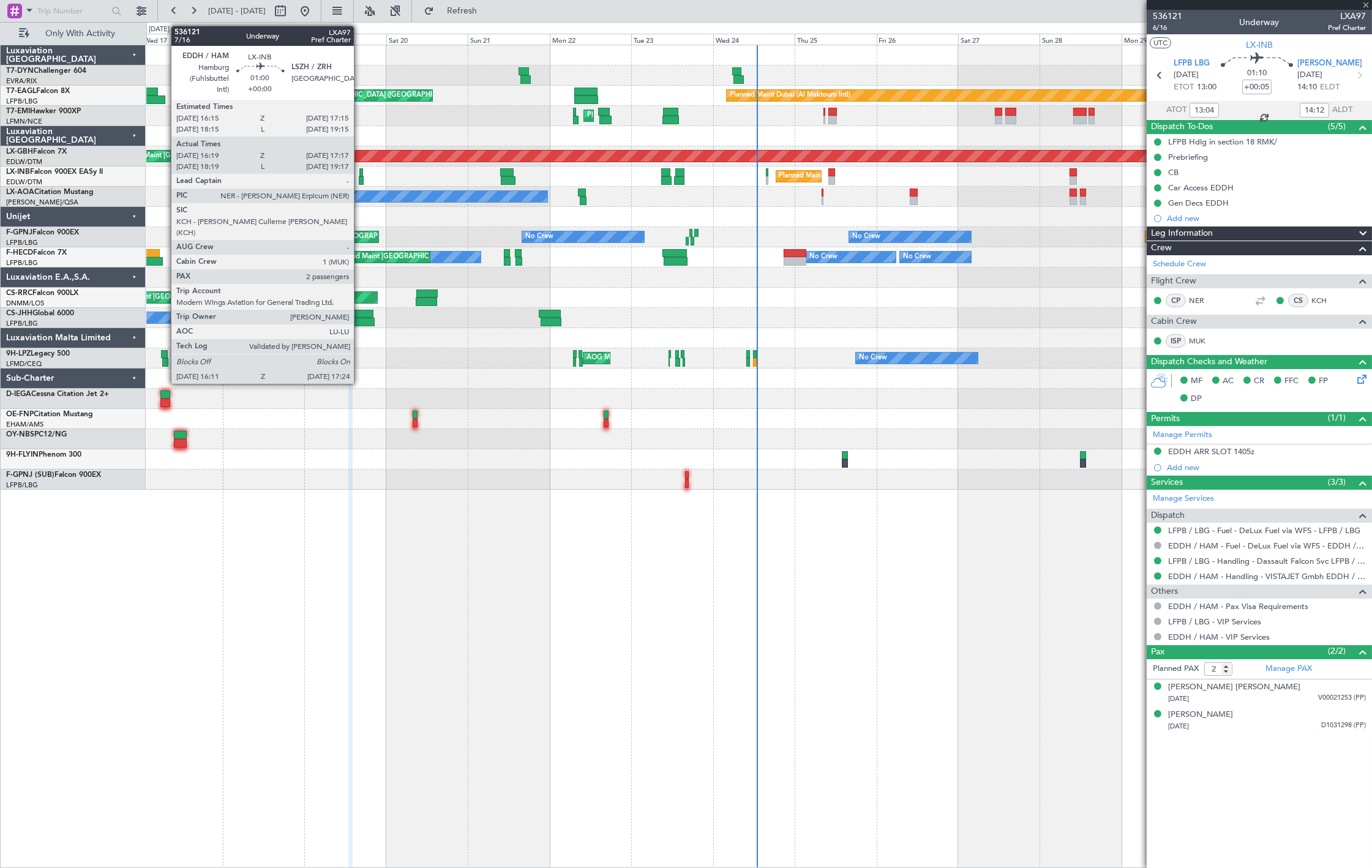
type input "16:19"
type input "17:17"
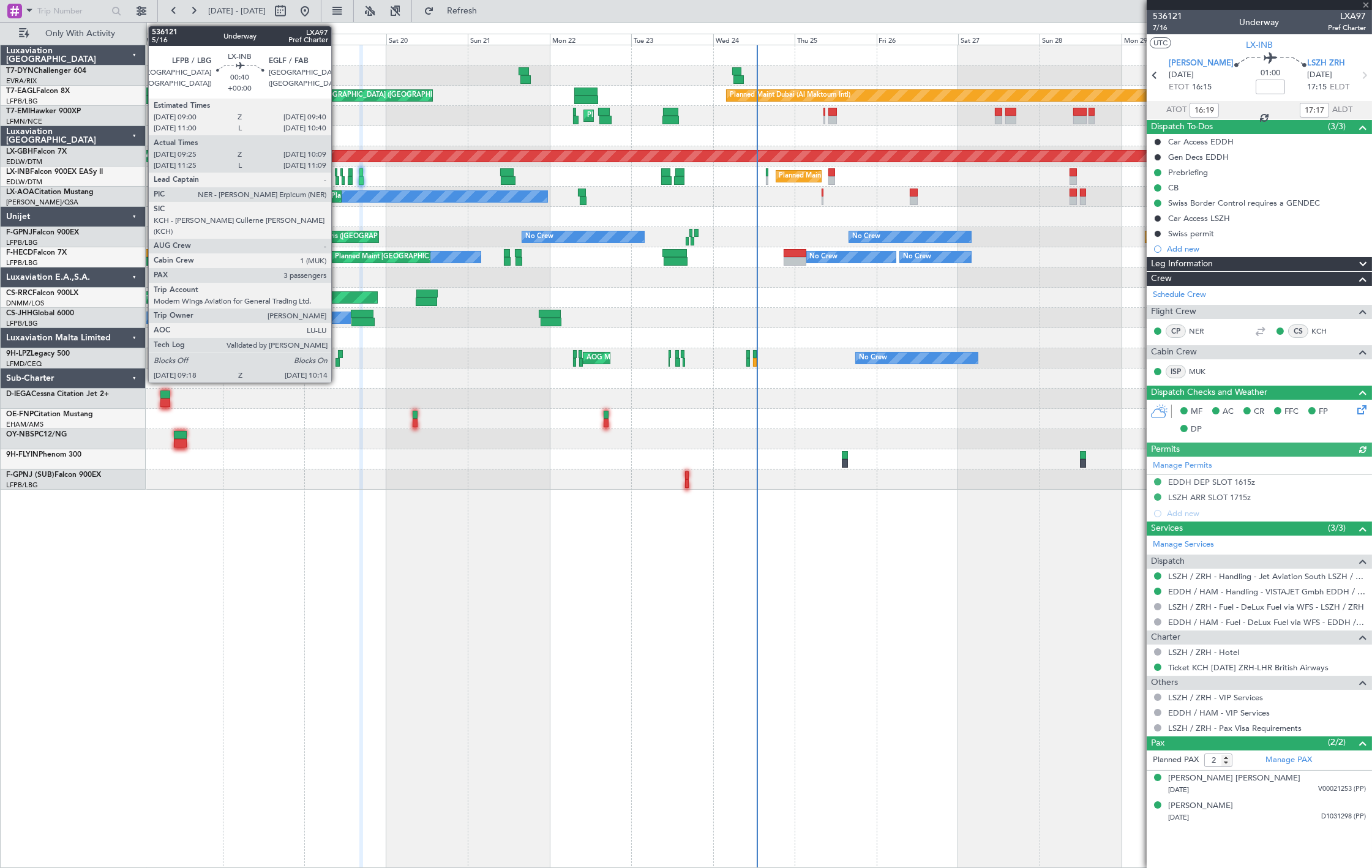
click at [337, 179] on div at bounding box center [337, 181] width 4 height 9
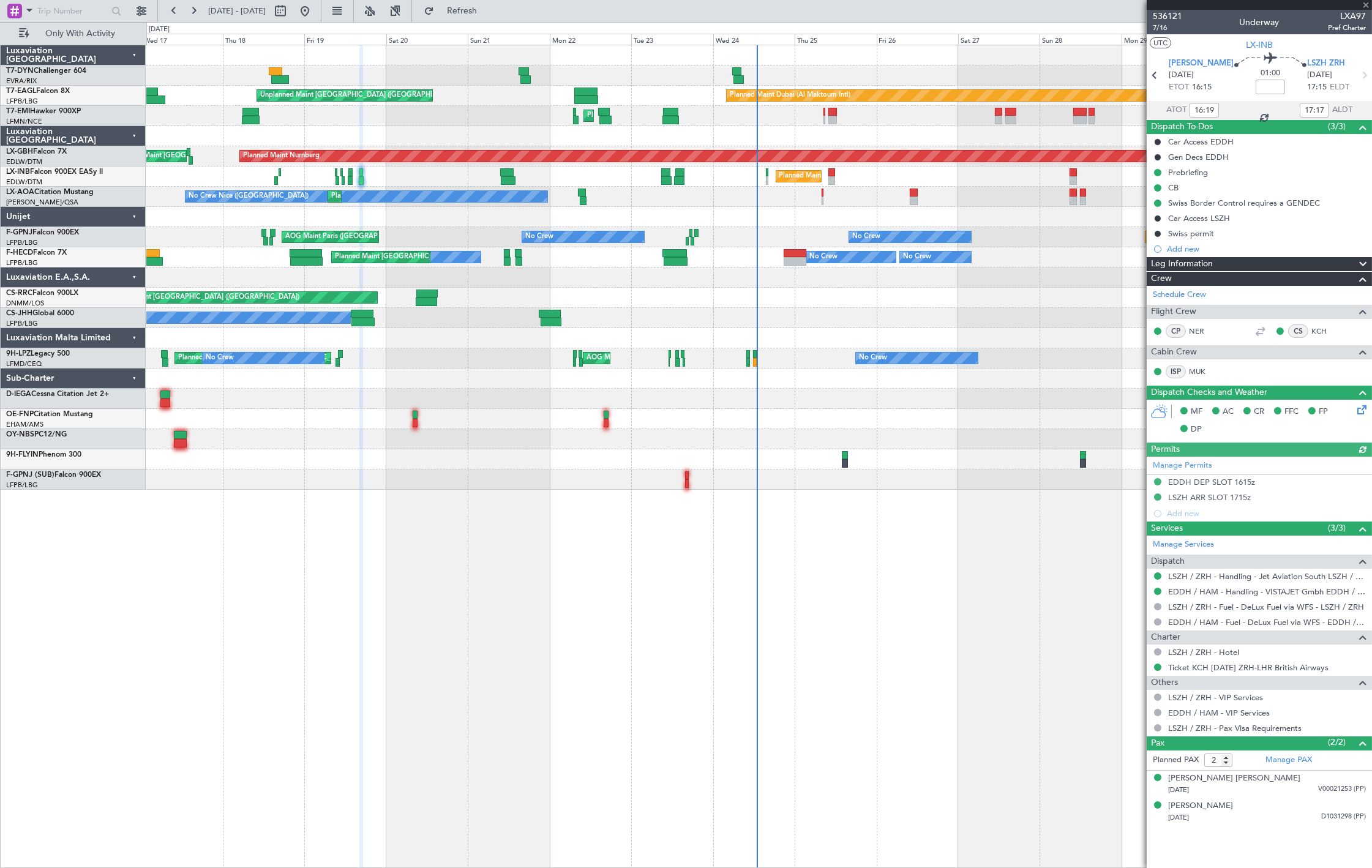
type input "09:25"
type input "10:09"
type input "3"
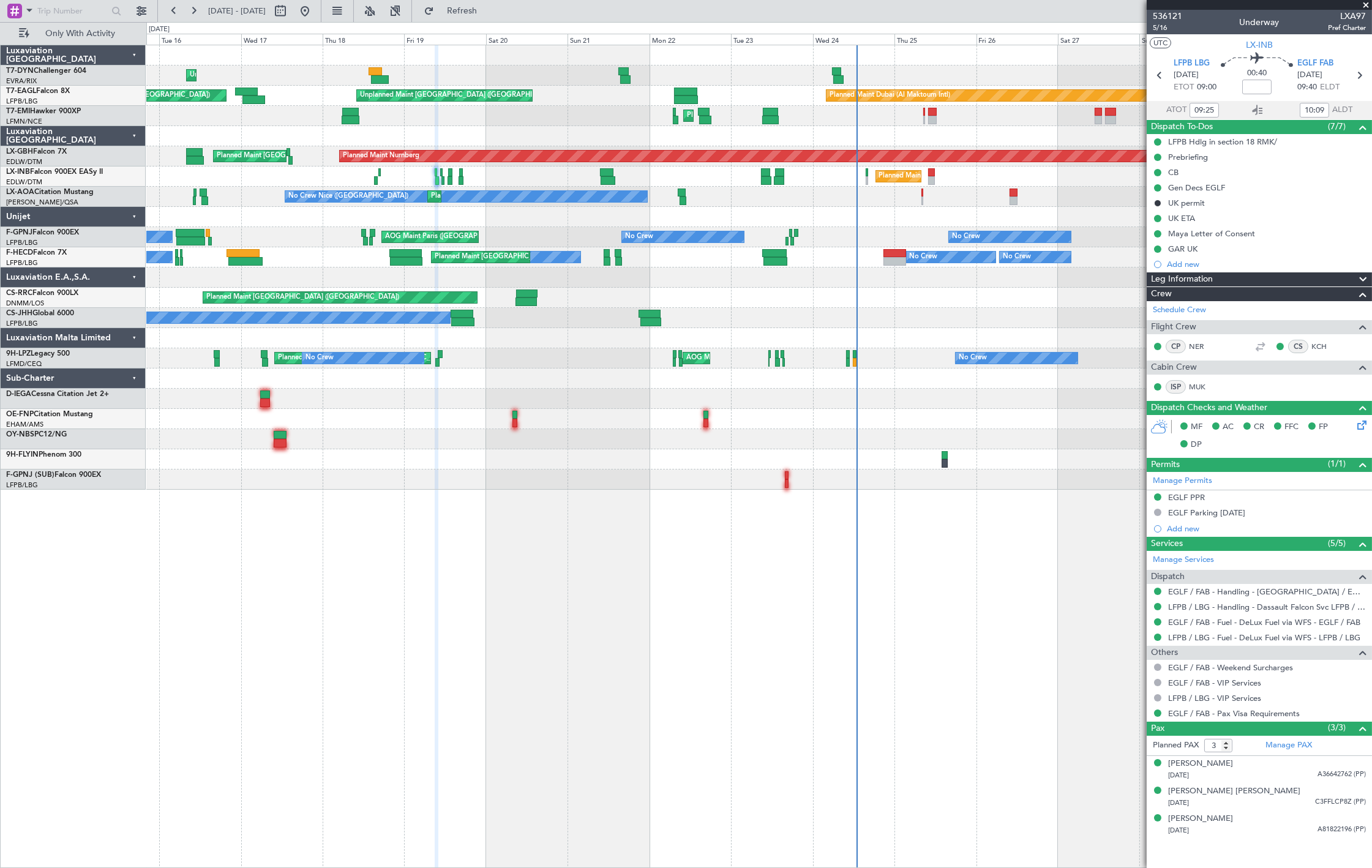
click at [349, 88] on div "Unplanned Maint [GEOGRAPHIC_DATA] (Riga Intl) Planned Maint [GEOGRAPHIC_DATA] (…" at bounding box center [758, 268] width 1225 height 444
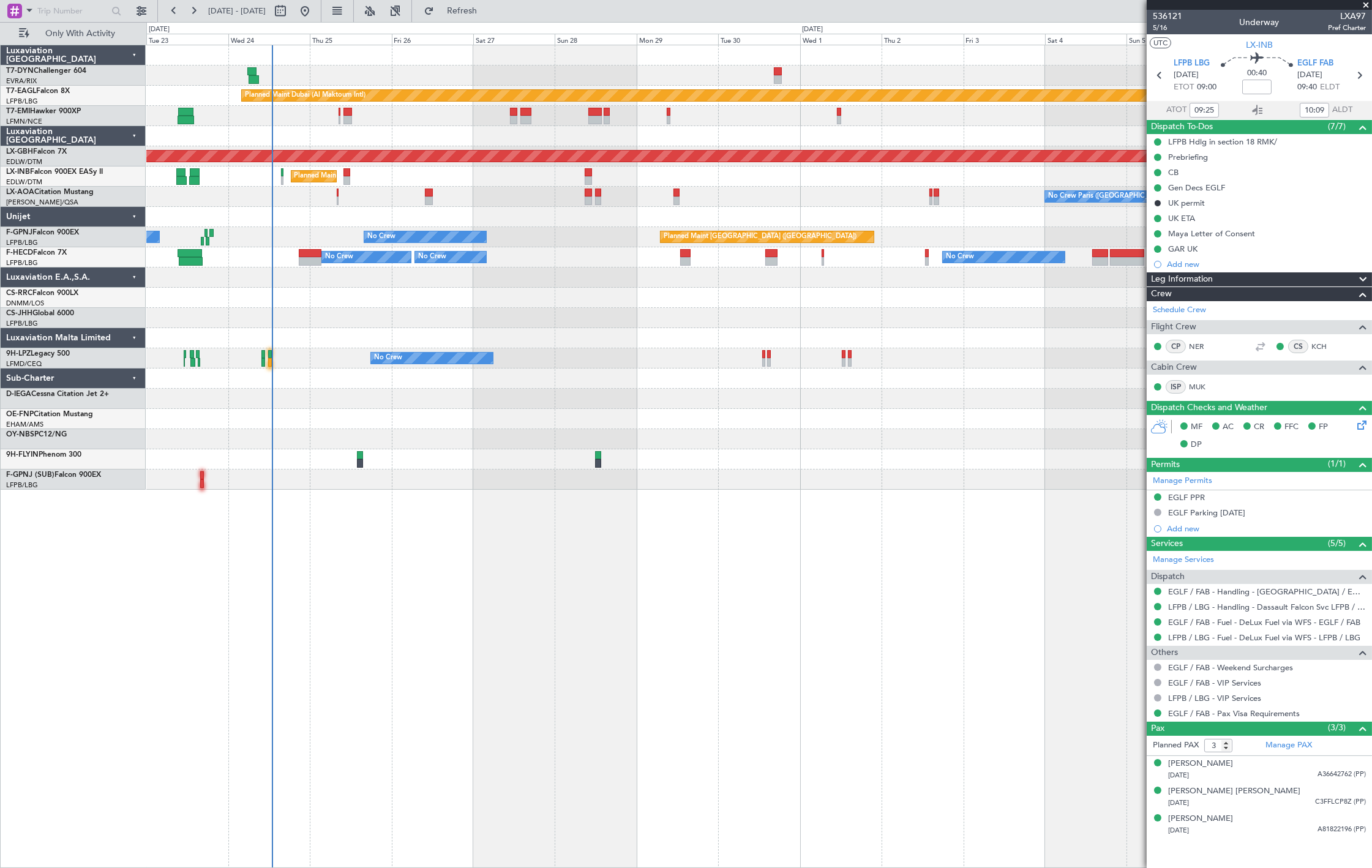
click at [252, 188] on div "Planned Maint Dubai (Al Maktoum Intl) Unplanned Maint [GEOGRAPHIC_DATA] ([GEOGR…" at bounding box center [758, 268] width 1225 height 444
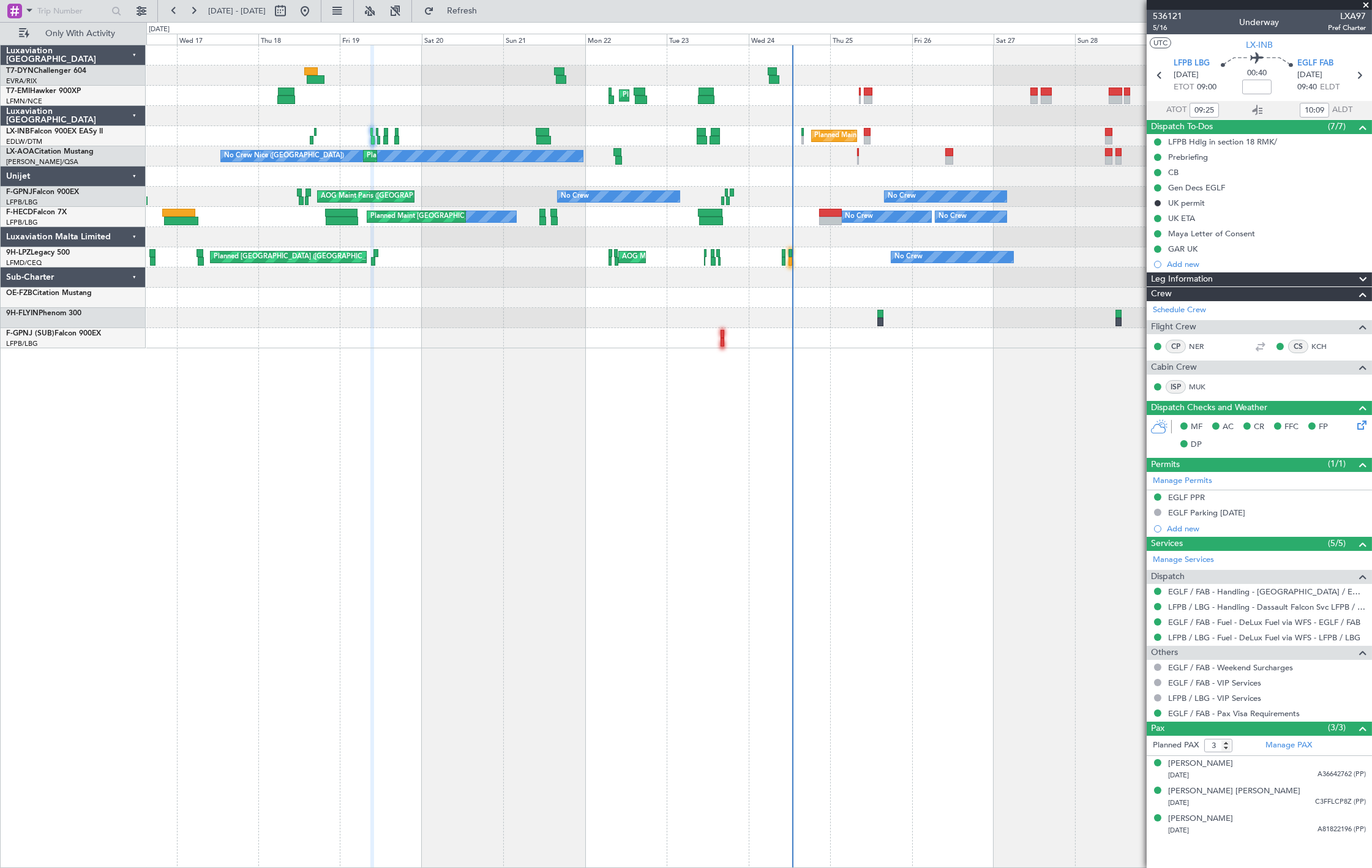
click at [776, 181] on div at bounding box center [758, 176] width 1225 height 20
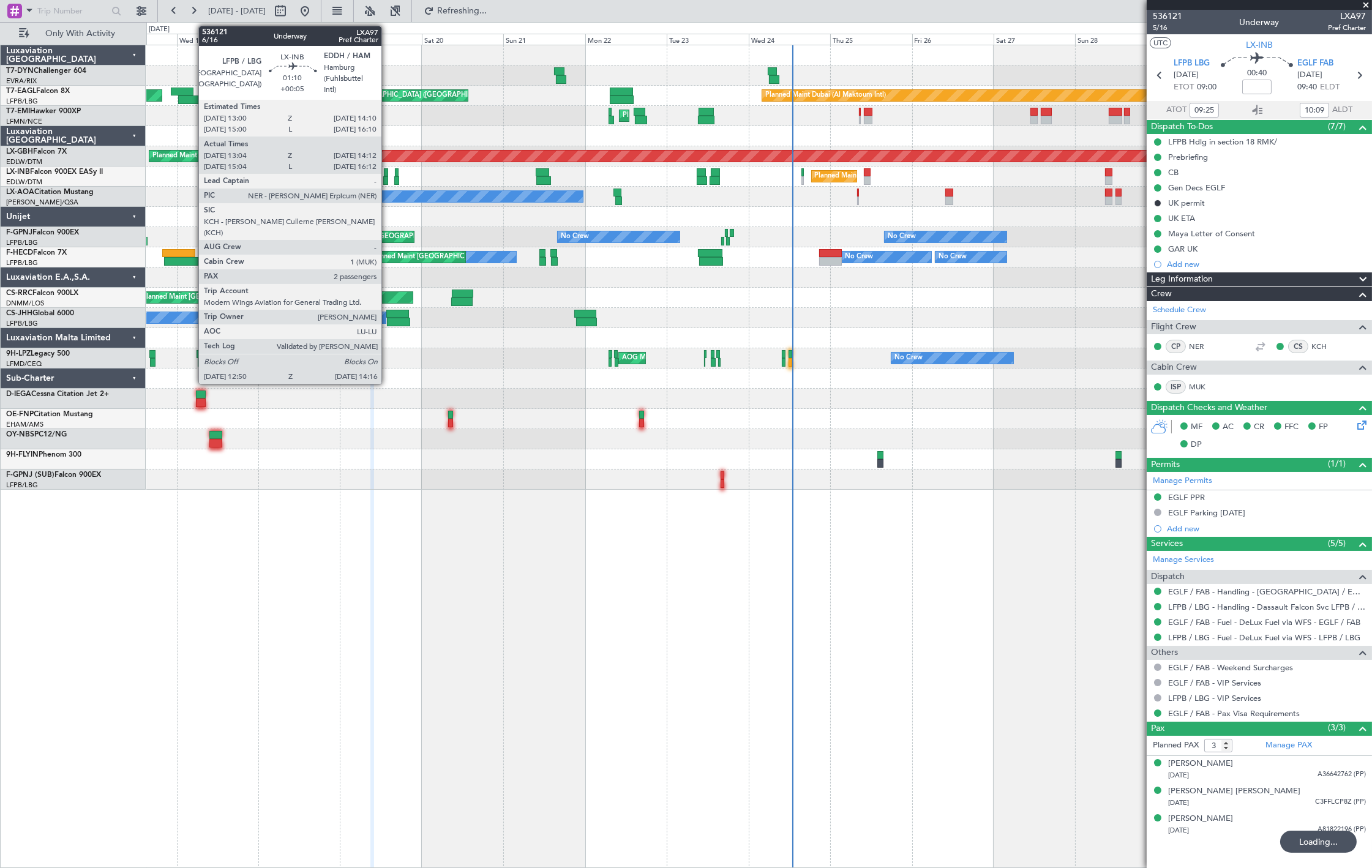
click at [388, 172] on div at bounding box center [386, 173] width 4 height 9
type input "+00:05"
type input "13:04"
type input "14:12"
type input "2"
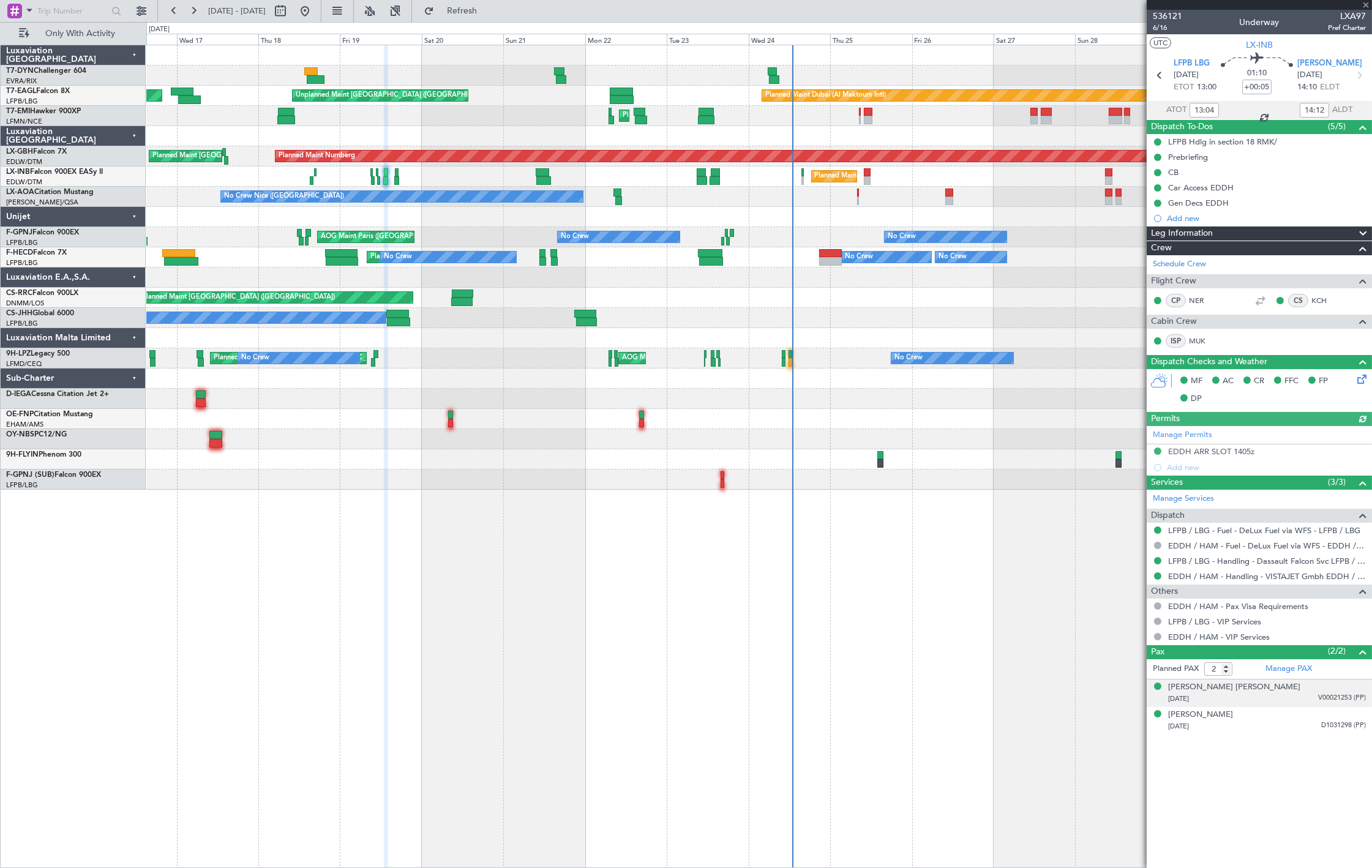
click at [1337, 687] on div "[PERSON_NAME] [PERSON_NAME] [DATE] V00021253 (PP)" at bounding box center [1267, 693] width 198 height 24
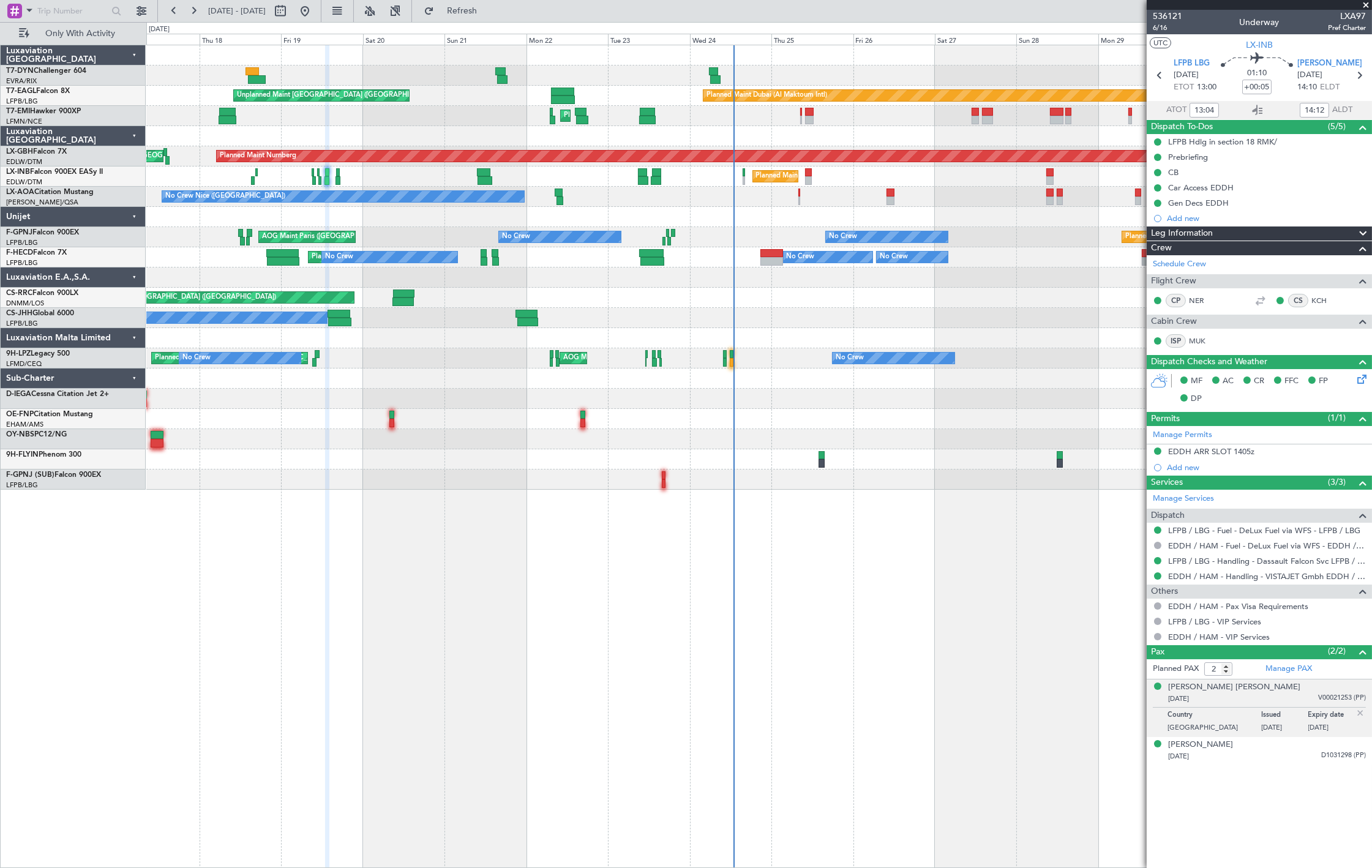
click at [698, 341] on div "Unplanned Maint [GEOGRAPHIC_DATA] (Riga Intl) Planned Maint [GEOGRAPHIC_DATA] (…" at bounding box center [758, 268] width 1225 height 444
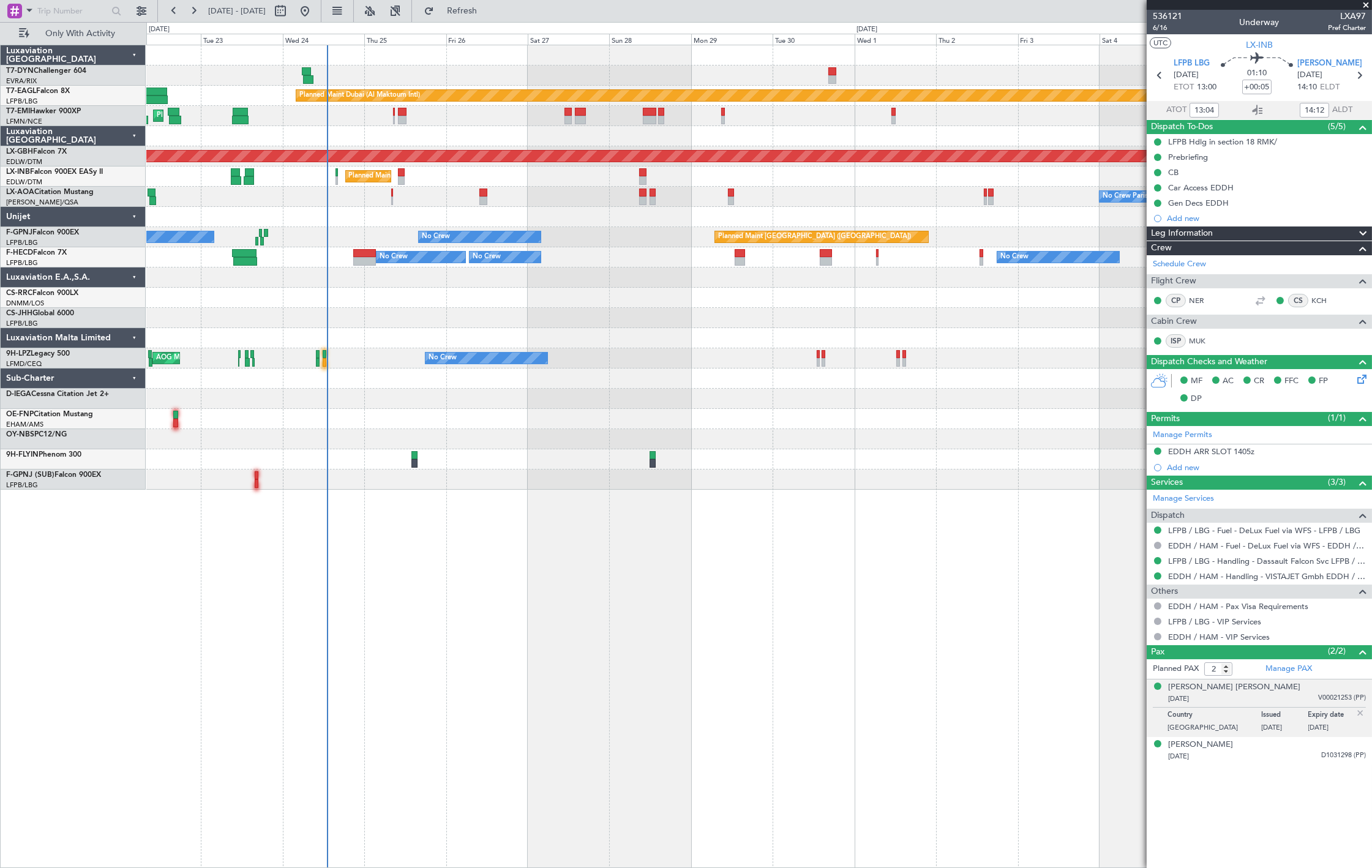
click at [196, 65] on div "Planned Maint Dubai (Al Maktoum Intl) Unplanned Maint [GEOGRAPHIC_DATA] ([GEOGR…" at bounding box center [758, 268] width 1225 height 444
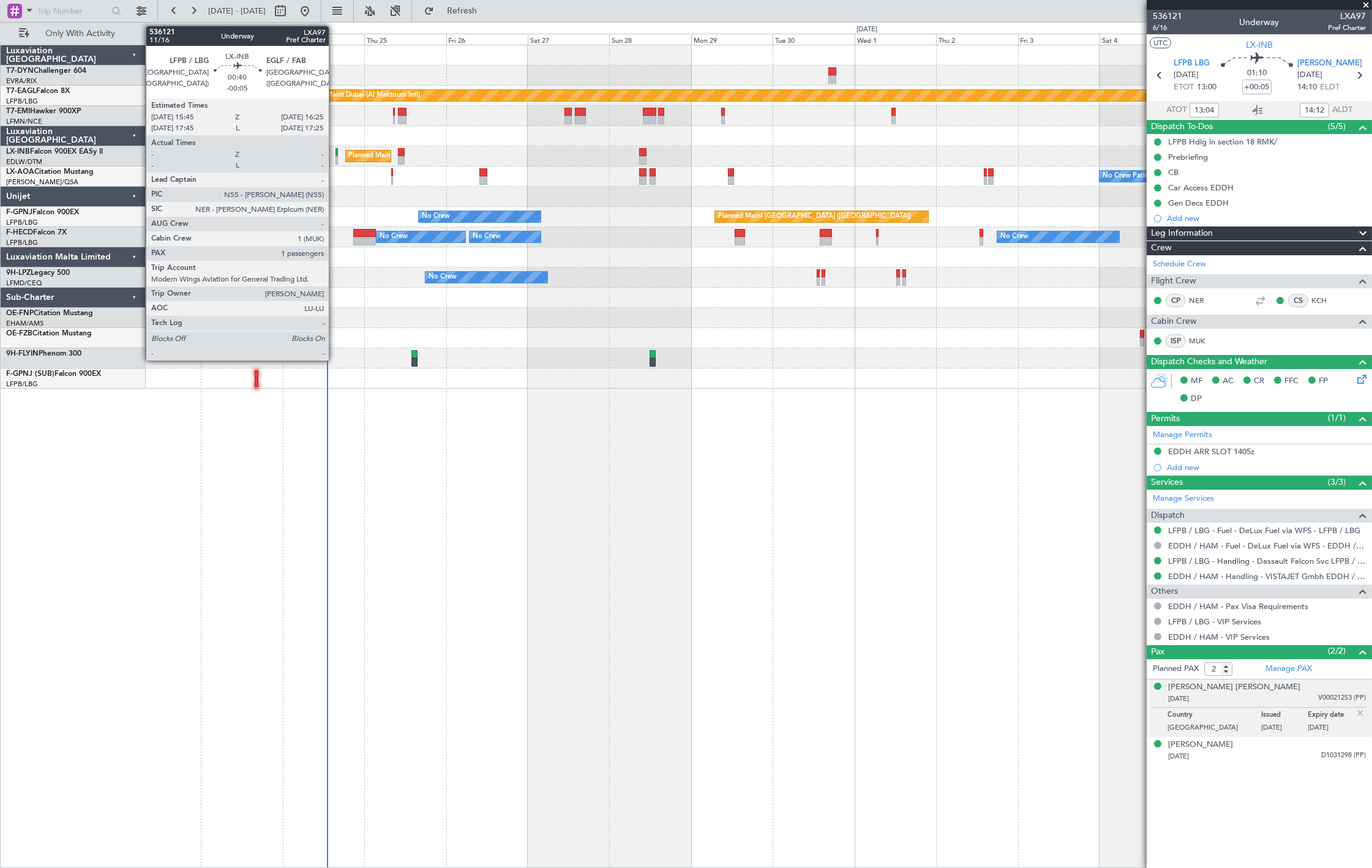
click at [335, 153] on div at bounding box center [336, 152] width 2 height 9
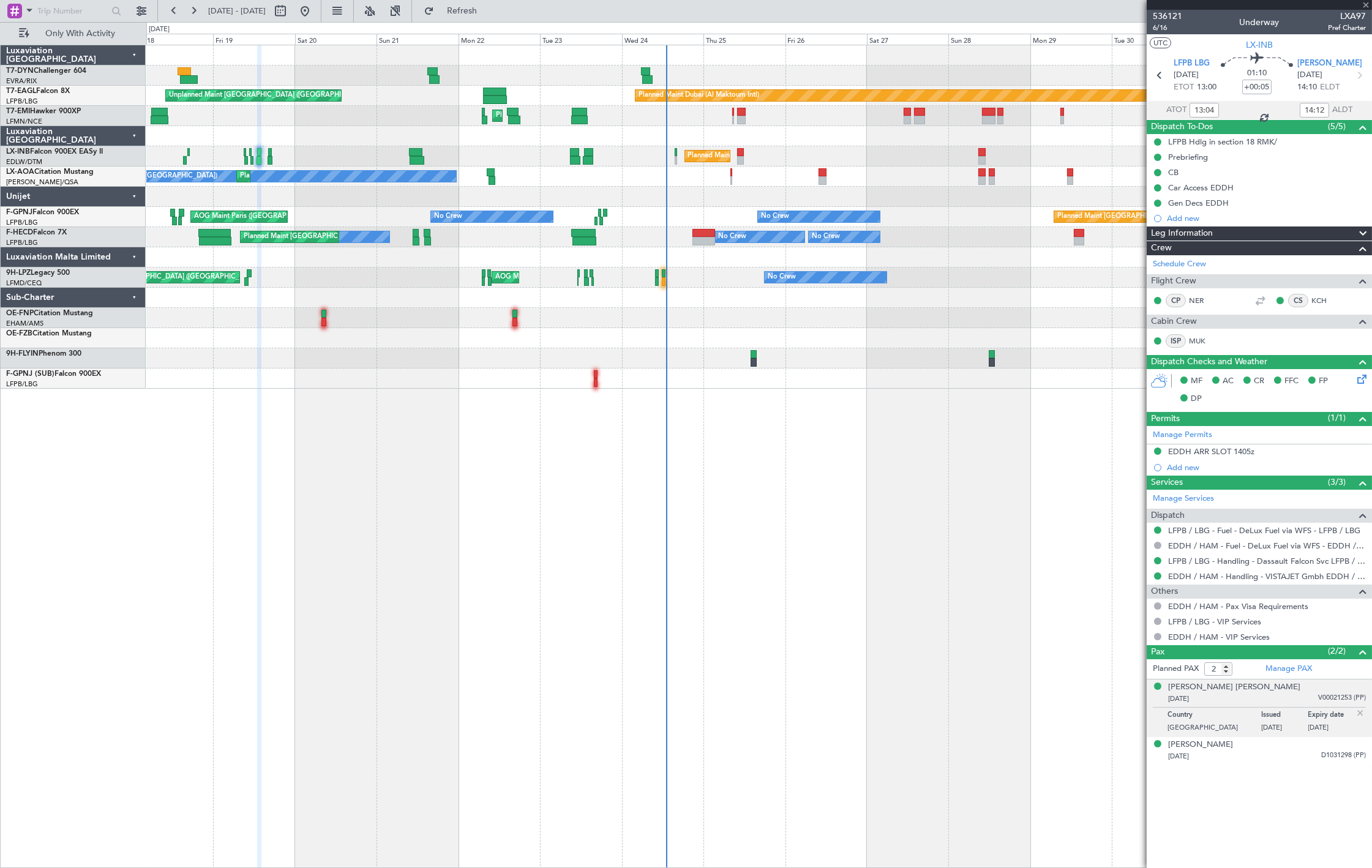
click at [653, 180] on div "Unplanned Maint [GEOGRAPHIC_DATA] (Riga Intl) Planned Maint [GEOGRAPHIC_DATA] (…" at bounding box center [758, 217] width 1225 height 344
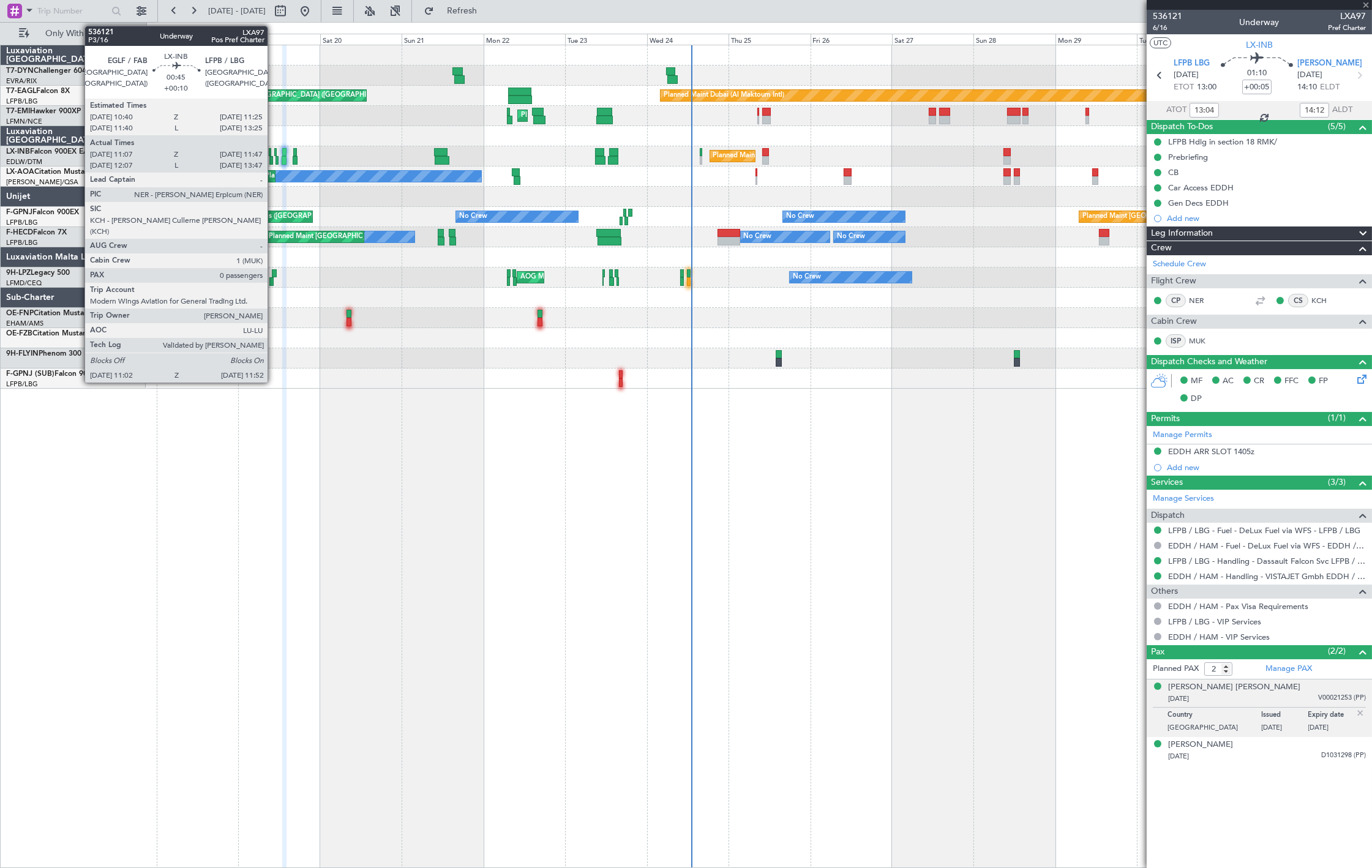
type input "-00:05"
type input "1"
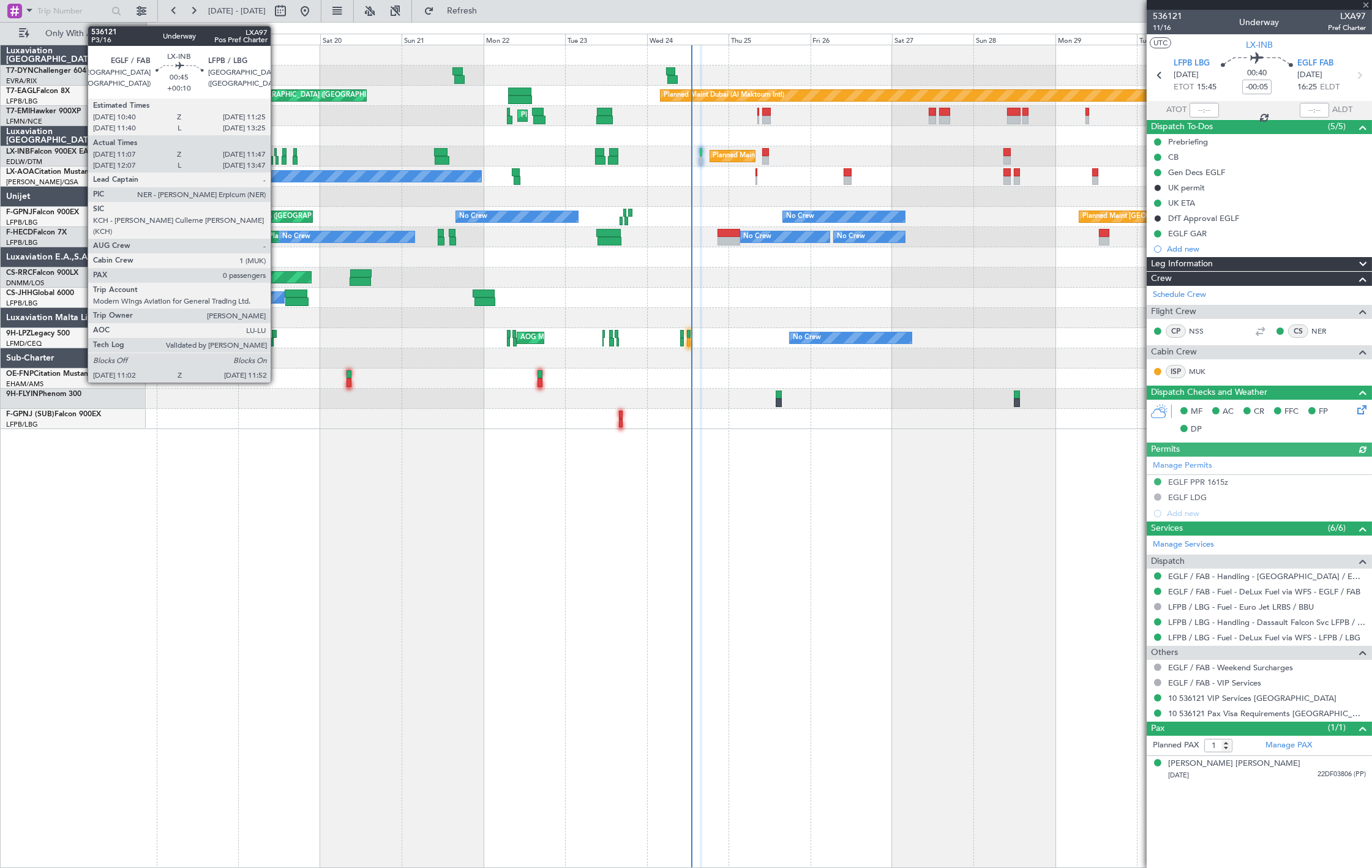
click at [277, 158] on div at bounding box center [277, 160] width 3 height 9
type input "+00:10"
type input "11:07"
type input "11:47"
type input "0"
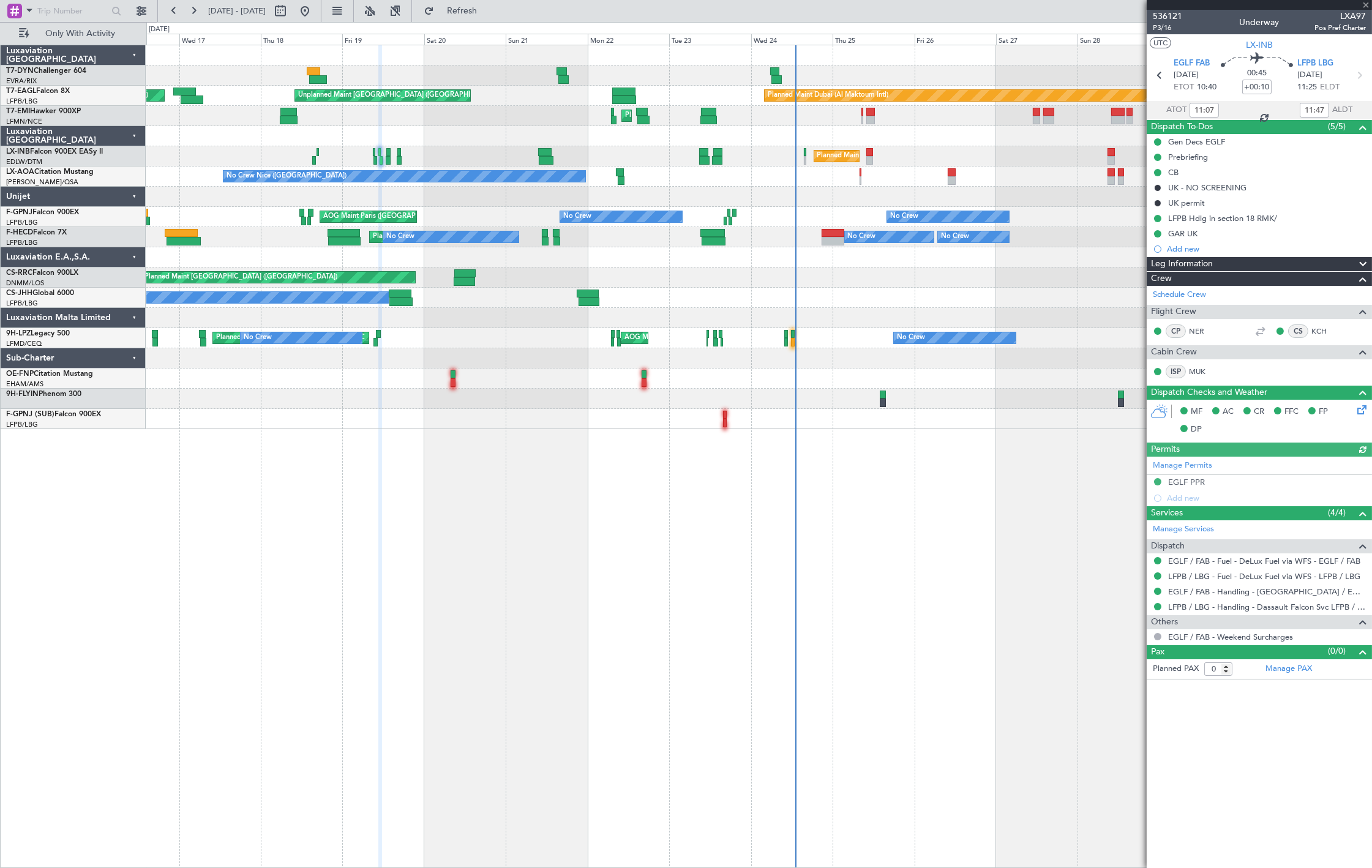
click at [374, 166] on div "Unplanned Maint [GEOGRAPHIC_DATA] (Riga Intl) Planned Maint [GEOGRAPHIC_DATA] (…" at bounding box center [758, 238] width 1225 height 384
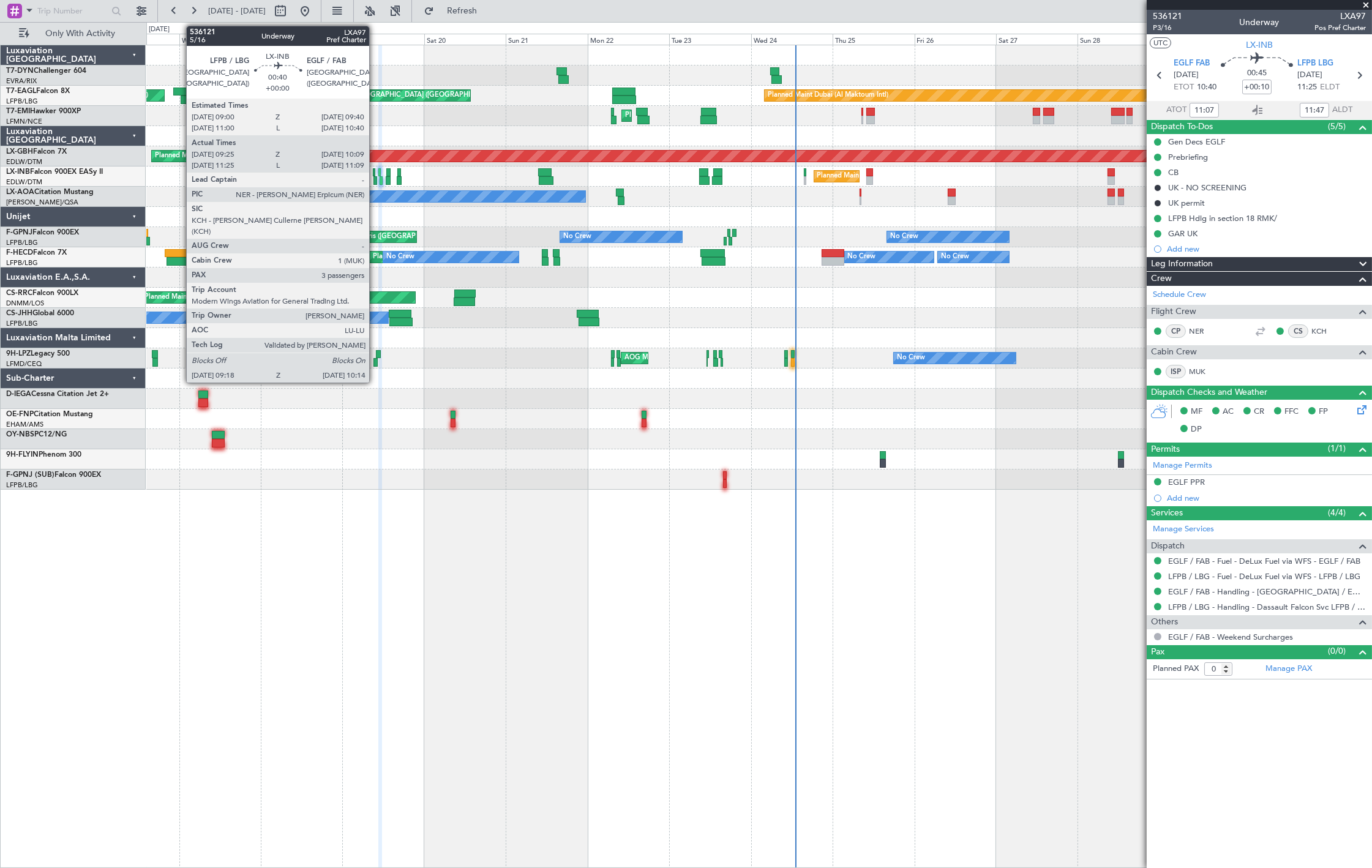
click at [375, 181] on div at bounding box center [375, 181] width 4 height 9
type input "09:25"
type input "10:09"
type input "3"
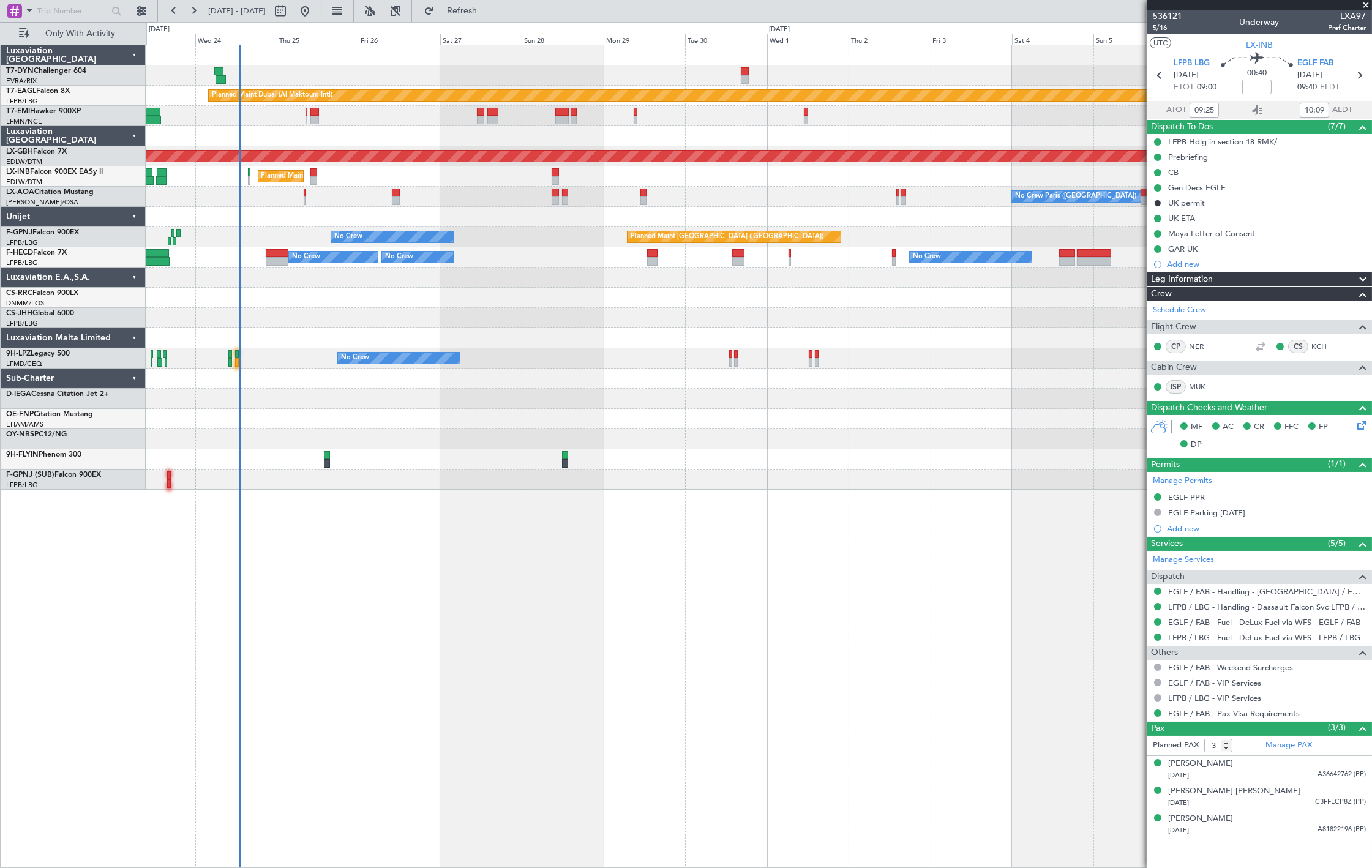
click at [448, 268] on div "Planned Maint Dubai (Al Maktoum Intl) Unplanned Maint [GEOGRAPHIC_DATA] ([GEOGR…" at bounding box center [758, 268] width 1225 height 444
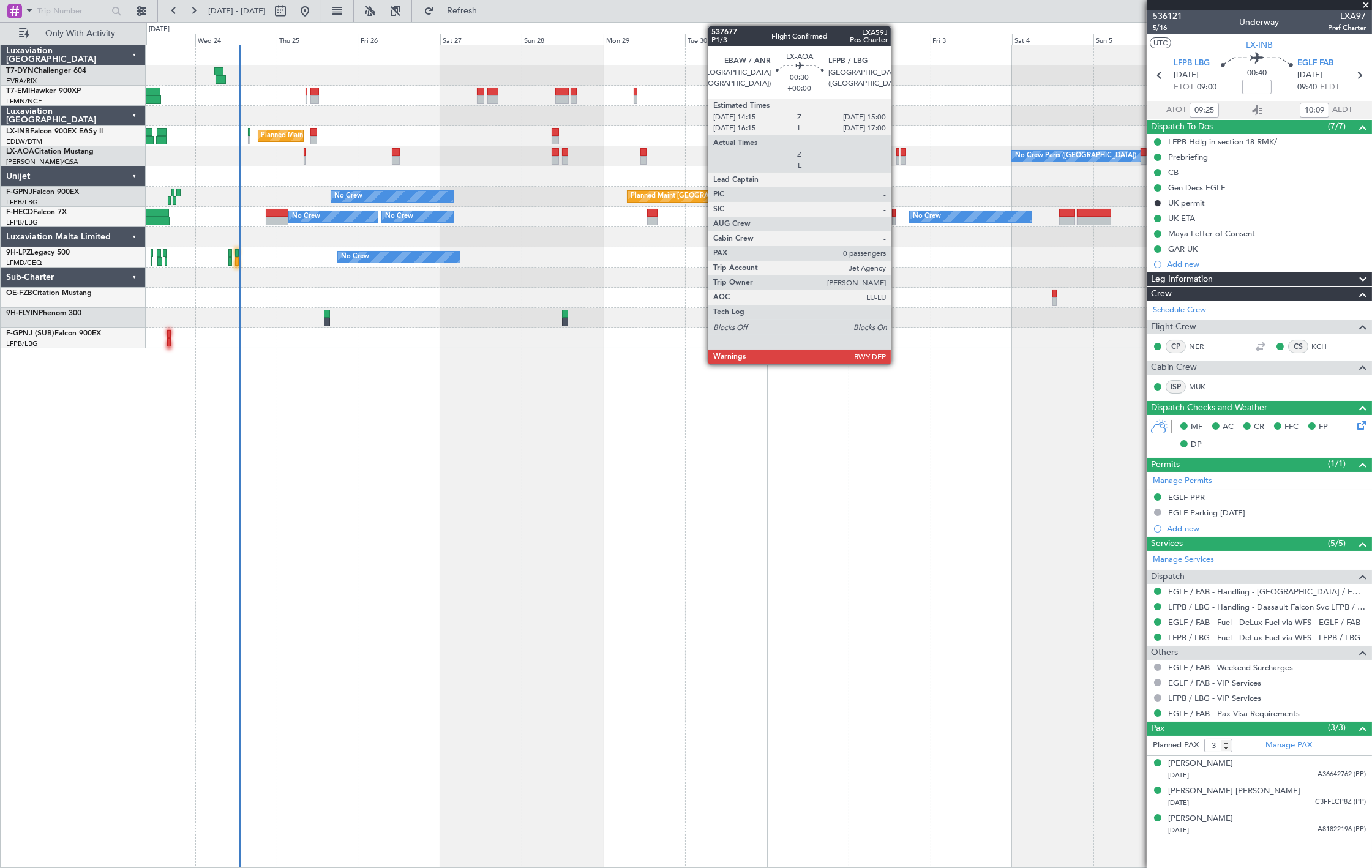
click at [897, 156] on div at bounding box center [898, 160] width 3 height 9
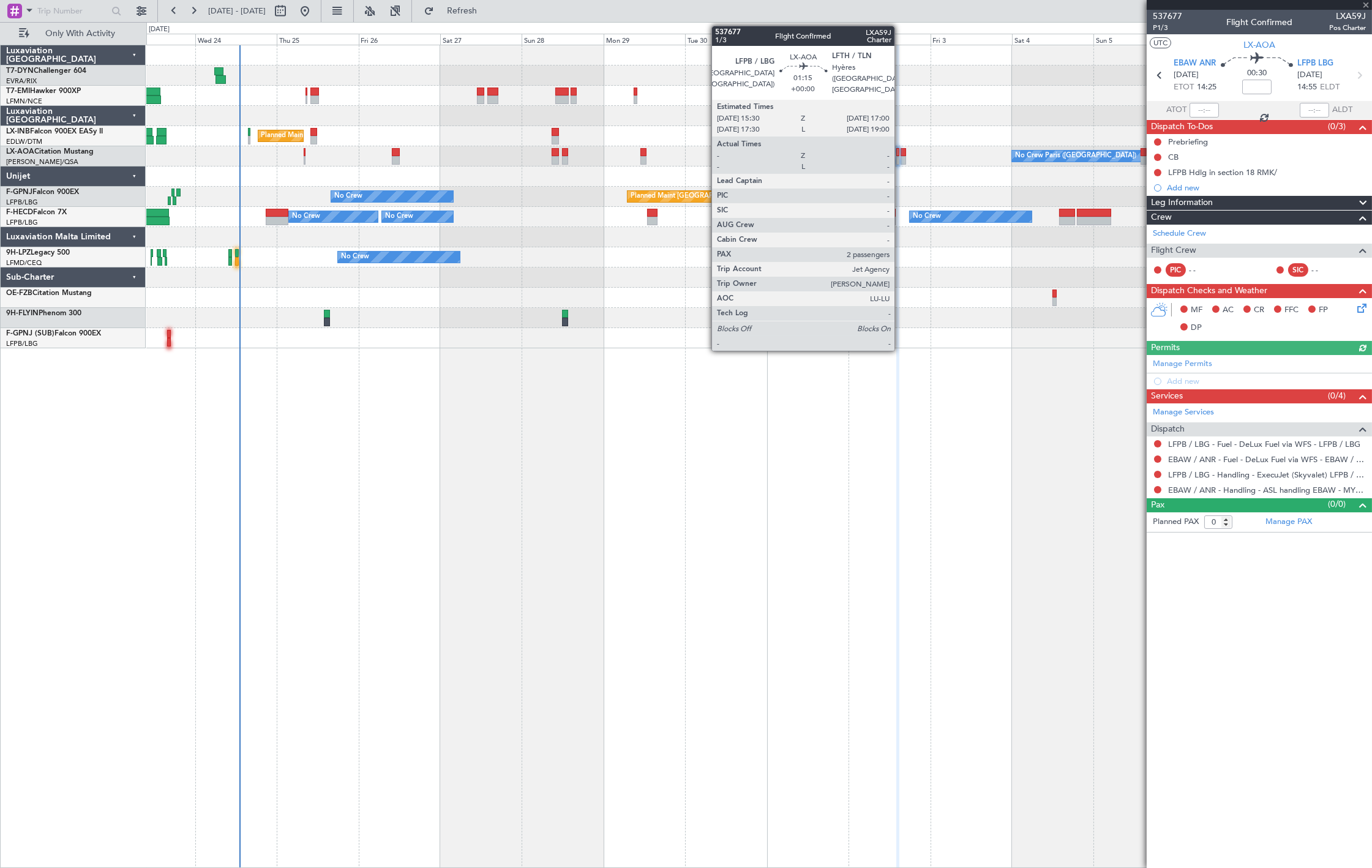
click at [900, 158] on div at bounding box center [903, 160] width 5 height 9
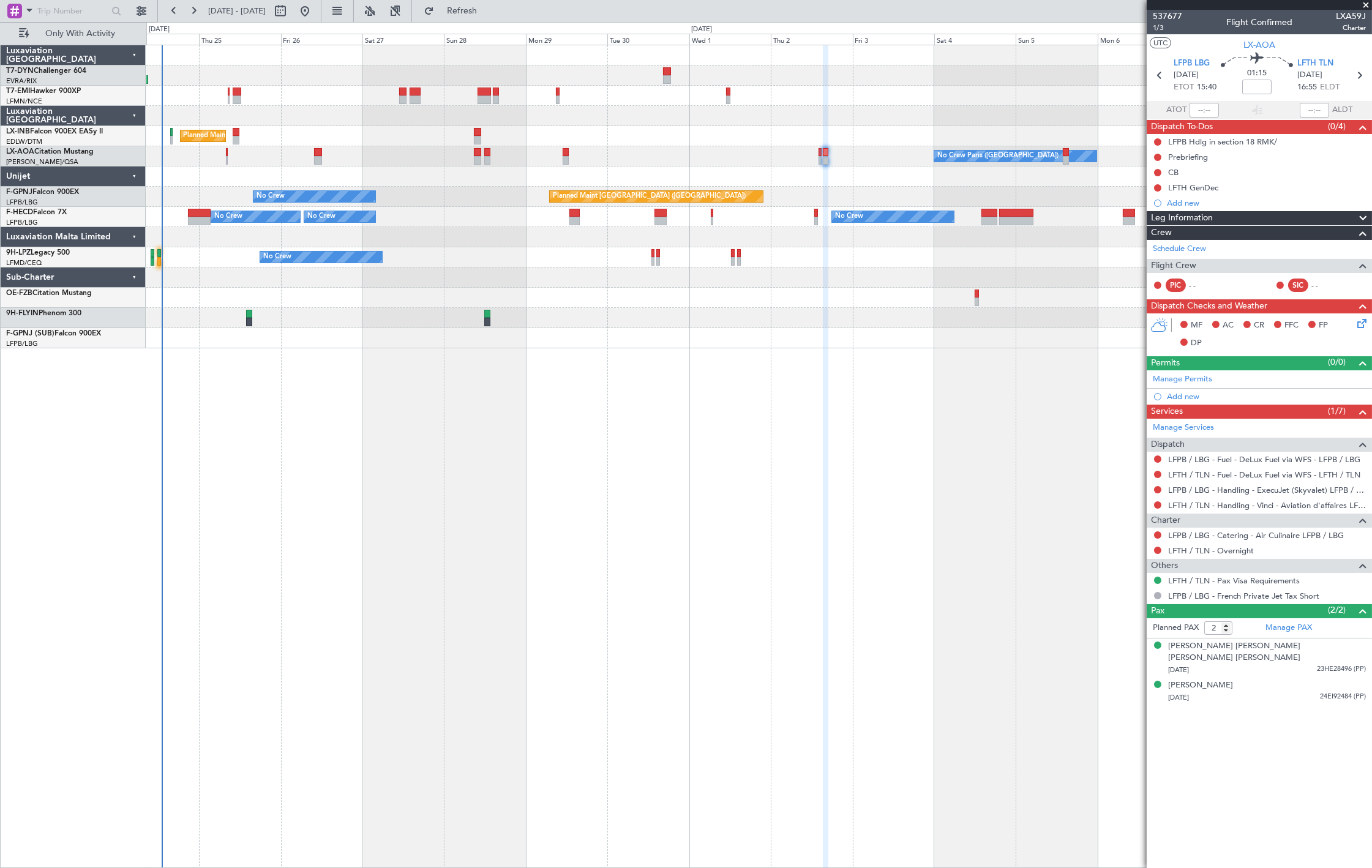
click at [830, 153] on div "No Crew Paris ([GEOGRAPHIC_DATA]) No Crew [GEOGRAPHIC_DATA] ([GEOGRAPHIC_DATA])…" at bounding box center [758, 156] width 1225 height 20
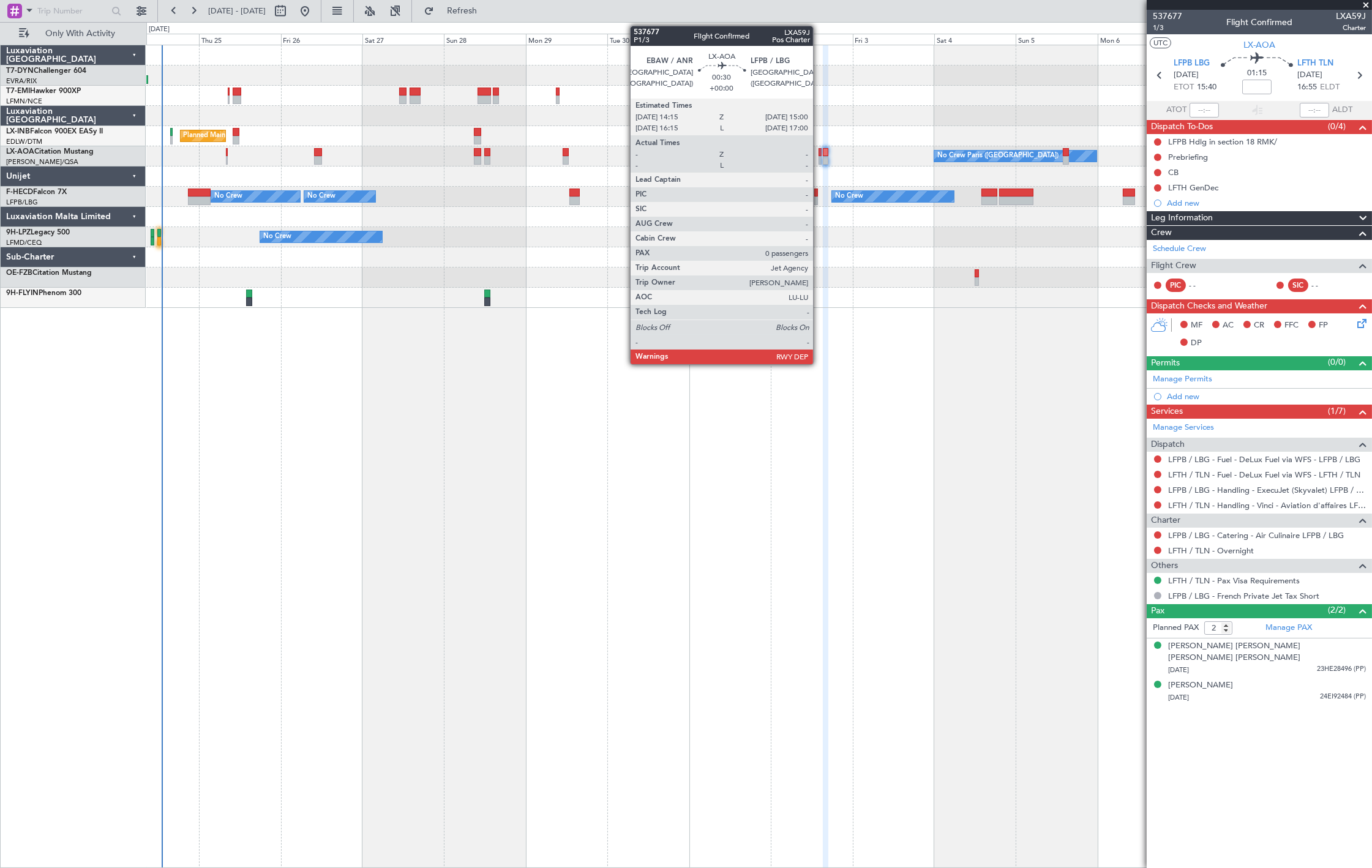
click at [819, 158] on div at bounding box center [820, 160] width 3 height 9
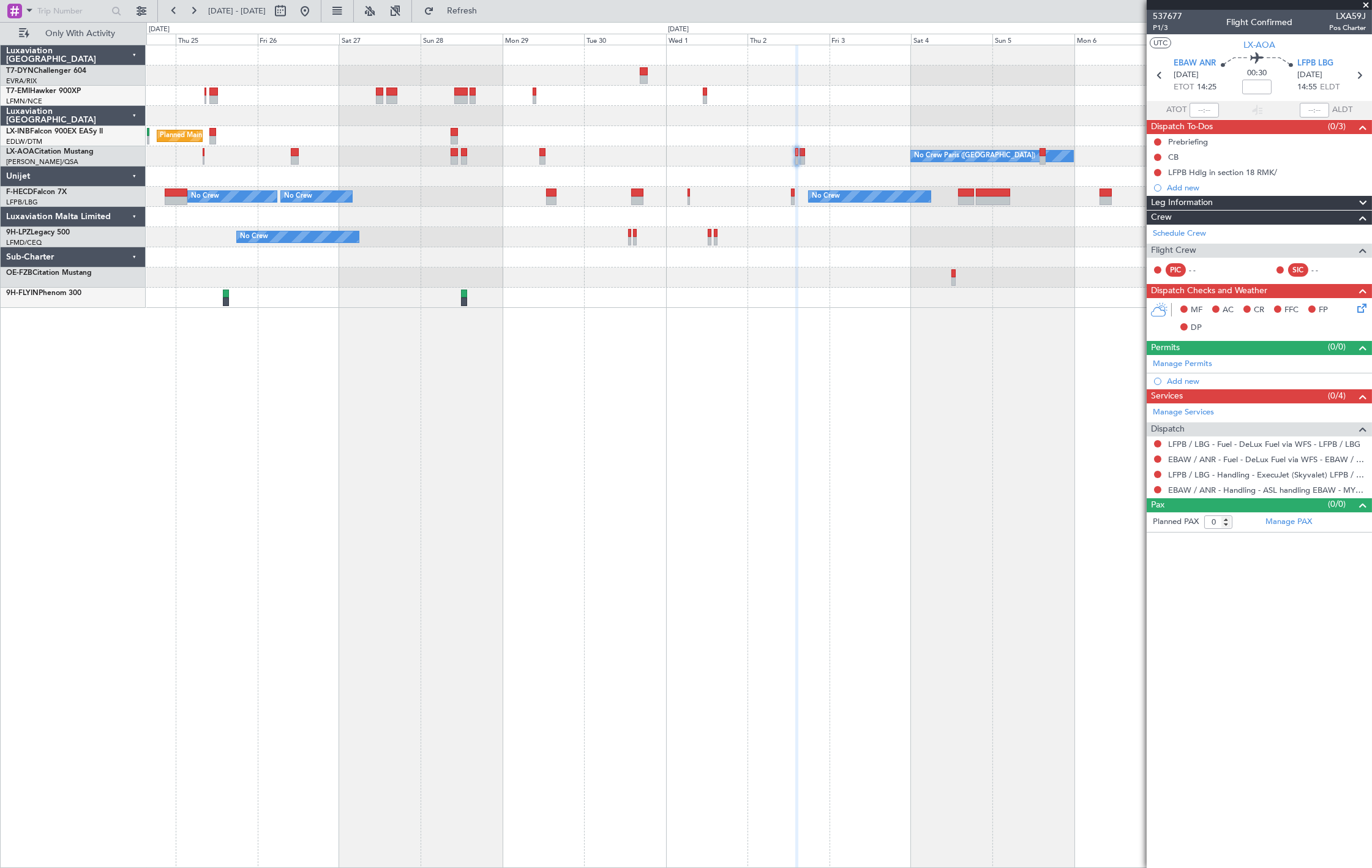
click at [1012, 191] on div "Planned Maint [GEOGRAPHIC_DATA] ([GEOGRAPHIC_DATA]) No Crew No Crew No Crew No …" at bounding box center [758, 196] width 1225 height 20
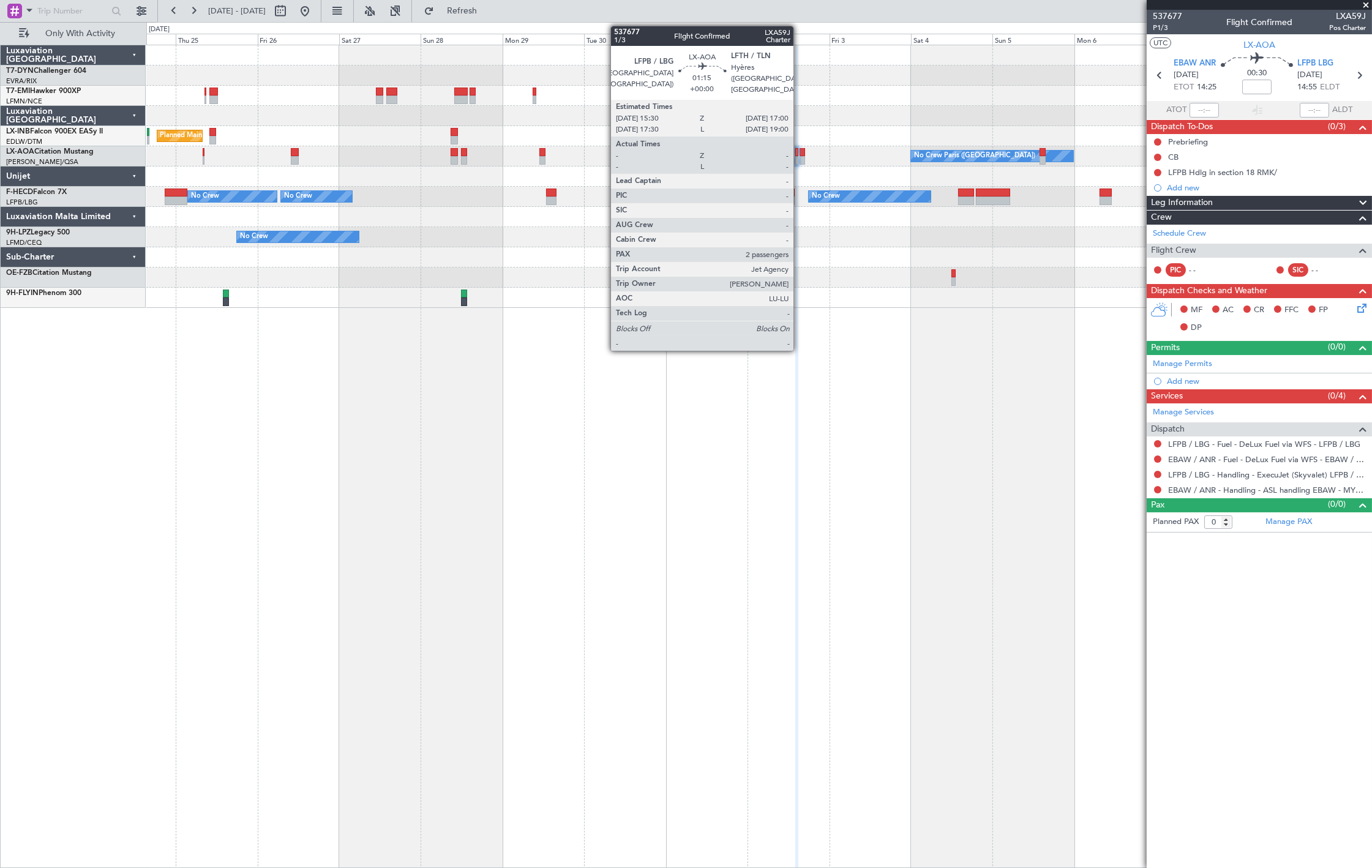
click at [800, 152] on div at bounding box center [802, 152] width 5 height 9
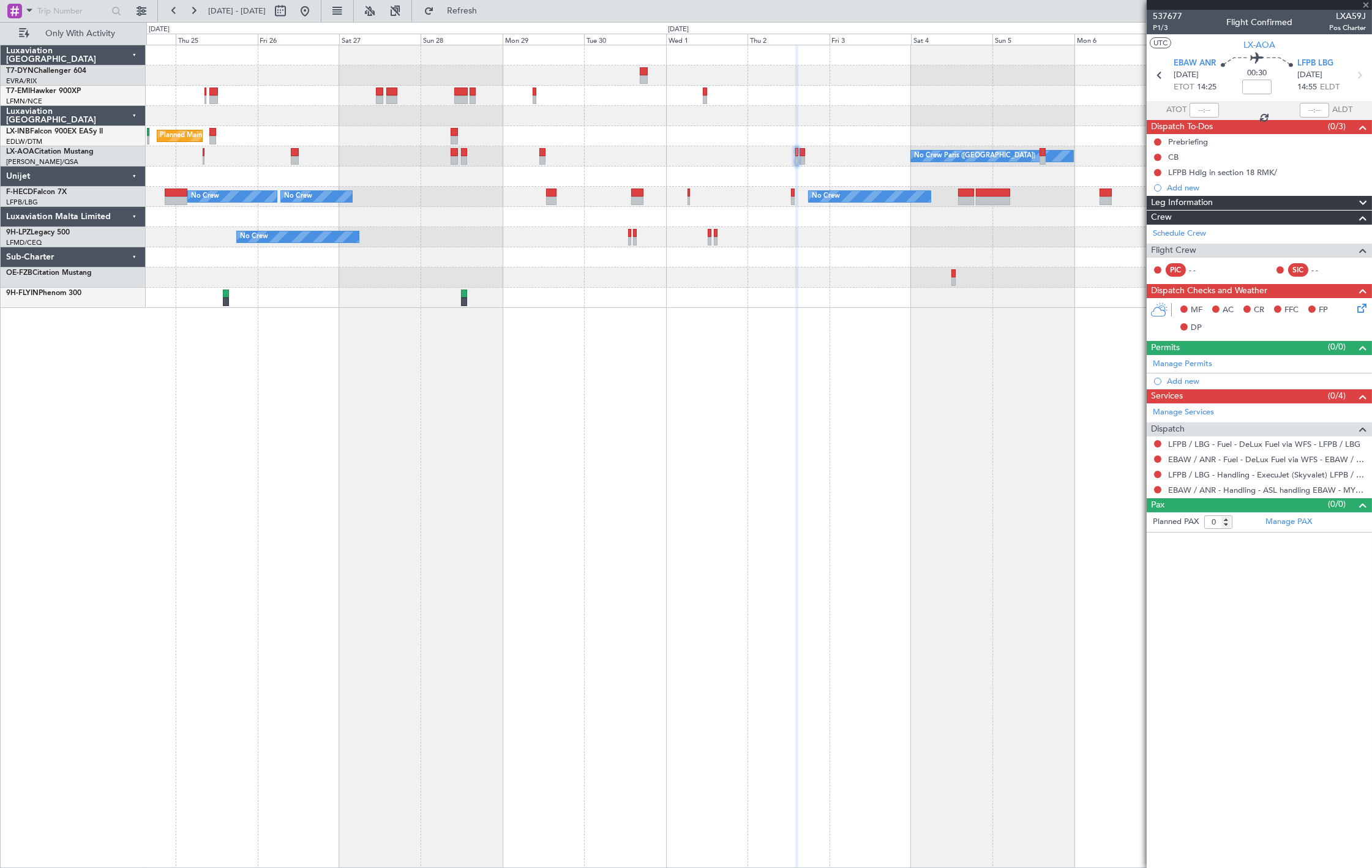
type input "2"
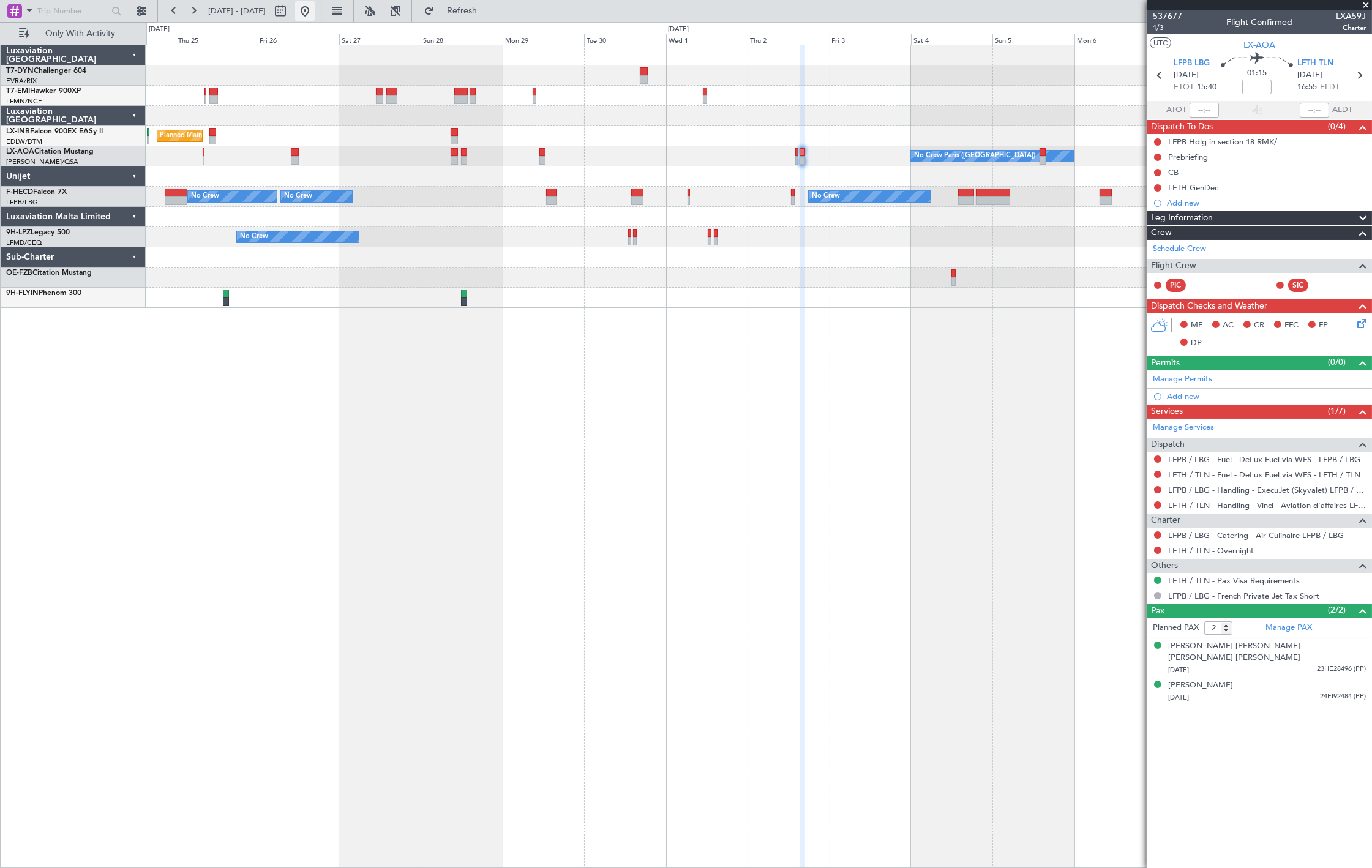
click at [315, 13] on button at bounding box center [305, 11] width 20 height 20
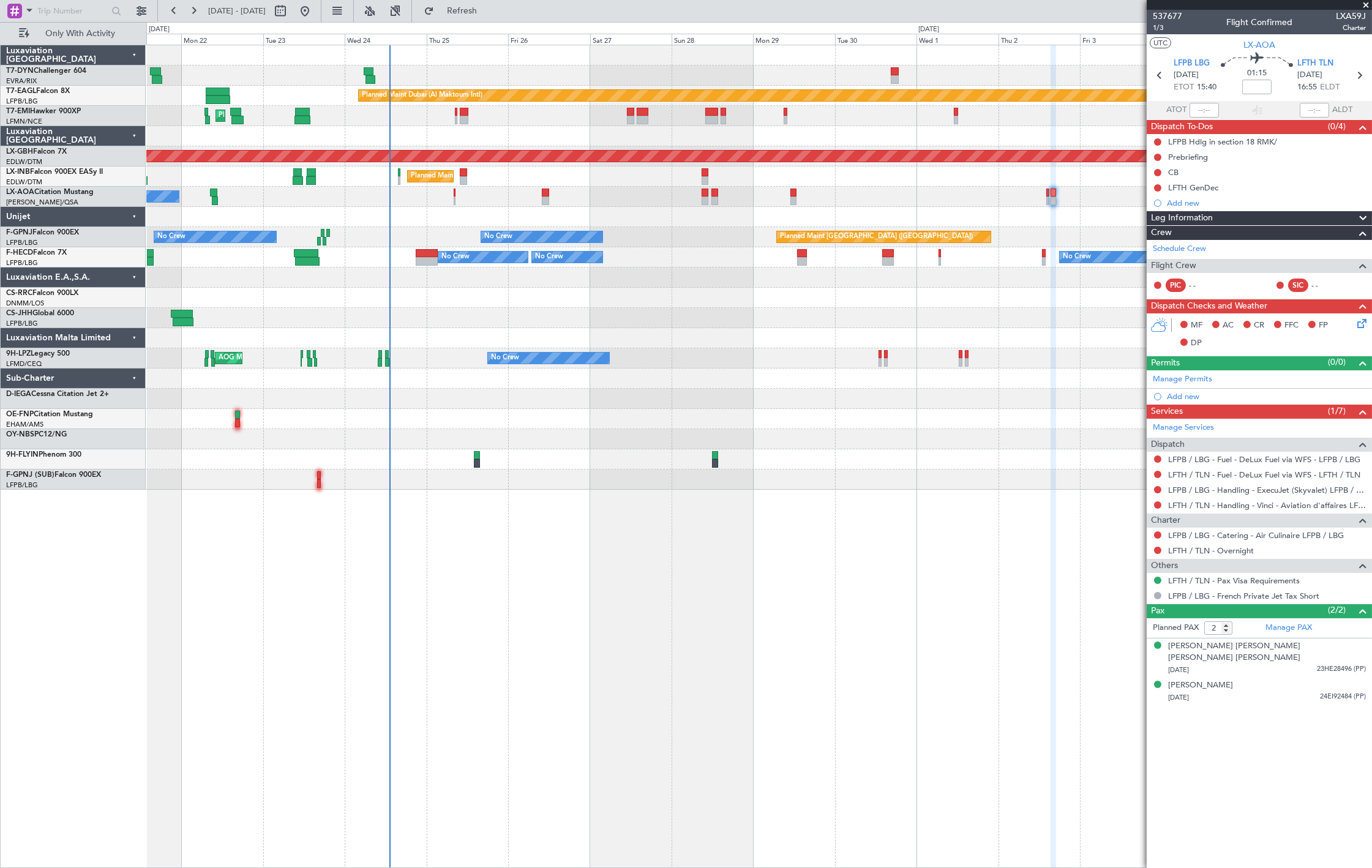
click at [363, 195] on div "Planned Maint Dubai (Al Maktoum Intl) Unplanned Maint [GEOGRAPHIC_DATA] ([GEOGR…" at bounding box center [758, 268] width 1225 height 444
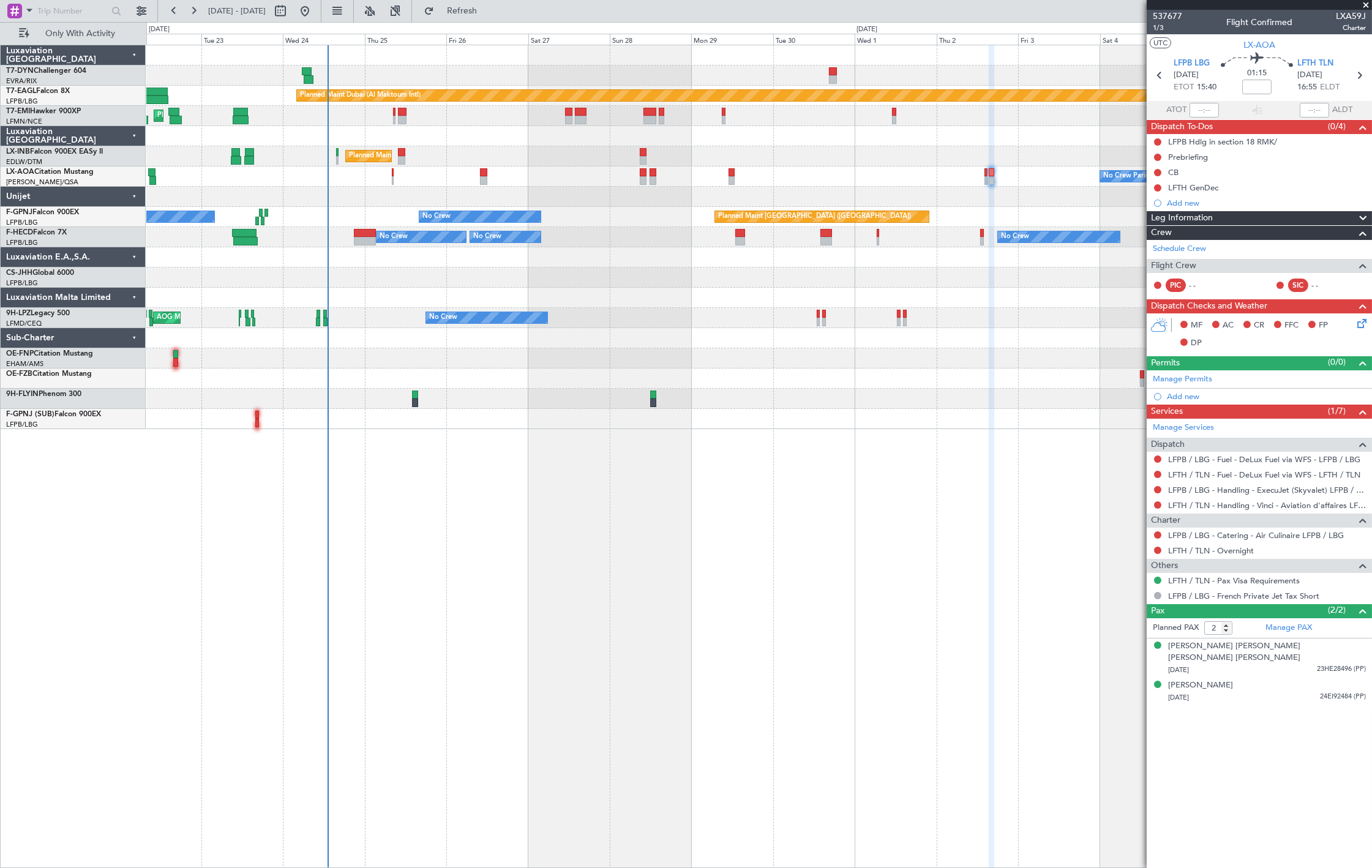
click at [302, 335] on div "Planned Maint Dubai (Al Maktoum Intl) Unplanned Maint Paris (Le Bourget) Planne…" at bounding box center [758, 238] width 1225 height 384
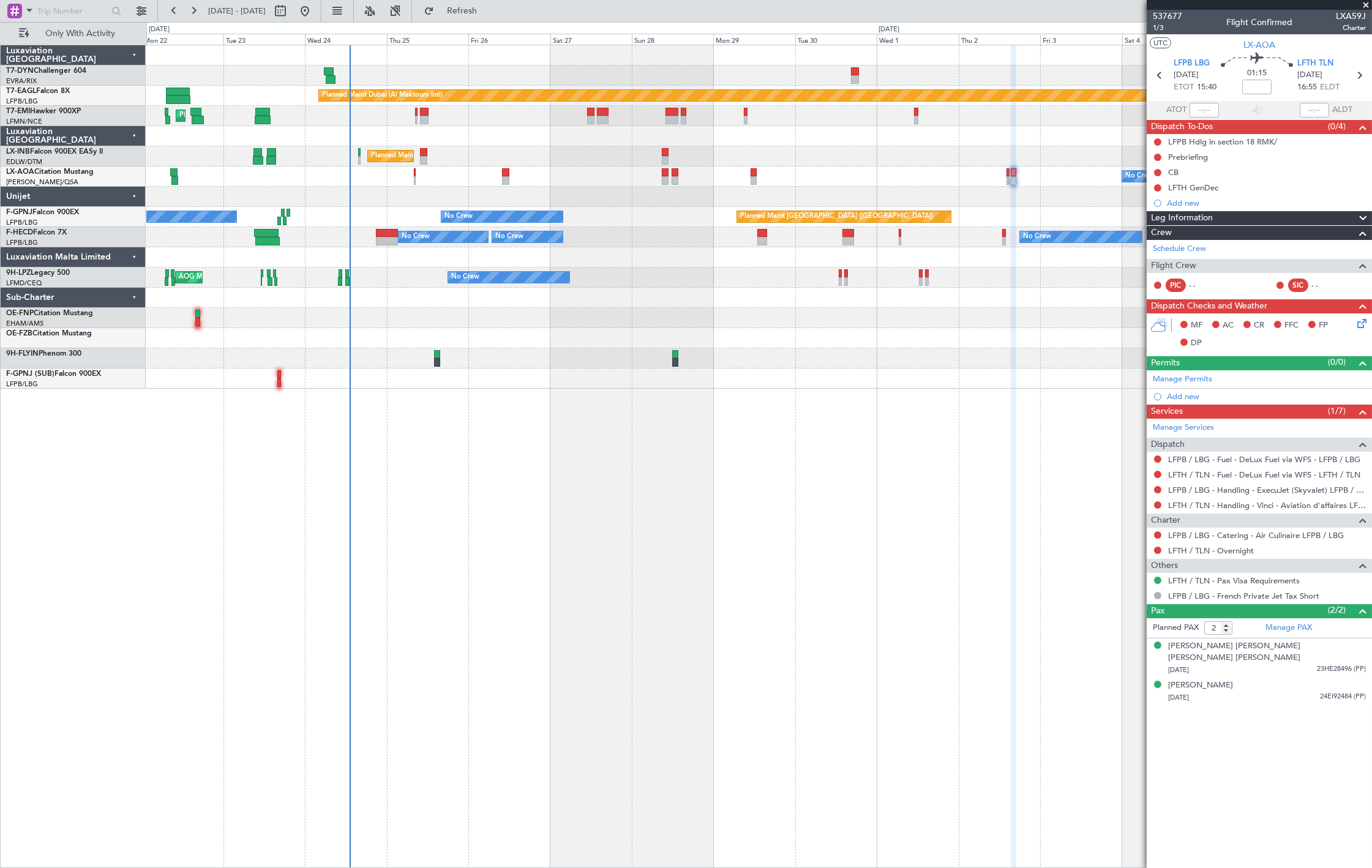
click at [289, 113] on div "Planned Maint [GEOGRAPHIC_DATA]" at bounding box center [758, 115] width 1225 height 20
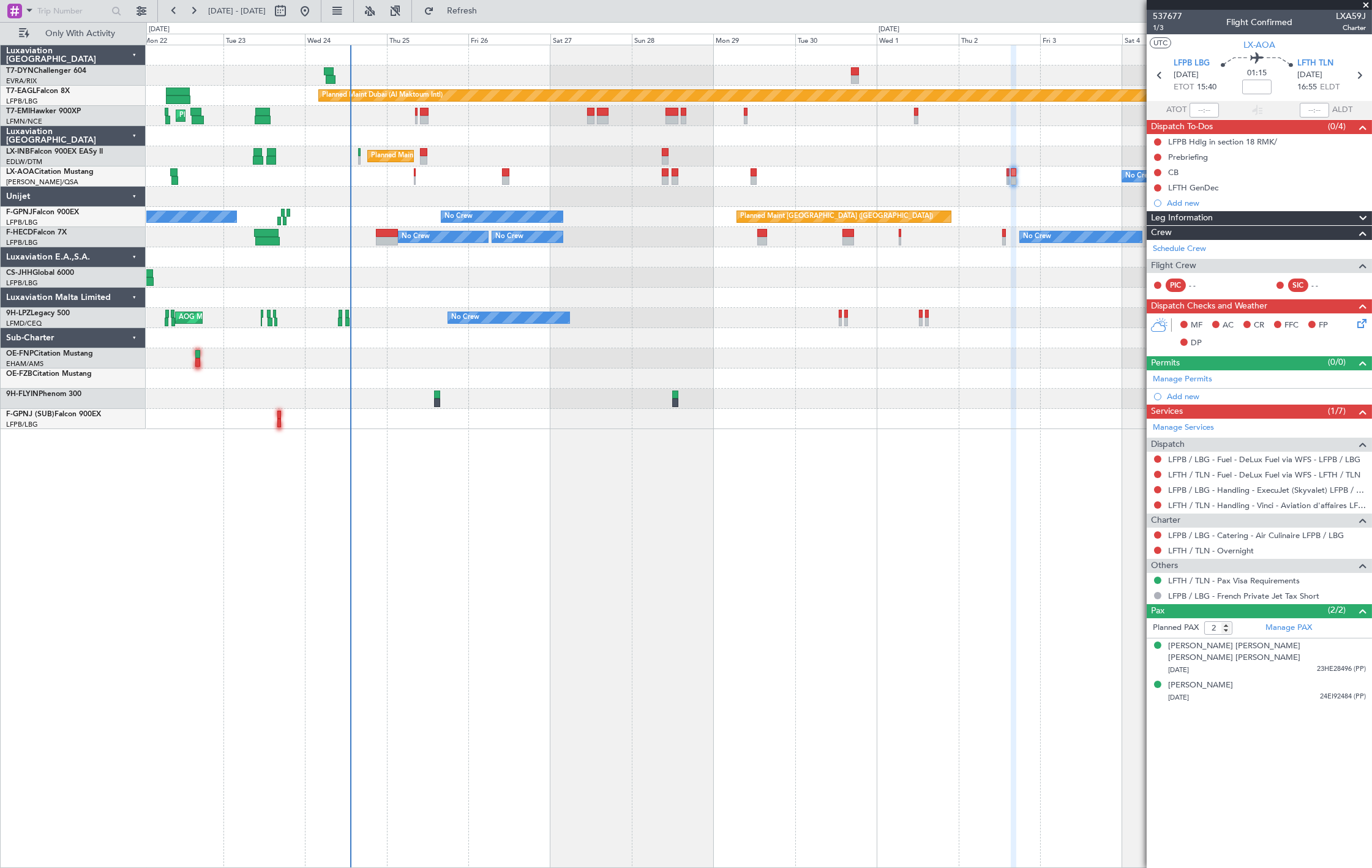
click at [859, 71] on div at bounding box center [758, 75] width 1225 height 20
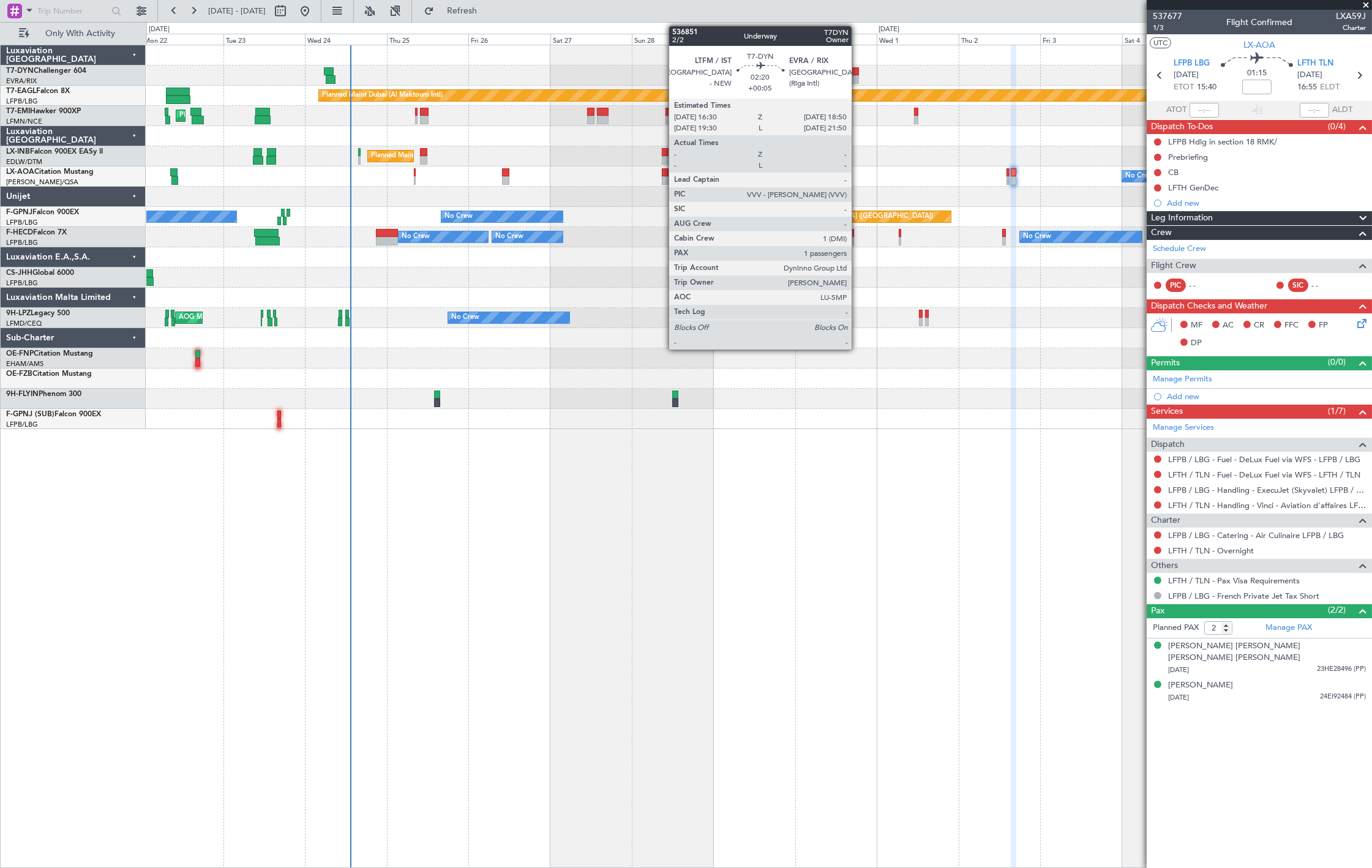
click at [858, 71] on div at bounding box center [855, 72] width 8 height 9
click at [856, 69] on div at bounding box center [855, 72] width 8 height 9
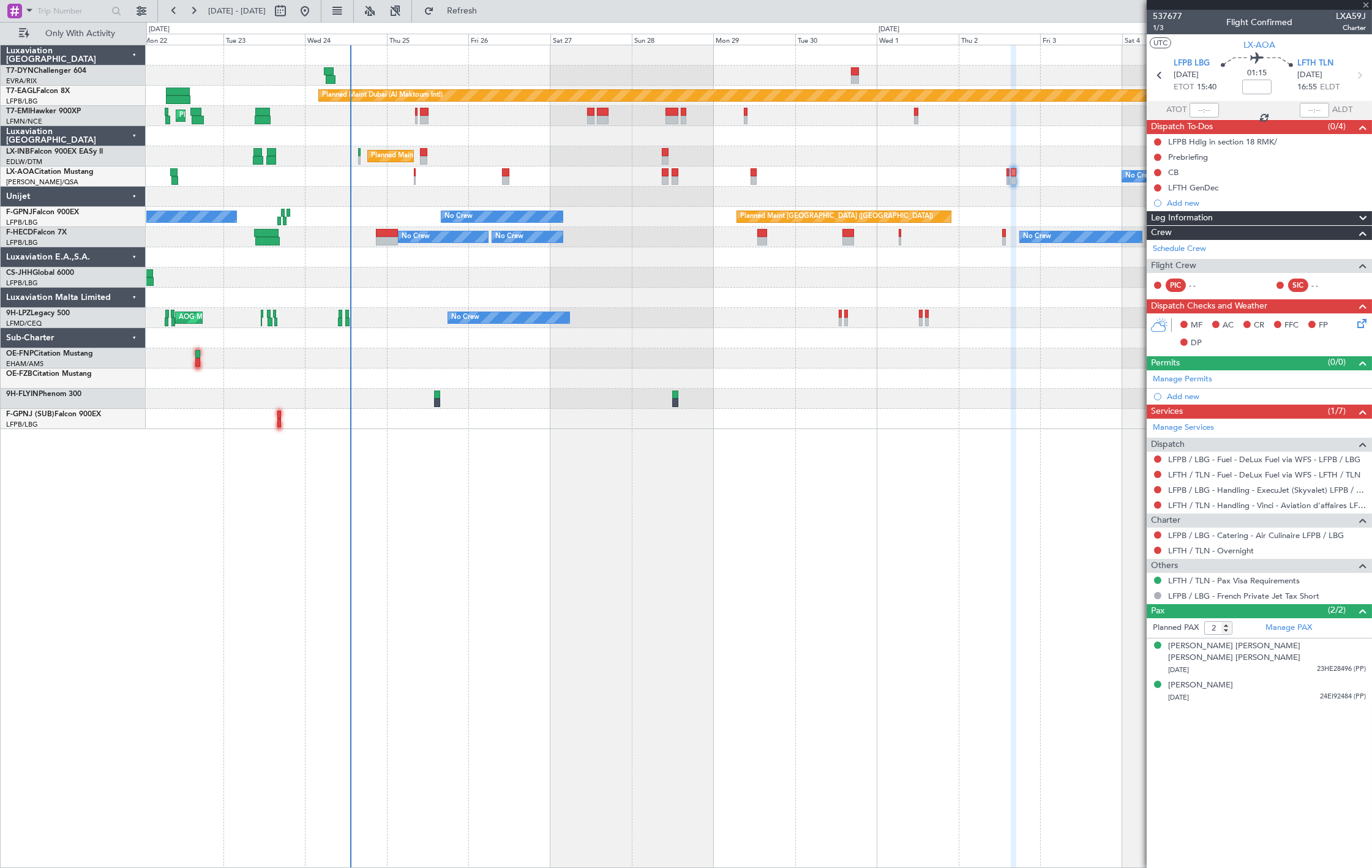
type input "+00:05"
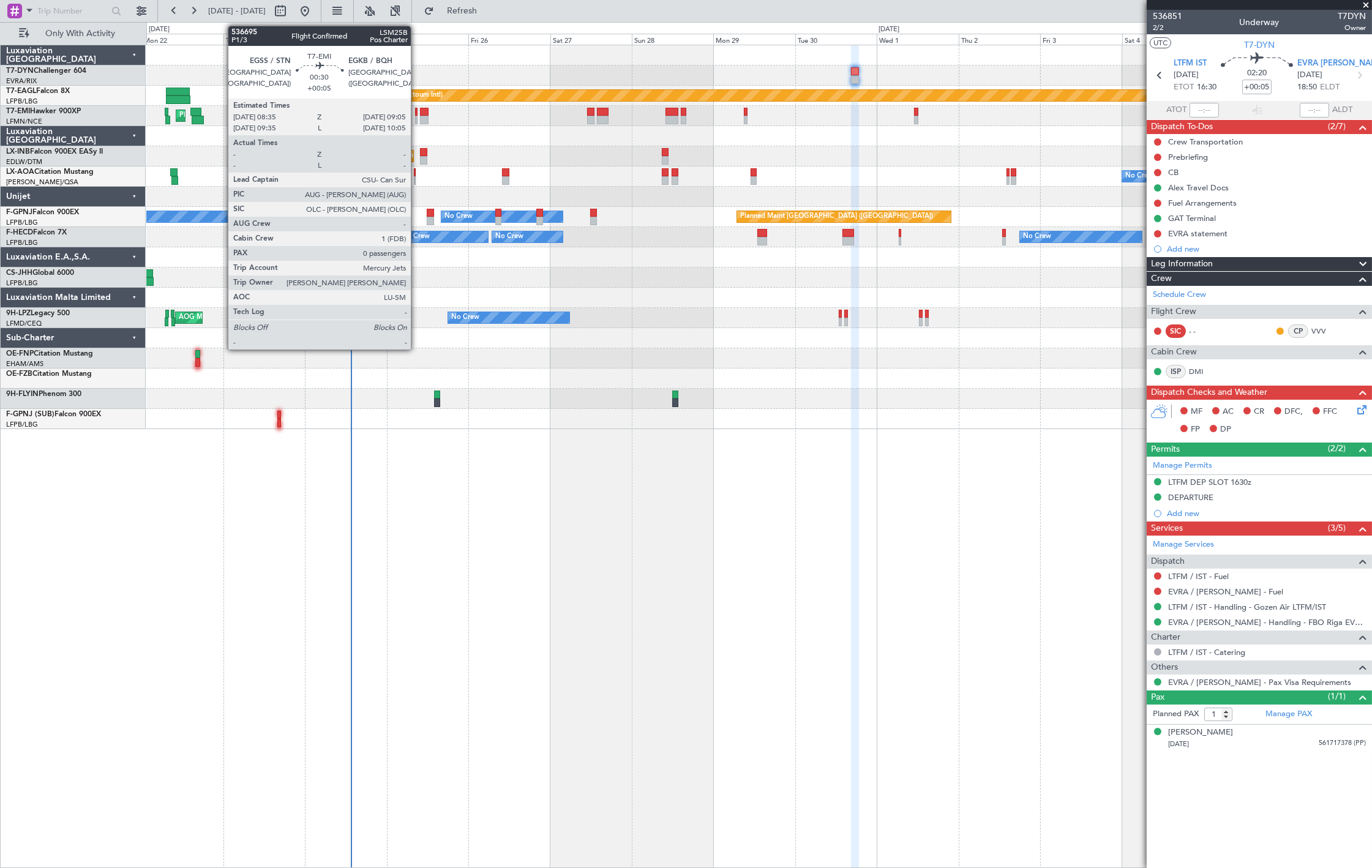
click at [417, 123] on div at bounding box center [416, 120] width 1 height 9
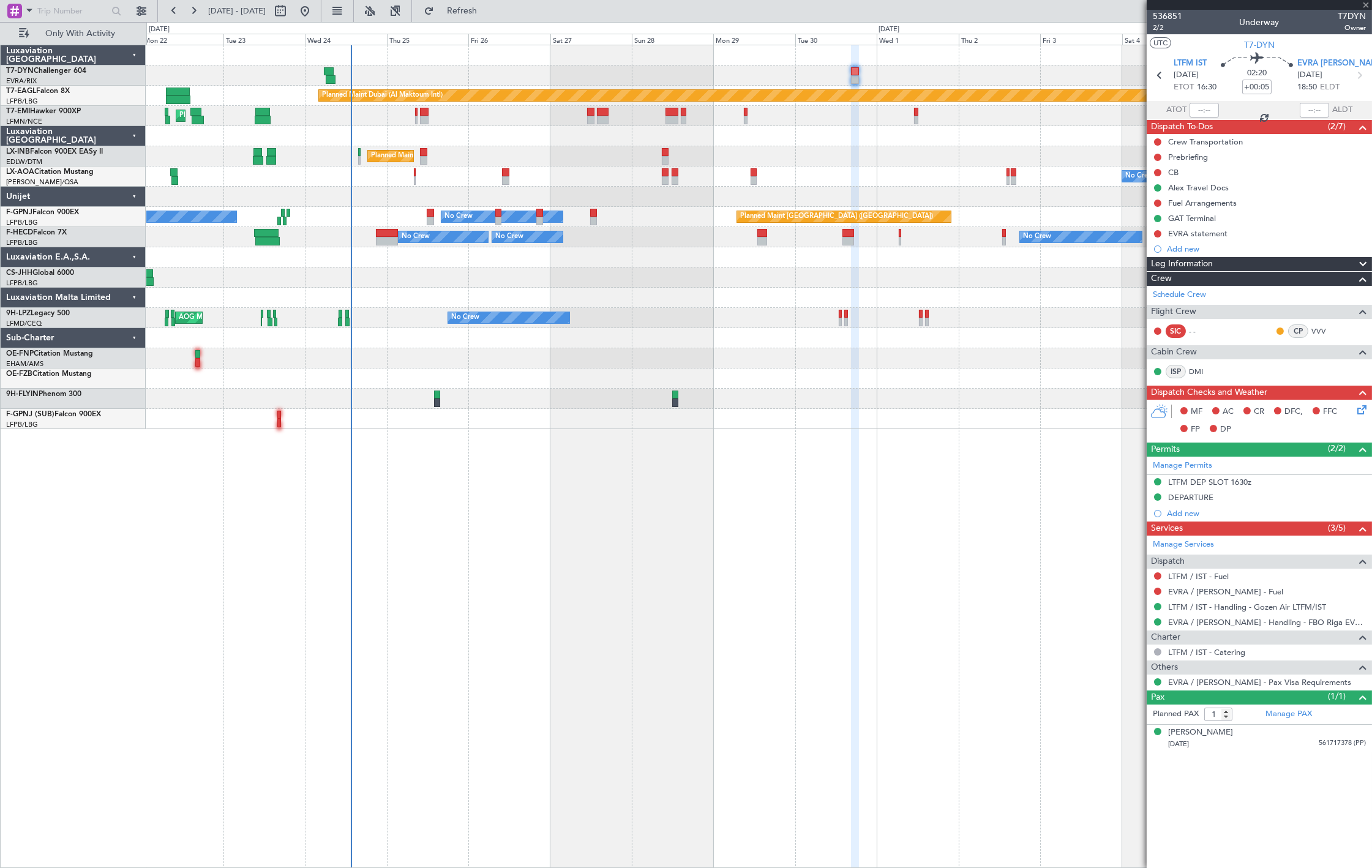
type input "0"
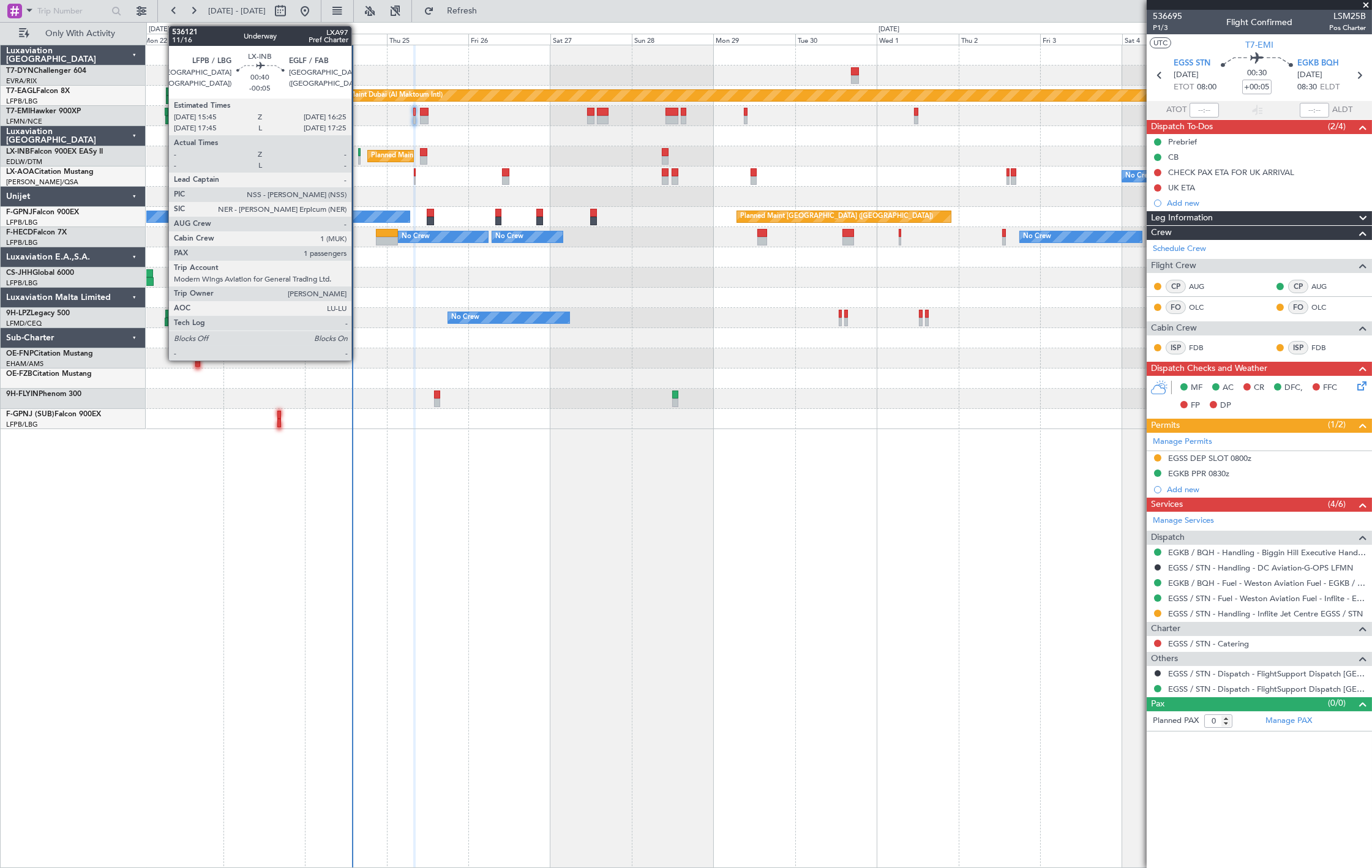
click at [358, 157] on div at bounding box center [359, 160] width 2 height 9
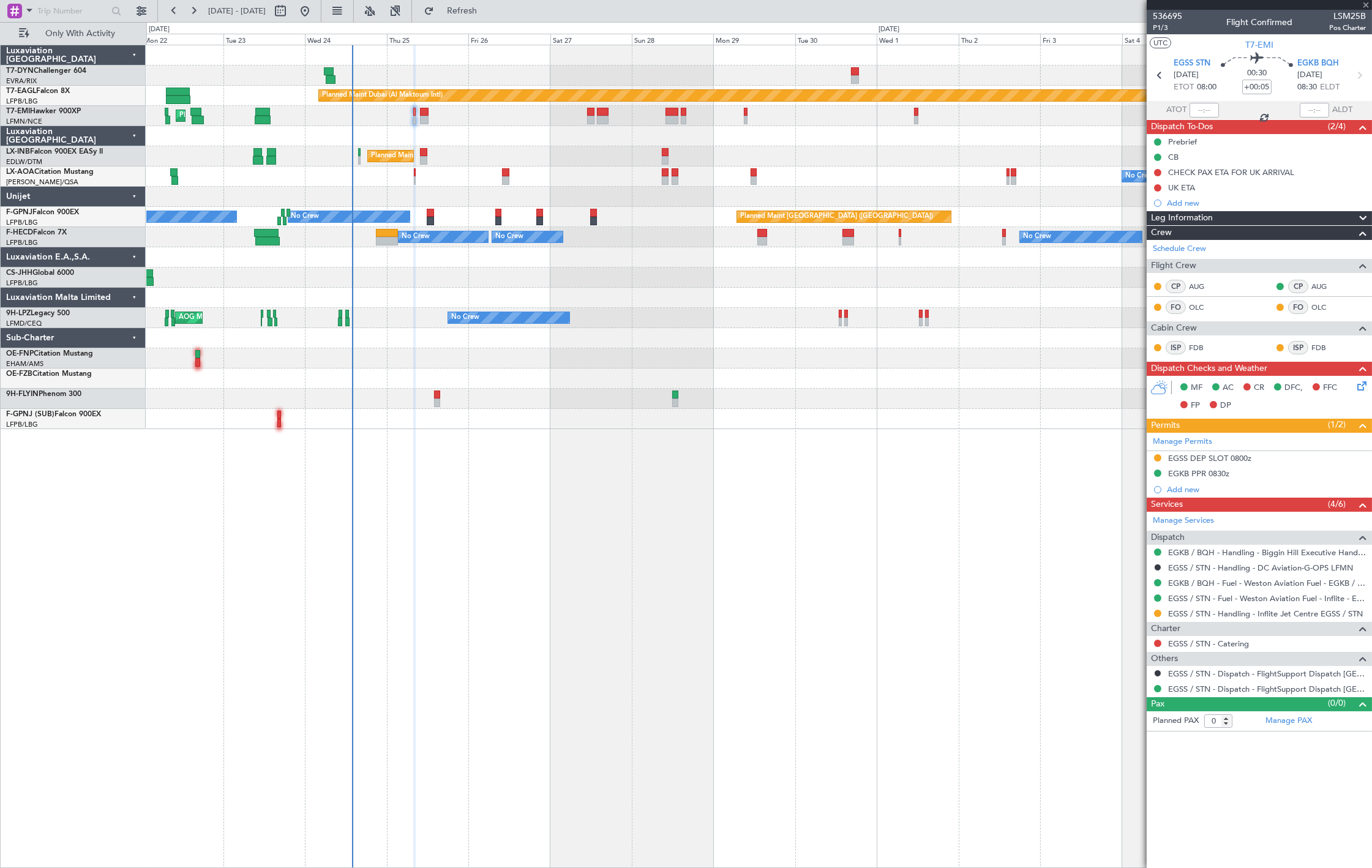
type input "-00:05"
type input "1"
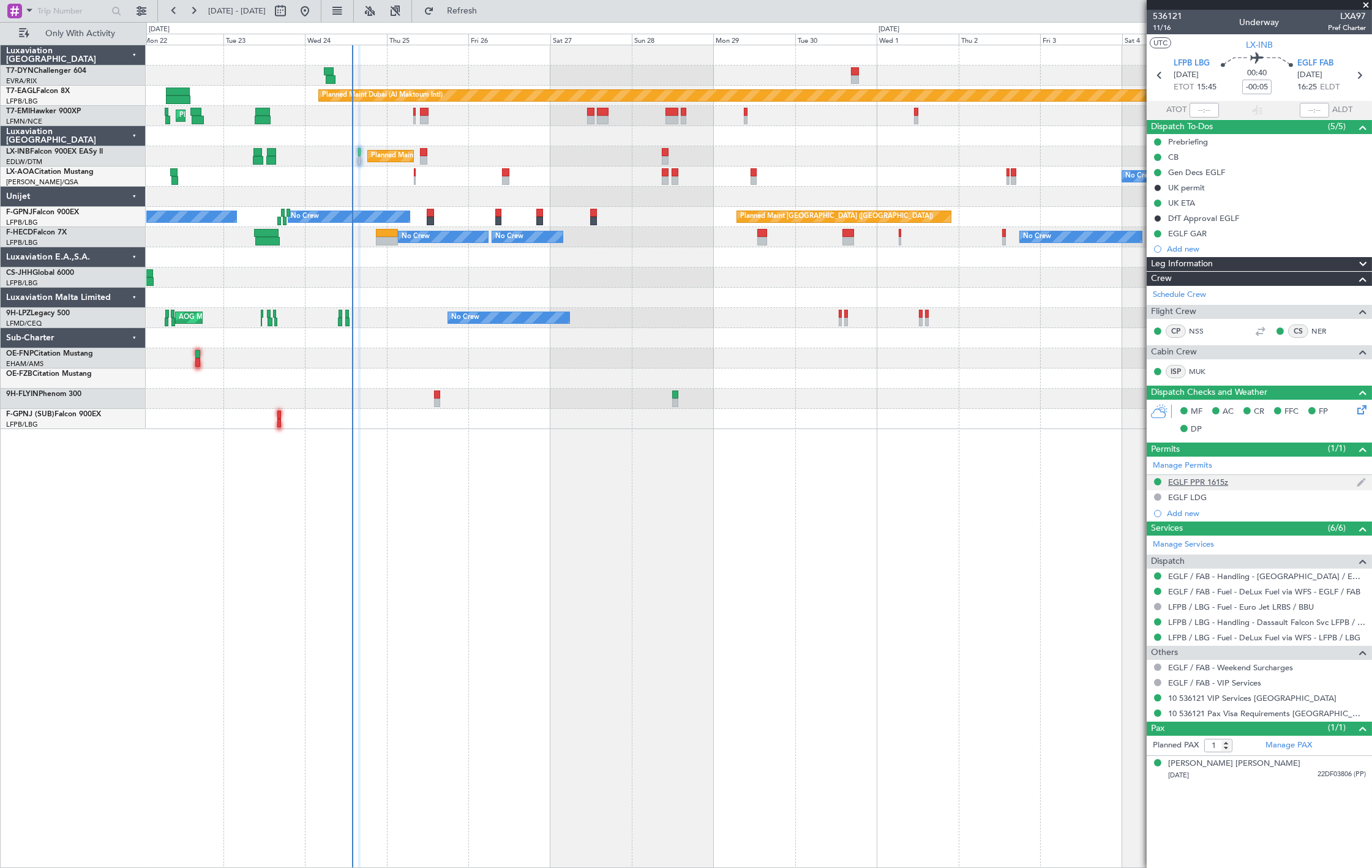
click at [1200, 485] on div "EGLF PPR 1615z" at bounding box center [1198, 482] width 60 height 10
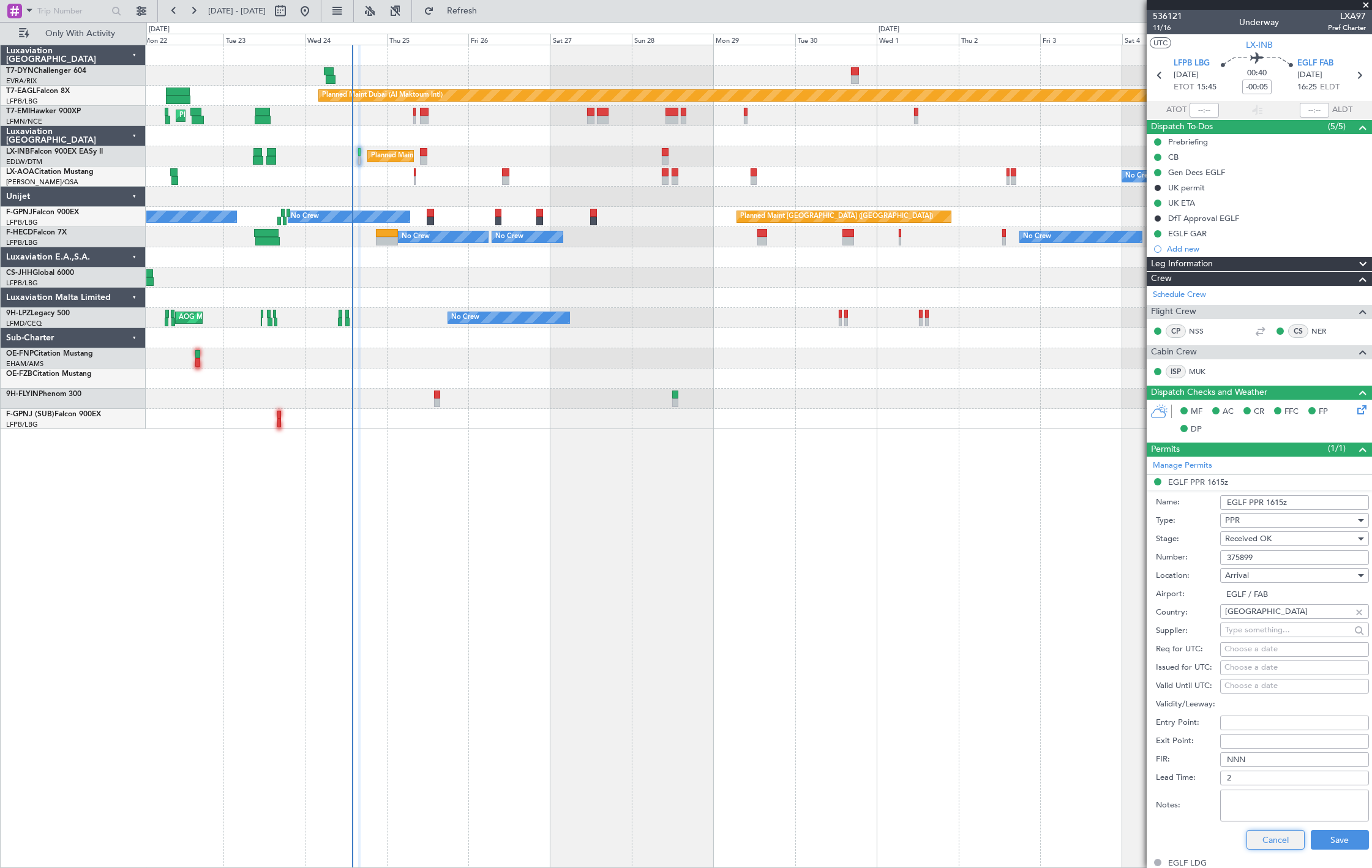
click at [1255, 841] on button "Cancel" at bounding box center [1275, 839] width 58 height 20
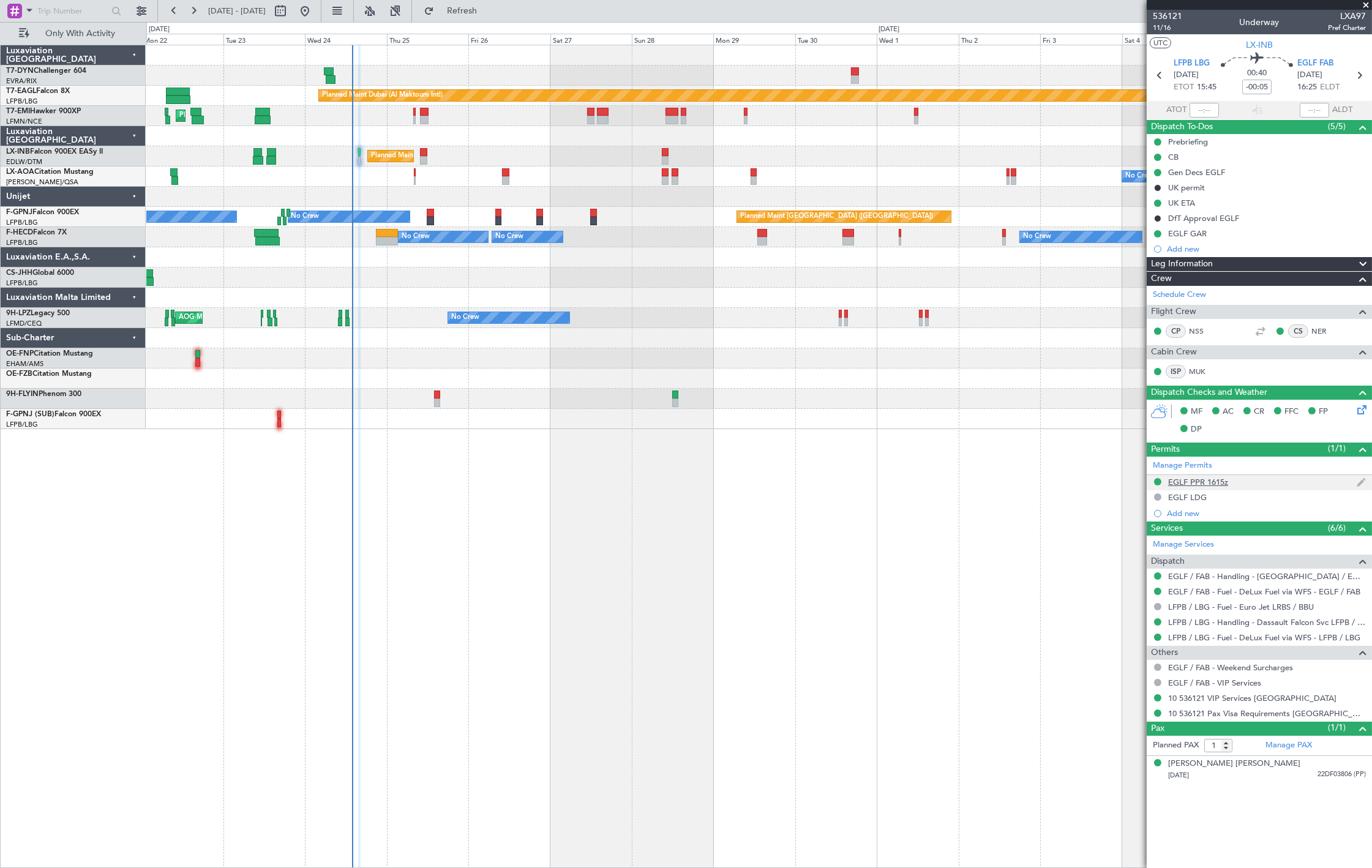
click at [1255, 488] on div "EGLF PPR 1615z" at bounding box center [1259, 483] width 225 height 15
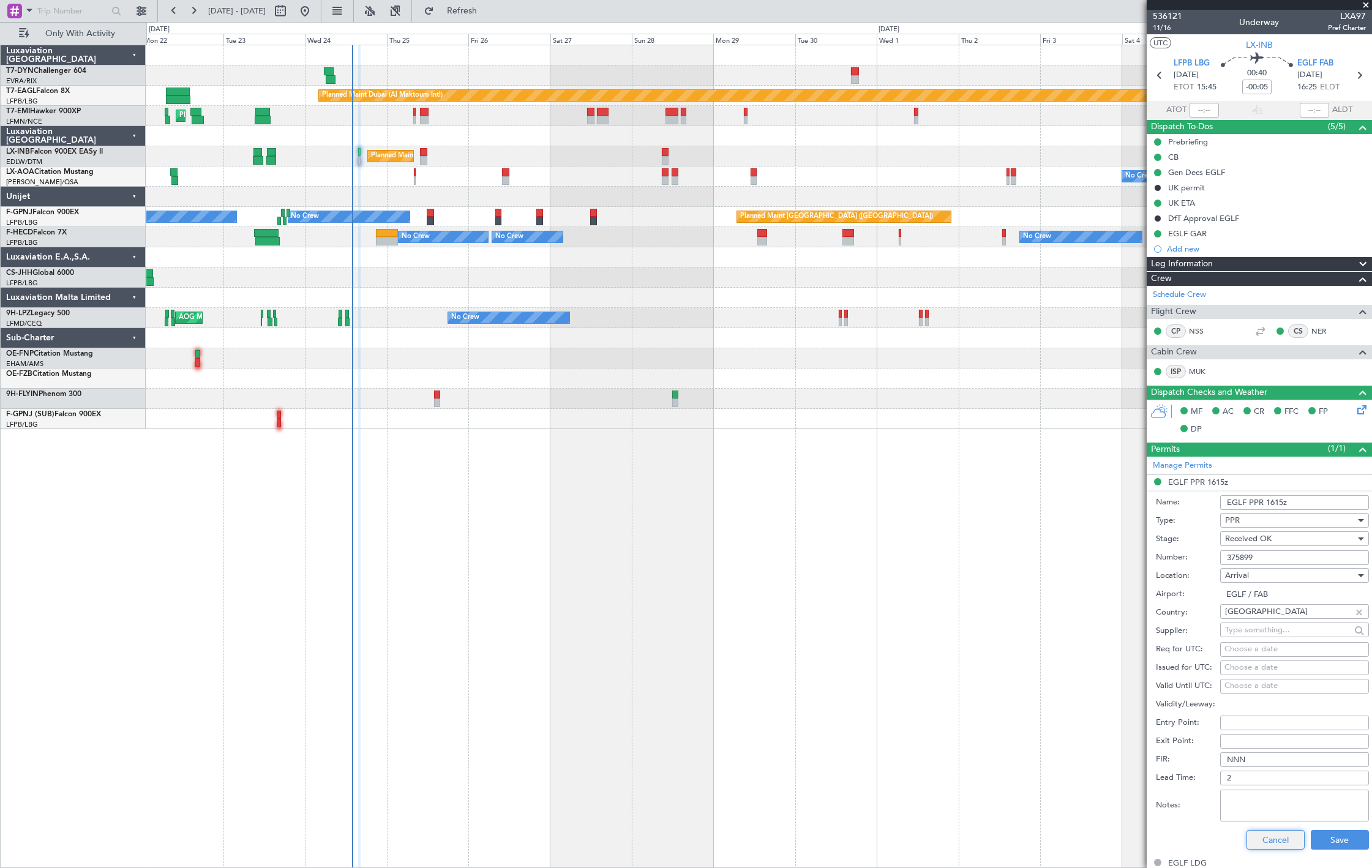
click at [1265, 843] on button "Cancel" at bounding box center [1275, 839] width 58 height 20
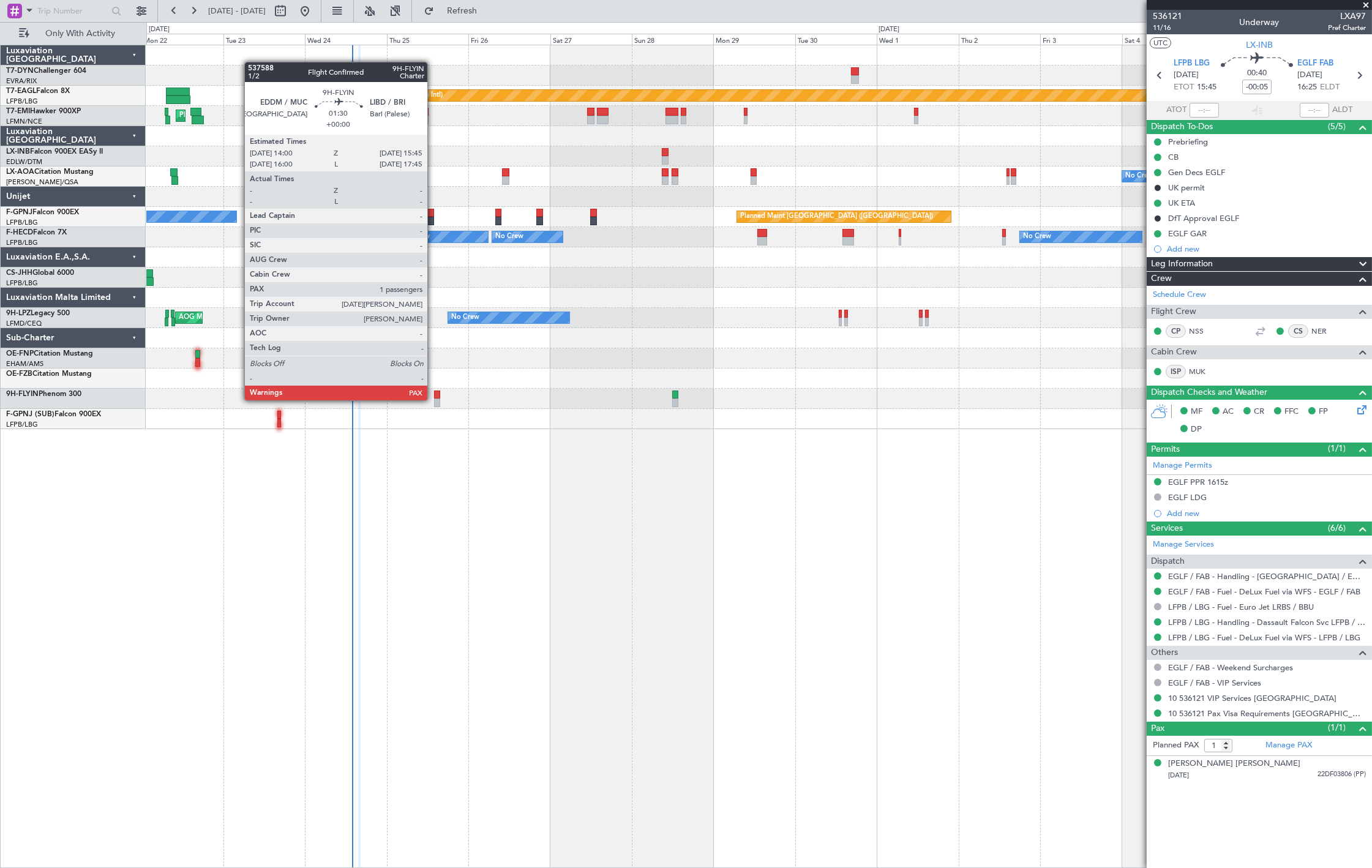
click at [435, 399] on div at bounding box center [437, 403] width 6 height 9
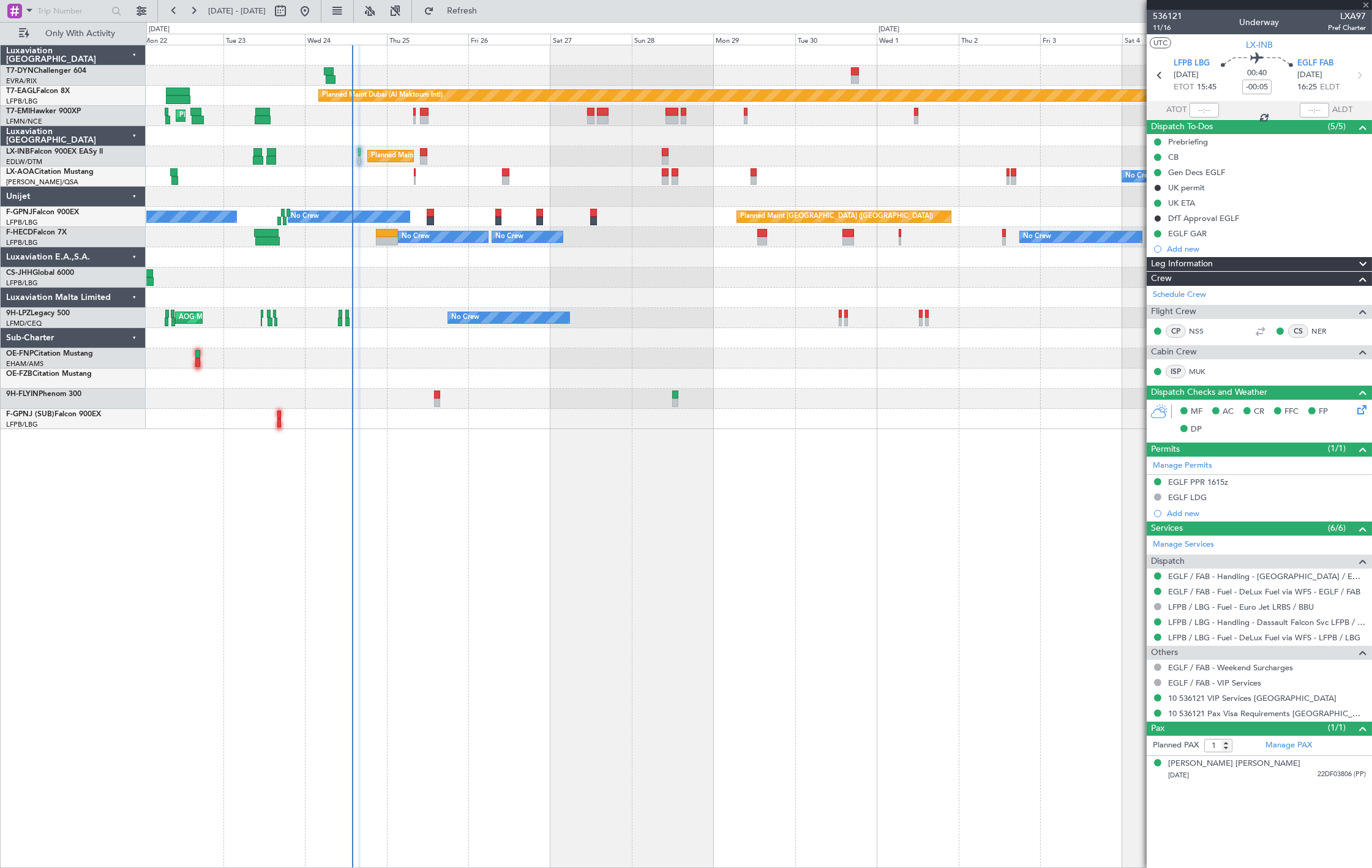
type input "2"
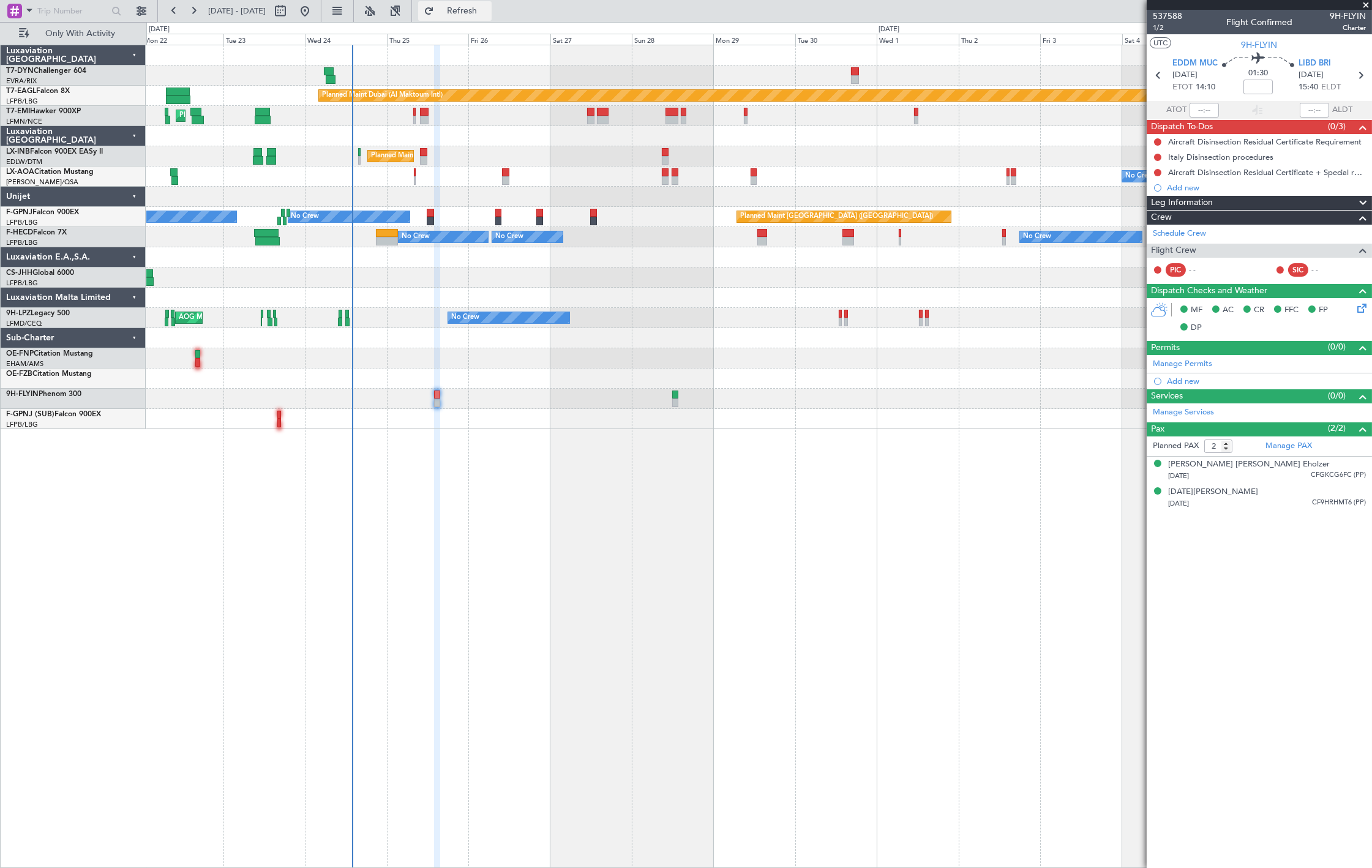
click at [488, 13] on span "Refresh" at bounding box center [462, 11] width 51 height 9
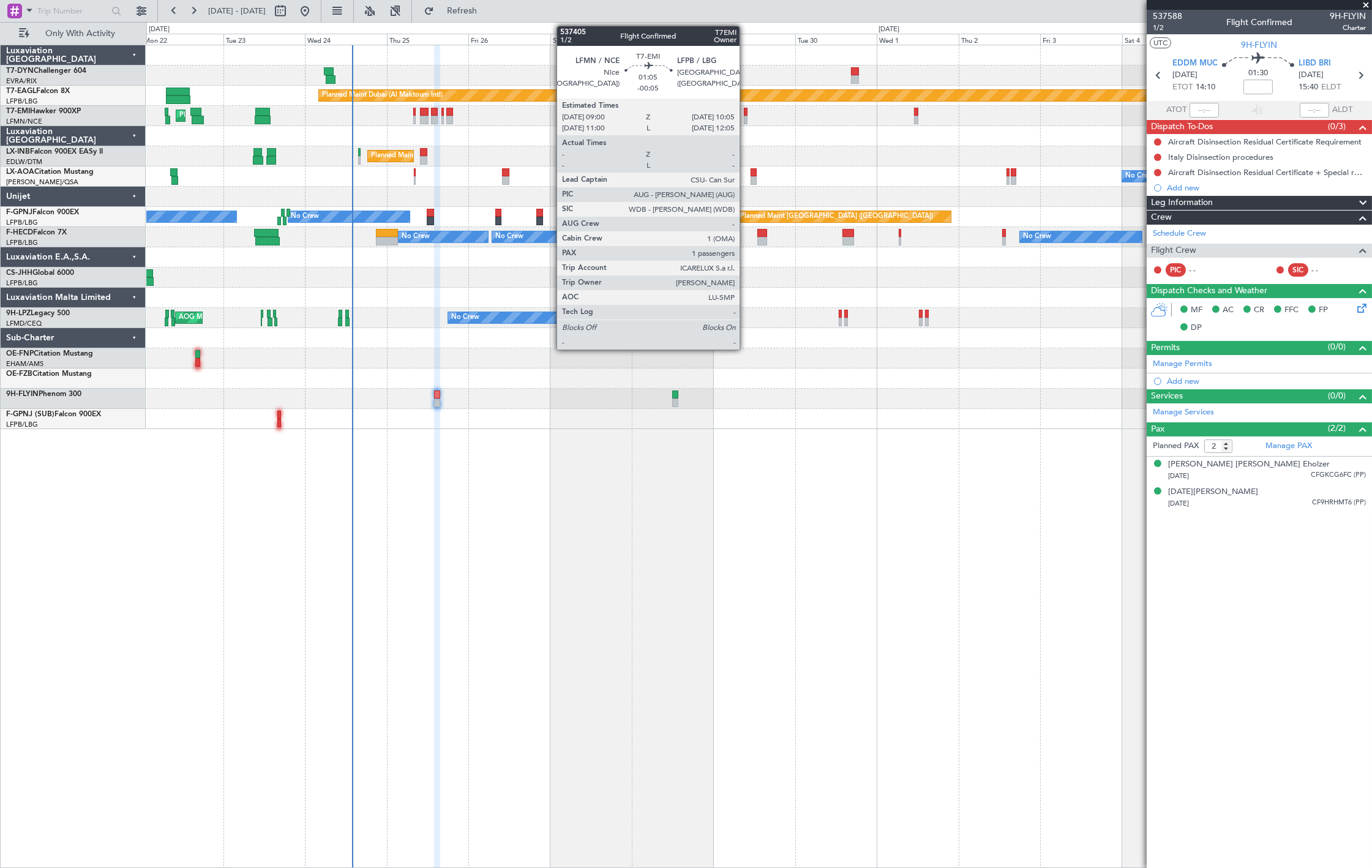
click at [745, 121] on div at bounding box center [746, 120] width 4 height 9
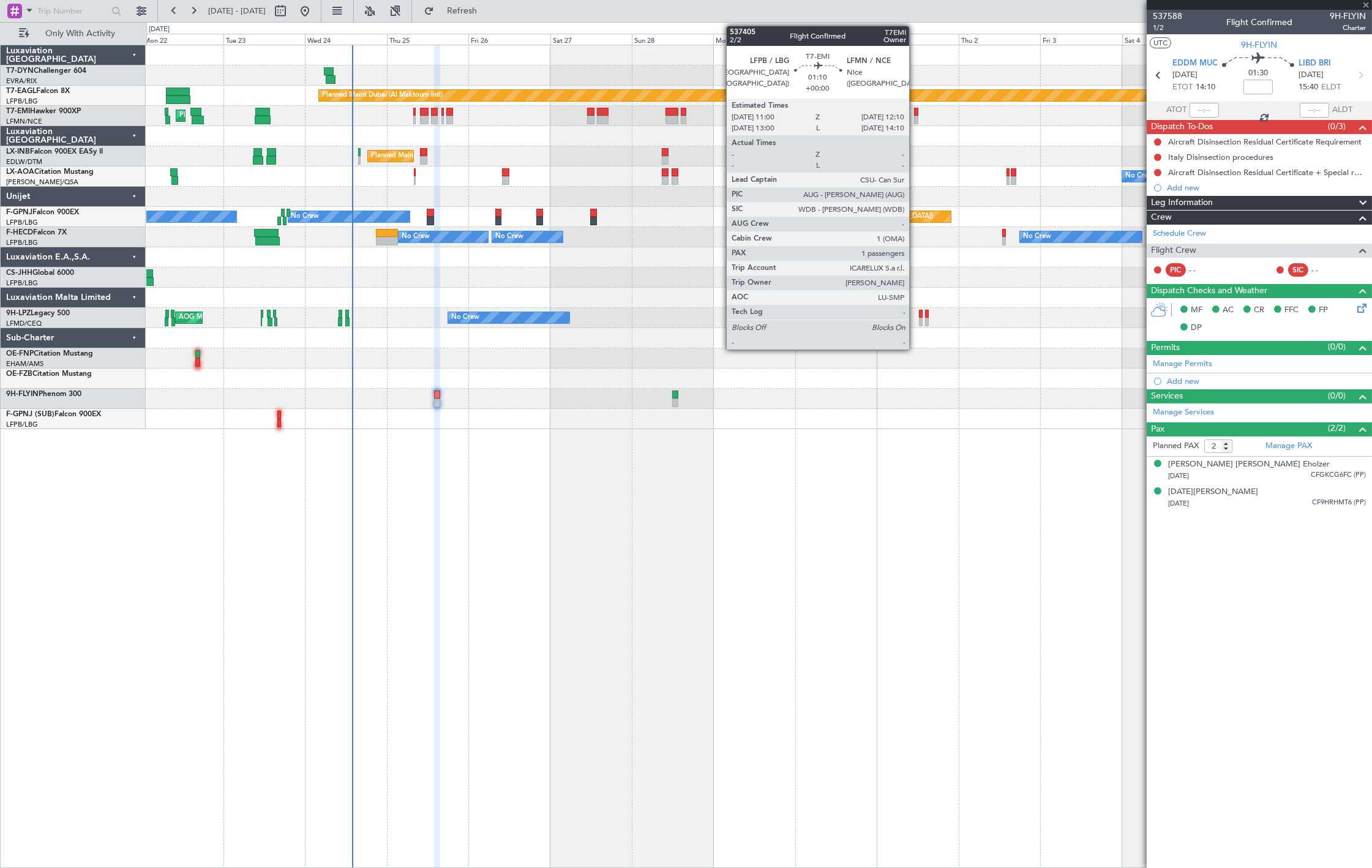
type input "-00:05"
type input "1"
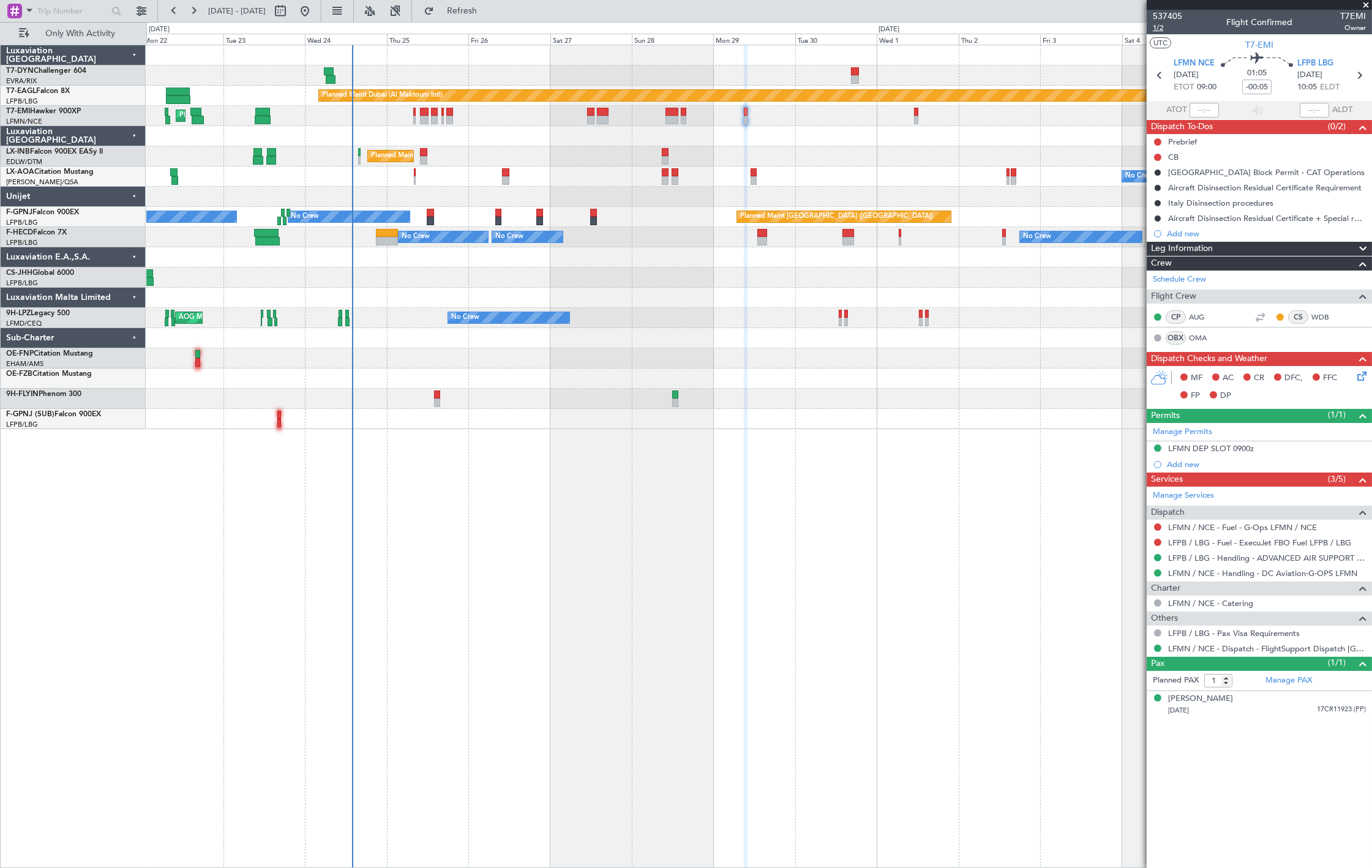
click at [1158, 24] on span "1/2" at bounding box center [1167, 28] width 29 height 10
click at [485, 10] on span "Refresh" at bounding box center [462, 11] width 51 height 9
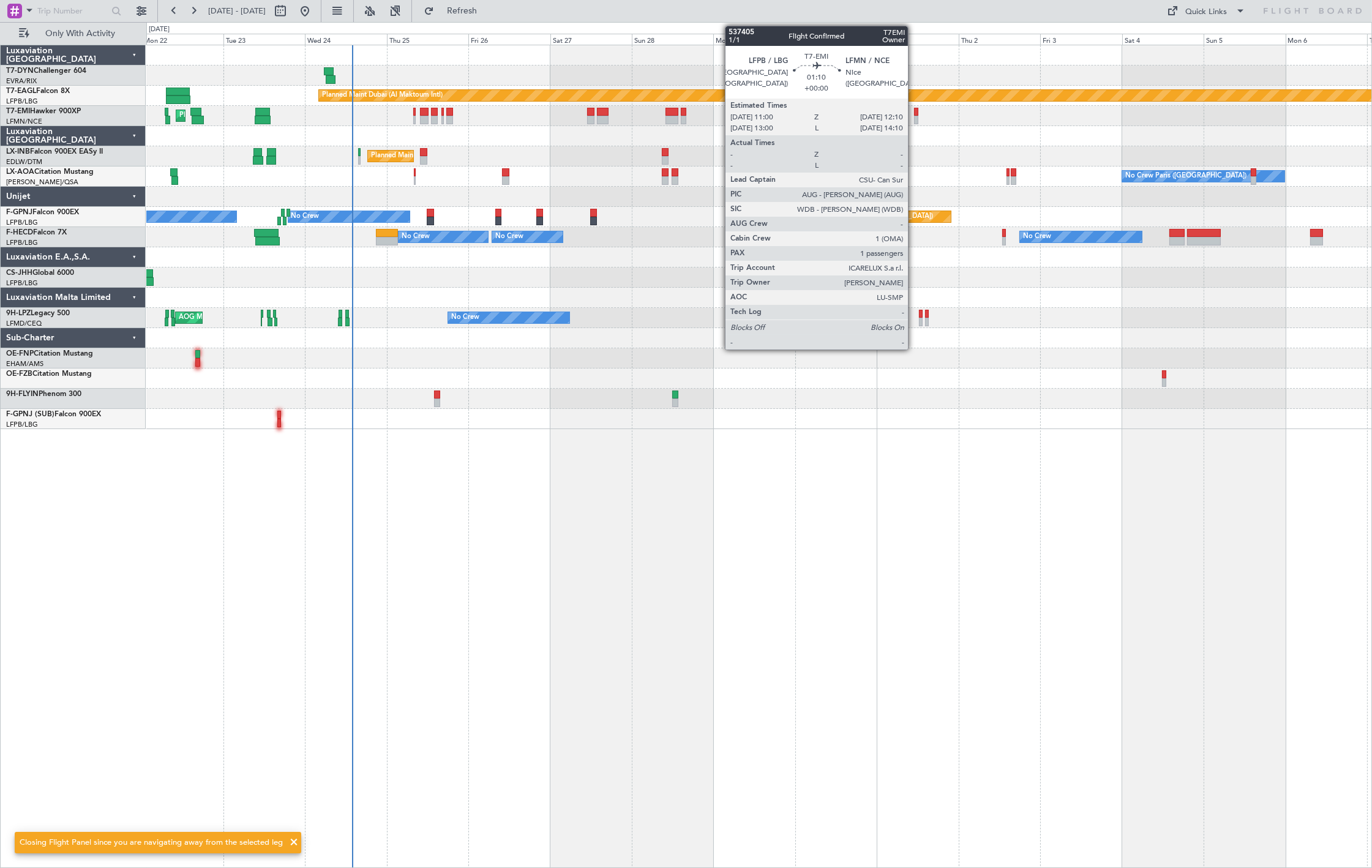
click at [914, 116] on div at bounding box center [916, 120] width 4 height 9
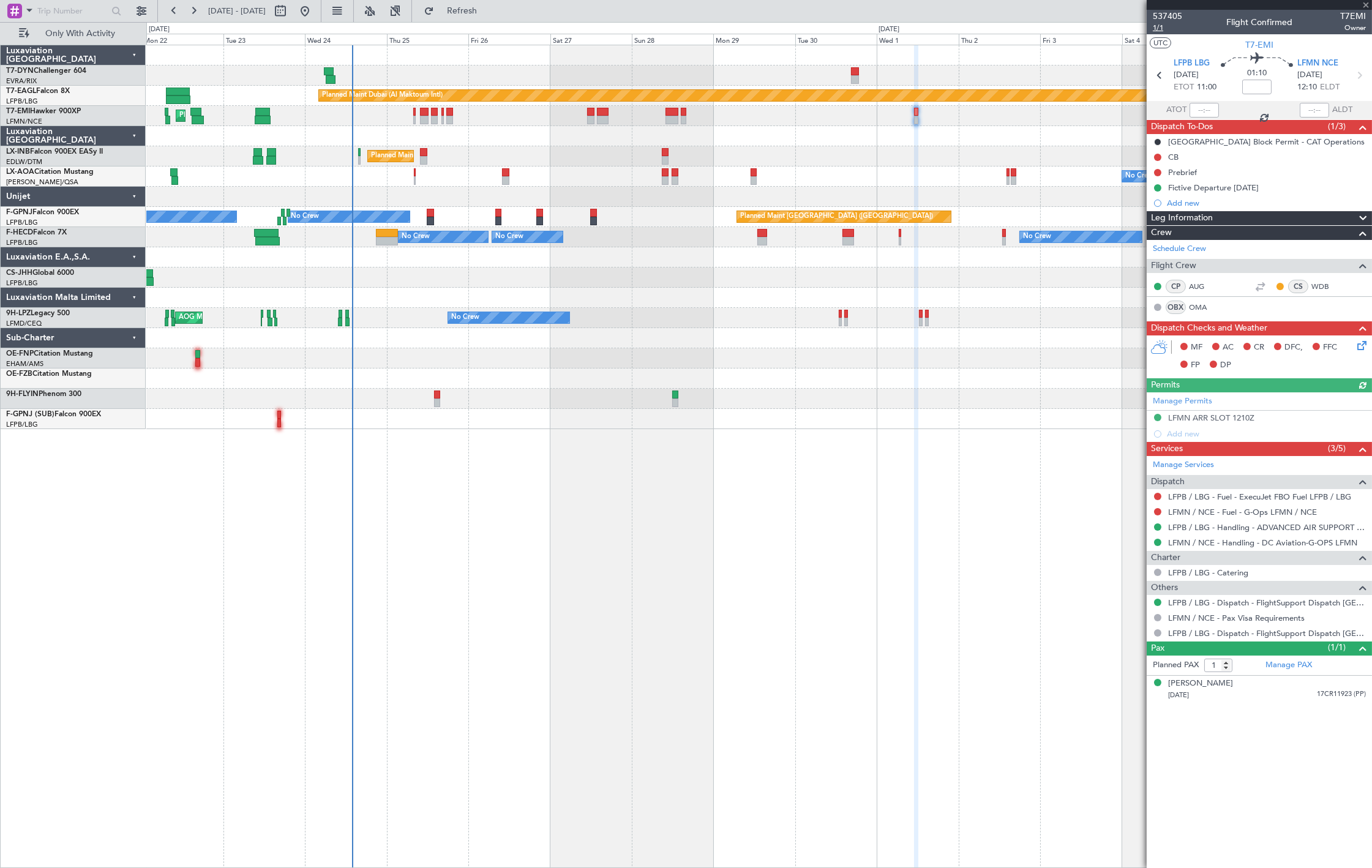
click at [1167, 26] on span "1/1" at bounding box center [1167, 28] width 29 height 10
click at [488, 11] on span "Refresh" at bounding box center [462, 11] width 51 height 9
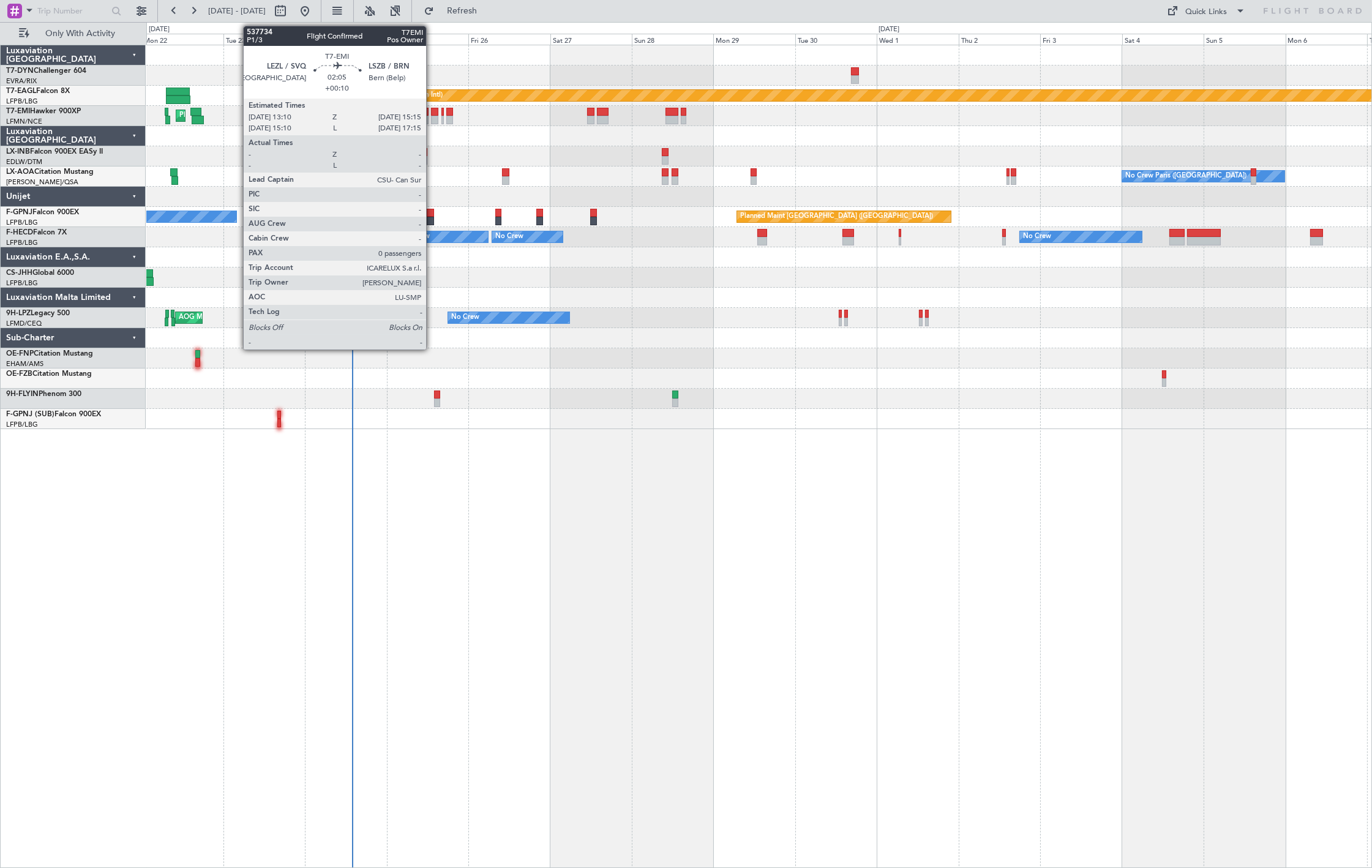
click at [432, 115] on div at bounding box center [435, 112] width 7 height 9
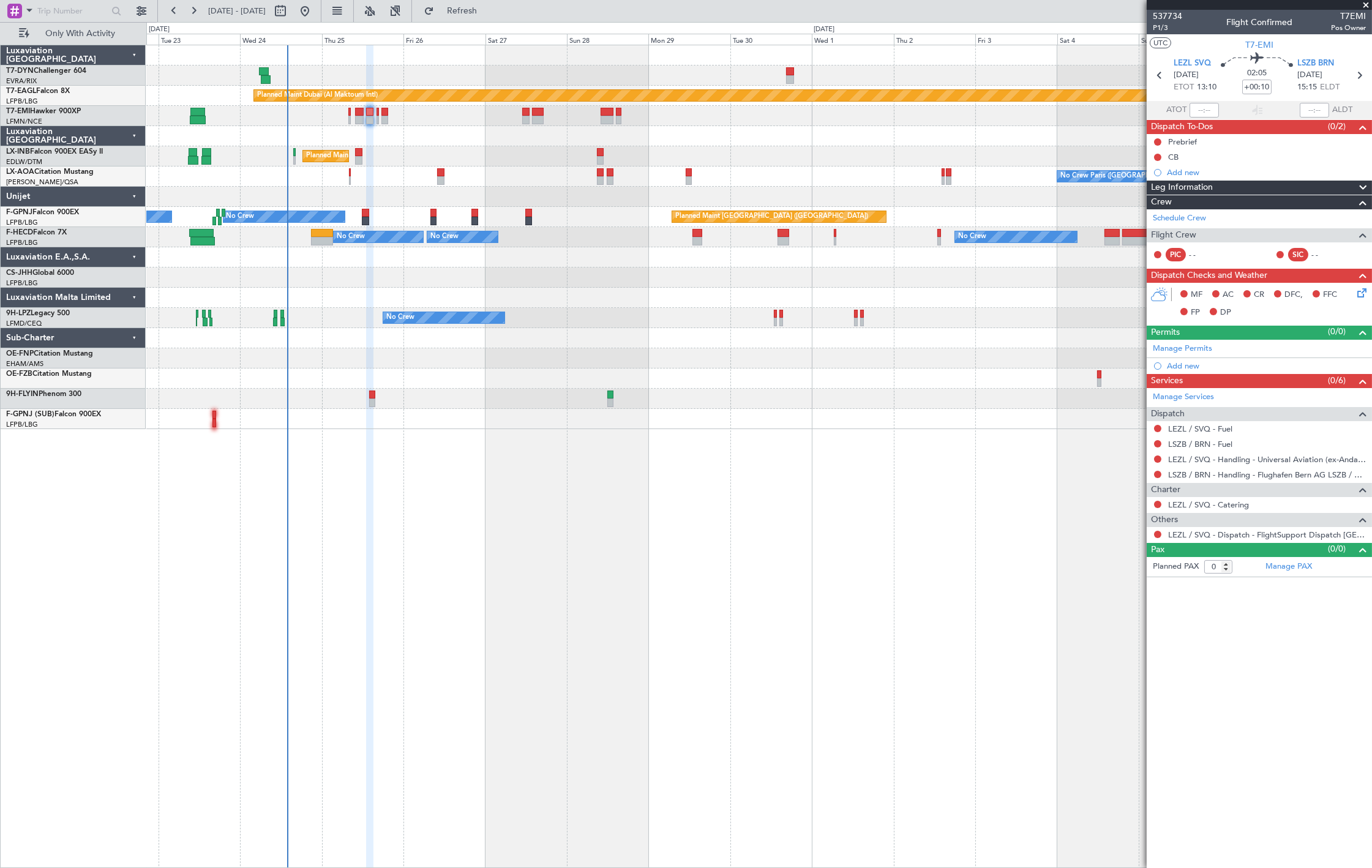
click at [457, 264] on div "Planned Maint Dubai (Al Maktoum Intl) Unplanned Maint Paris (Le Bourget) Planne…" at bounding box center [758, 238] width 1225 height 384
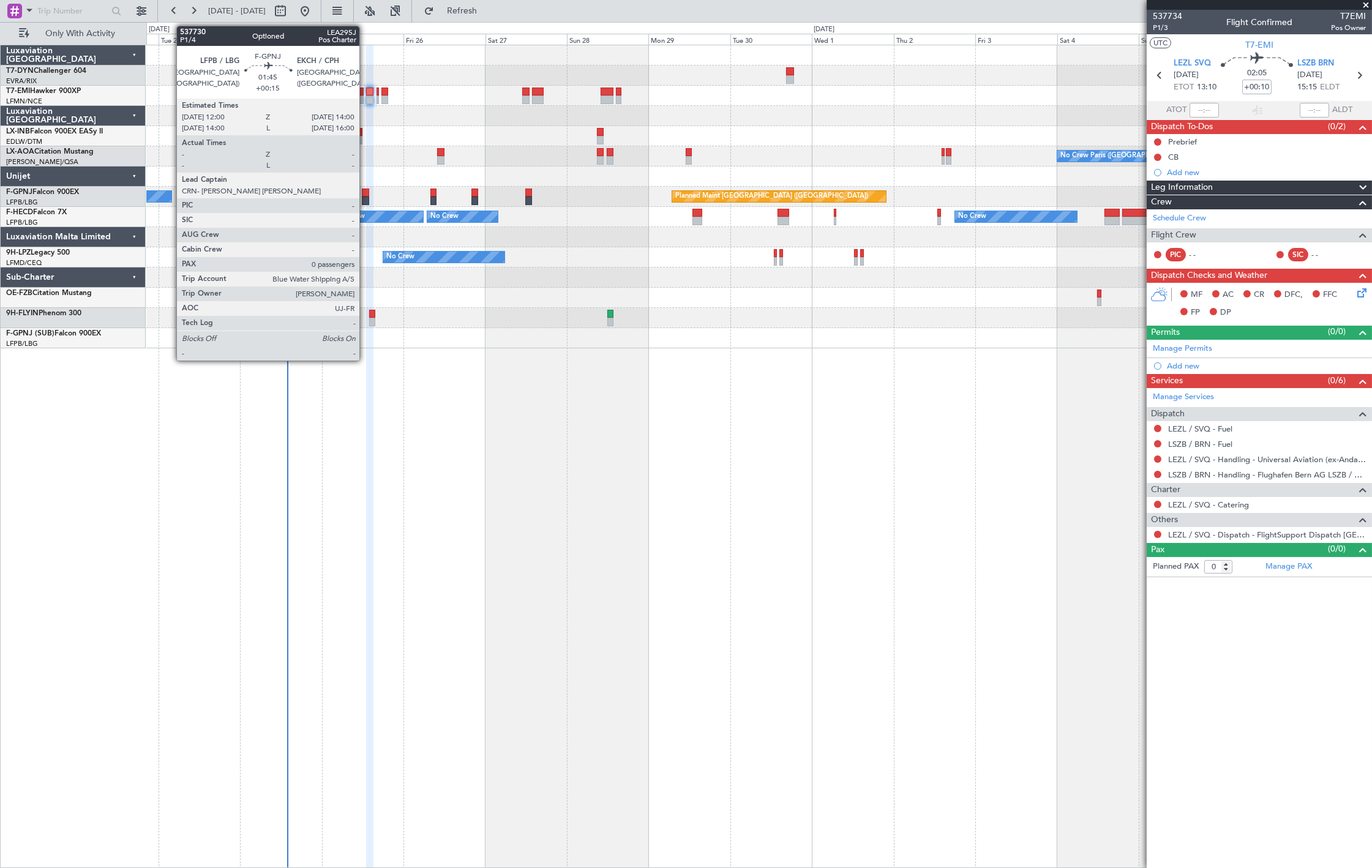
click at [366, 194] on div at bounding box center [366, 193] width 7 height 9
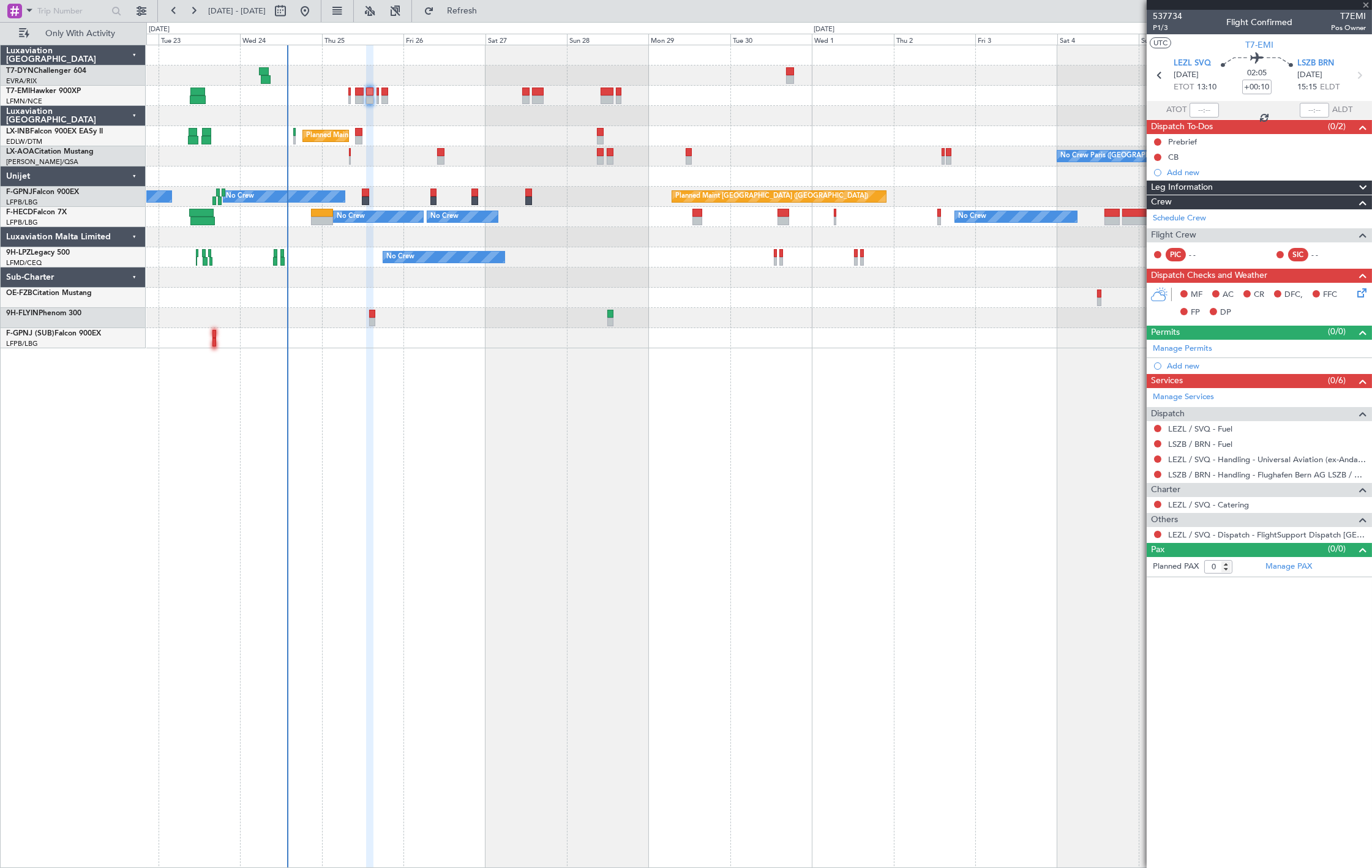
type input "+00:15"
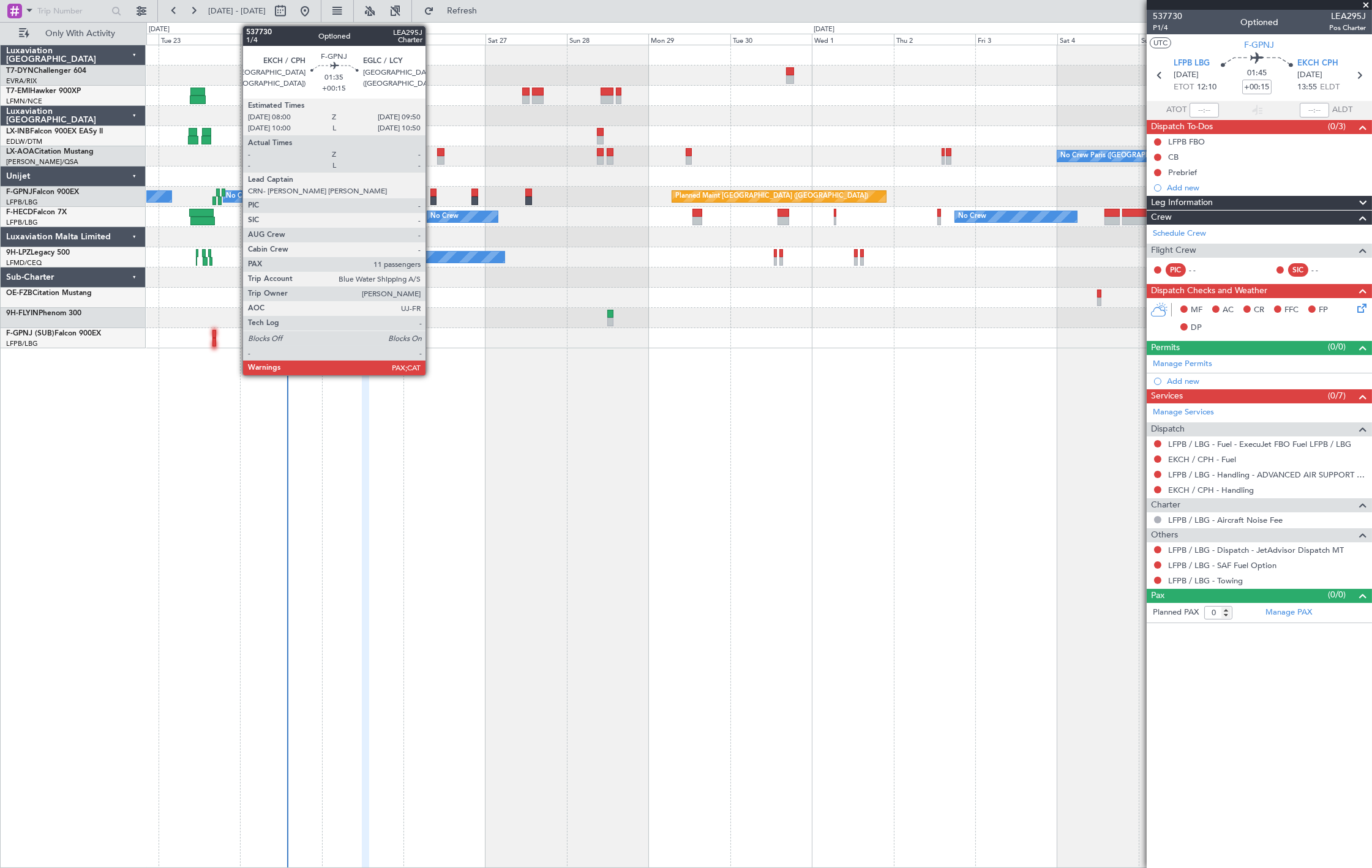
click at [432, 198] on div at bounding box center [433, 201] width 7 height 9
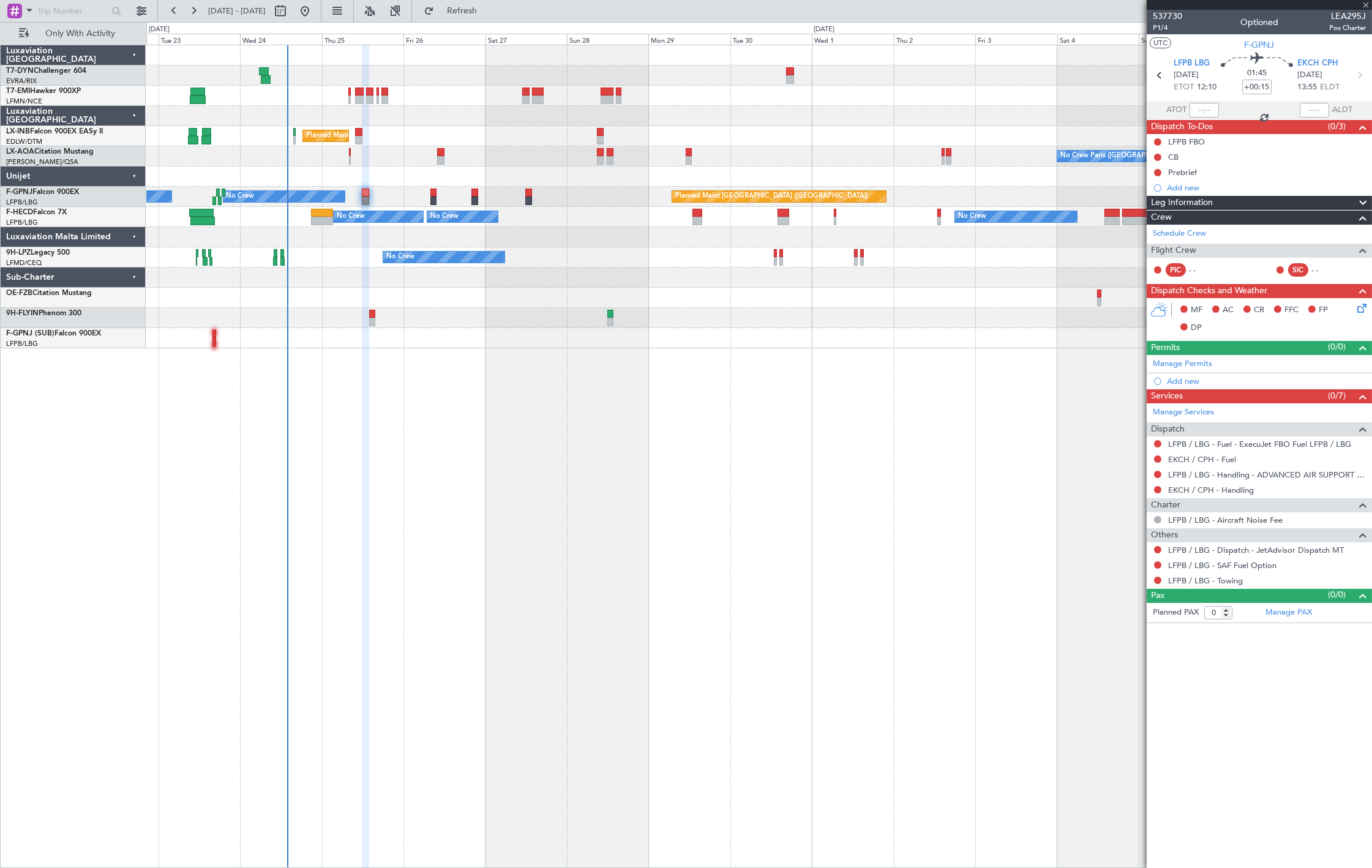
type input "11"
